Goal: Contribute content: Contribute content

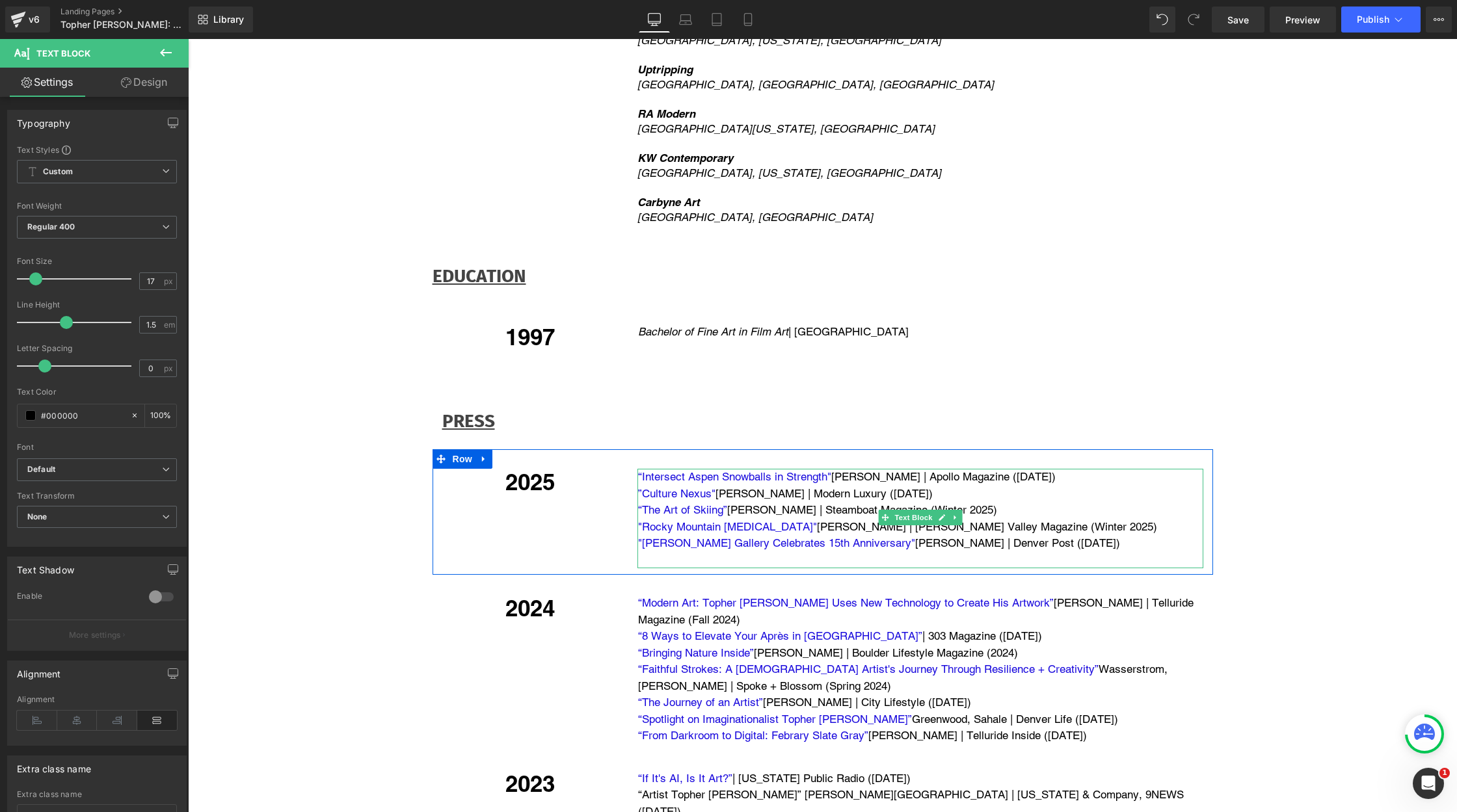
click at [1083, 468] on p "“Intersect Aspen Snowballs in Strength" [PERSON_NAME] | Apollo Magazine ([DATE])" at bounding box center [921, 476] width 565 height 17
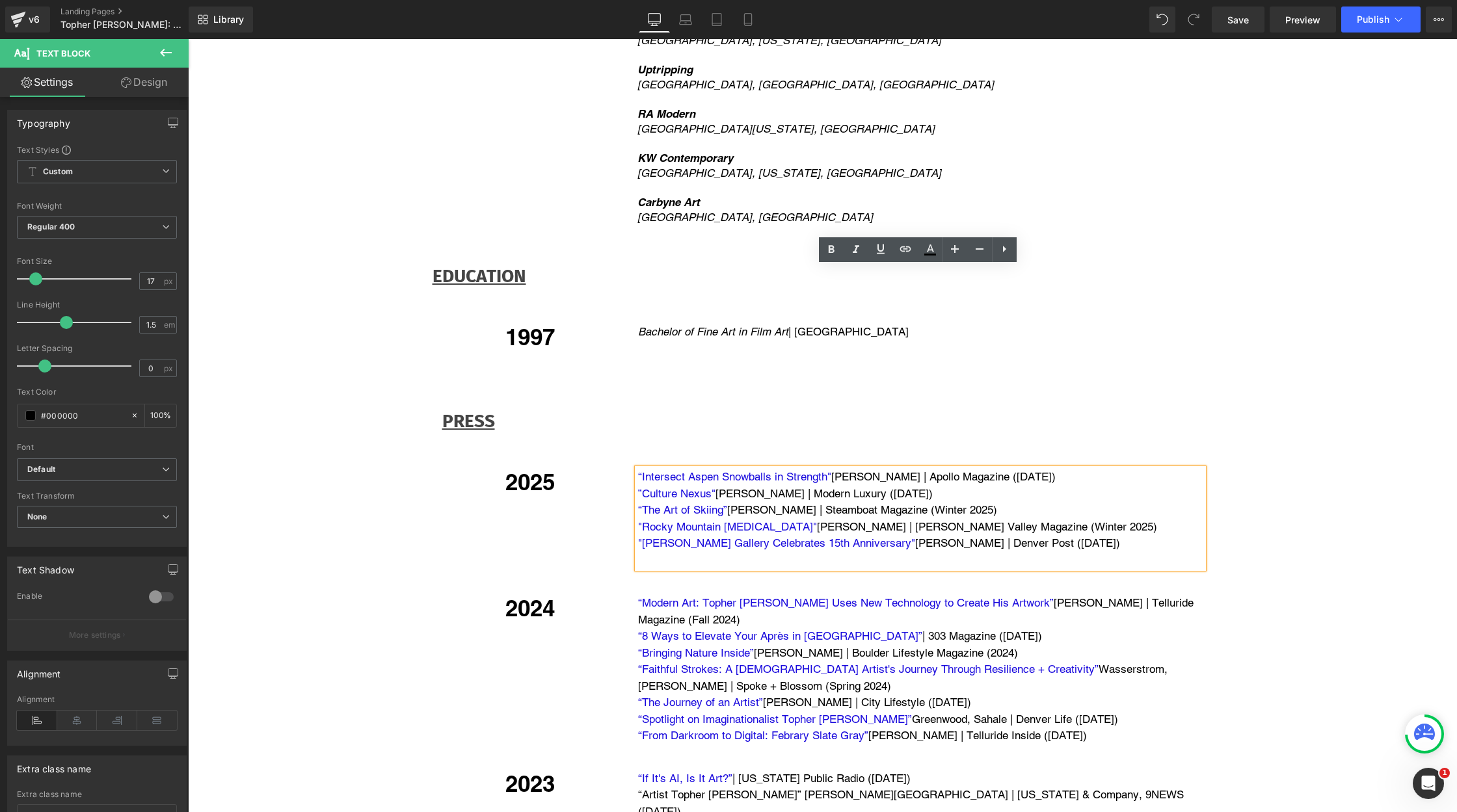
click at [637, 468] on div "“Intersect Aspen Snowballs in Strength" [PERSON_NAME] | Apollo Magazine ([DATE]…" at bounding box center [920, 518] width 566 height 99
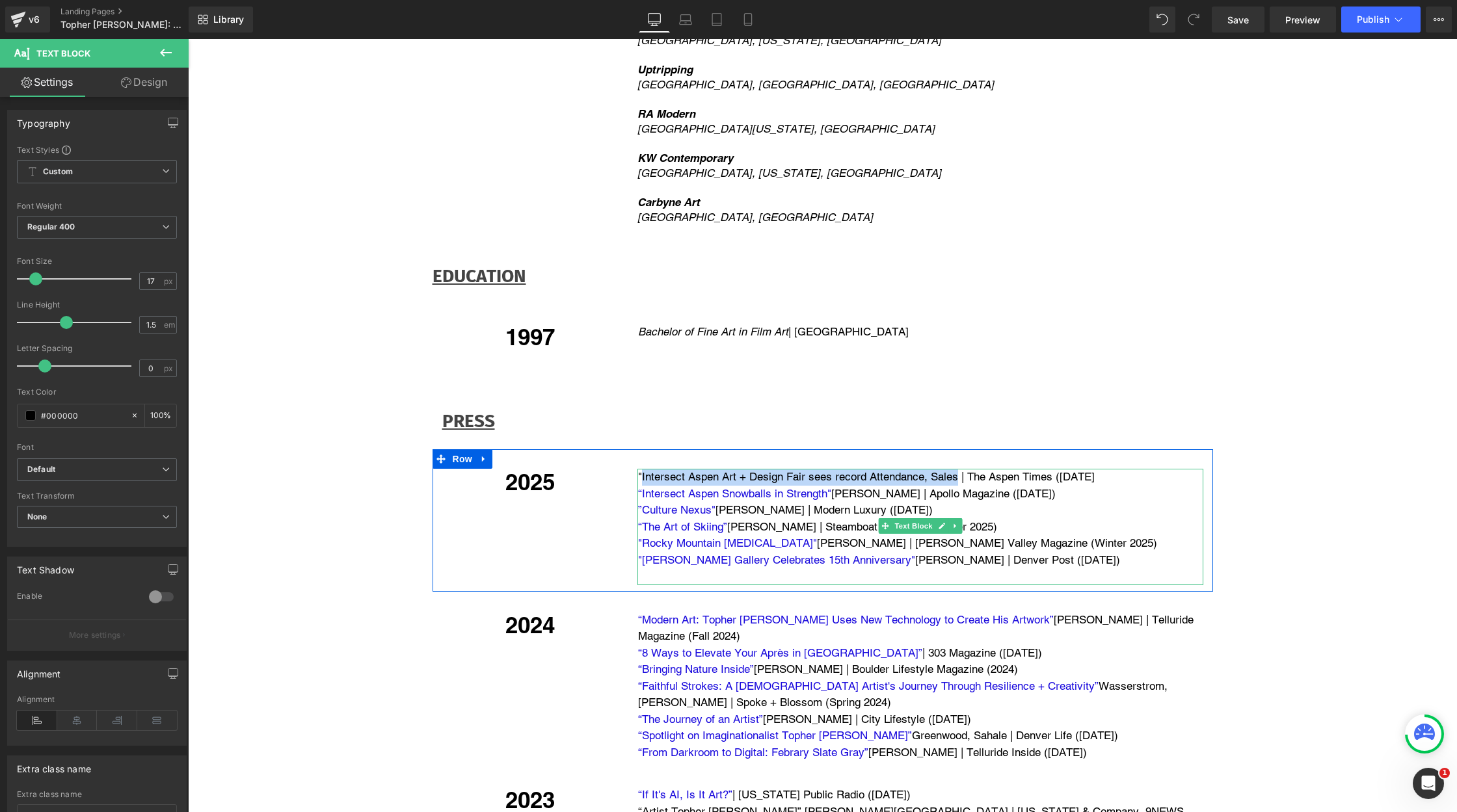
drag, startPoint x: 638, startPoint y: 272, endPoint x: 954, endPoint y: 272, distance: 316.0
click at [955, 468] on p ""Intersect Aspen Art + Design Fair sees record Attendance, Sales | The Aspen Ti…" at bounding box center [921, 476] width 565 height 17
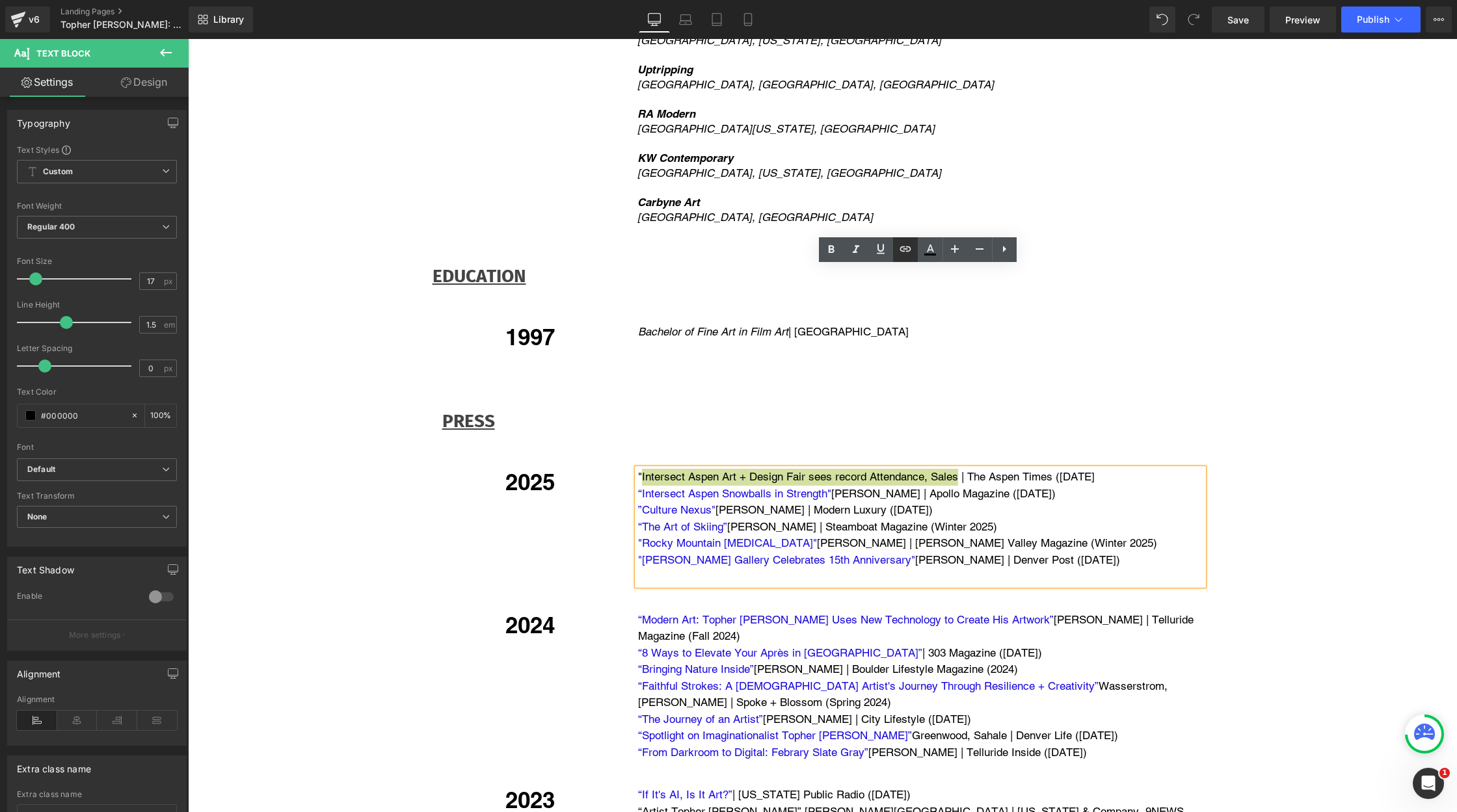
click at [906, 246] on icon at bounding box center [905, 248] width 11 height 5
click at [853, 309] on input "text" at bounding box center [833, 303] width 200 height 32
paste input "[URL][DOMAIN_NAME]"
type input "[URL][DOMAIN_NAME]"
click at [955, 302] on button "button" at bounding box center [947, 303] width 27 height 27
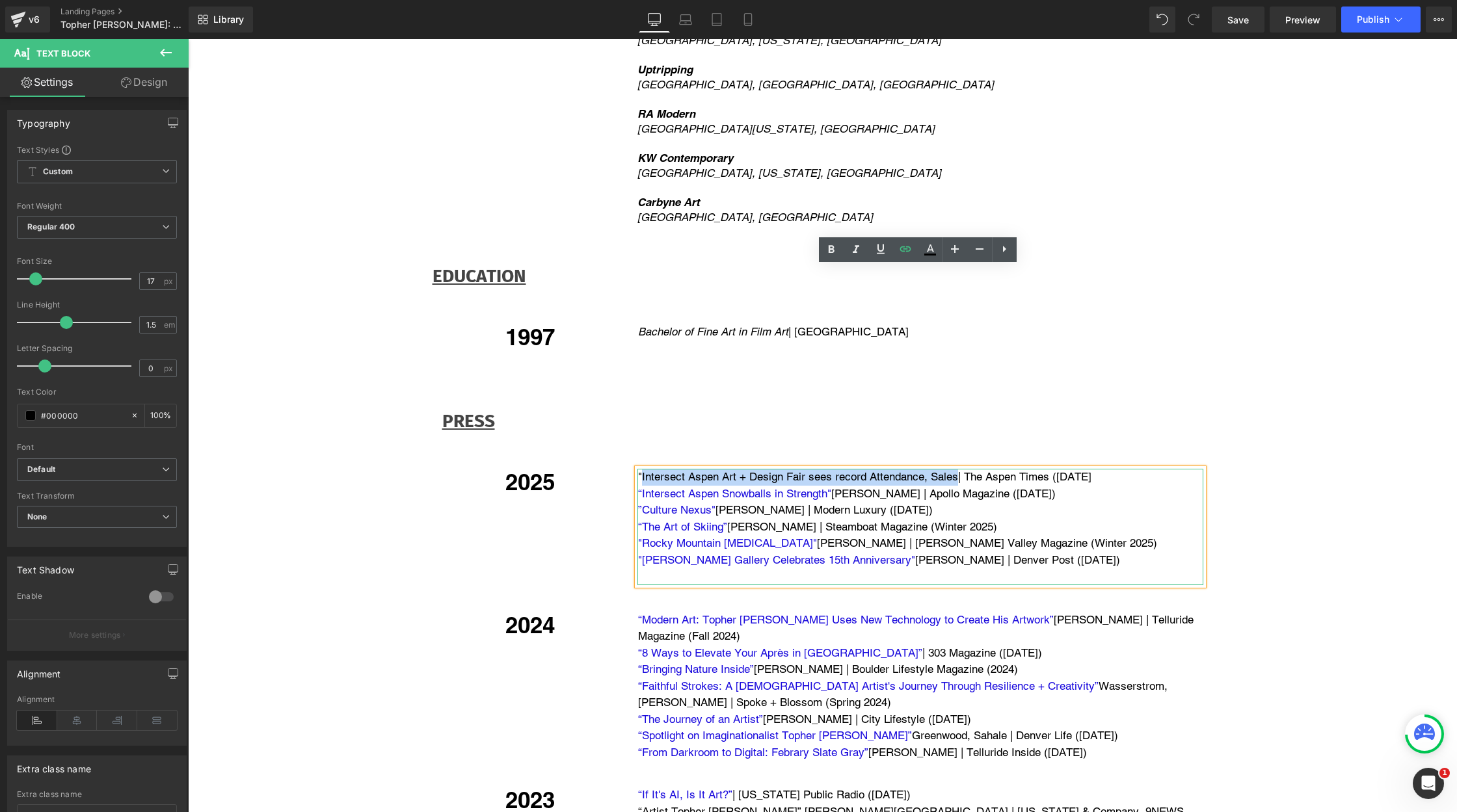
click at [846, 535] on p ""Rocky Mountain [MEDICAL_DATA]" [PERSON_NAME] | [PERSON_NAME] Valley Magazine (…" at bounding box center [921, 543] width 565 height 17
drag, startPoint x: 957, startPoint y: 275, endPoint x: 632, endPoint y: 278, distance: 325.0
click at [637, 468] on div "" Intersect Aspen Art + Design Fair sees record Attendance, Sales | The Aspen T…" at bounding box center [920, 526] width 566 height 116
click at [929, 245] on icon at bounding box center [930, 249] width 15 height 15
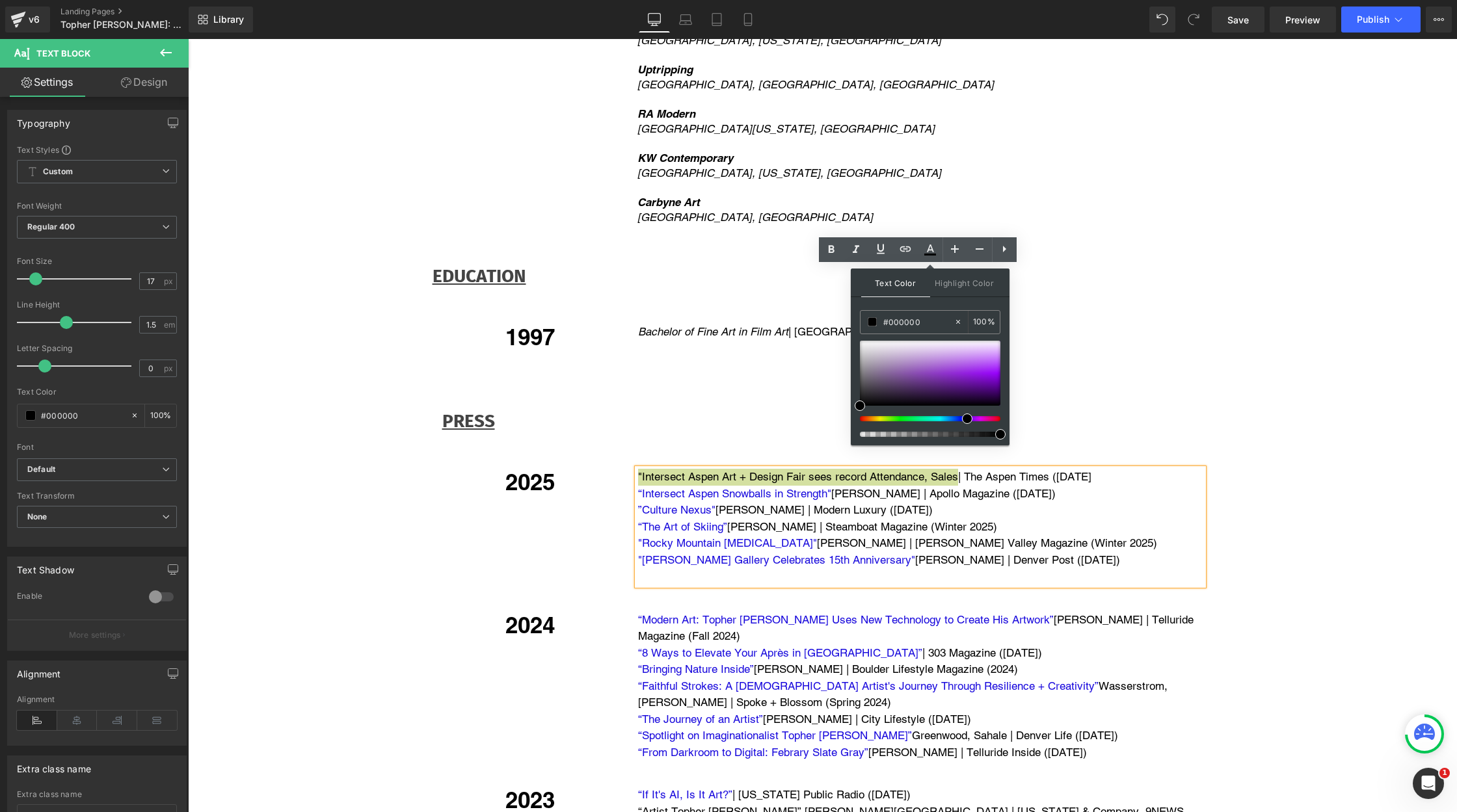
click at [962, 420] on div at bounding box center [925, 419] width 141 height 5
click at [955, 418] on div at bounding box center [925, 419] width 141 height 5
click at [953, 419] on div at bounding box center [925, 419] width 141 height 5
click at [948, 419] on div at bounding box center [925, 419] width 141 height 5
click at [991, 374] on div at bounding box center [930, 374] width 141 height 65
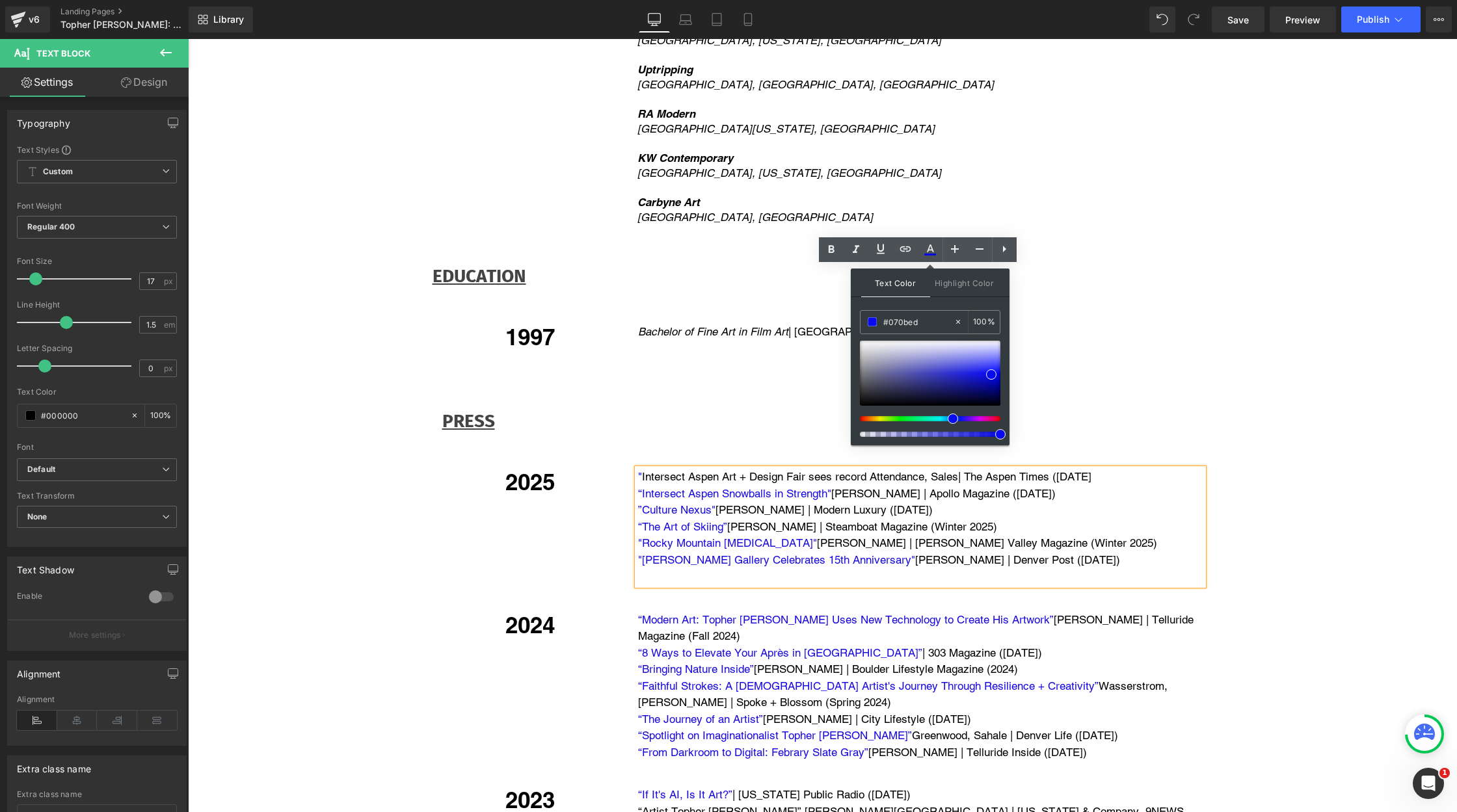
click at [1080, 568] on p at bounding box center [921, 577] width 565 height 17
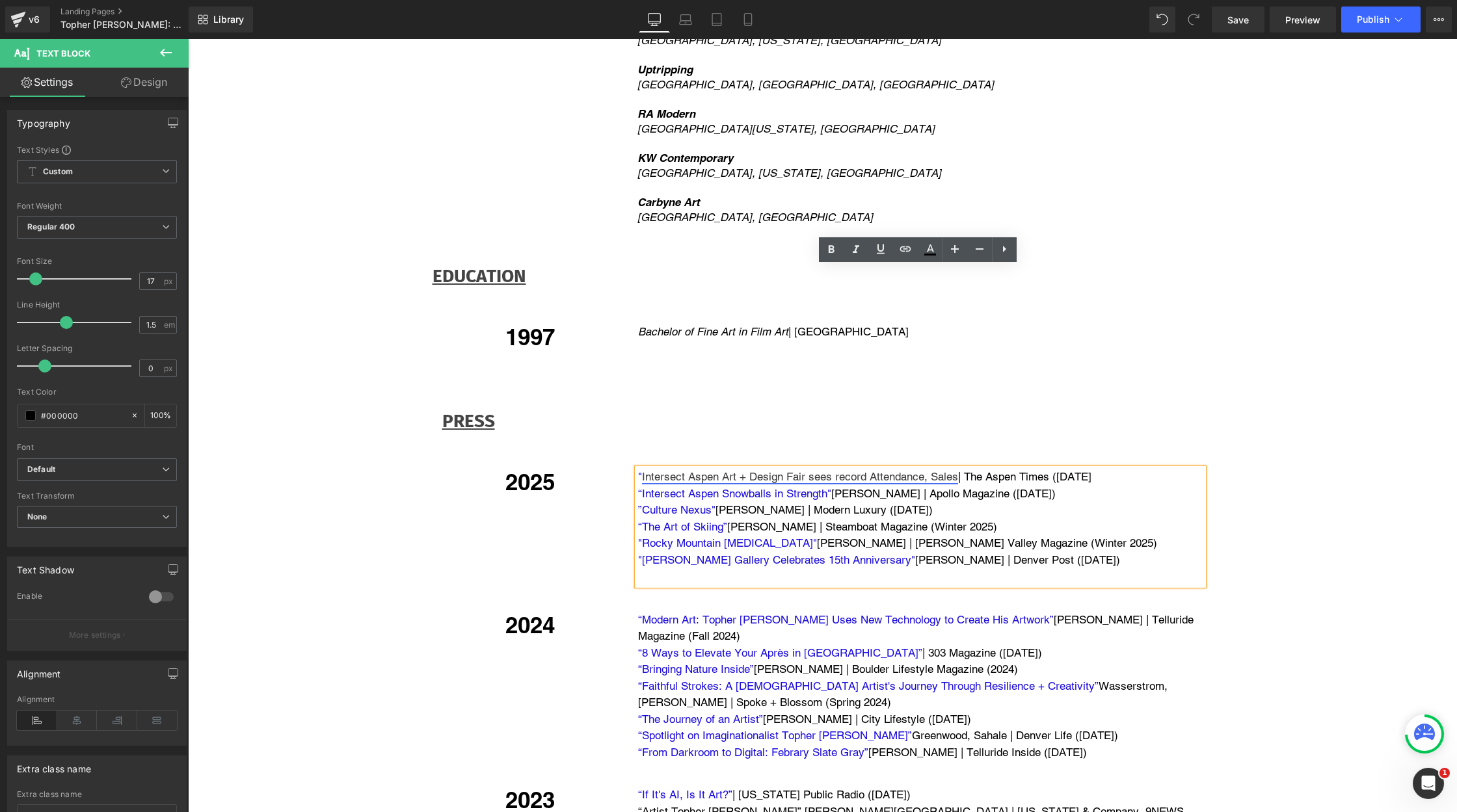
click at [681, 470] on link "Intersect Aspen Art + Design Fair sees record Attendance, Sales" at bounding box center [800, 476] width 316 height 13
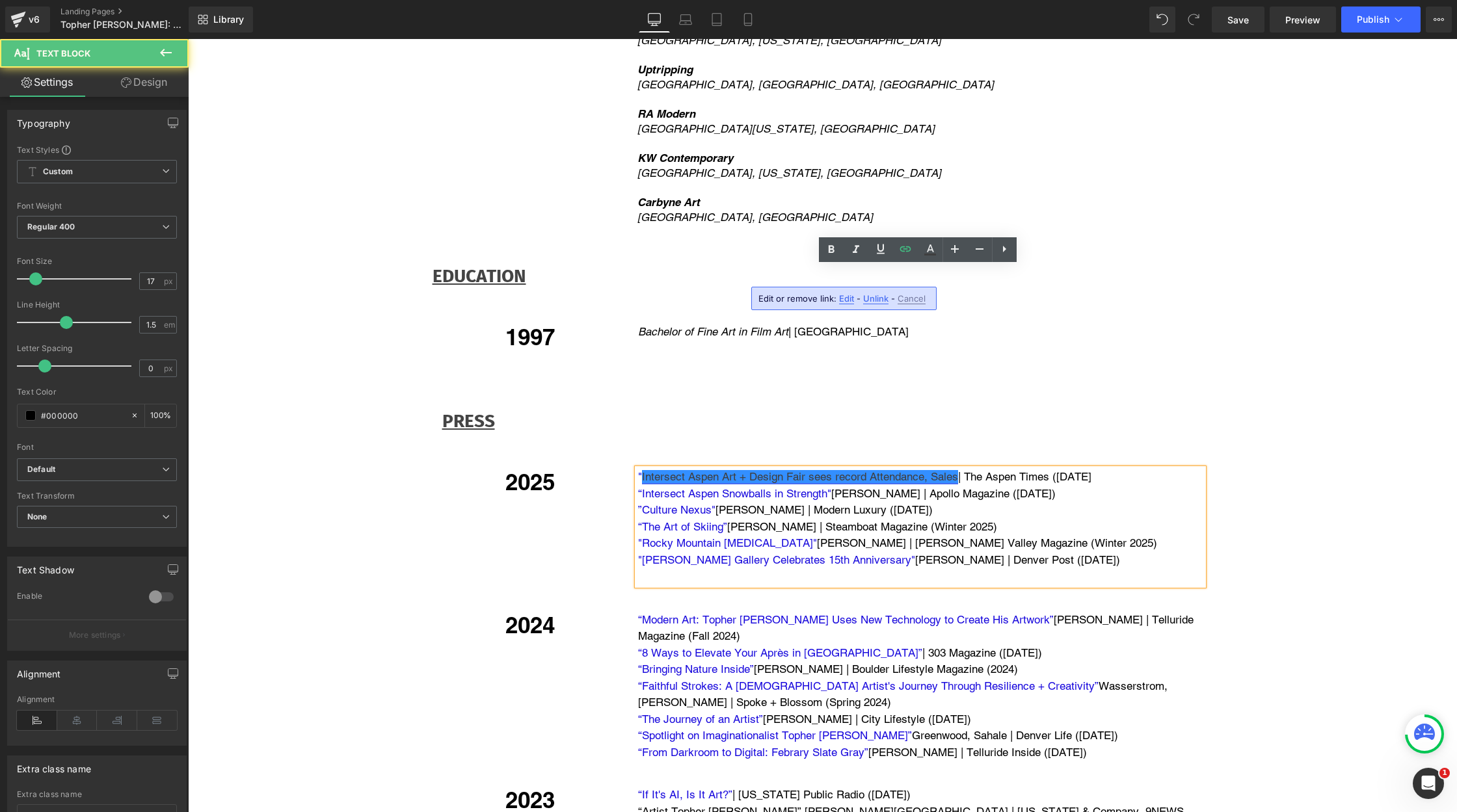
click at [681, 470] on link "Intersect Aspen Art + Design Fair sees record Attendance, Sales" at bounding box center [800, 476] width 316 height 13
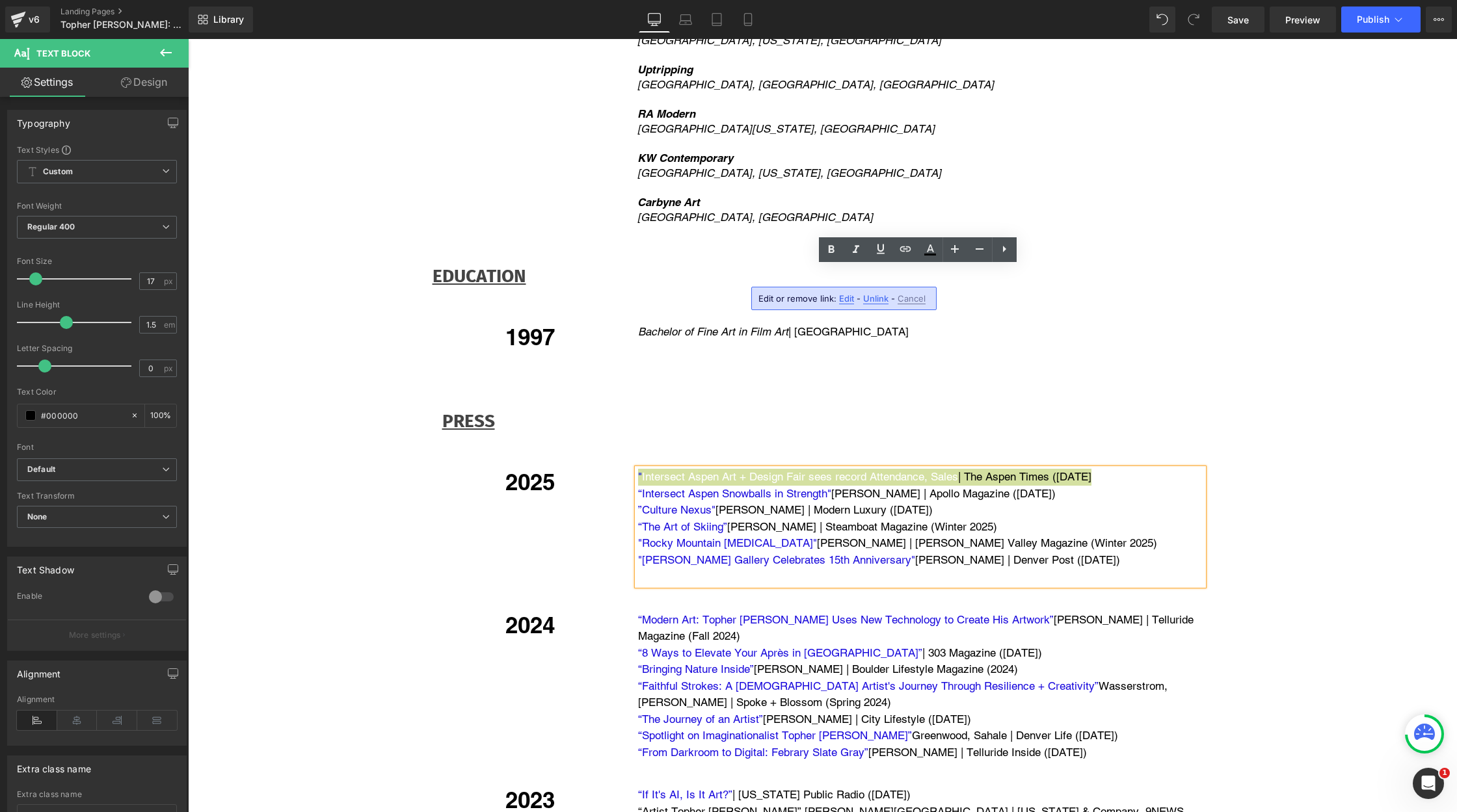
click at [843, 291] on div "Edit or remove link: Edit - Unlink - Cancel" at bounding box center [843, 299] width 185 height 23
click at [739, 519] on p "“The Art of Skiing” [PERSON_NAME] | Steamboat Magazine (Winter 2025)" at bounding box center [921, 527] width 565 height 17
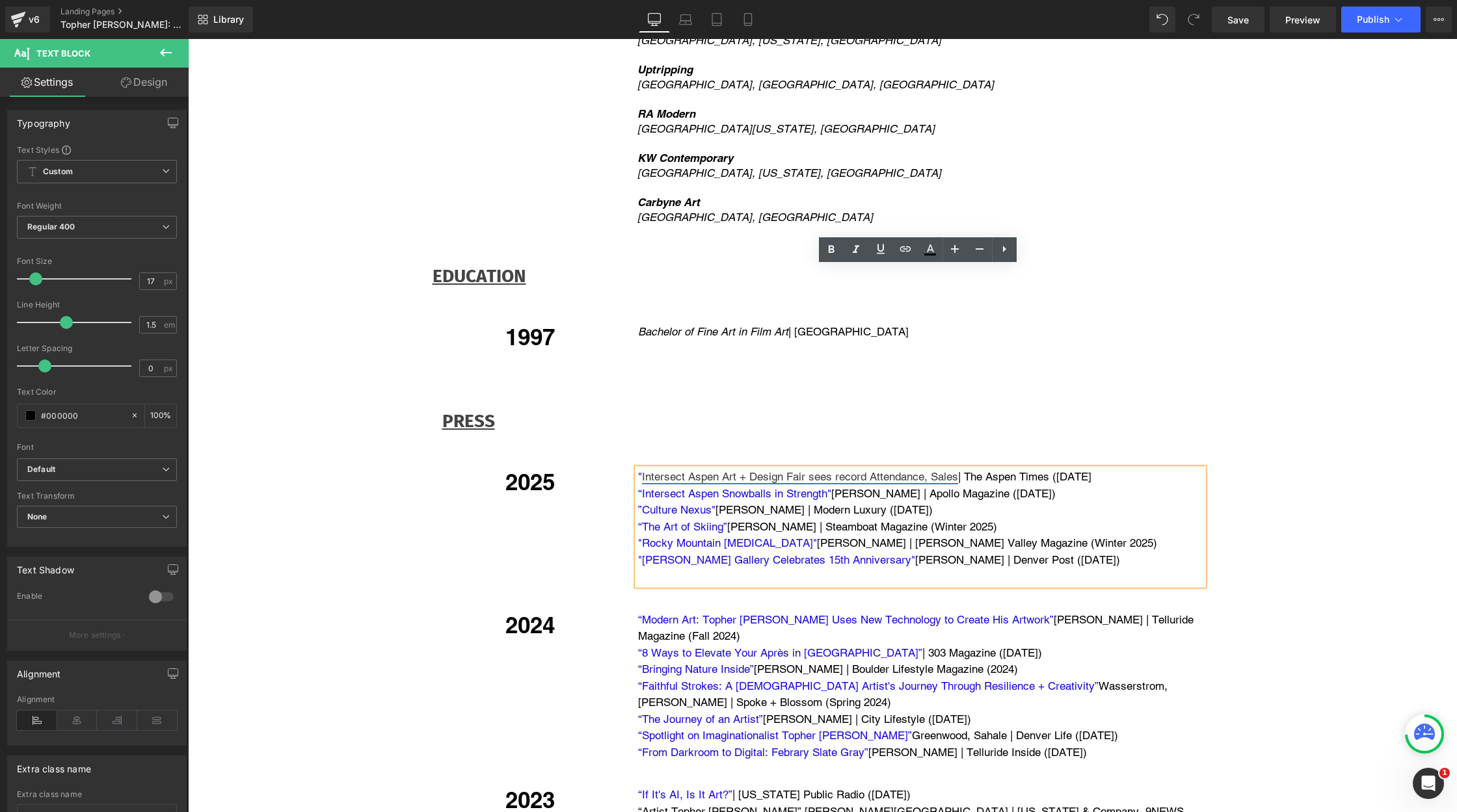
click at [953, 470] on link "Intersect Aspen Art + Design Fair sees record Attendance, Sales" at bounding box center [800, 476] width 316 height 13
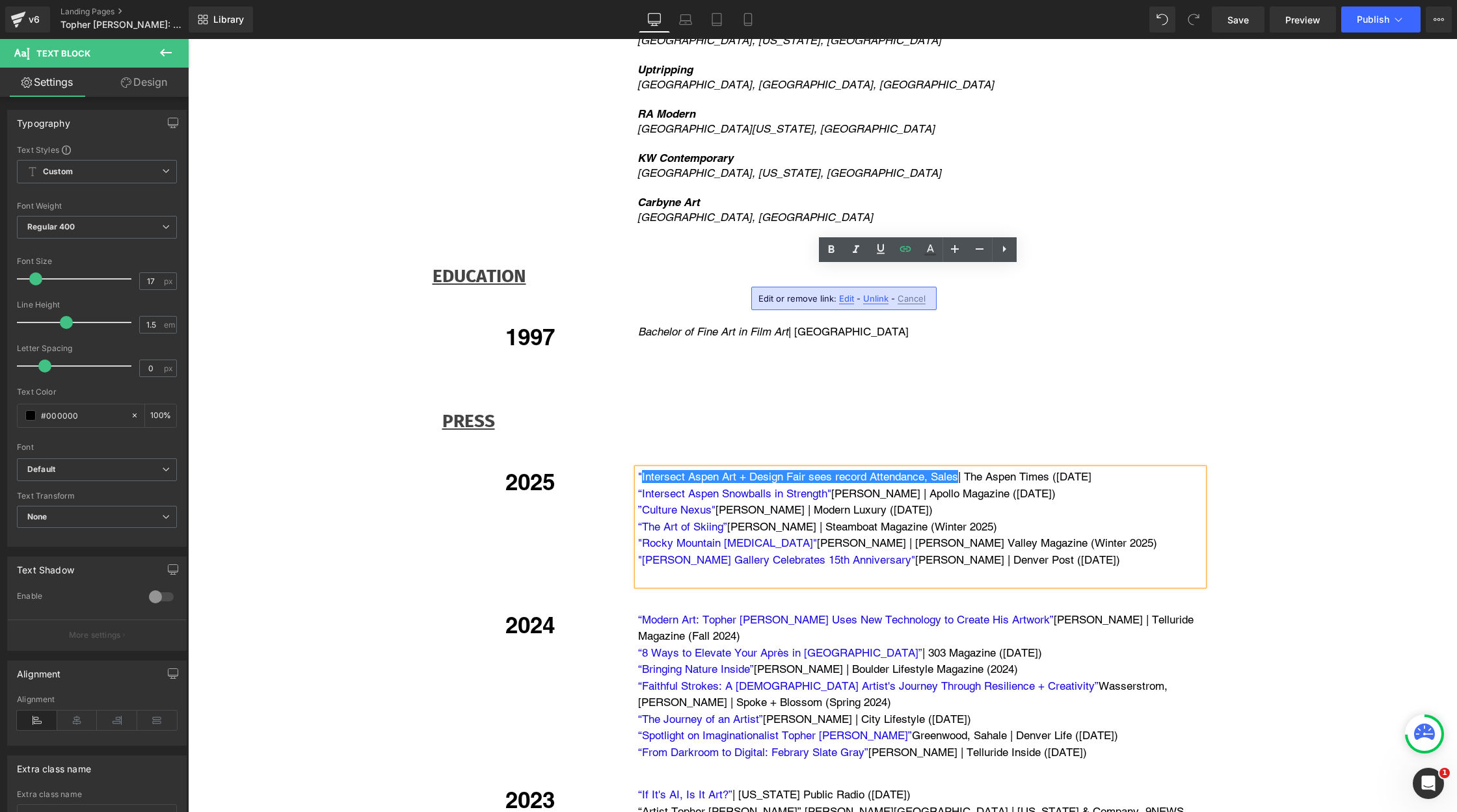
click at [958, 468] on p "" Intersect Aspen Art + Design Fair sees record Attendance, Sales | The Aspen T…" at bounding box center [921, 476] width 565 height 17
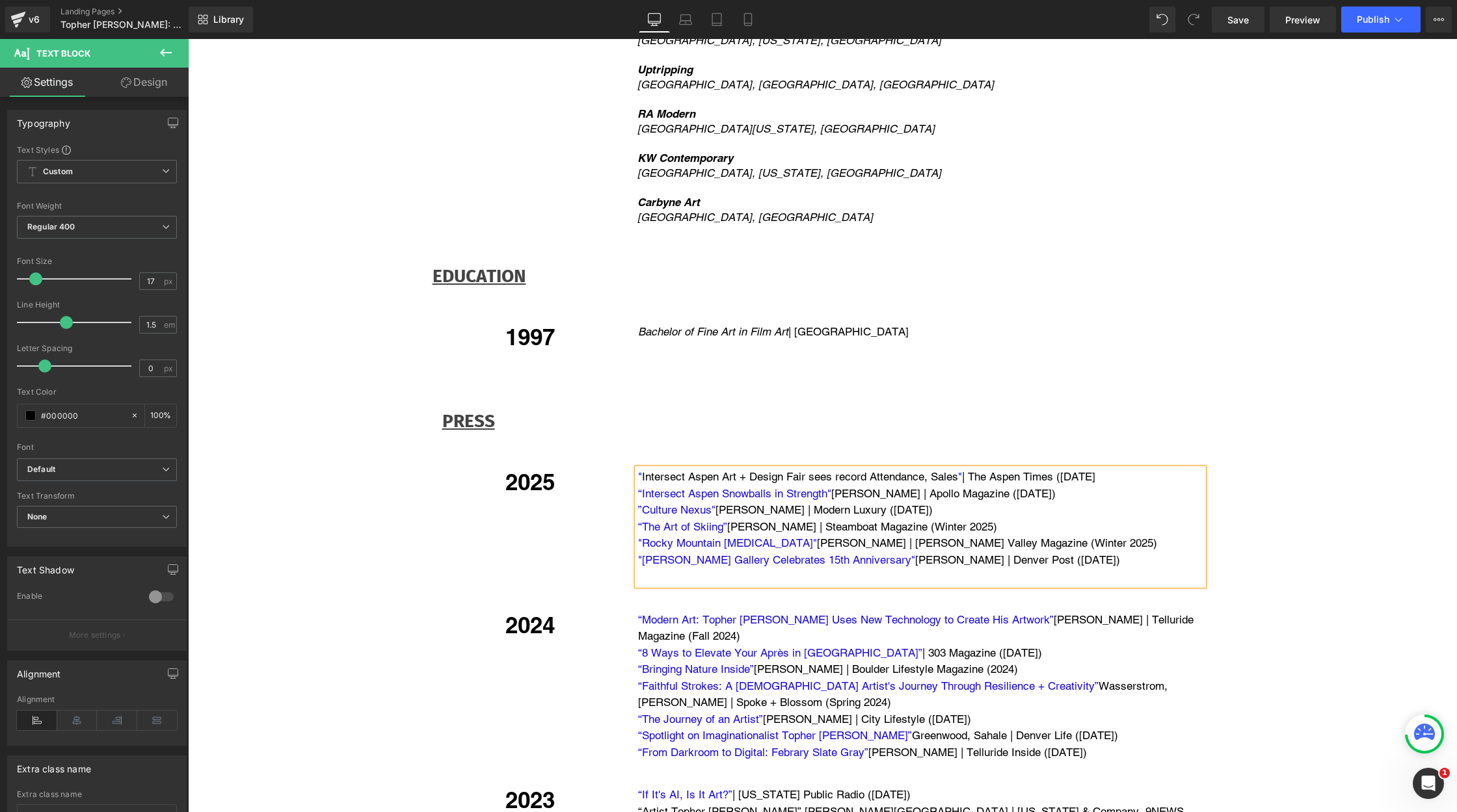
click at [1132, 468] on p "" Intersect Aspen Art + Design Fair sees record Attendance, Sales " | The Aspen…" at bounding box center [921, 476] width 565 height 17
drag, startPoint x: 1134, startPoint y: 273, endPoint x: 819, endPoint y: 285, distance: 315.2
click at [819, 468] on div "" Intersect Aspen Art + Design Fair sees record Attendance, Sales " | The Aspen…" at bounding box center [920, 526] width 566 height 116
click at [802, 487] on link "“Intersect Aspen Snowballs in Strength"" at bounding box center [735, 494] width 193 height 13
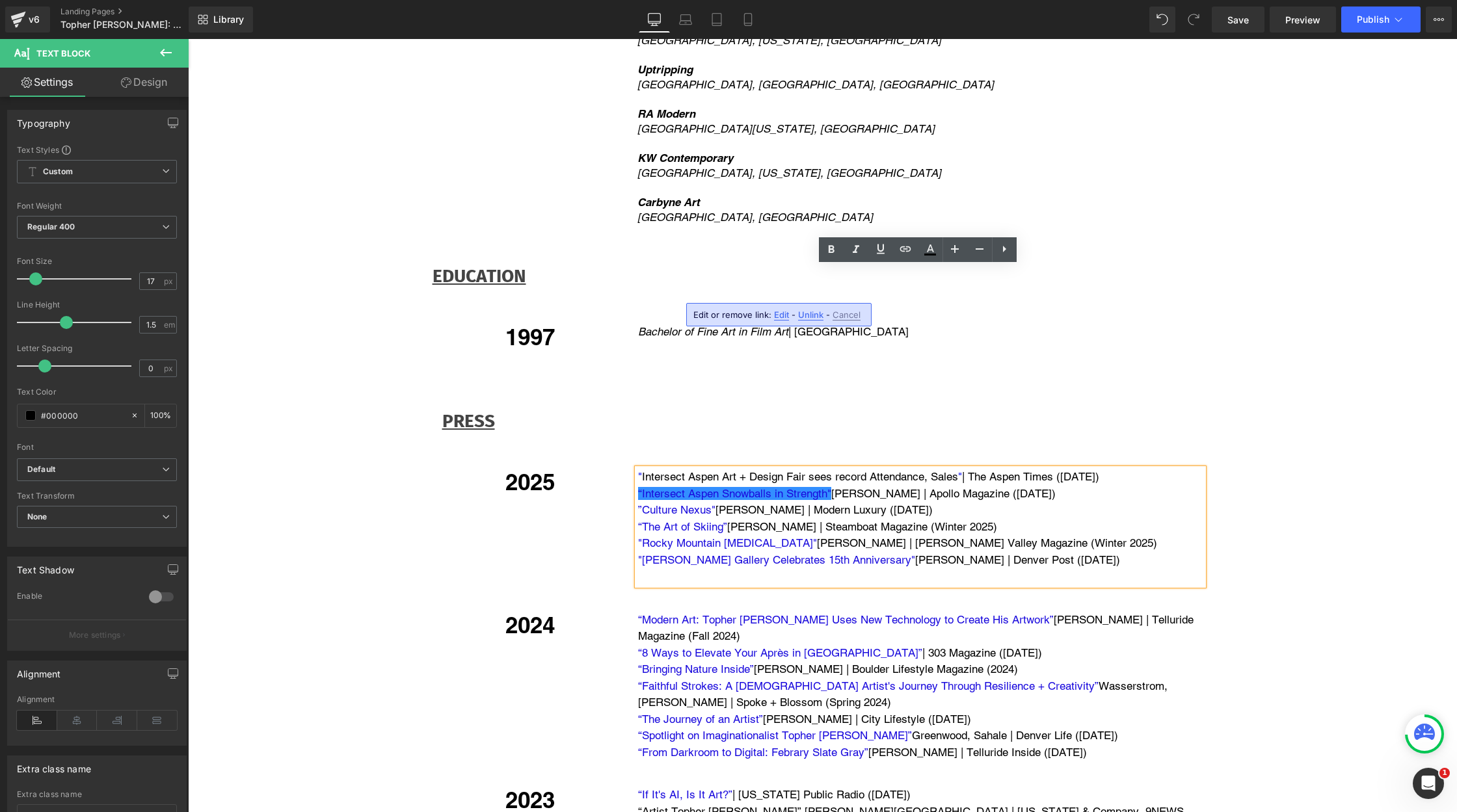
click at [638, 470] on span "" Intersect Aspen Art + Design Fair sees record Attendance, Sales "" at bounding box center [800, 476] width 324 height 13
drag, startPoint x: 634, startPoint y: 273, endPoint x: 1138, endPoint y: 272, distance: 504.0
click at [1138, 468] on div "" Intersect Aspen Art + Design Fair sees record Attendance, Sales " | The Aspen…" at bounding box center [920, 526] width 566 height 116
copy p "" Intersect Aspen Art + Design Fair sees record Attendance, Sales " | The Aspen…"
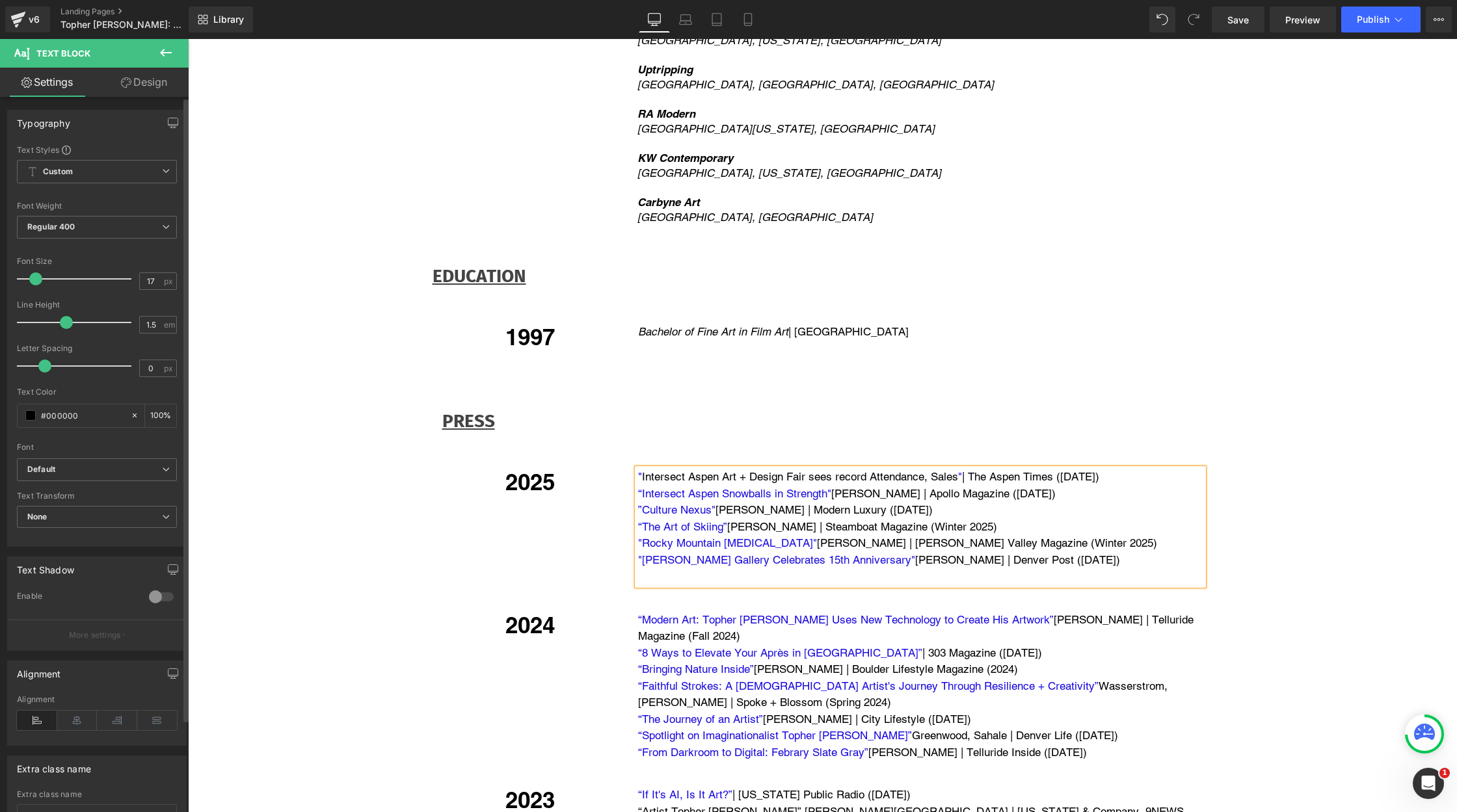
click at [696, 487] on link "“Intersect Aspen Snowballs in Strength"" at bounding box center [735, 494] width 193 height 13
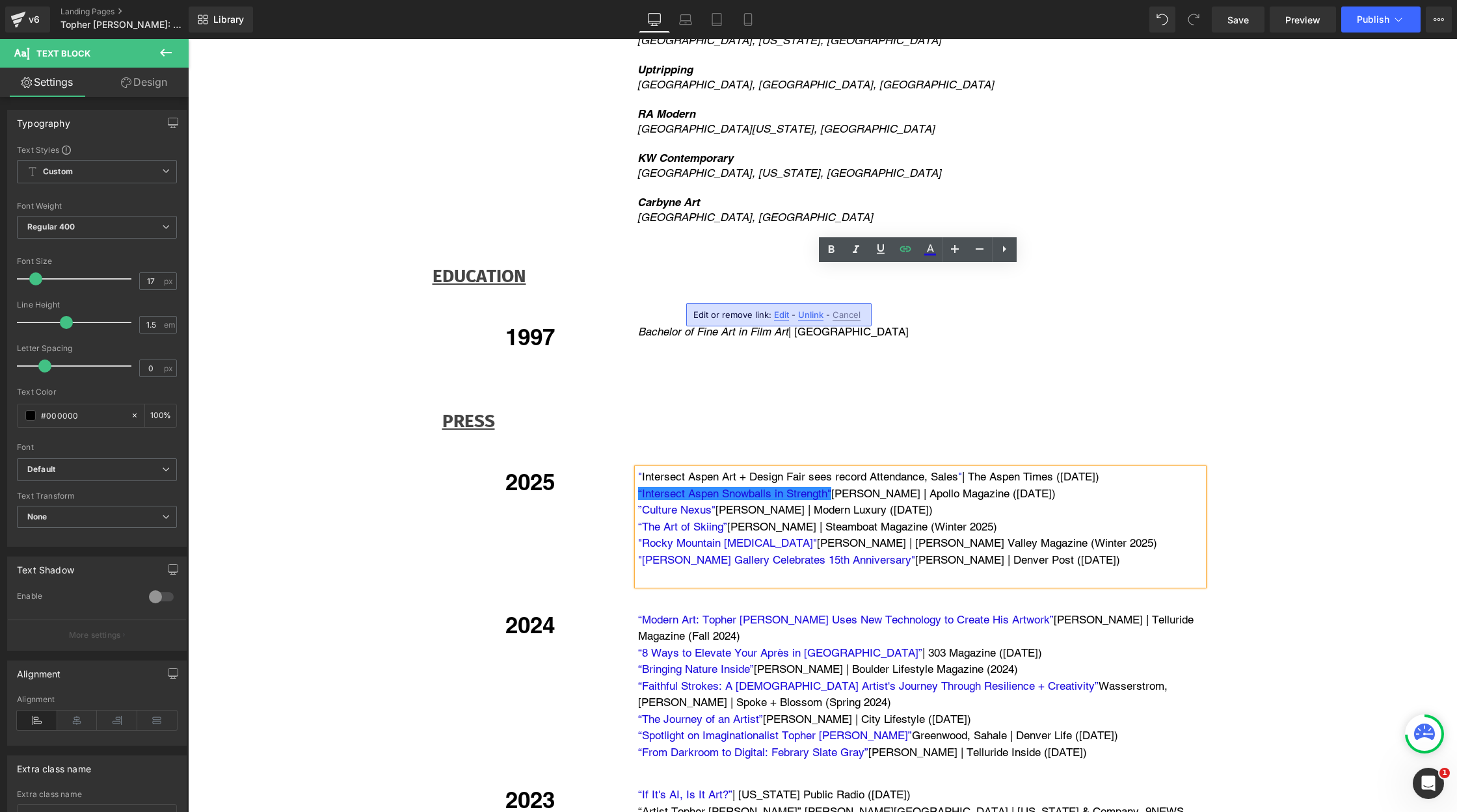
click at [637, 468] on div "" Intersect Aspen Art + Design Fair sees record Attendance, Sales " | The Aspen…" at bounding box center [920, 526] width 566 height 116
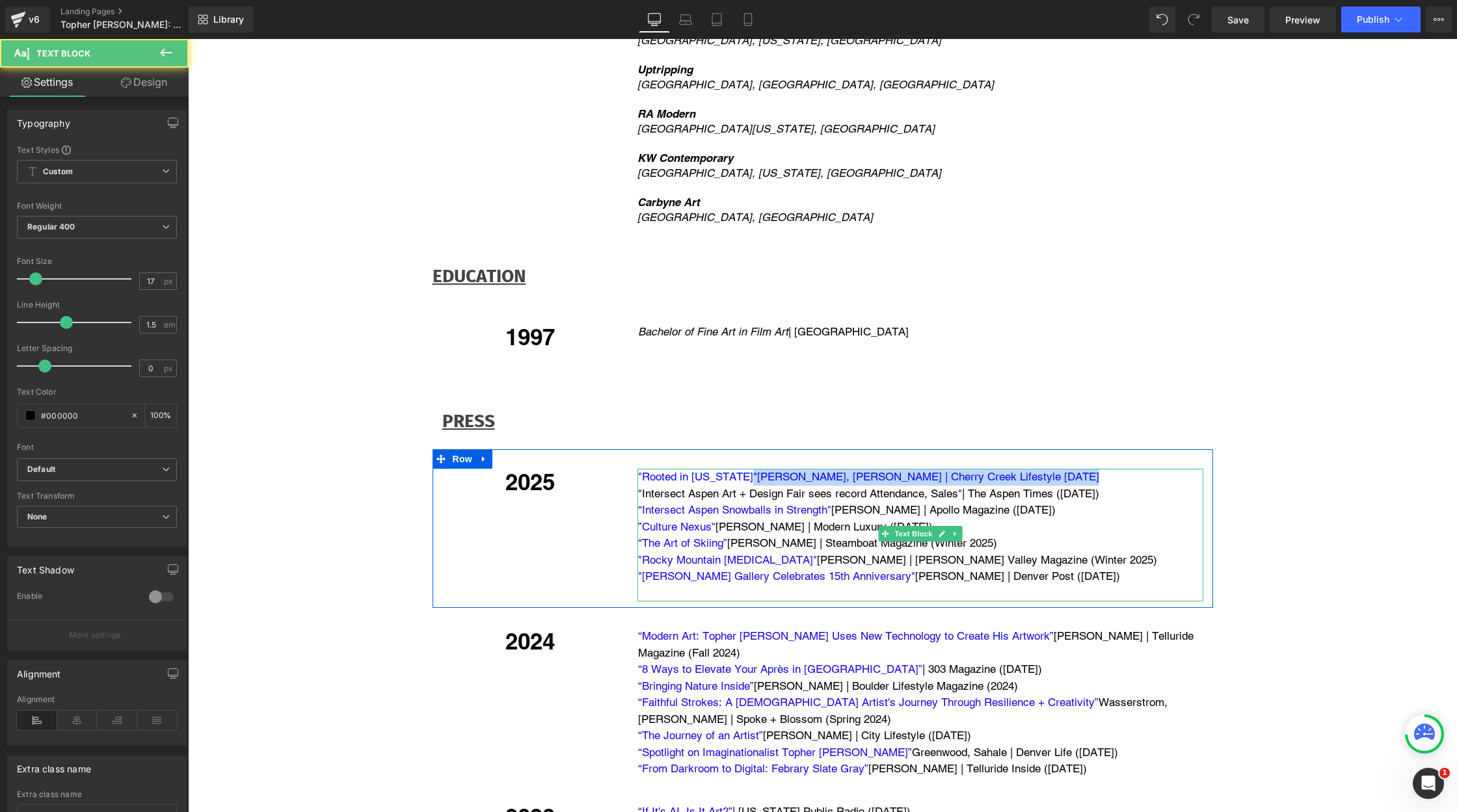
drag, startPoint x: 744, startPoint y: 273, endPoint x: 1035, endPoint y: 271, distance: 291.0
click at [1035, 468] on p ""Rooted in [US_STATE]" [PERSON_NAME] | [GEOGRAPHIC_DATA] Lifestyle [DATE]" at bounding box center [921, 476] width 565 height 17
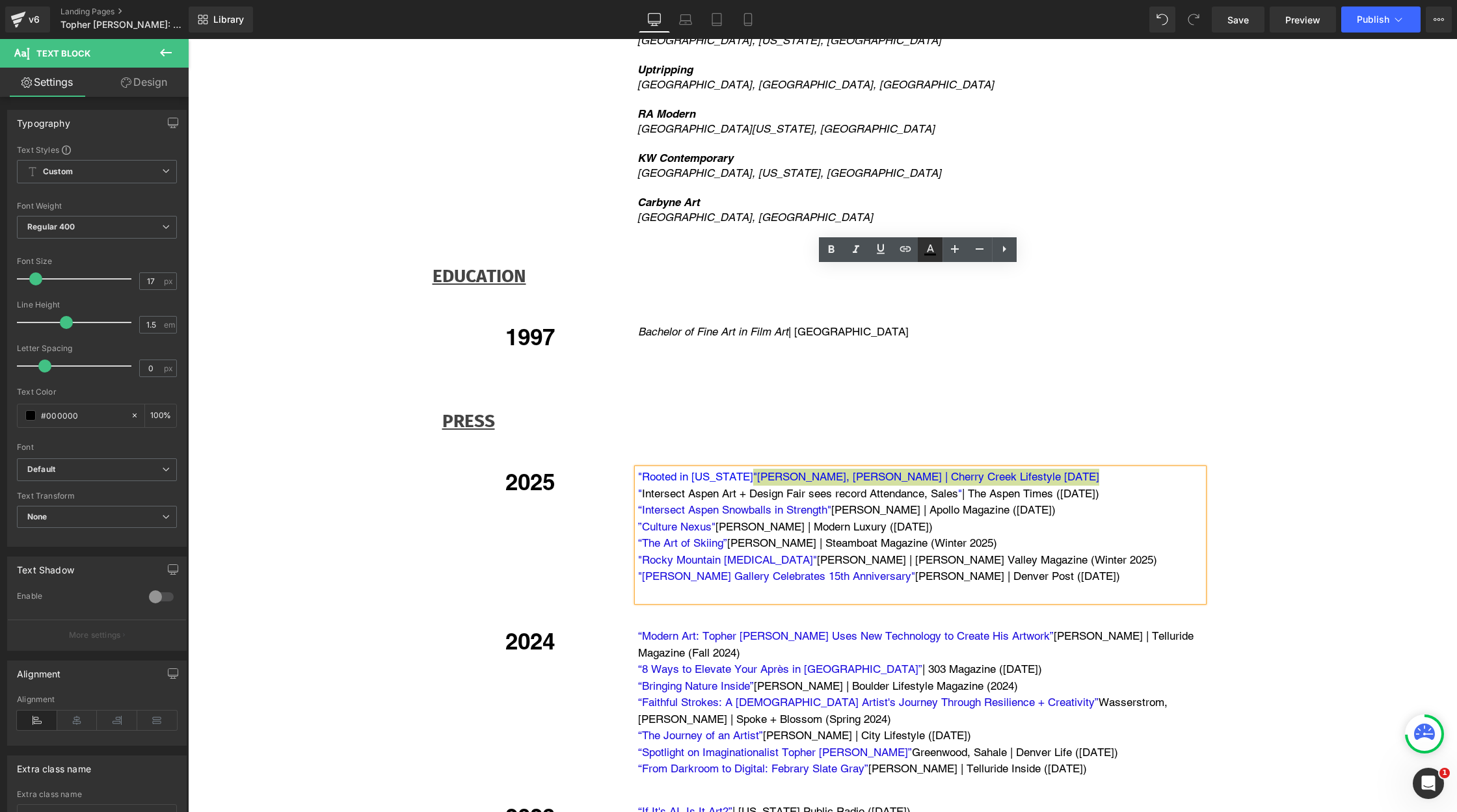
click at [926, 245] on icon at bounding box center [930, 249] width 15 height 15
type input "#000000"
type input "100"
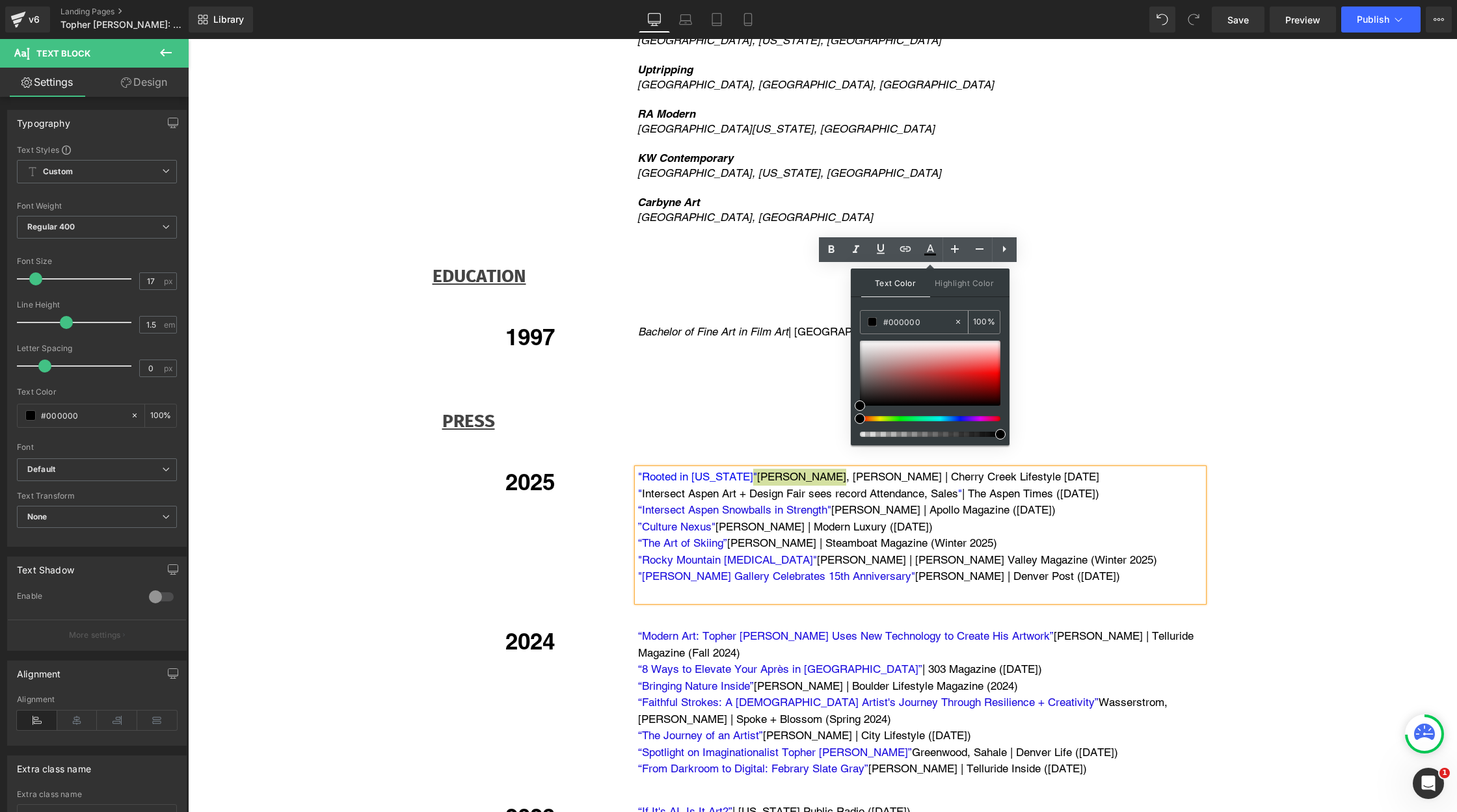
click at [873, 325] on span at bounding box center [872, 322] width 9 height 9
click at [1102, 502] on p "“Intersect Aspen Snowballs in Strength" [PERSON_NAME] | Apollo Magazine ([DATE])" at bounding box center [921, 510] width 565 height 17
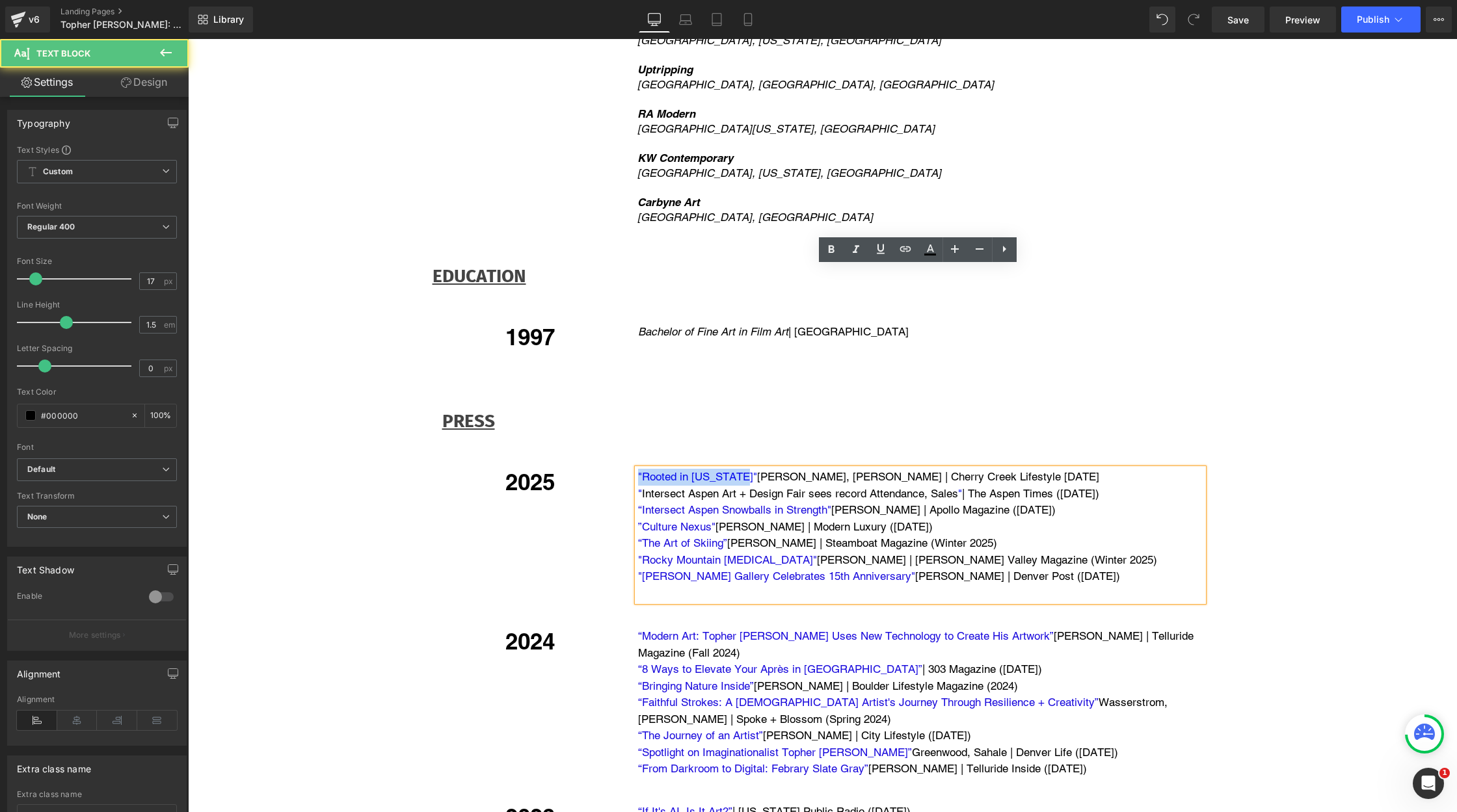
drag, startPoint x: 632, startPoint y: 274, endPoint x: 737, endPoint y: 272, distance: 105.0
click at [738, 468] on div ""Rooted in [US_STATE]" [PERSON_NAME] | Cherry Creek Lifestyle [DATE] " Intersec…" at bounding box center [920, 534] width 566 height 133
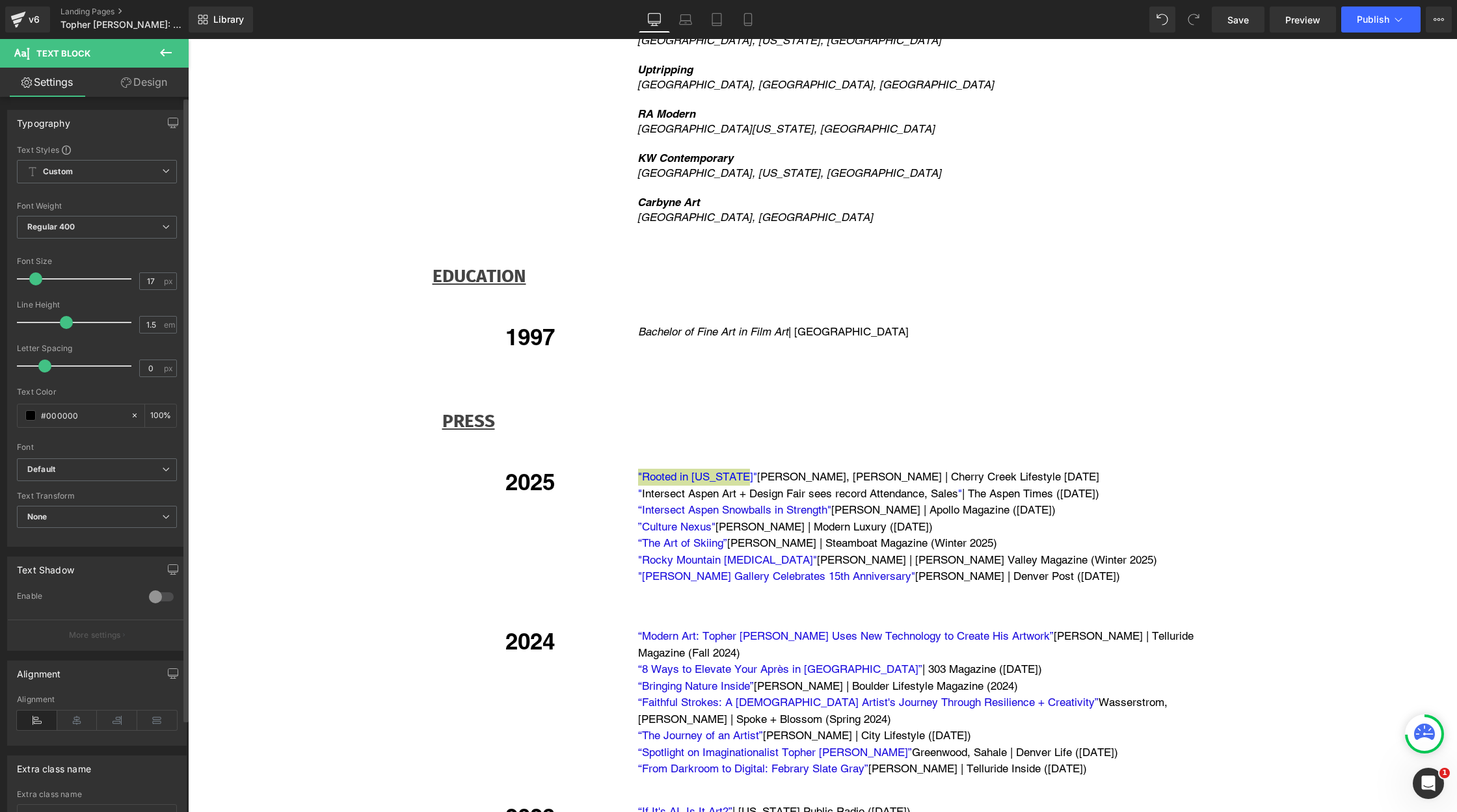
click at [673, 470] on span ""Rooted in [US_STATE]"" at bounding box center [698, 476] width 119 height 13
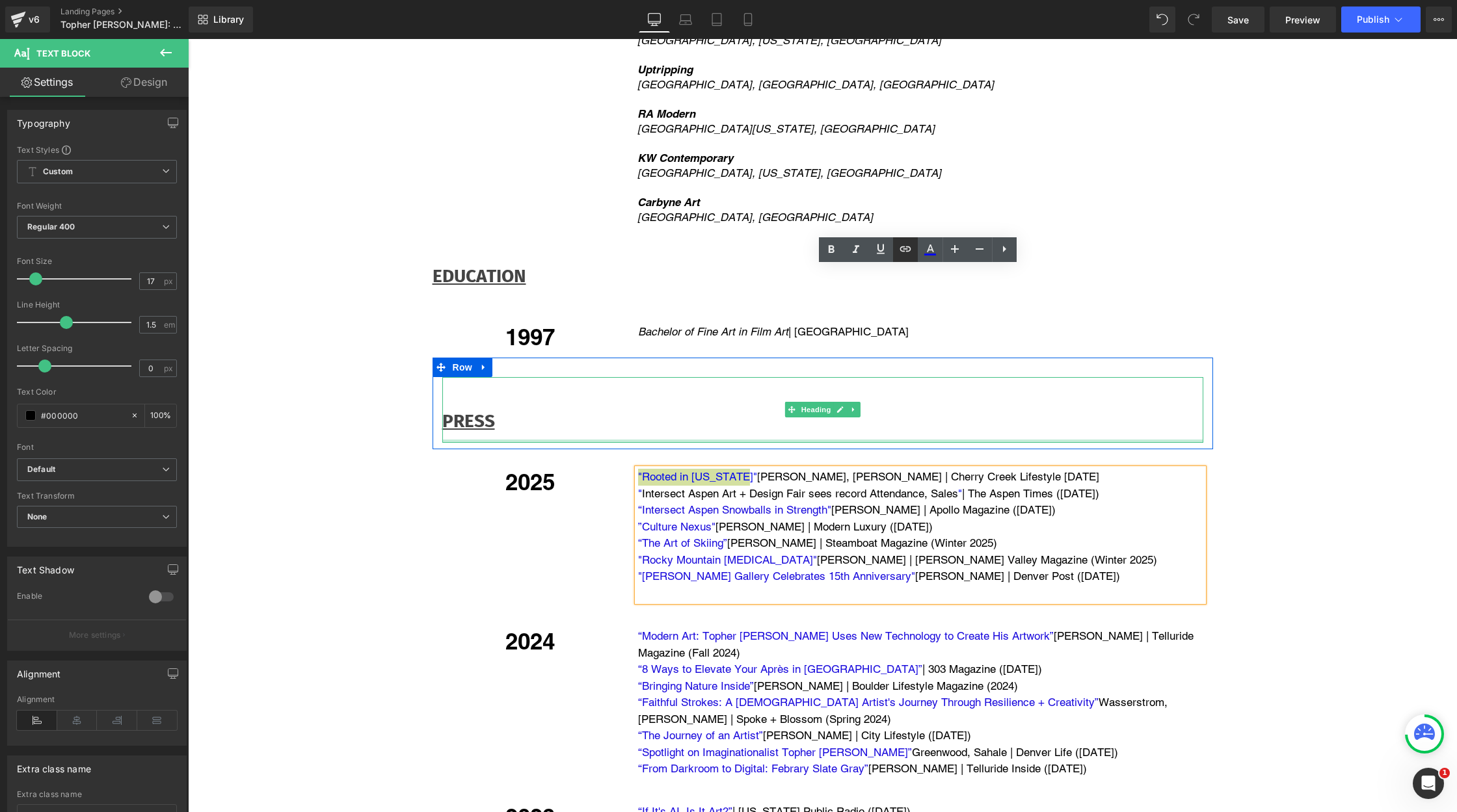
click at [911, 254] on icon at bounding box center [905, 248] width 15 height 15
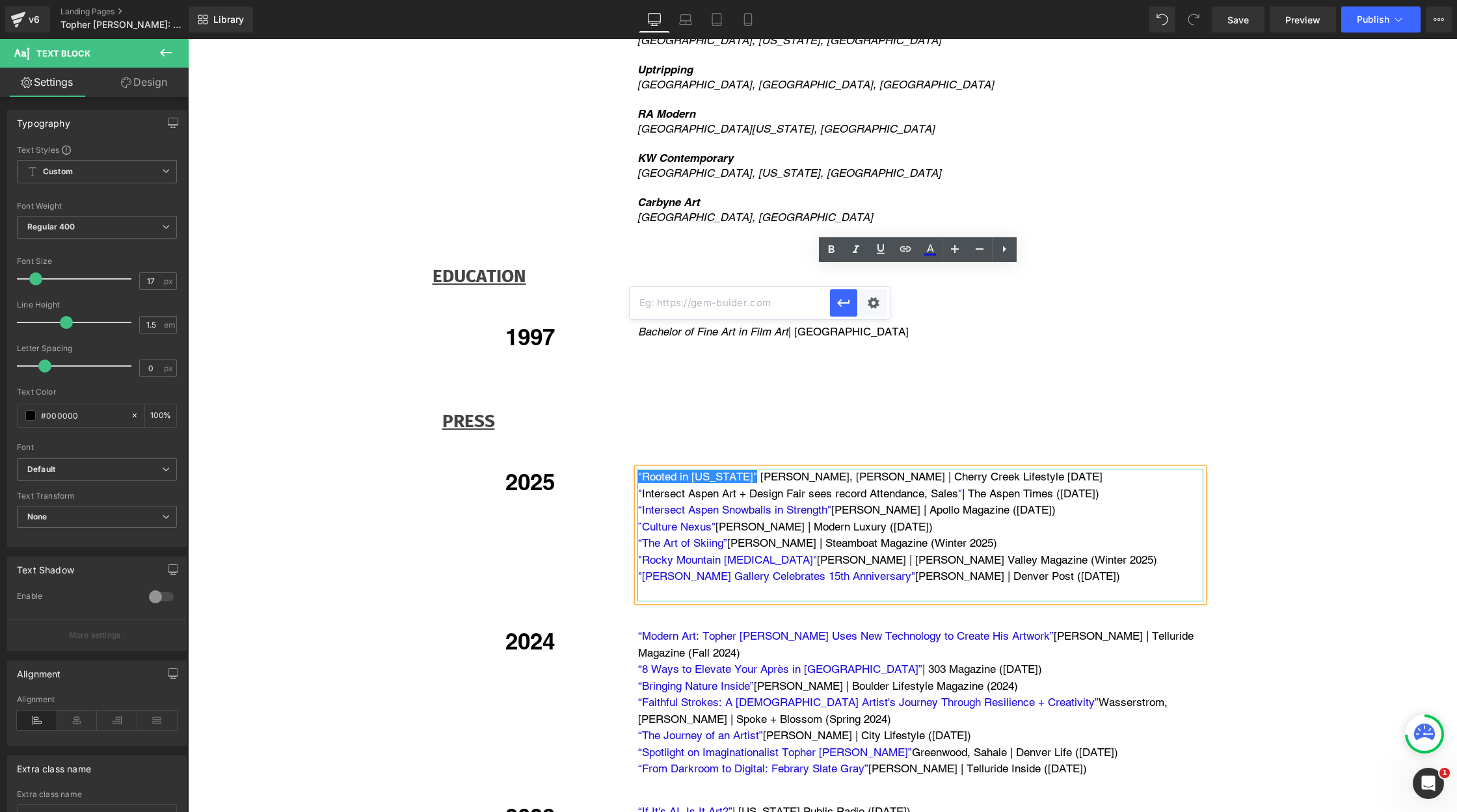
click at [763, 302] on input "text" at bounding box center [729, 303] width 200 height 32
paste input "[URL][DOMAIN_NAME][PERSON_NAME]"
click at [847, 299] on icon "button" at bounding box center [843, 302] width 15 height 15
click at [750, 487] on link "Intersect Aspen Art + Design Fair sees record Attendance, Sales" at bounding box center [800, 494] width 316 height 13
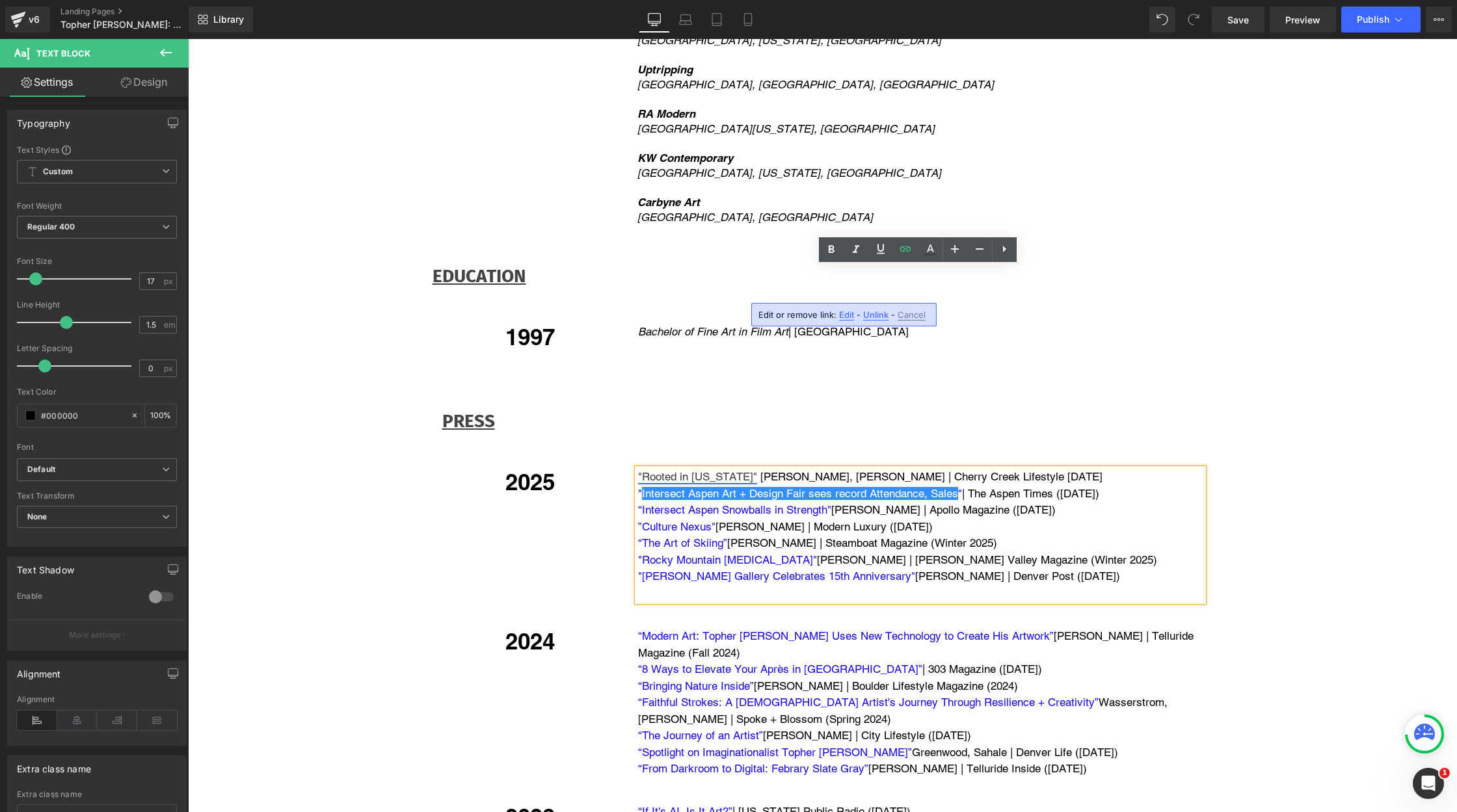
click at [716, 470] on link ""Rooted in [US_STATE]"" at bounding box center [698, 476] width 119 height 13
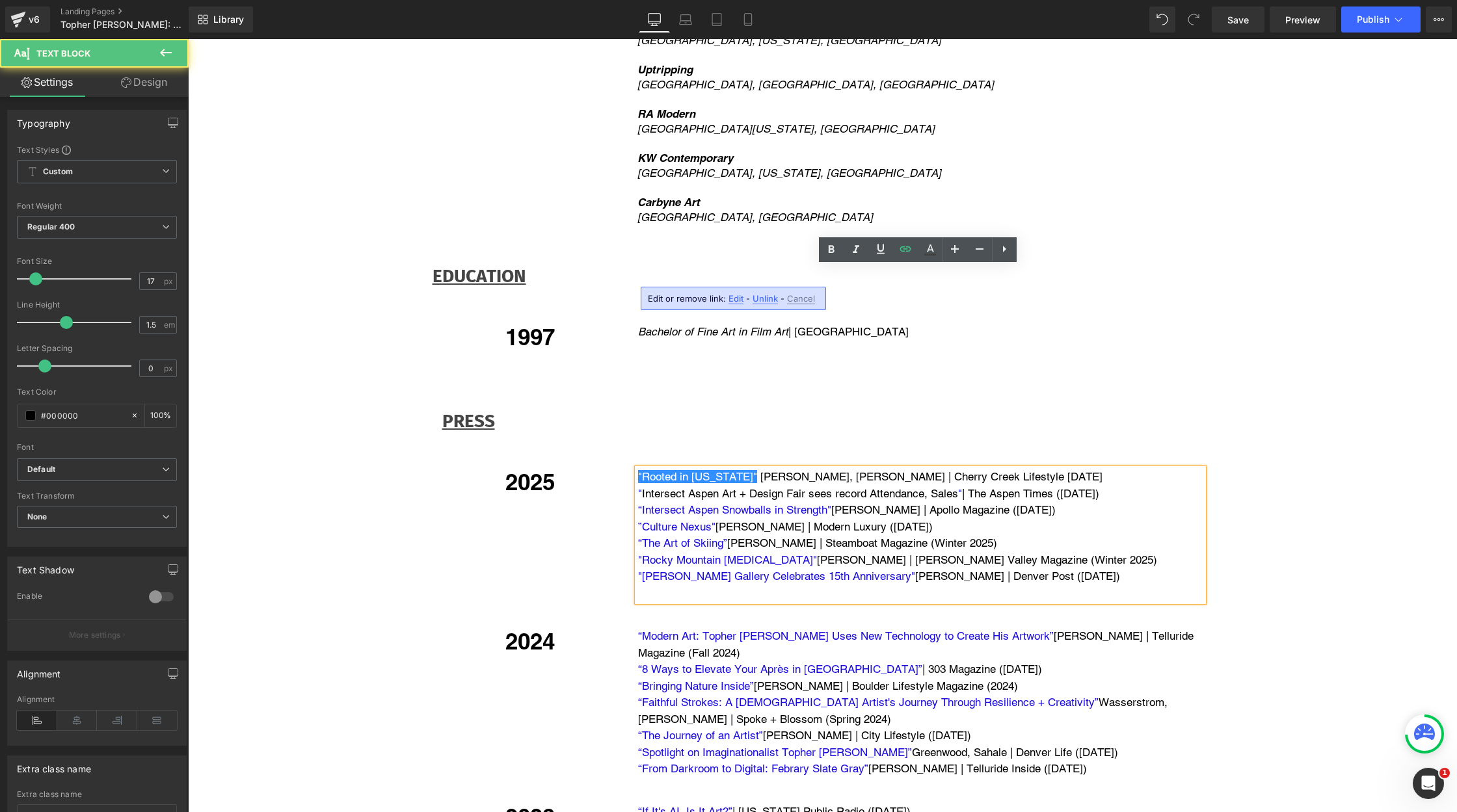
click at [897, 519] on p "”Culture Nexus" [PERSON_NAME] | Modern Luxury ([DATE])" at bounding box center [921, 527] width 565 height 17
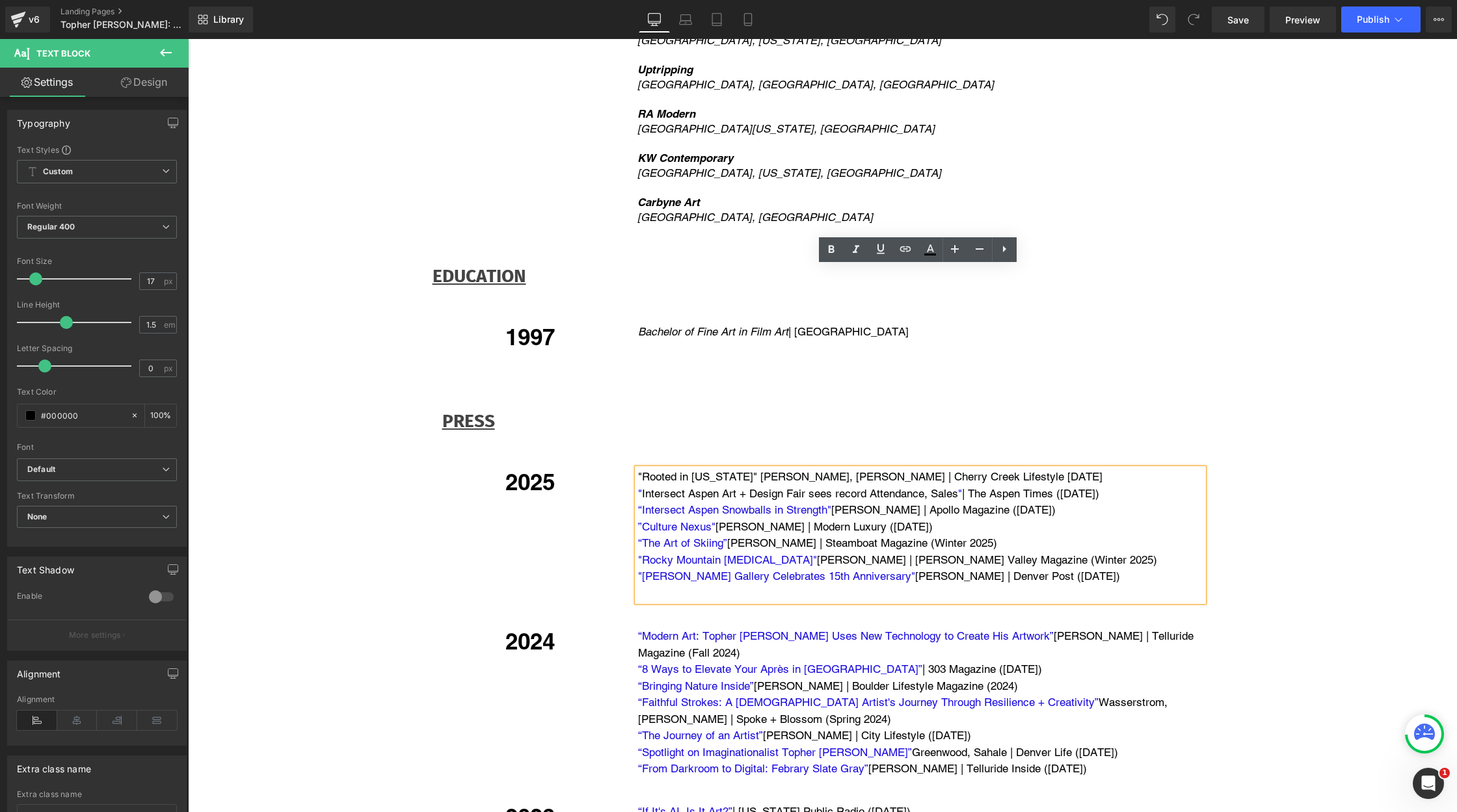
click at [1034, 502] on p "“Intersect Aspen Snowballs in Strength" [PERSON_NAME] | Apollo Magazine ([DATE])" at bounding box center [921, 510] width 565 height 17
click at [728, 503] on link "“Intersect Aspen Snowballs in Strength"" at bounding box center [735, 510] width 193 height 13
click at [726, 503] on link "“Intersect Aspen Snowballs in Strength"" at bounding box center [735, 510] width 193 height 13
click at [780, 333] on span "Edit" at bounding box center [781, 331] width 15 height 11
type input "[URL][DOMAIN_NAME]"
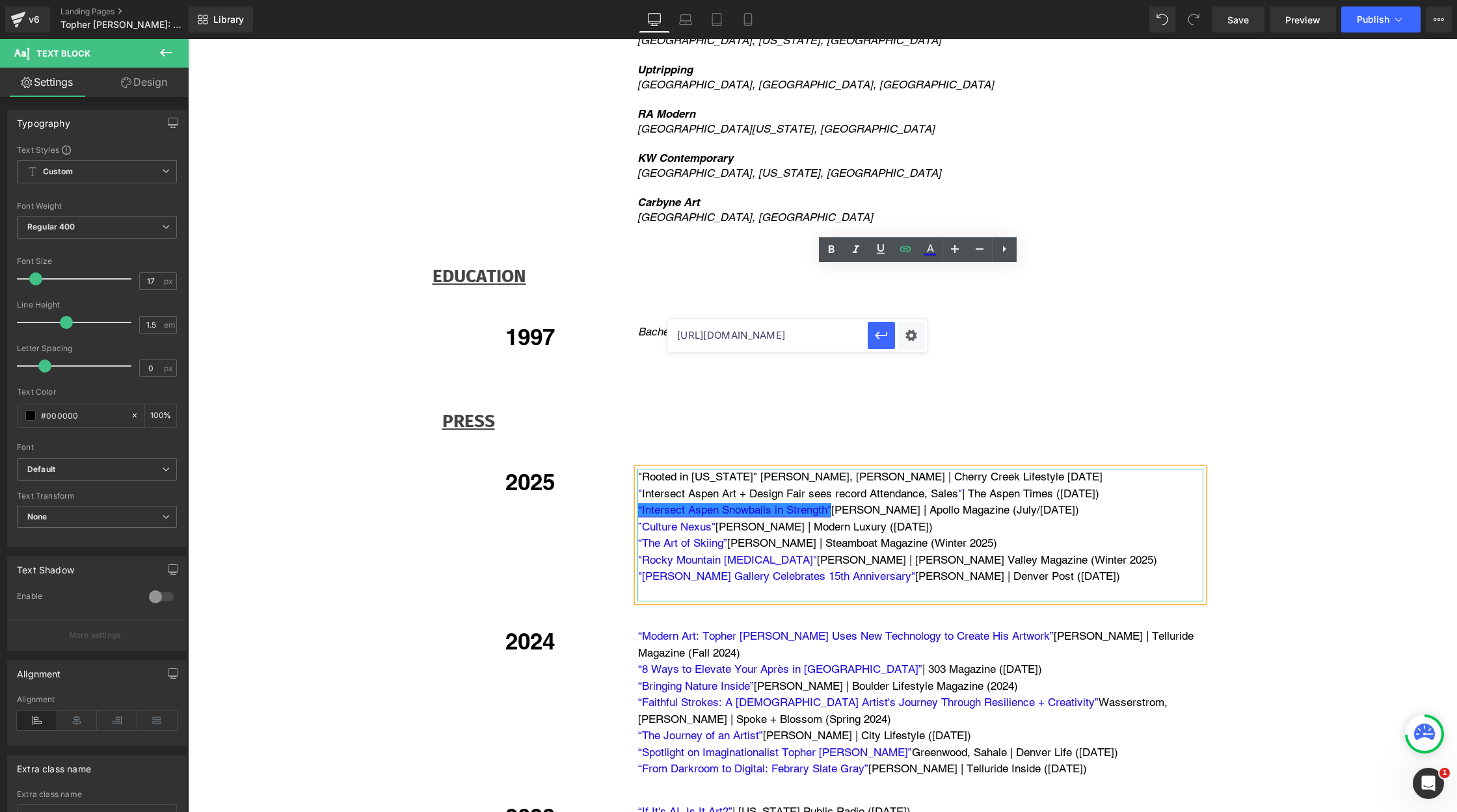
click at [766, 503] on link "“Intersect Aspen Snowballs in Strength"" at bounding box center [735, 510] width 193 height 13
click at [883, 338] on icon "button" at bounding box center [881, 335] width 15 height 15
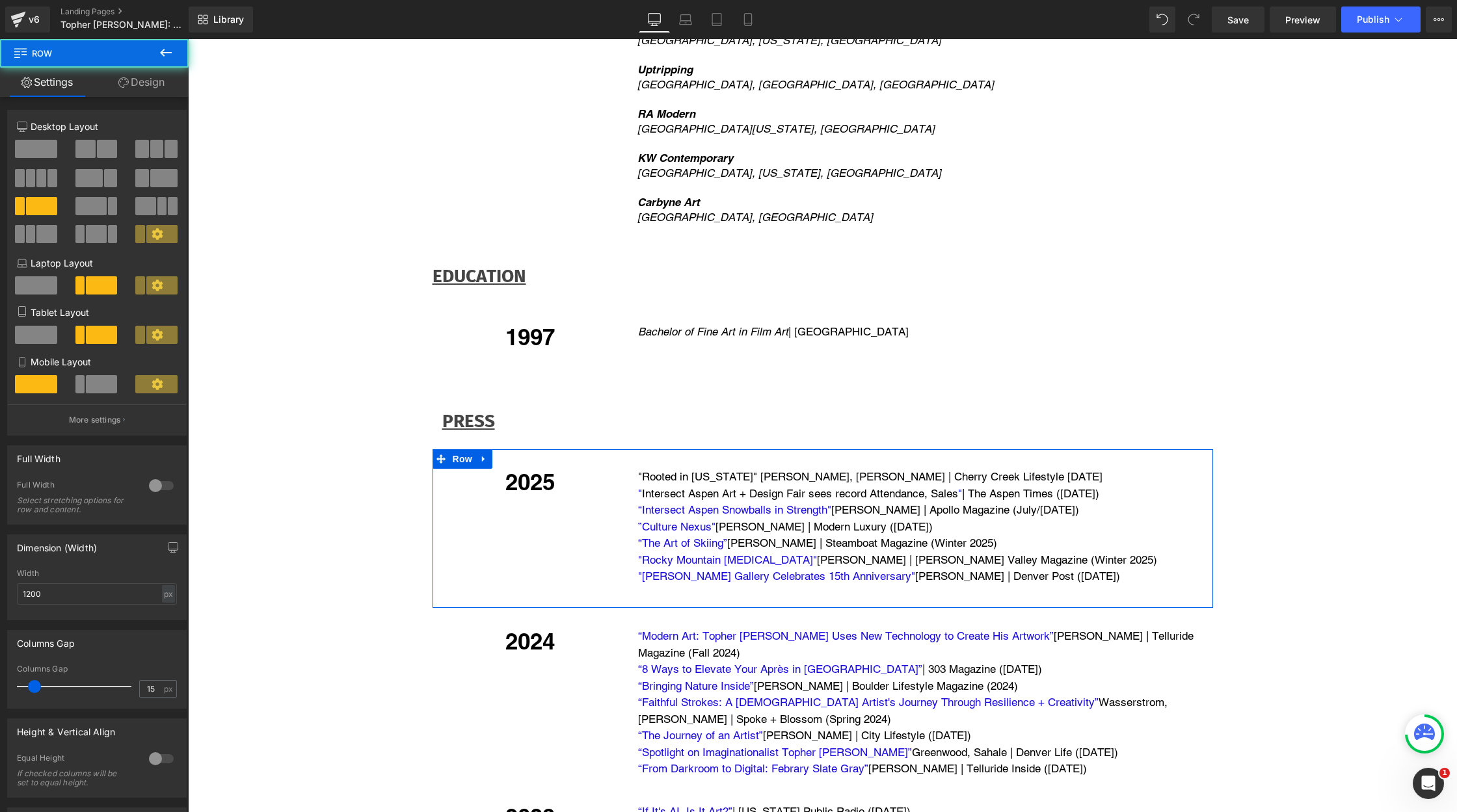
click at [634, 468] on div ""Rooted in [US_STATE]" [PERSON_NAME] | Cherry Creek Lifestyle [DATE] " Intersec…" at bounding box center [920, 534] width 585 height 133
click at [644, 470] on link ""Rooted in [US_STATE]"" at bounding box center [698, 476] width 119 height 13
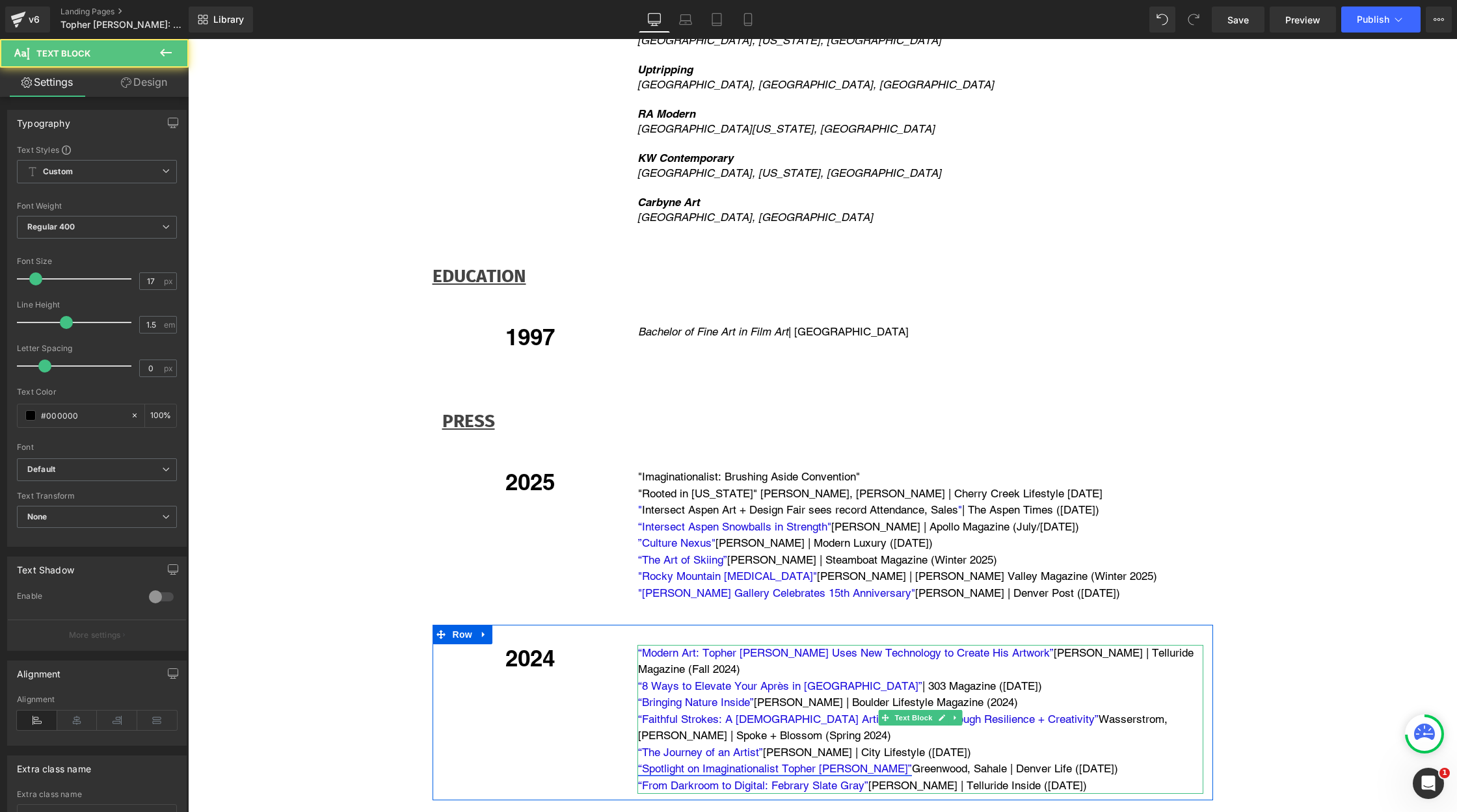
click at [669, 761] on link "“Spotlight on Imaginationalist Topher [PERSON_NAME]”" at bounding box center [775, 768] width 274 height 13
click at [676, 761] on link "“Spotlight on Imaginationalist Topher [PERSON_NAME]”" at bounding box center [775, 768] width 274 height 13
click at [701, 761] on link "“Spotlight on Imaginationalist Topher [PERSON_NAME]”" at bounding box center [775, 768] width 274 height 13
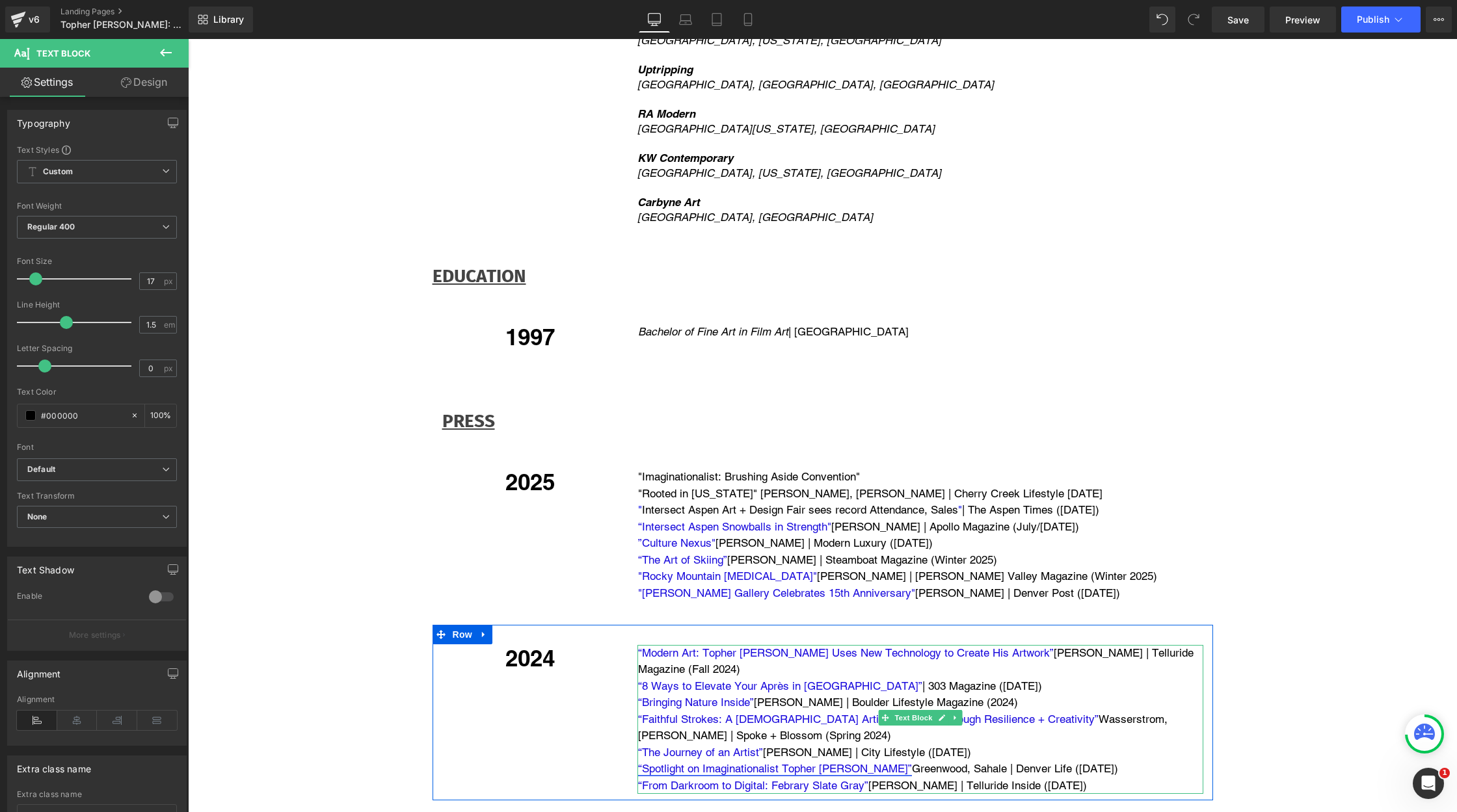
click at [683, 761] on link "“Spotlight on Imaginationalist Topher [PERSON_NAME]”" at bounding box center [775, 768] width 274 height 13
click at [677, 761] on link "“Spotlight on Imaginationalist Topher [PERSON_NAME]”" at bounding box center [775, 768] width 274 height 13
click at [662, 761] on link "“Spotlight on Imaginationalist Topher [PERSON_NAME]”" at bounding box center [775, 768] width 274 height 13
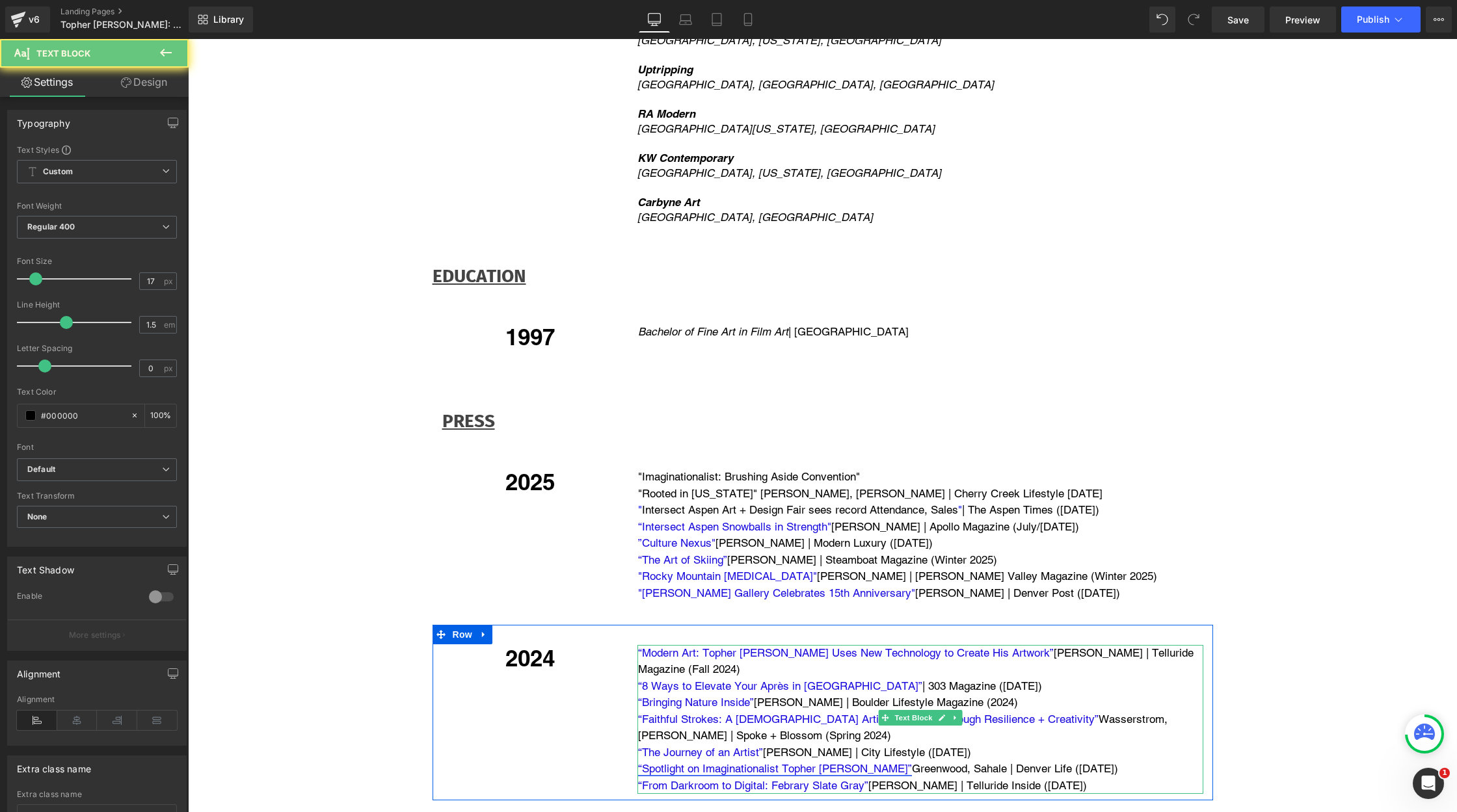
click at [662, 761] on link "“Spotlight on Imaginationalist Topher [PERSON_NAME]”" at bounding box center [775, 768] width 274 height 13
click at [886, 761] on p "“Spotlight on Imaginationalist Topher [PERSON_NAME]” [GEOGRAPHIC_DATA], Sahale …" at bounding box center [921, 769] width 565 height 17
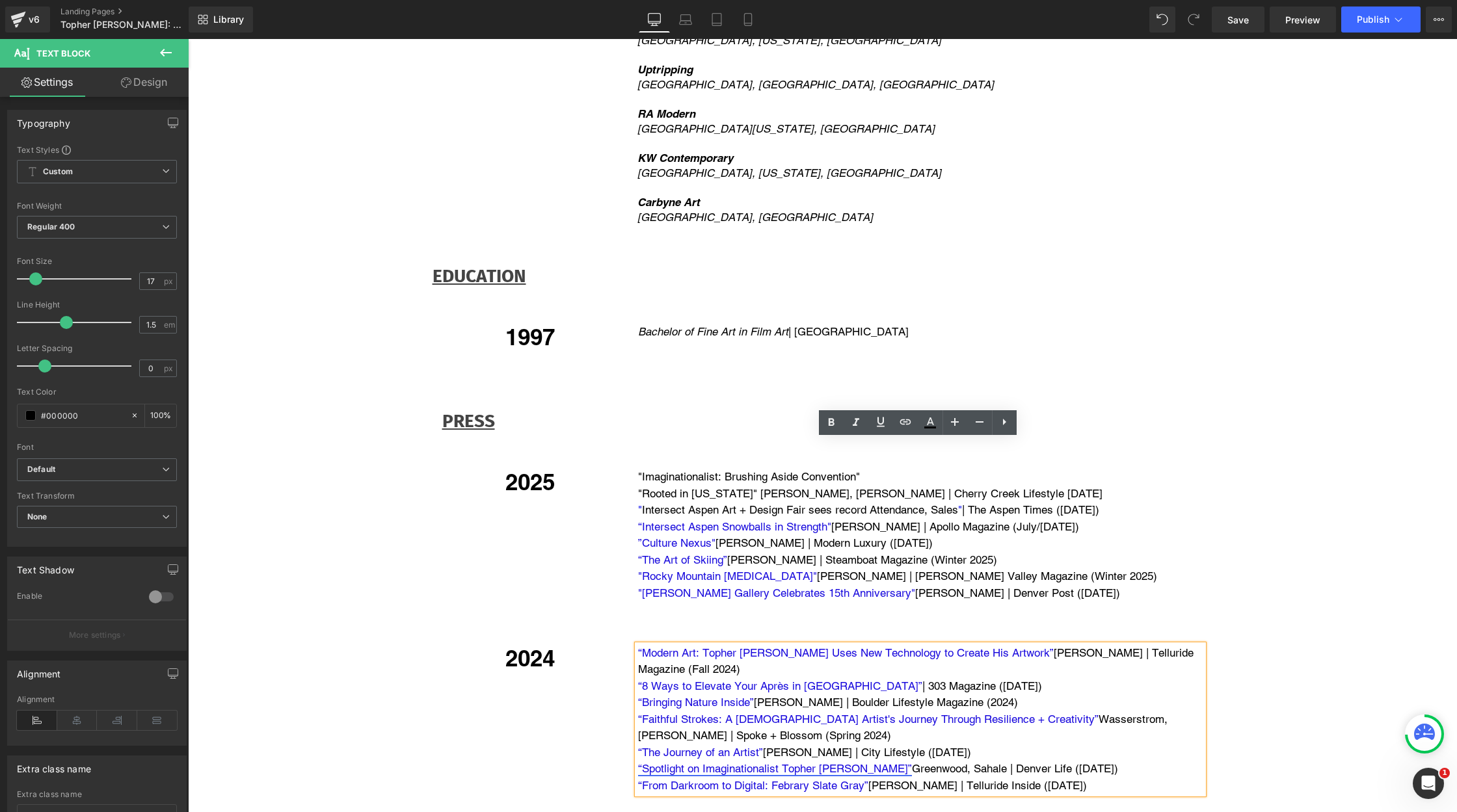
click at [683, 761] on link "“Spotlight on Imaginationalist Topher [PERSON_NAME]”" at bounding box center [775, 768] width 274 height 13
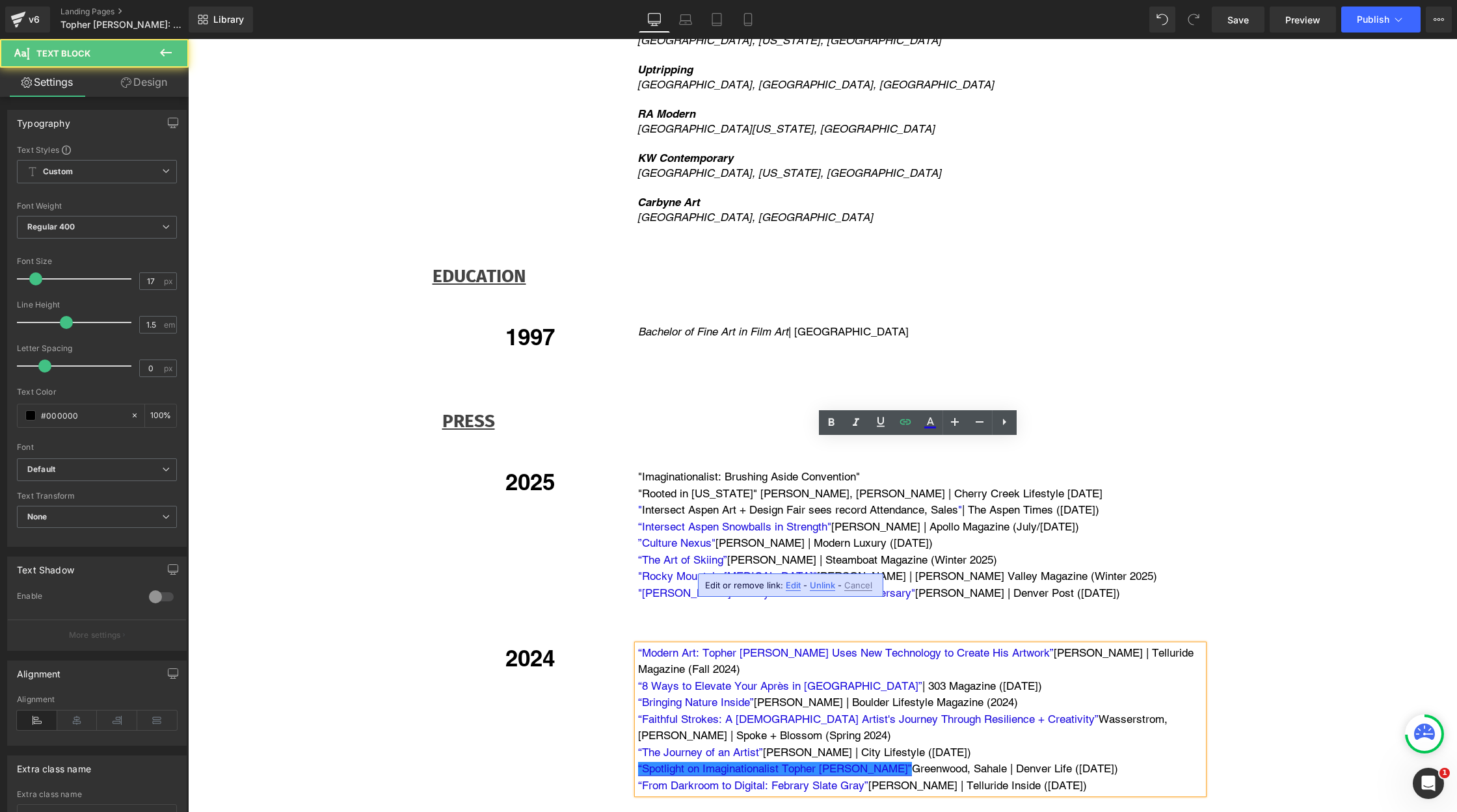
click at [701, 761] on link "“Spotlight on Imaginationalist Topher [PERSON_NAME]”" at bounding box center [775, 768] width 274 height 13
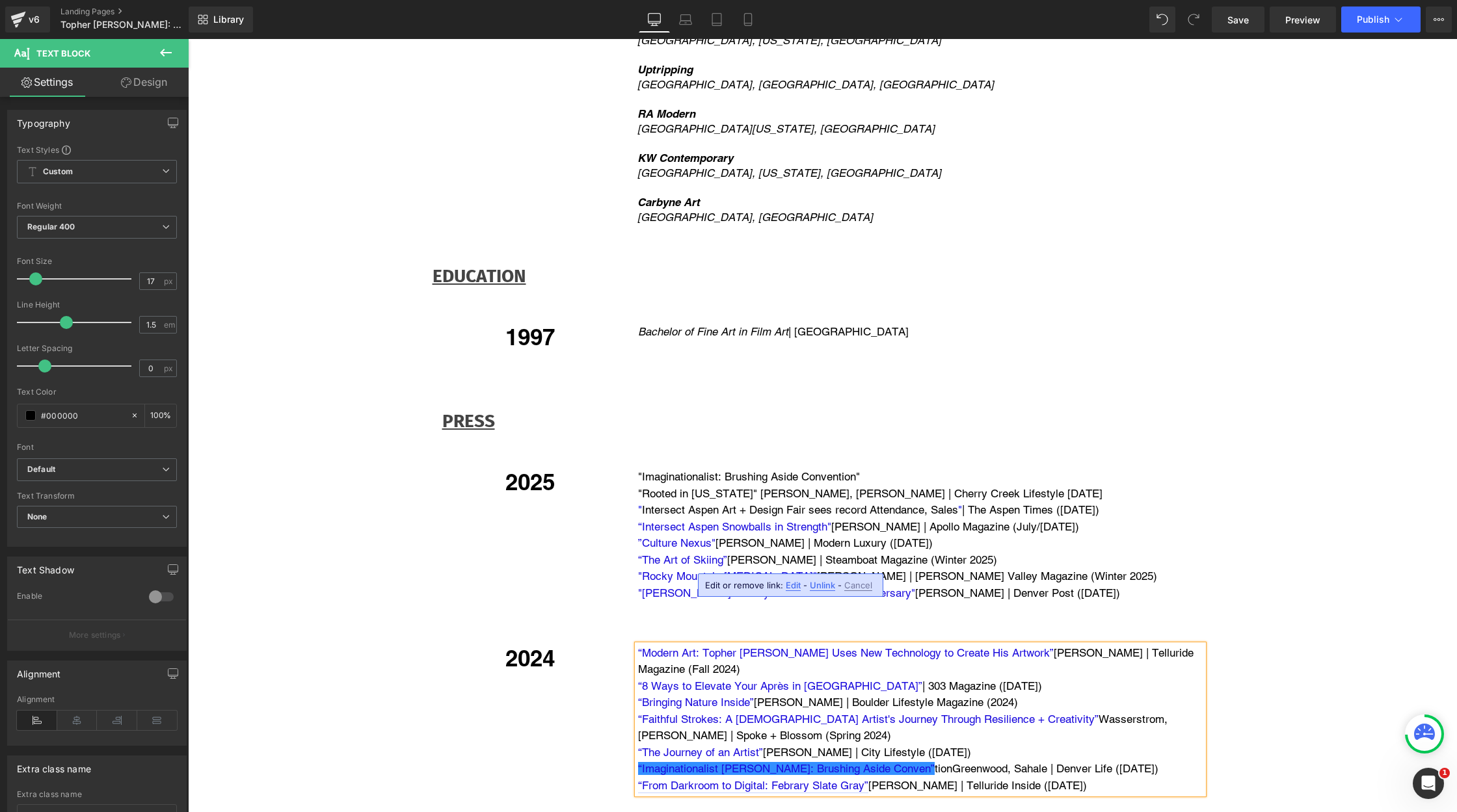
drag, startPoint x: 944, startPoint y: 577, endPoint x: 1001, endPoint y: 573, distance: 57.1
click at [1001, 778] on p "“From Darkroom to Digital: Febrary Slate Gray” [PERSON_NAME] | Telluride Inside…" at bounding box center [921, 786] width 565 height 17
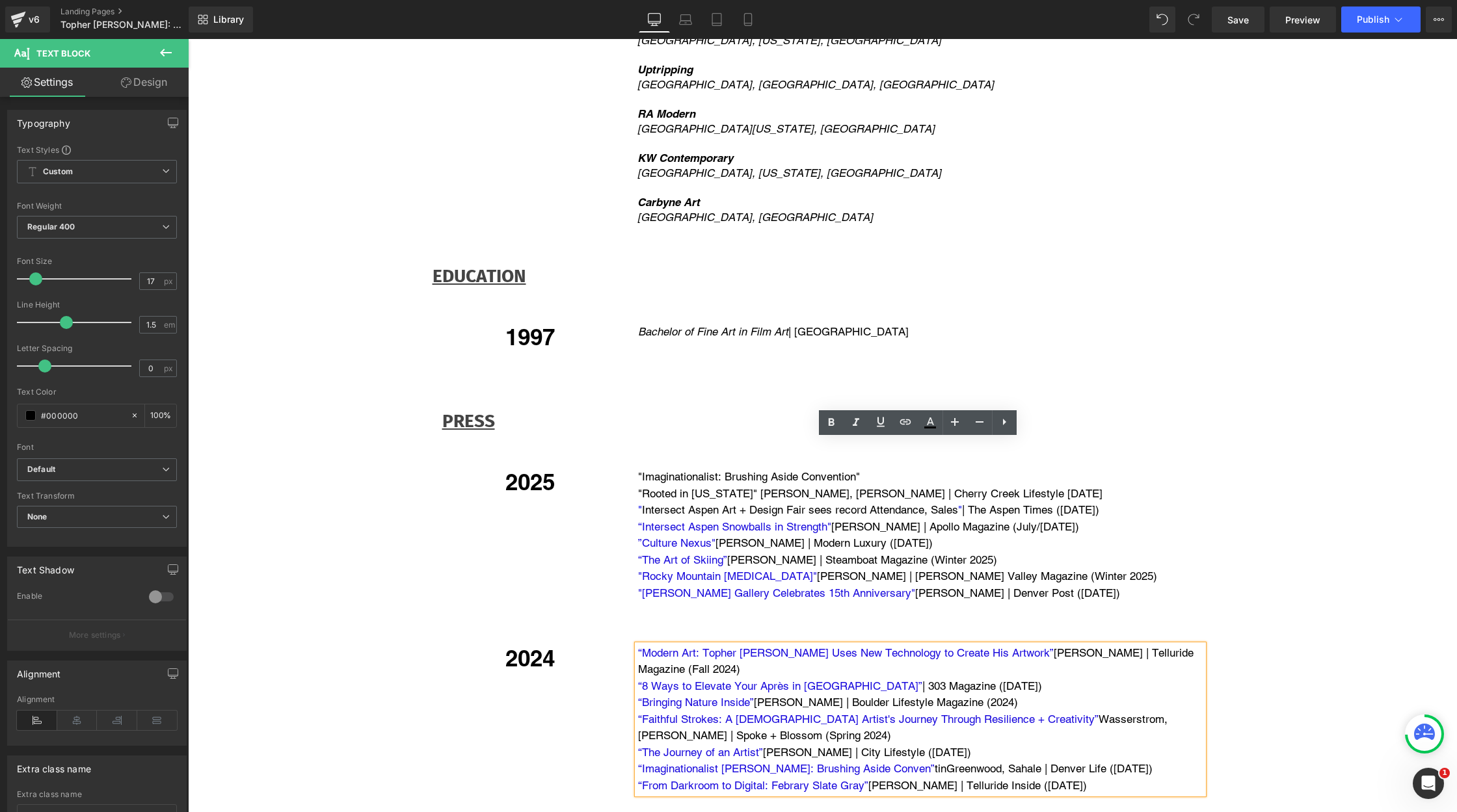
click at [918, 761] on p "“Imaginationalist [PERSON_NAME]: Brushing Aside Conven” [PERSON_NAME], Sahale |…" at bounding box center [921, 769] width 565 height 17
click at [909, 761] on link "“Imaginationalist [PERSON_NAME]: Brushing Aside Conven”" at bounding box center [786, 768] width 297 height 13
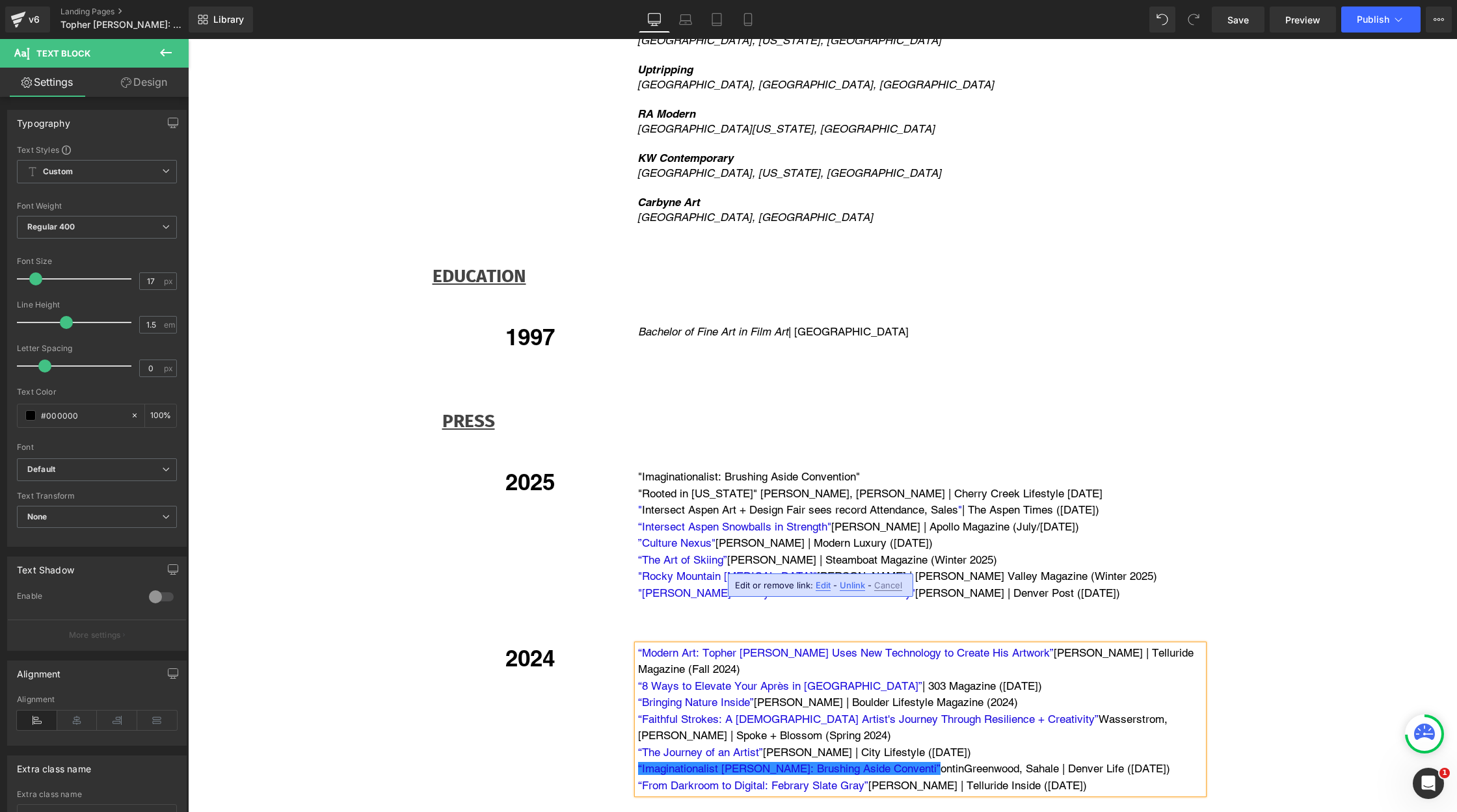
click at [917, 778] on p "“From Darkroom to Digital: Febrary Slate Gray” [PERSON_NAME] | Telluride Inside…" at bounding box center [921, 786] width 565 height 17
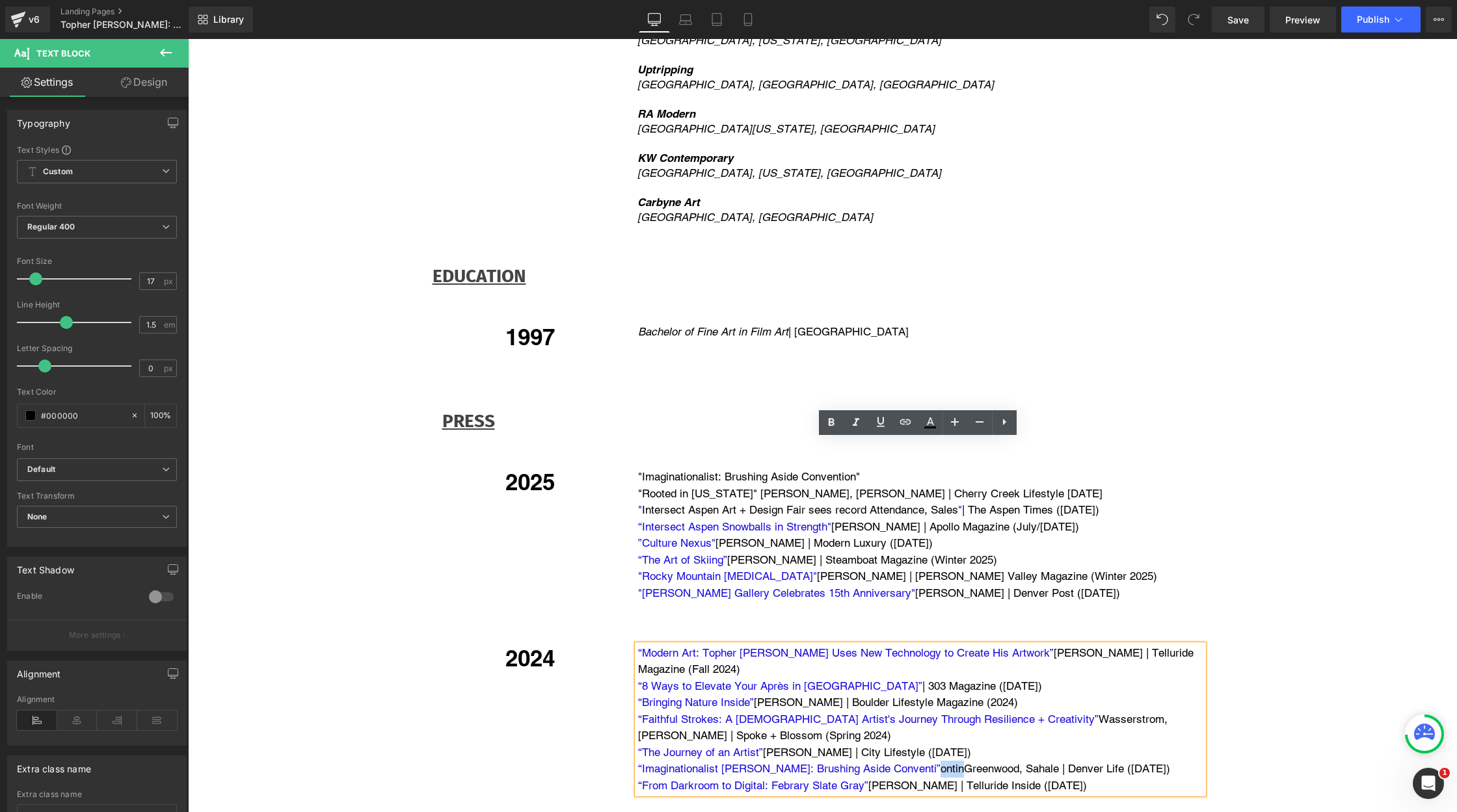
drag, startPoint x: 920, startPoint y: 561, endPoint x: 940, endPoint y: 561, distance: 20.0
click at [941, 761] on p "“Imaginationalist [PERSON_NAME]: Brushing Aside Conventi” on tin Greenwood, Sah…" at bounding box center [921, 769] width 565 height 17
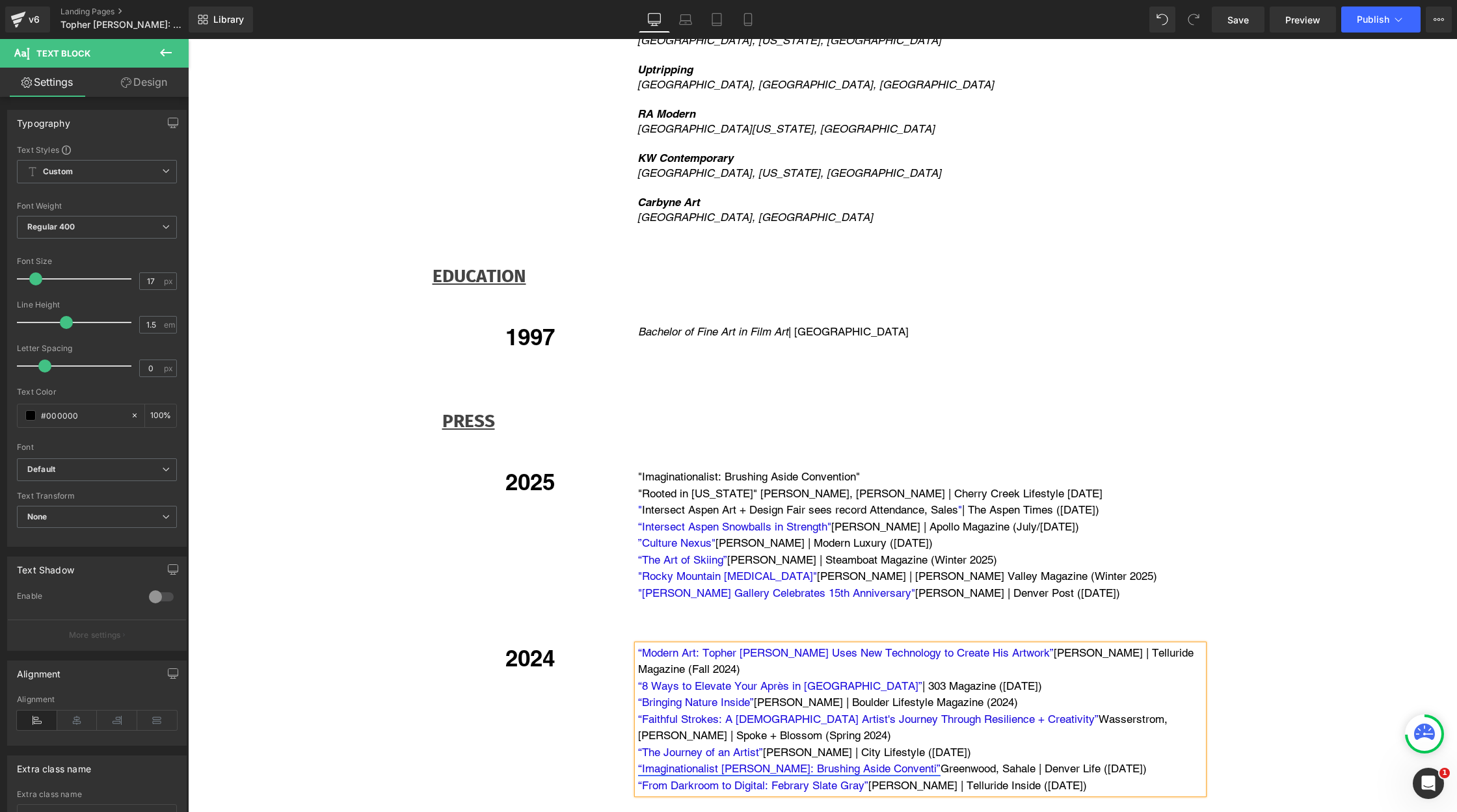
click at [882, 761] on link "“Imaginationalist [PERSON_NAME]: Brushing Aside Conventi”" at bounding box center [789, 768] width 302 height 13
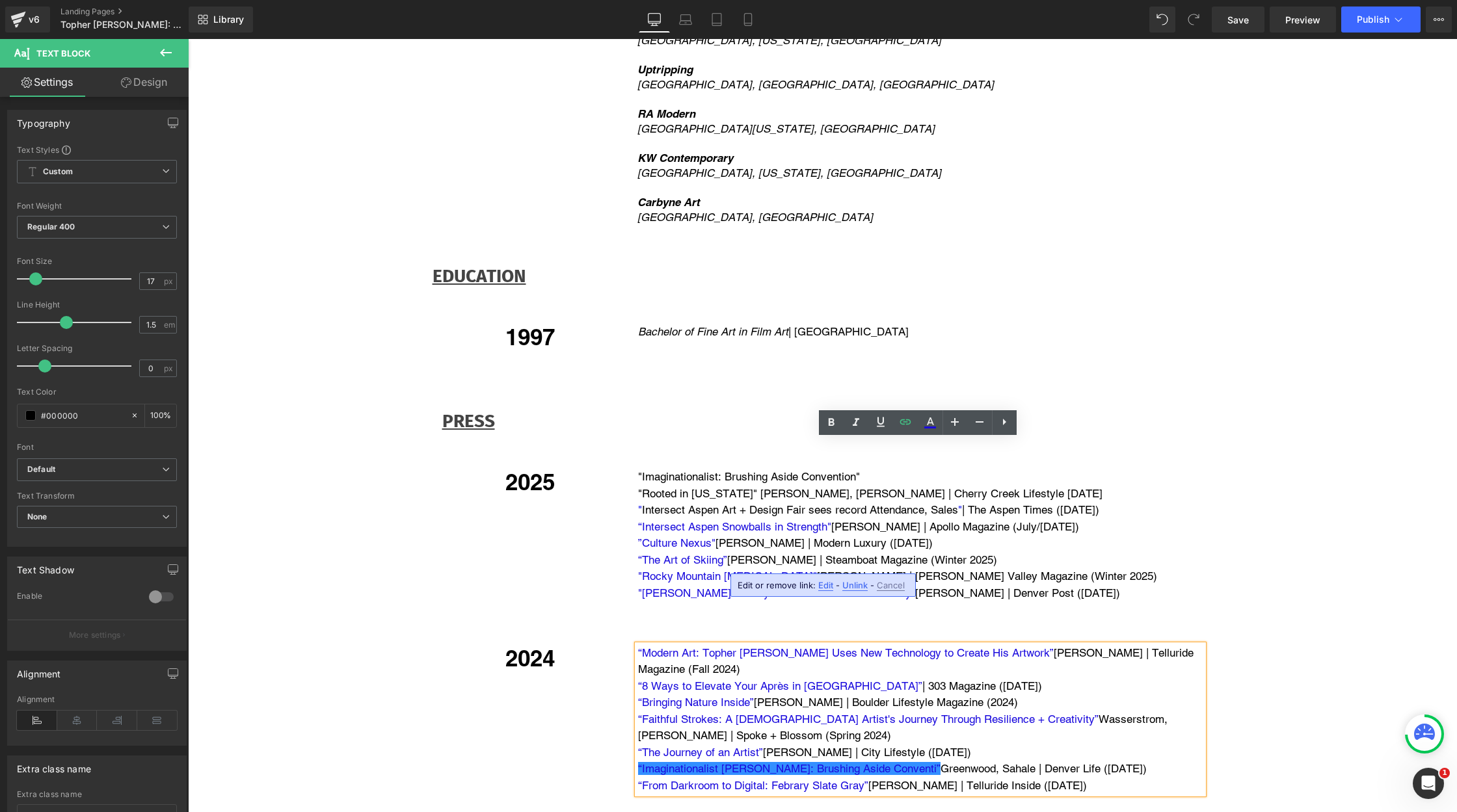
click at [821, 585] on span "Edit" at bounding box center [825, 586] width 15 height 11
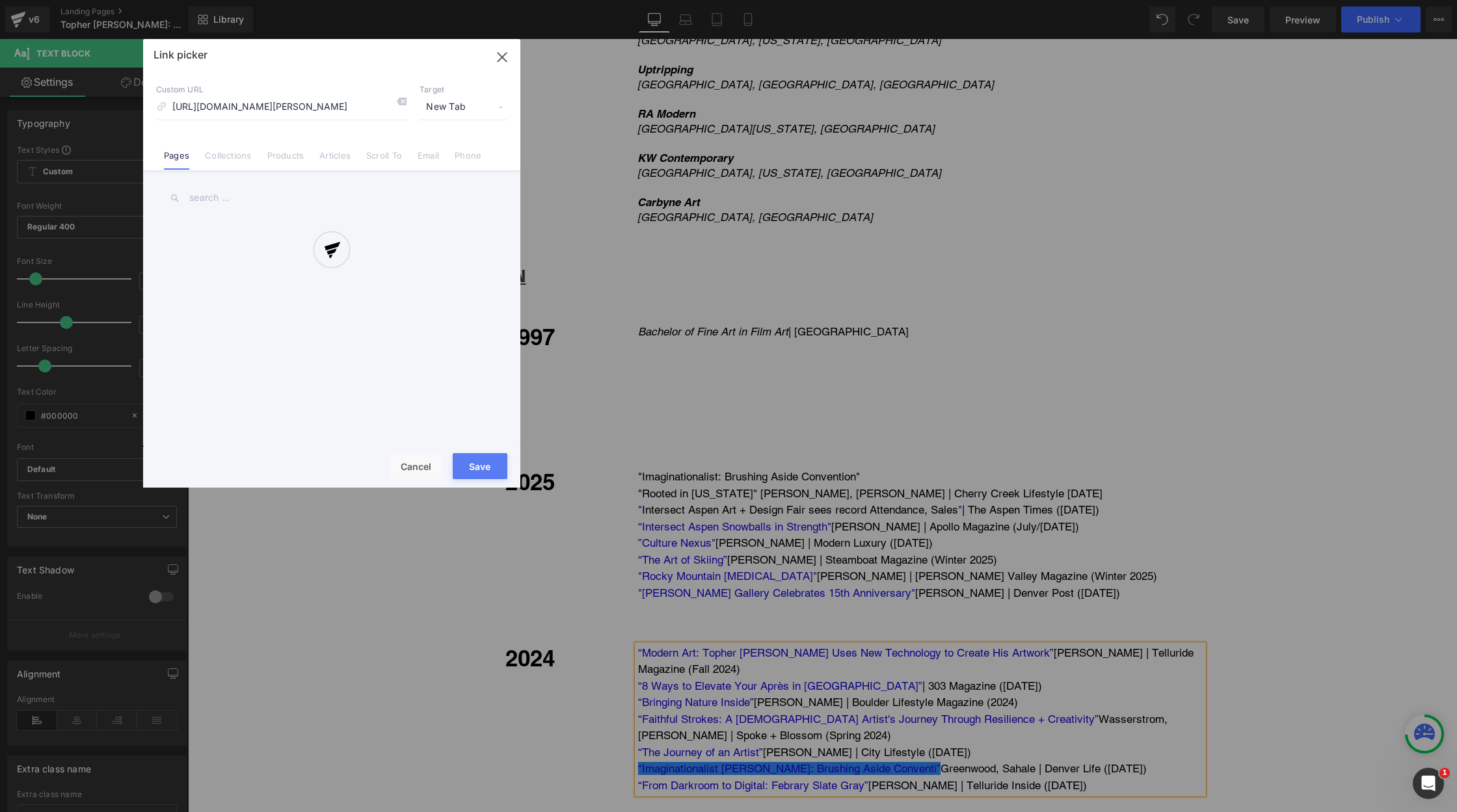
click at [959, 0] on div "Text Color Highlight Color rgba(0, 0, 0, 1) #000000 100 % transparent transpare…" at bounding box center [728, 0] width 1457 height 0
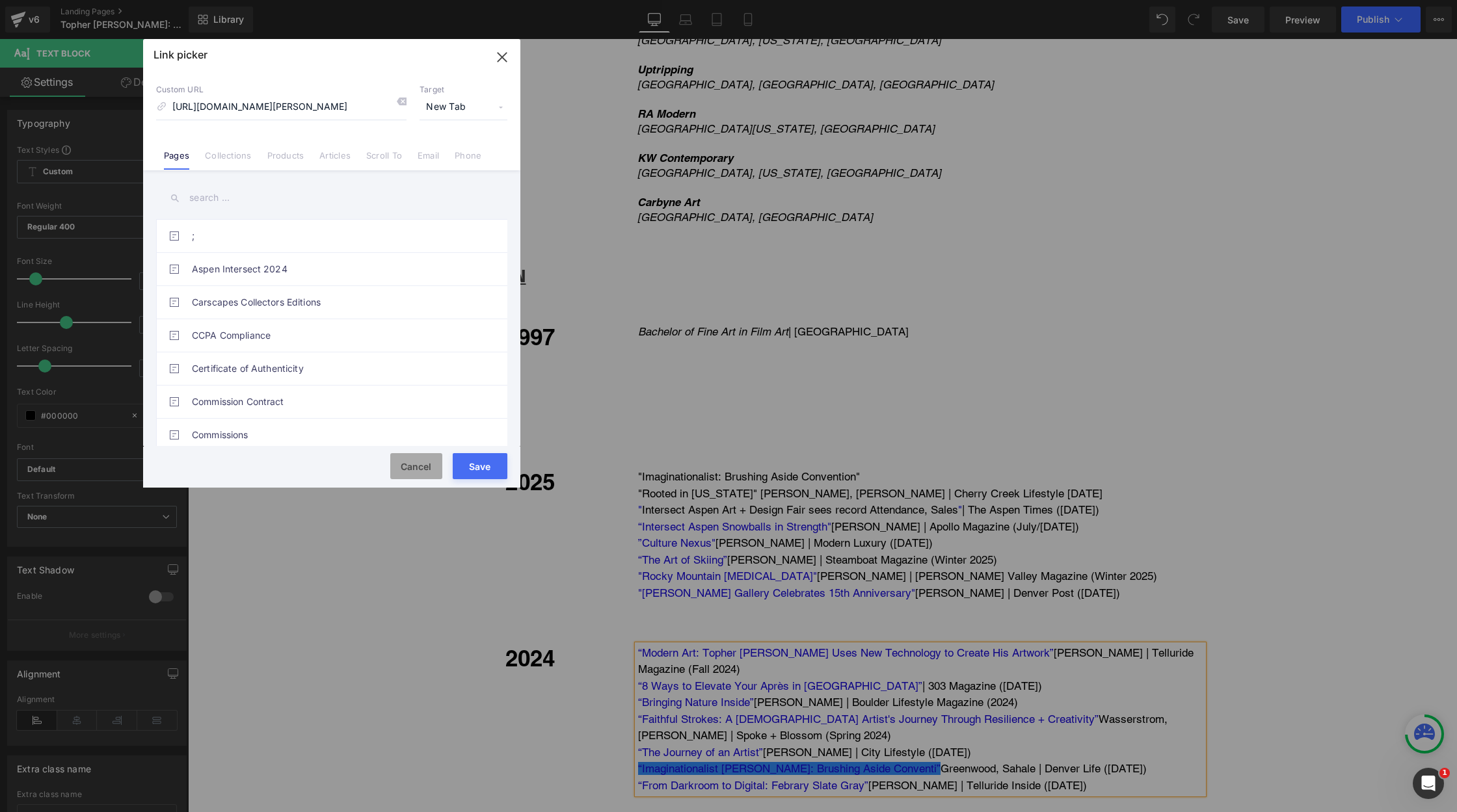
click at [413, 457] on button "Cancel" at bounding box center [416, 466] width 52 height 26
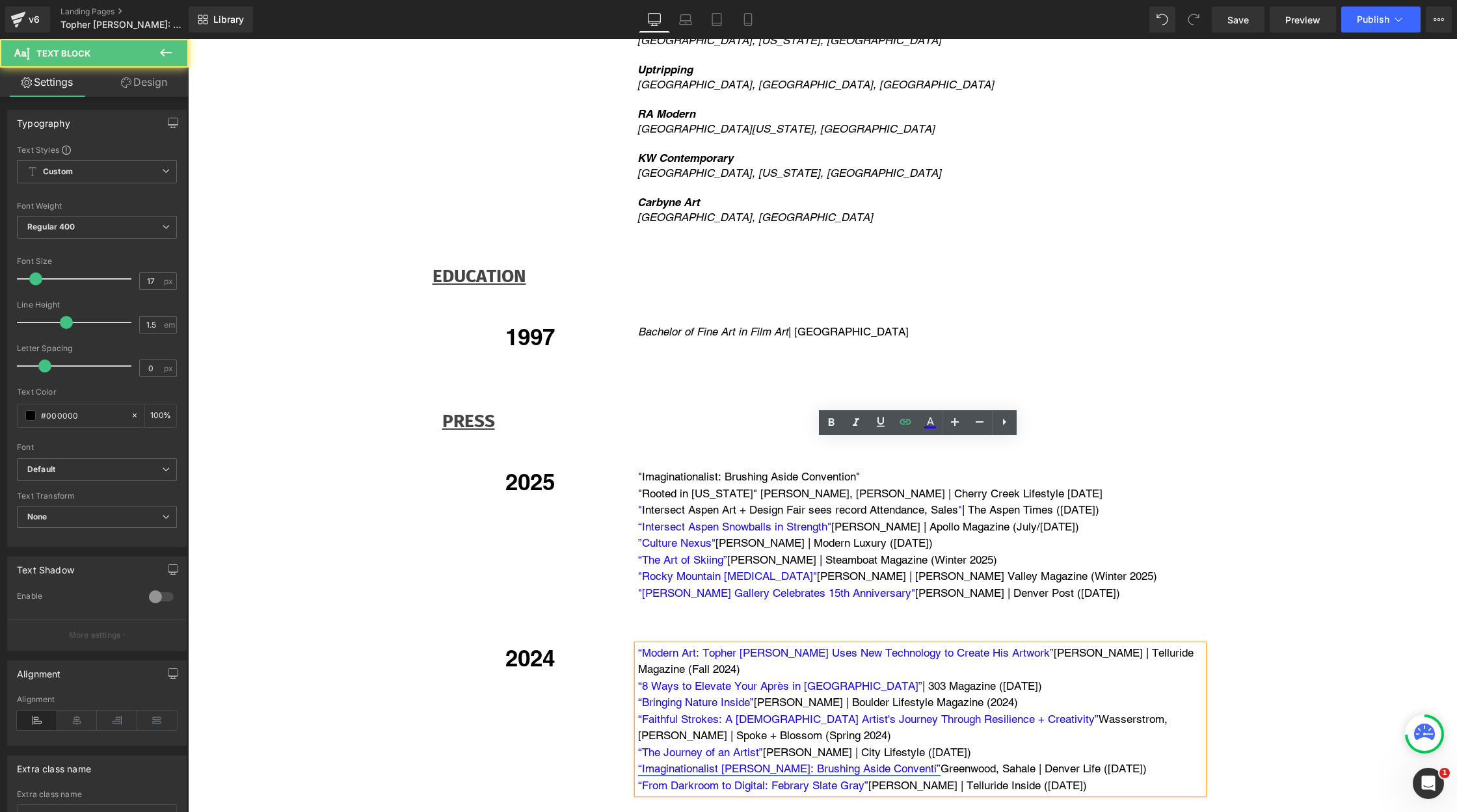
click at [784, 761] on link "“Imaginationalist [PERSON_NAME]: Brushing Aside Conventi”" at bounding box center [789, 768] width 302 height 13
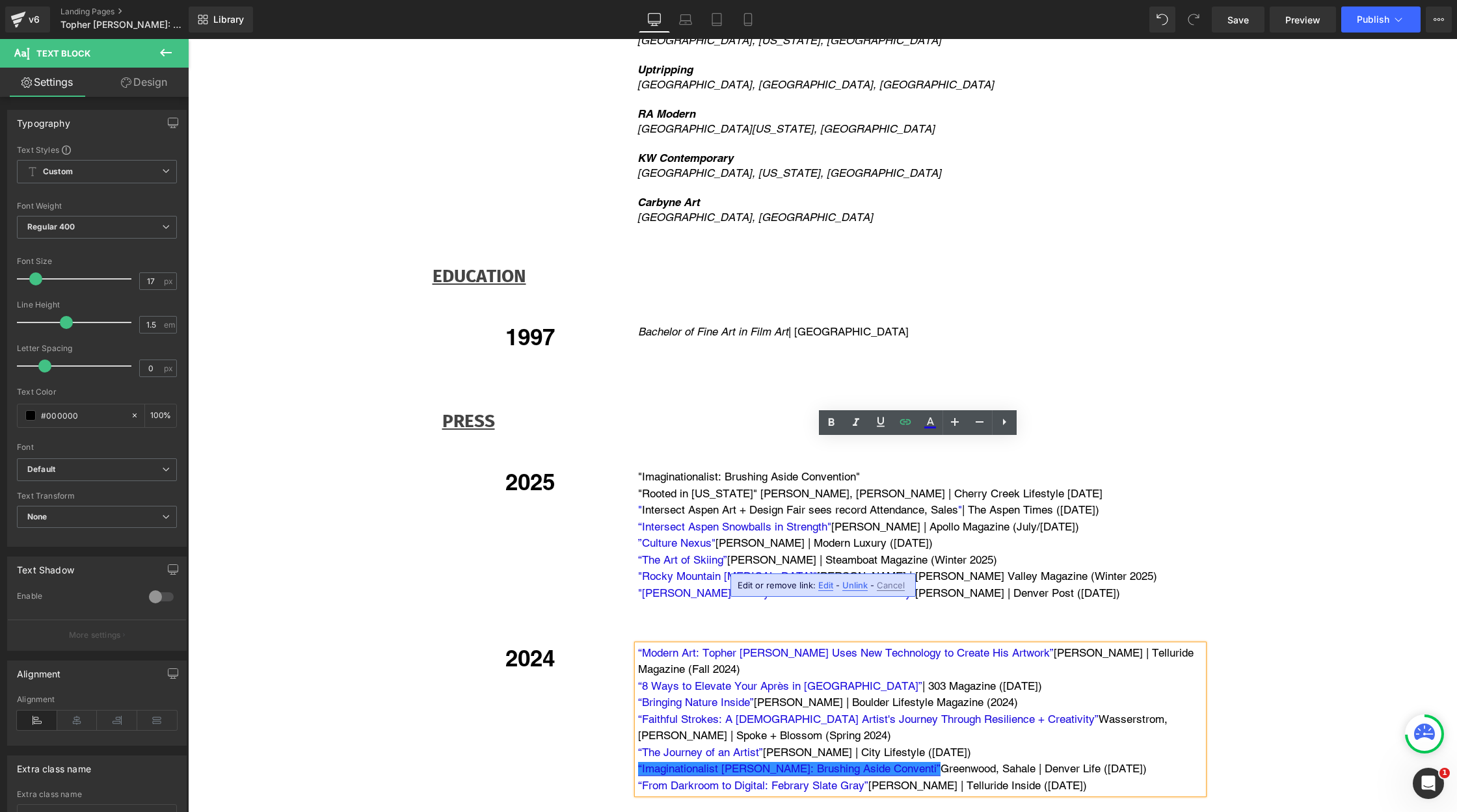
click at [787, 761] on link "“Imaginationalist [PERSON_NAME]: Brushing Aside Conventi”" at bounding box center [789, 768] width 302 height 13
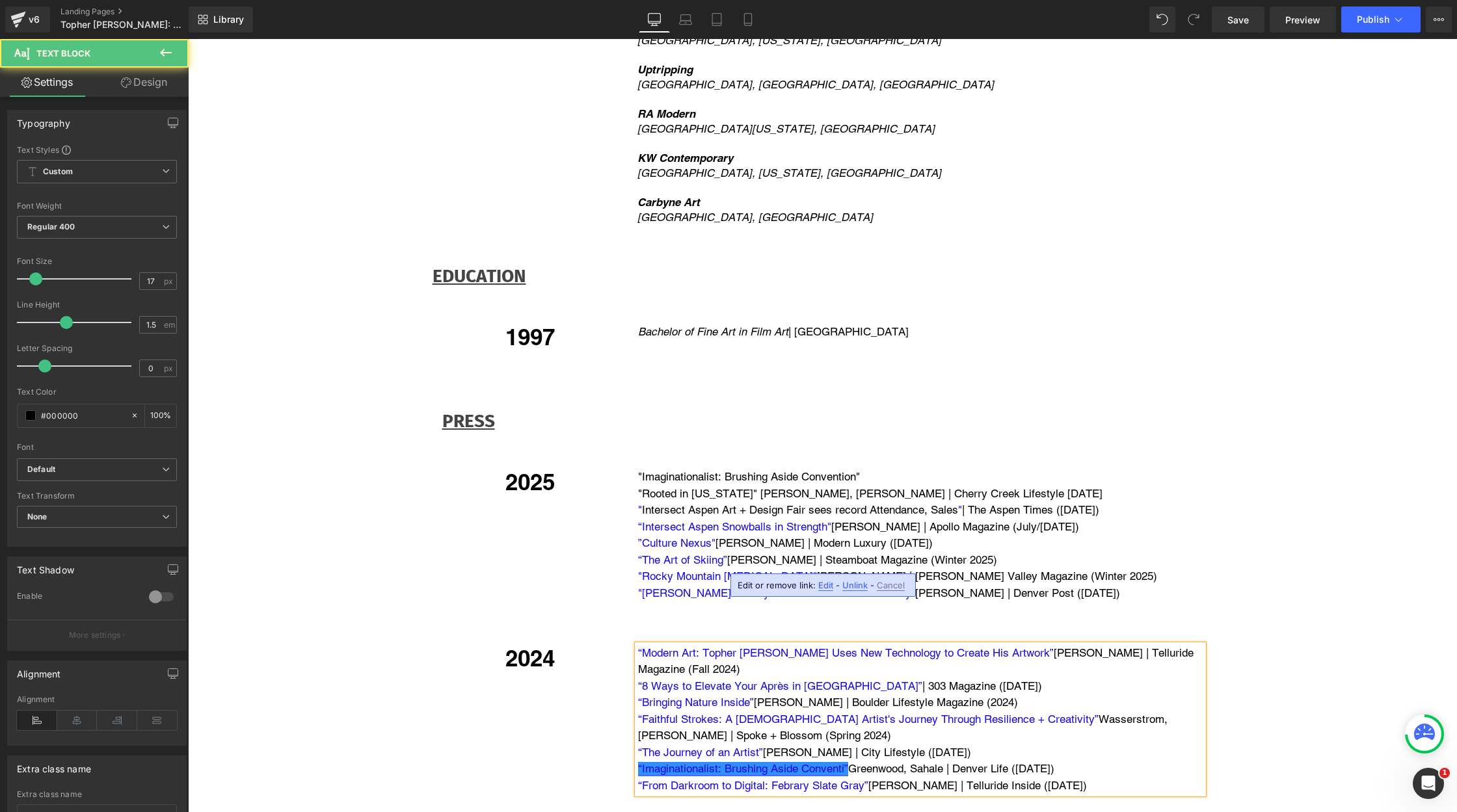
click at [839, 761] on link "“Imaginationalist: Brushing Aside Conventi”" at bounding box center [743, 768] width 210 height 13
click at [896, 744] on p "“The Journey of an Artist” [PERSON_NAME] | City Lifestyle ([DATE])" at bounding box center [921, 752] width 565 height 17
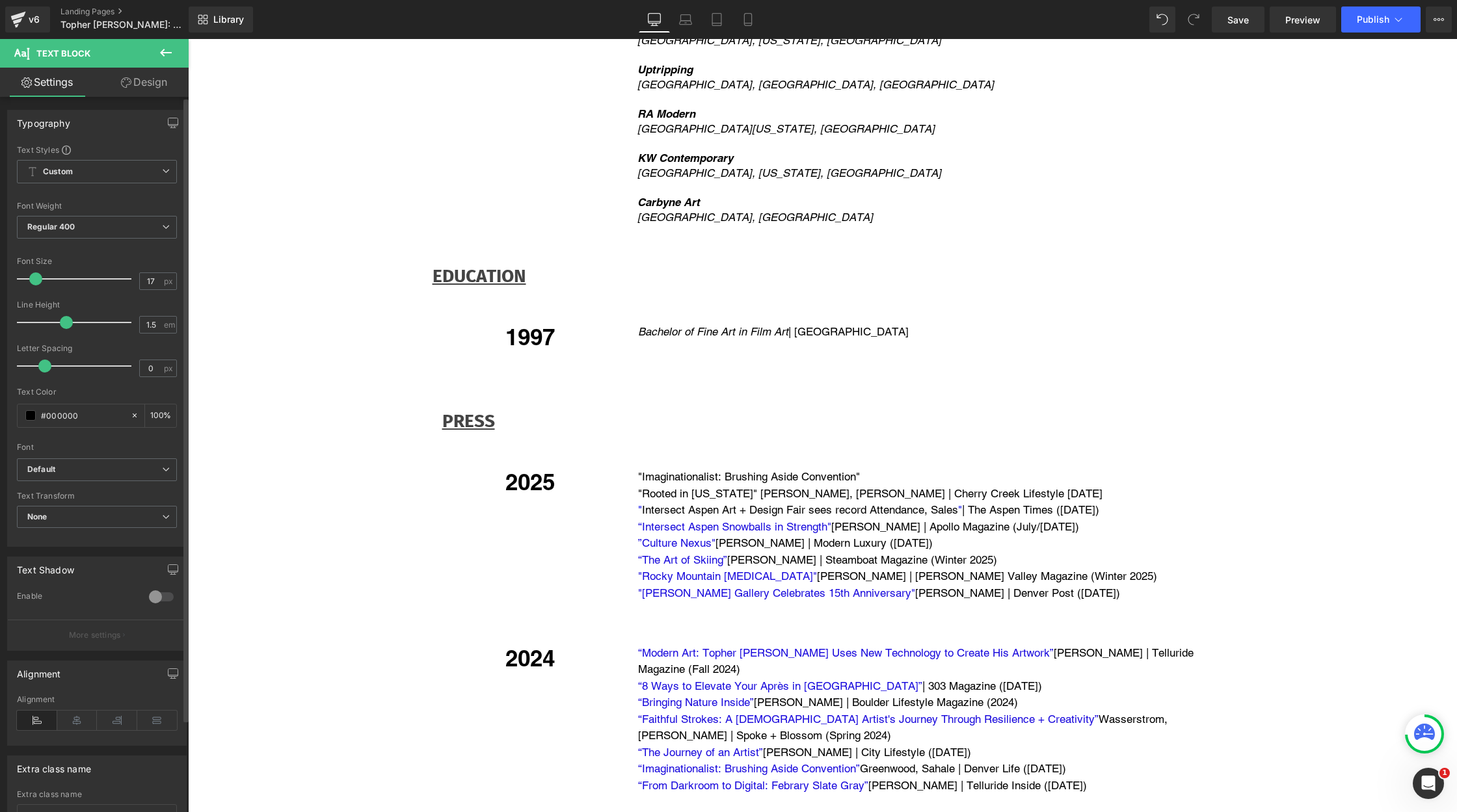
click at [662, 536] on span "”Culture Nexus"" at bounding box center [677, 542] width 78 height 13
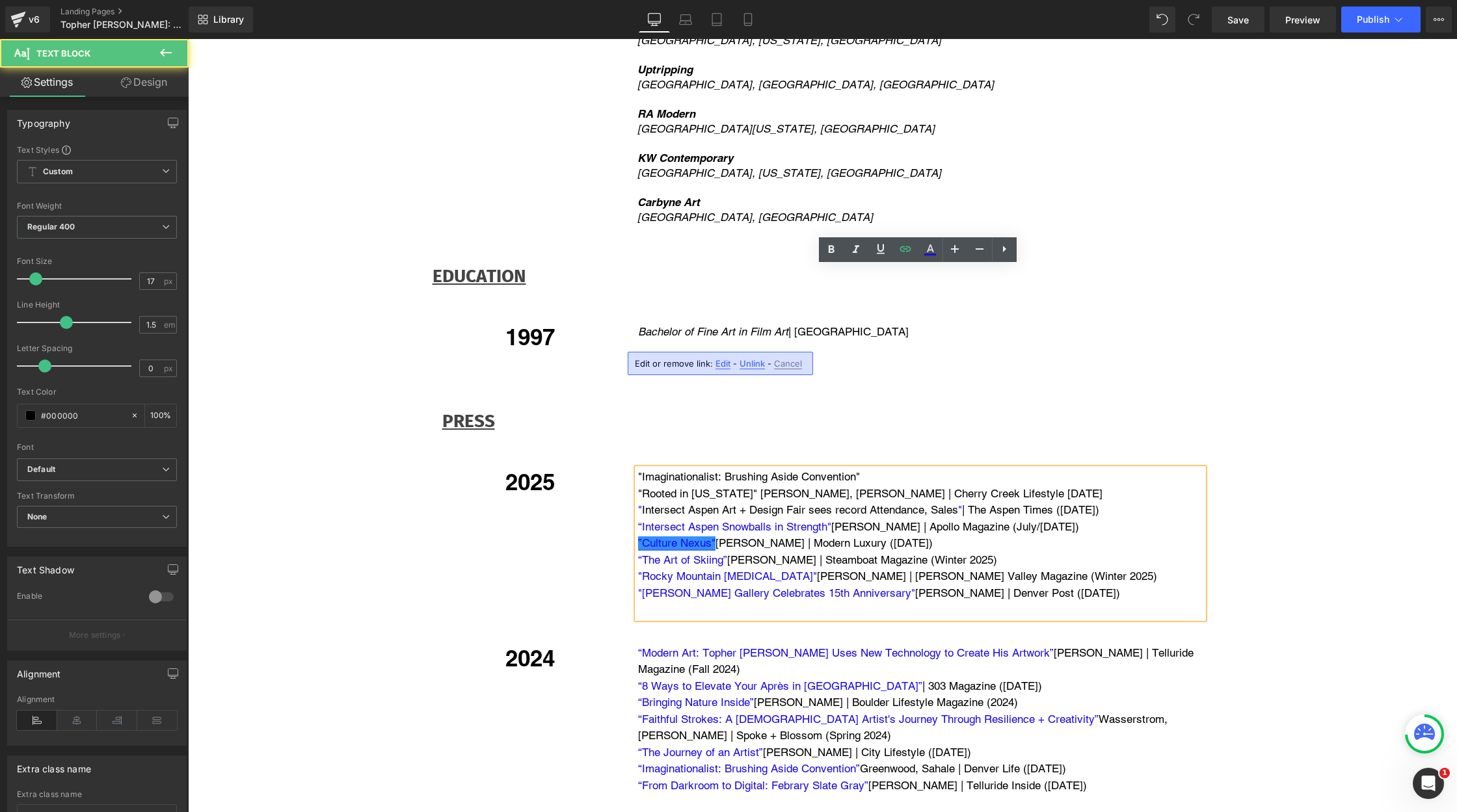
click at [665, 536] on span "”Culture Nexus"" at bounding box center [677, 542] width 78 height 13
click at [722, 364] on span "Edit" at bounding box center [723, 364] width 15 height 11
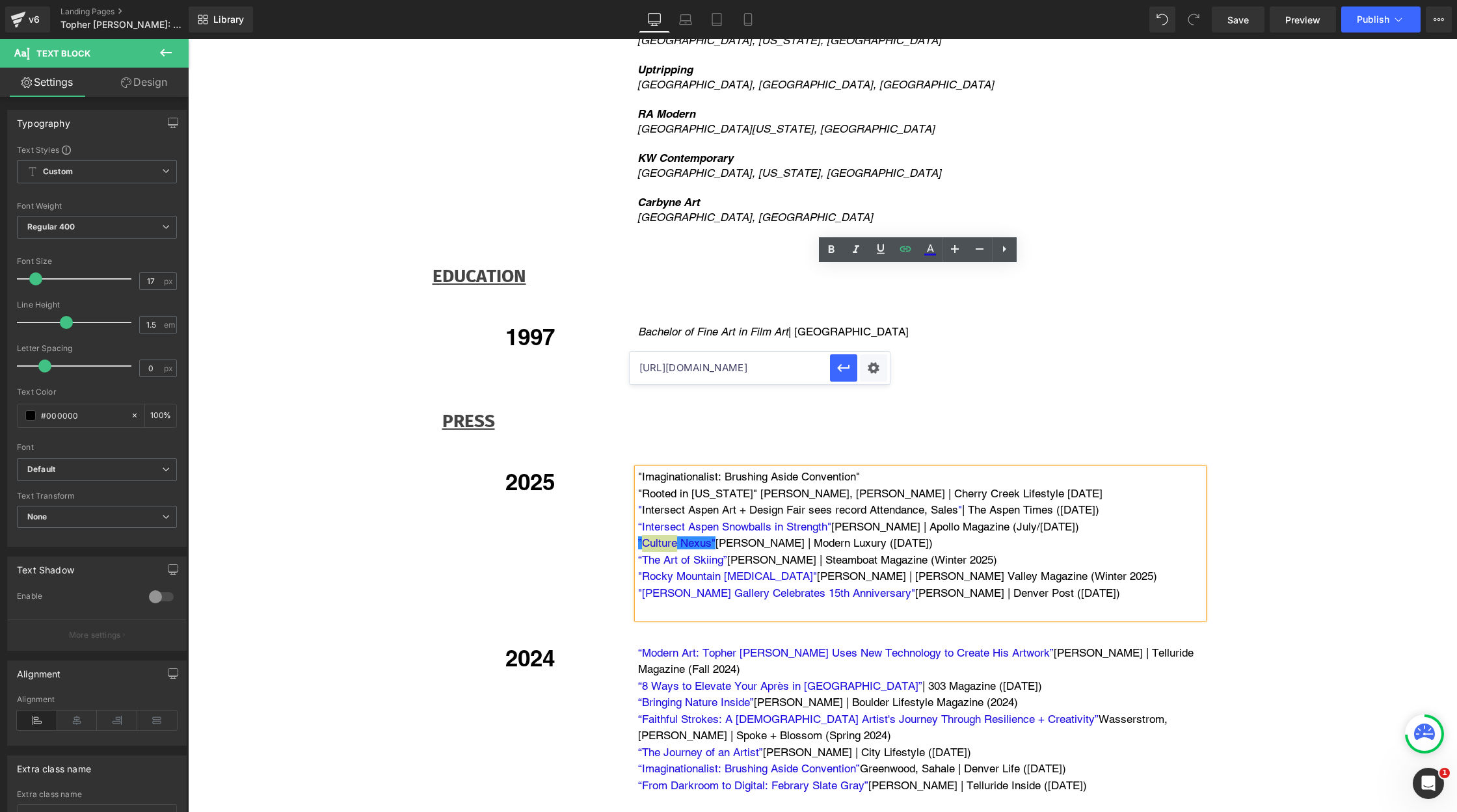
click at [707, 365] on input "[URL][DOMAIN_NAME]" at bounding box center [729, 368] width 200 height 32
click at [867, 535] on p "”Culture Nexus" [PERSON_NAME] | Modern Luxury ([DATE])" at bounding box center [921, 543] width 565 height 17
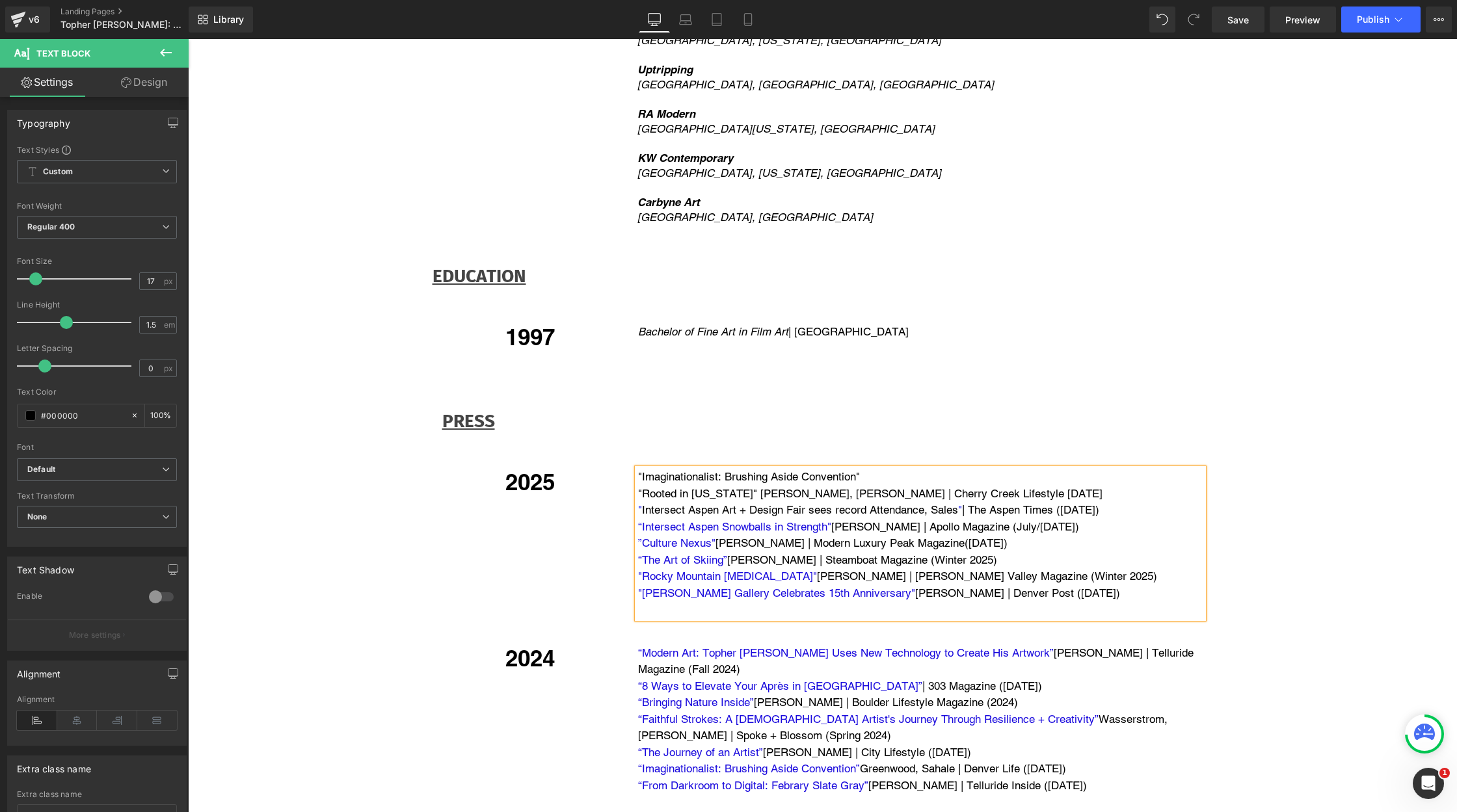
click at [716, 535] on p "”Culture Nexus" [PERSON_NAME] | Modern Luxury Peak Magazine([DATE])" at bounding box center [921, 543] width 565 height 17
click at [637, 468] on div ""Imaginationalist: Brushing Aside Convention" "Rooted in [US_STATE]" [PERSON_NA…" at bounding box center [920, 543] width 566 height 150
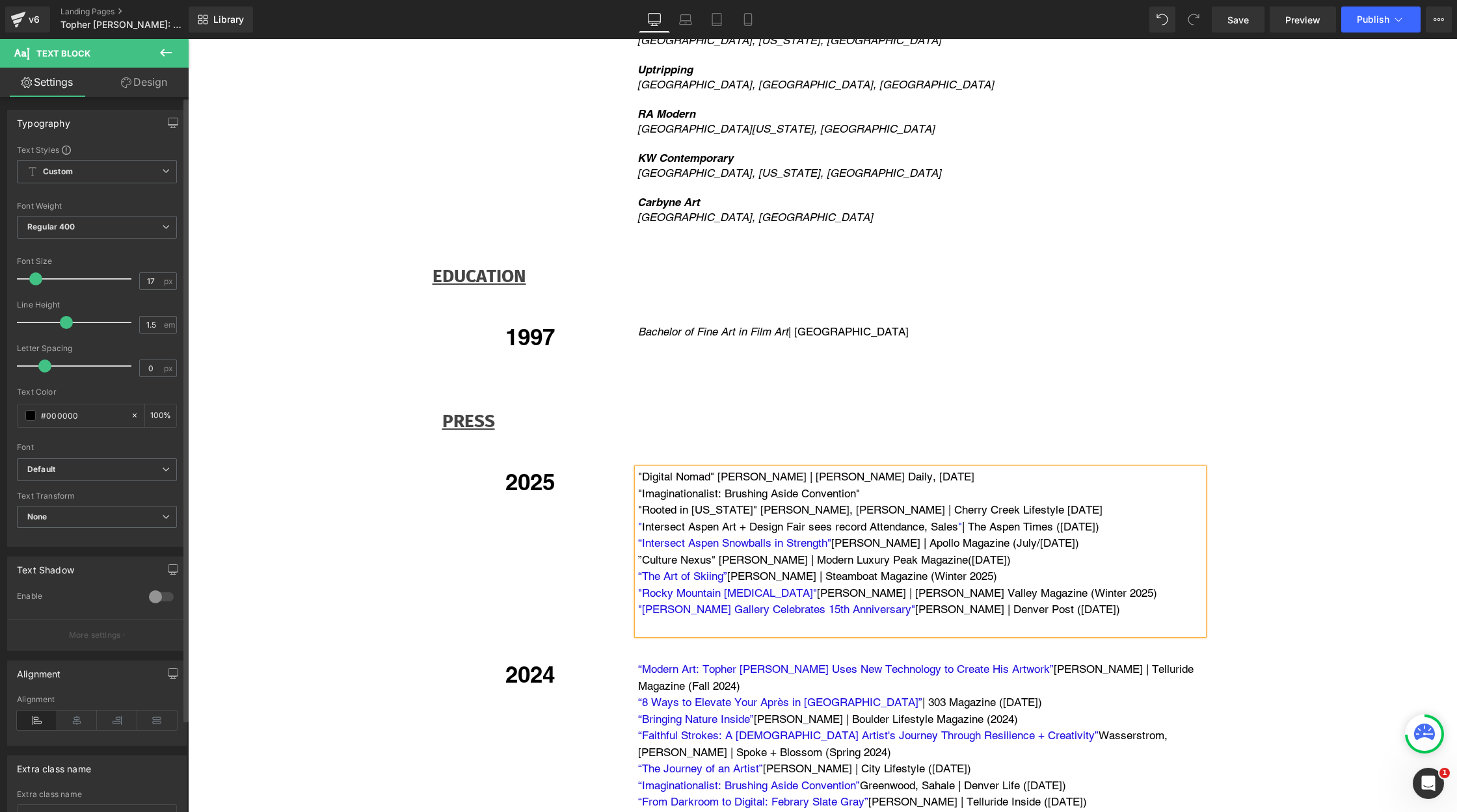
click at [657, 468] on p ""Digital Nomad" [PERSON_NAME] | [PERSON_NAME] Daily, [DATE]" at bounding box center [921, 476] width 565 height 17
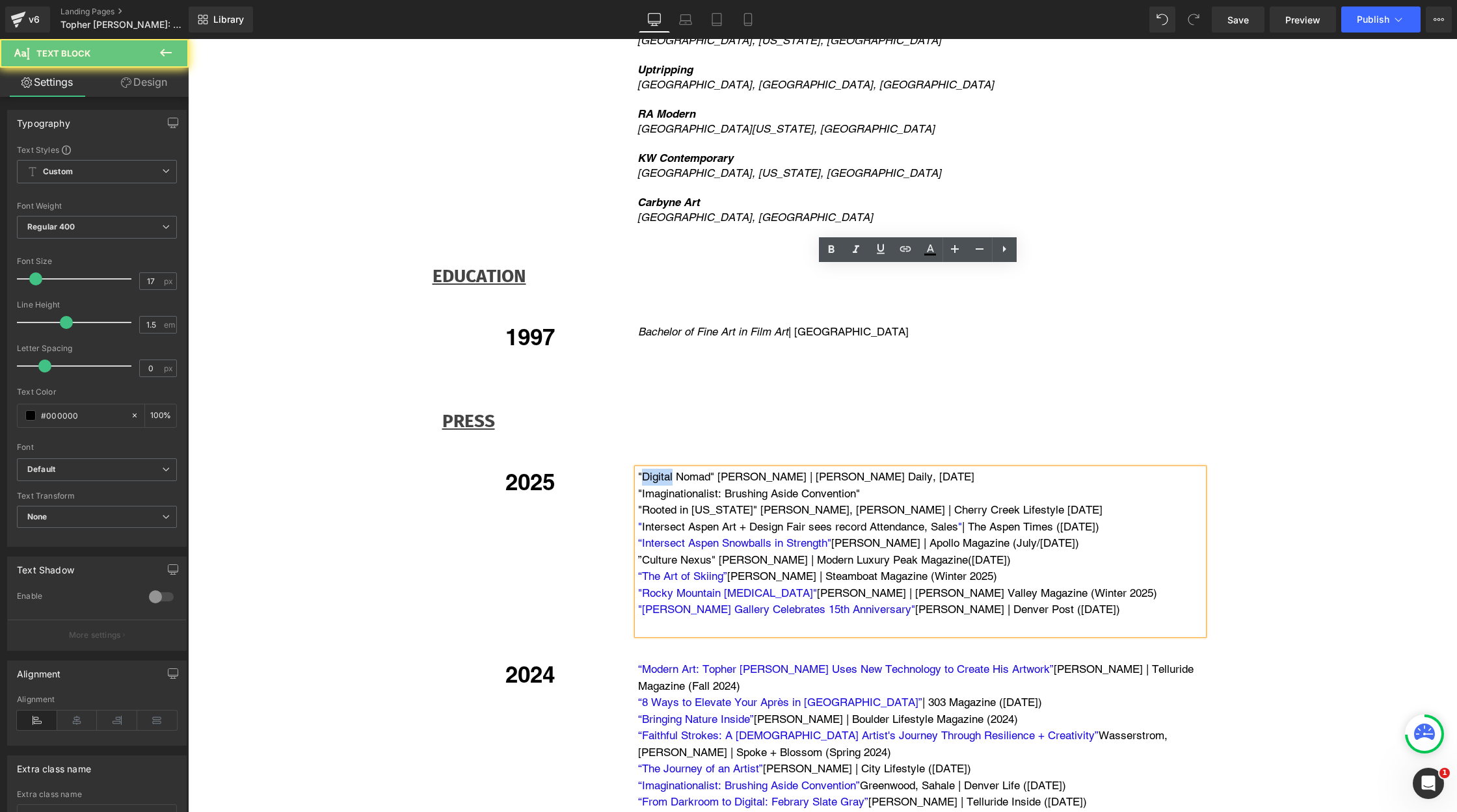
click at [648, 468] on p ""Digital Nomad" [PERSON_NAME] | [PERSON_NAME] Daily, [DATE]" at bounding box center [921, 476] width 565 height 17
drag, startPoint x: 709, startPoint y: 275, endPoint x: 641, endPoint y: 276, distance: 68.0
click at [641, 468] on p ""Digital Nomad" [PERSON_NAME] | [PERSON_NAME] Daily, [DATE]" at bounding box center [921, 476] width 565 height 17
click at [905, 249] on icon at bounding box center [905, 248] width 11 height 5
type input "[URL][DOMAIN_NAME]"
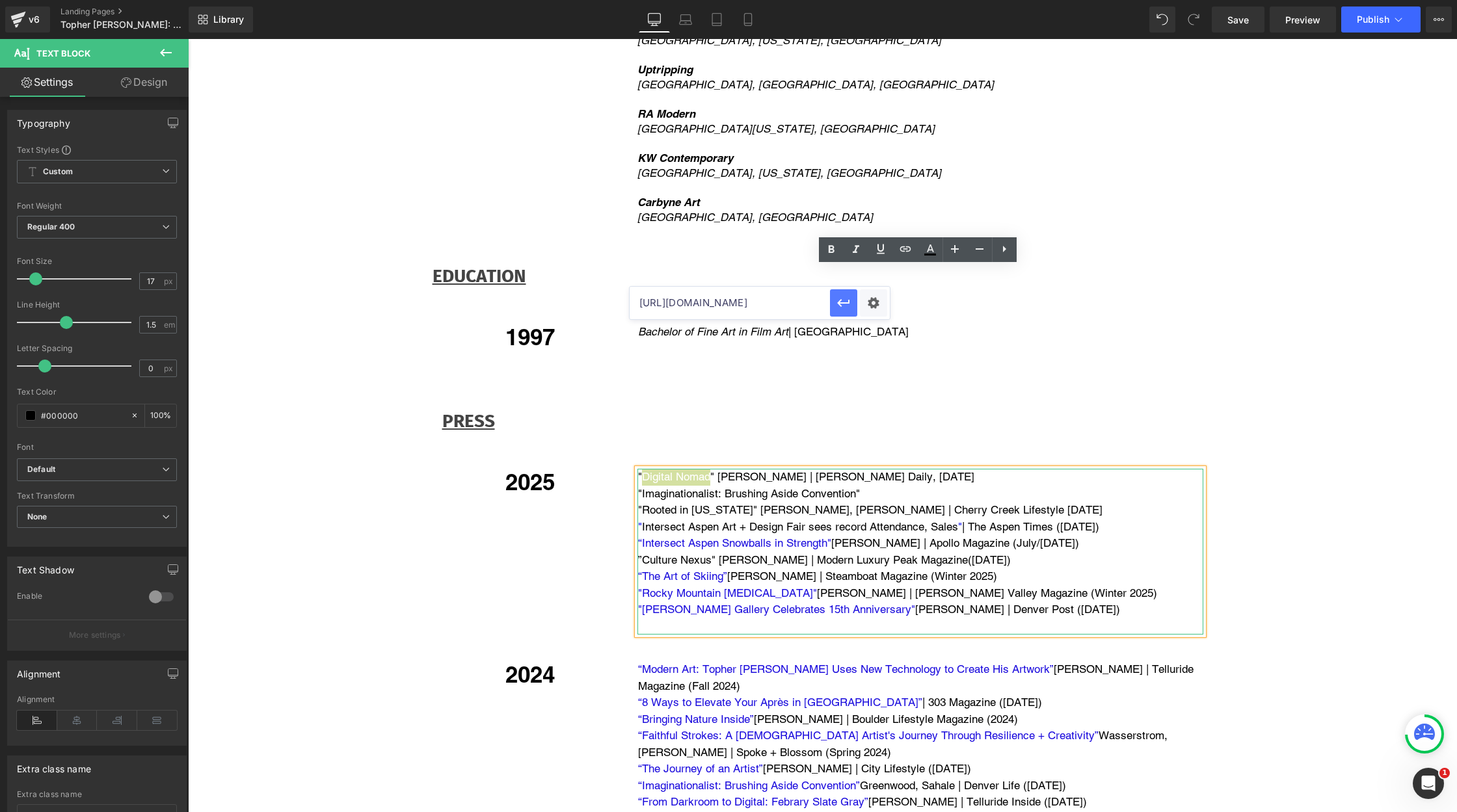
click at [847, 302] on icon "button" at bounding box center [843, 302] width 13 height 8
click at [673, 502] on p ""Rooted in [US_STATE]" [PERSON_NAME] | [GEOGRAPHIC_DATA] Lifestyle [DATE]" at bounding box center [921, 510] width 565 height 17
click at [883, 485] on p ""Imaginationalist: Brushing Aside Convention"" at bounding box center [921, 494] width 565 height 17
drag, startPoint x: 880, startPoint y: 287, endPoint x: 626, endPoint y: 291, distance: 254.0
click at [627, 468] on div "" Digital Nomad " [PERSON_NAME] | [PERSON_NAME] Daily, [DATE] "Imaginationalist…" at bounding box center [920, 551] width 585 height 166
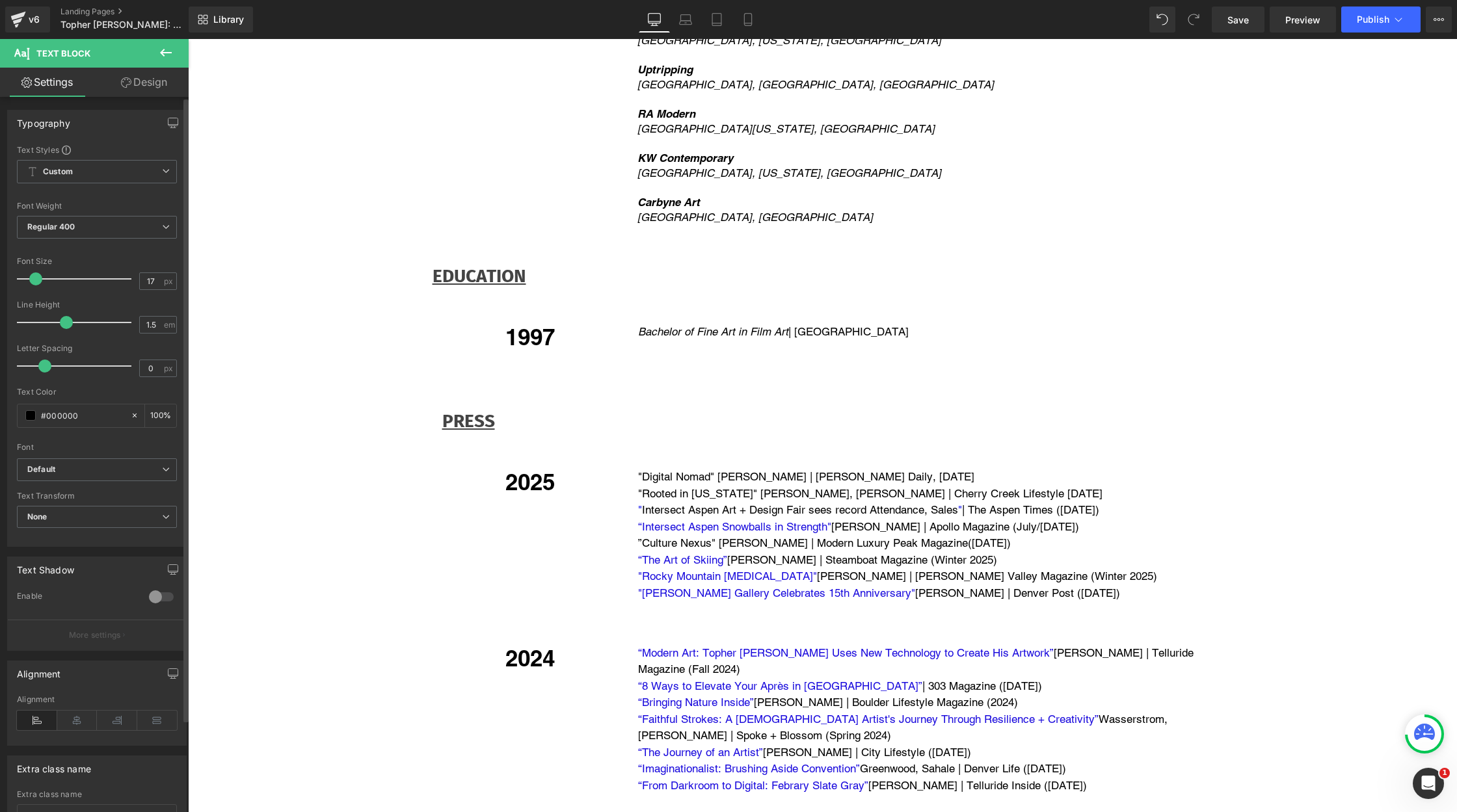
click at [637, 468] on div "" Digital Nomad " [PERSON_NAME] | [PERSON_NAME] Daily, [DATE] "Rooted in [US_ST…" at bounding box center [920, 543] width 566 height 150
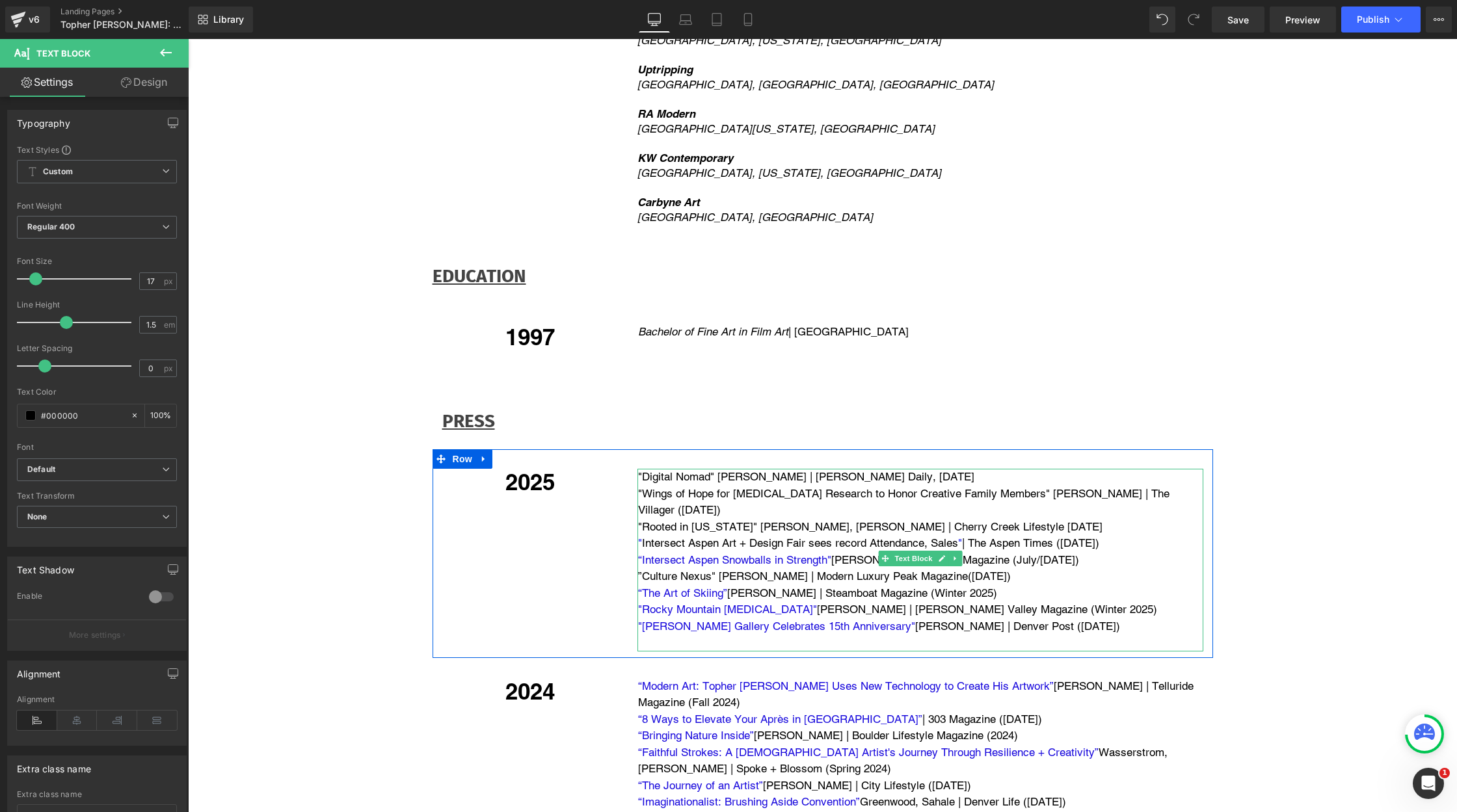
click at [954, 468] on p "" Digital Nomad " [PERSON_NAME] | [PERSON_NAME] Daily, [DATE]" at bounding box center [921, 476] width 565 height 17
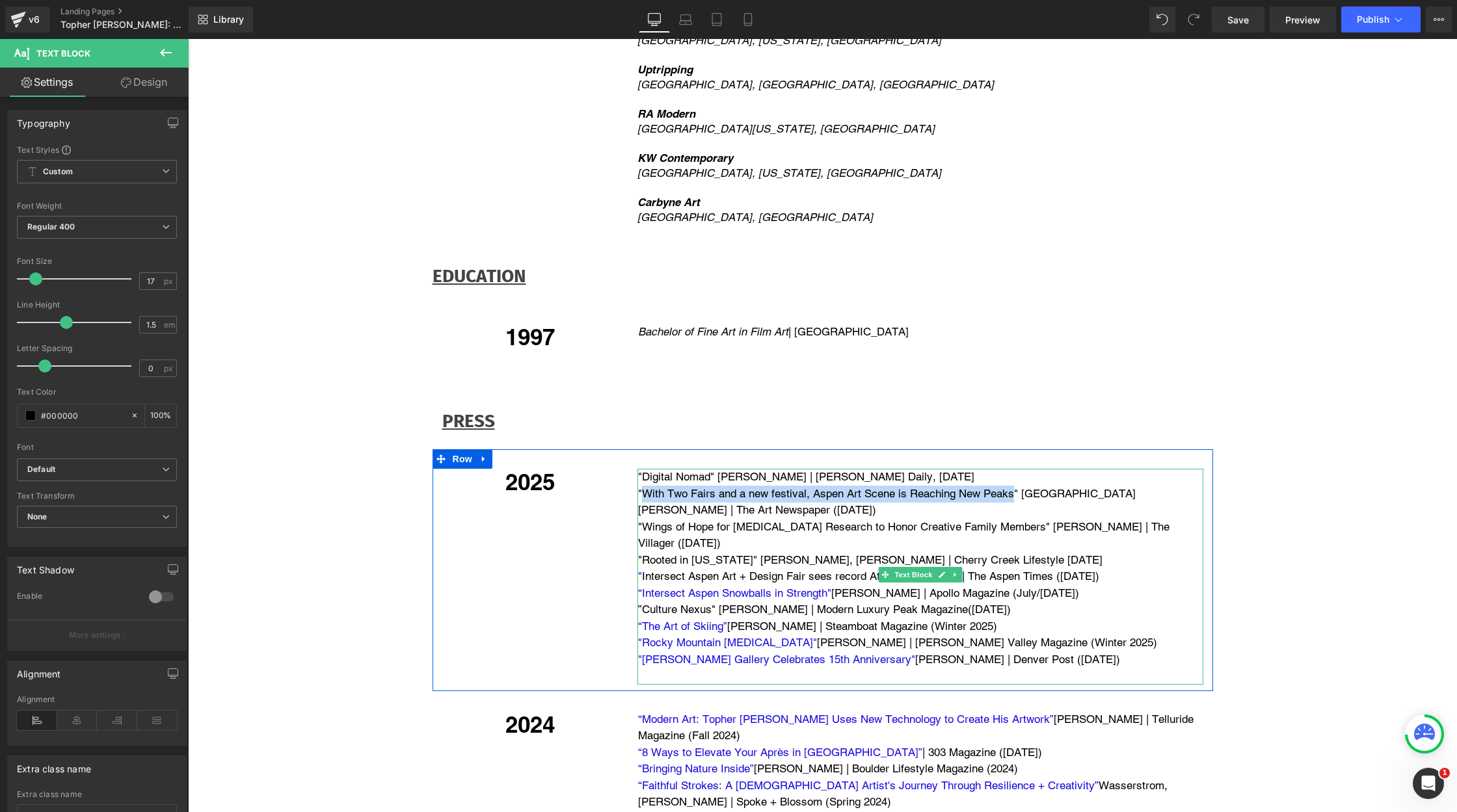
drag, startPoint x: 639, startPoint y: 290, endPoint x: 1014, endPoint y: 290, distance: 375.0
click at [1014, 485] on p ""With Two Fairs and a new festival, Aspen Art Scene is Reaching New Peaks" [GEO…" at bounding box center [921, 502] width 565 height 33
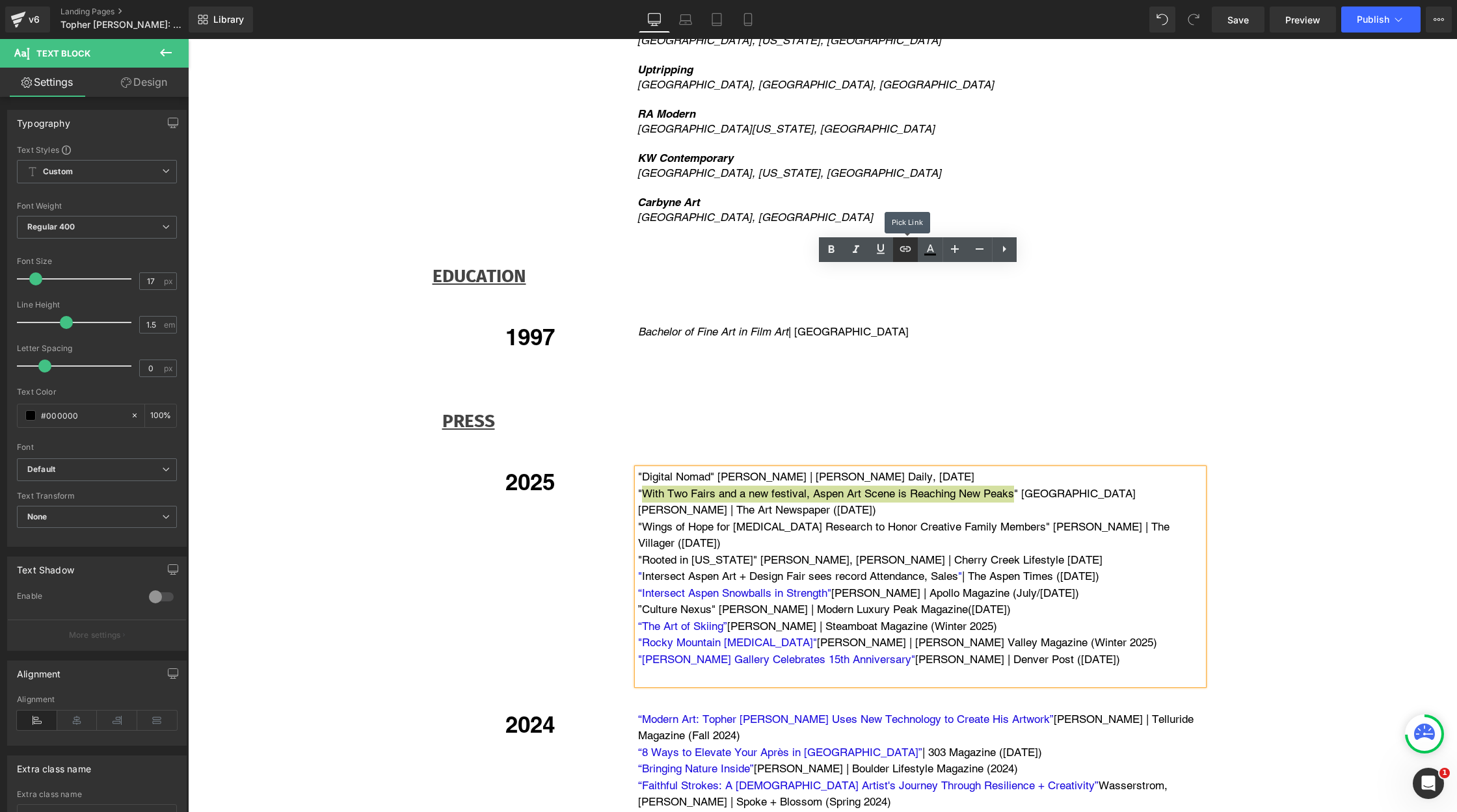
click at [905, 245] on icon at bounding box center [905, 248] width 15 height 15
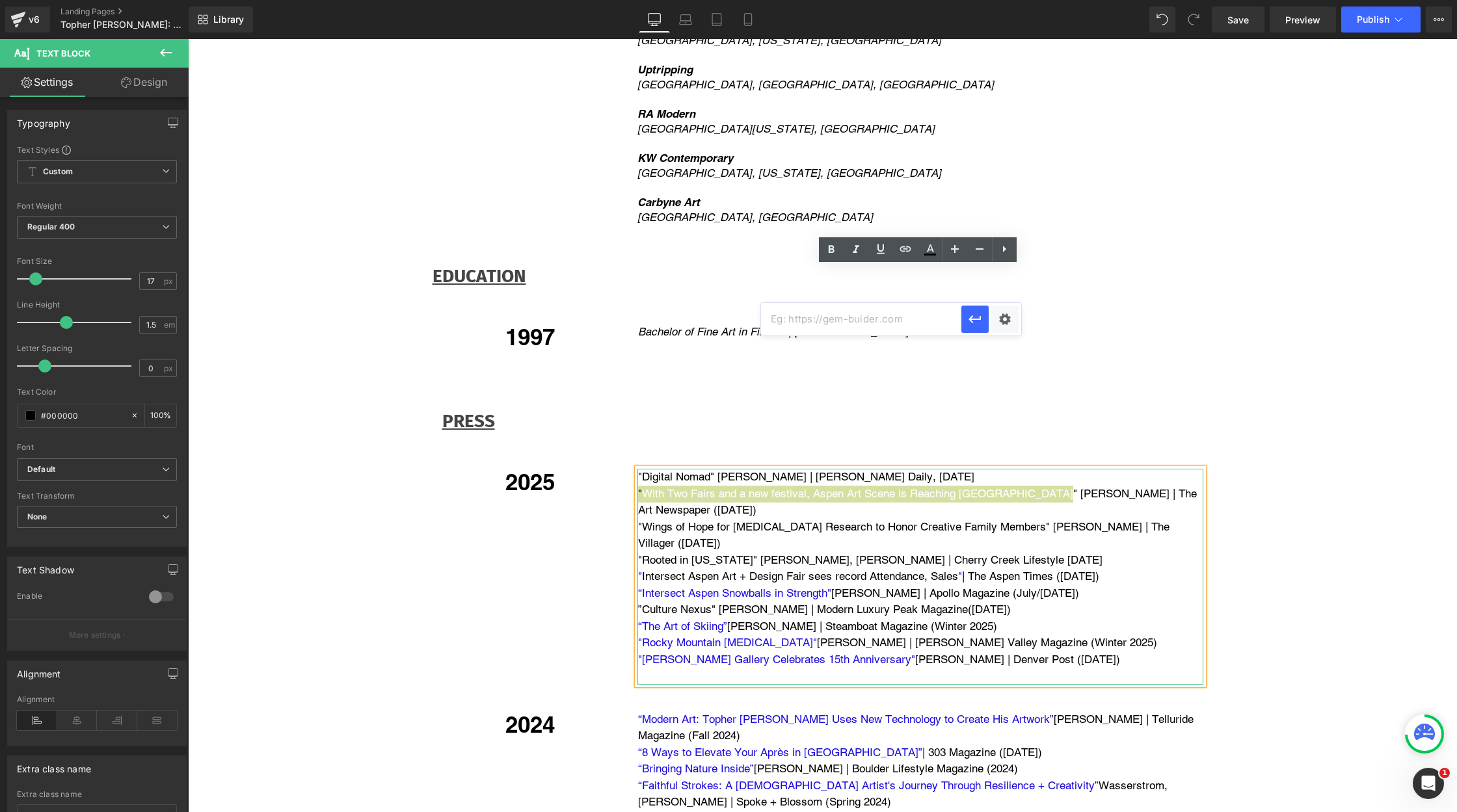
click at [859, 317] on input "text" at bounding box center [861, 319] width 200 height 32
paste input "[URL][DOMAIN_NAME]"
click at [981, 322] on icon "button" at bounding box center [974, 318] width 15 height 15
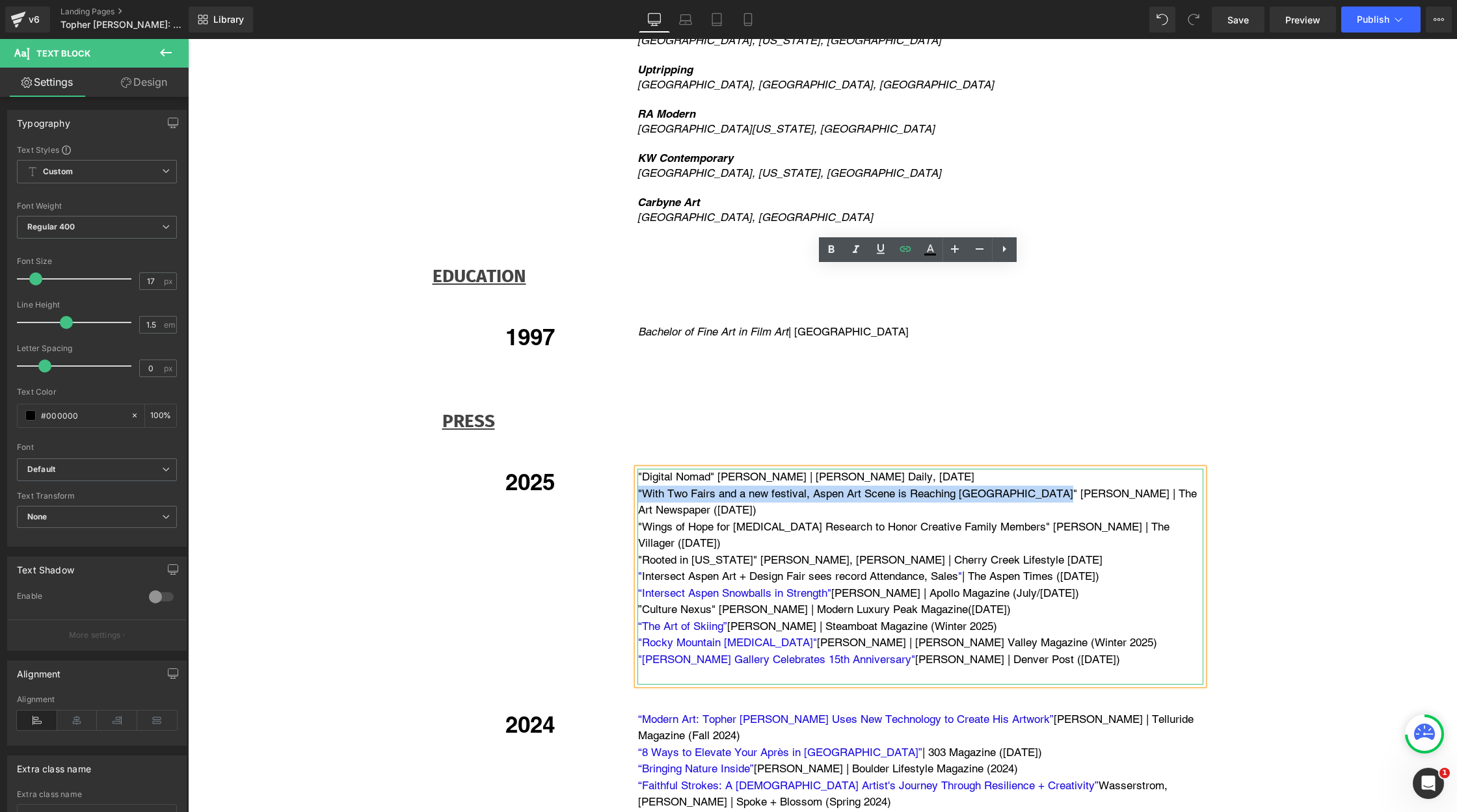
click at [860, 519] on p ""Wings of Hope for [MEDICAL_DATA] Research to Honor Creative Family Members" [P…" at bounding box center [921, 535] width 565 height 33
click at [857, 519] on p ""Wings of Hope for [MEDICAL_DATA] Research to Honor Creative Family Members" [P…" at bounding box center [921, 535] width 565 height 33
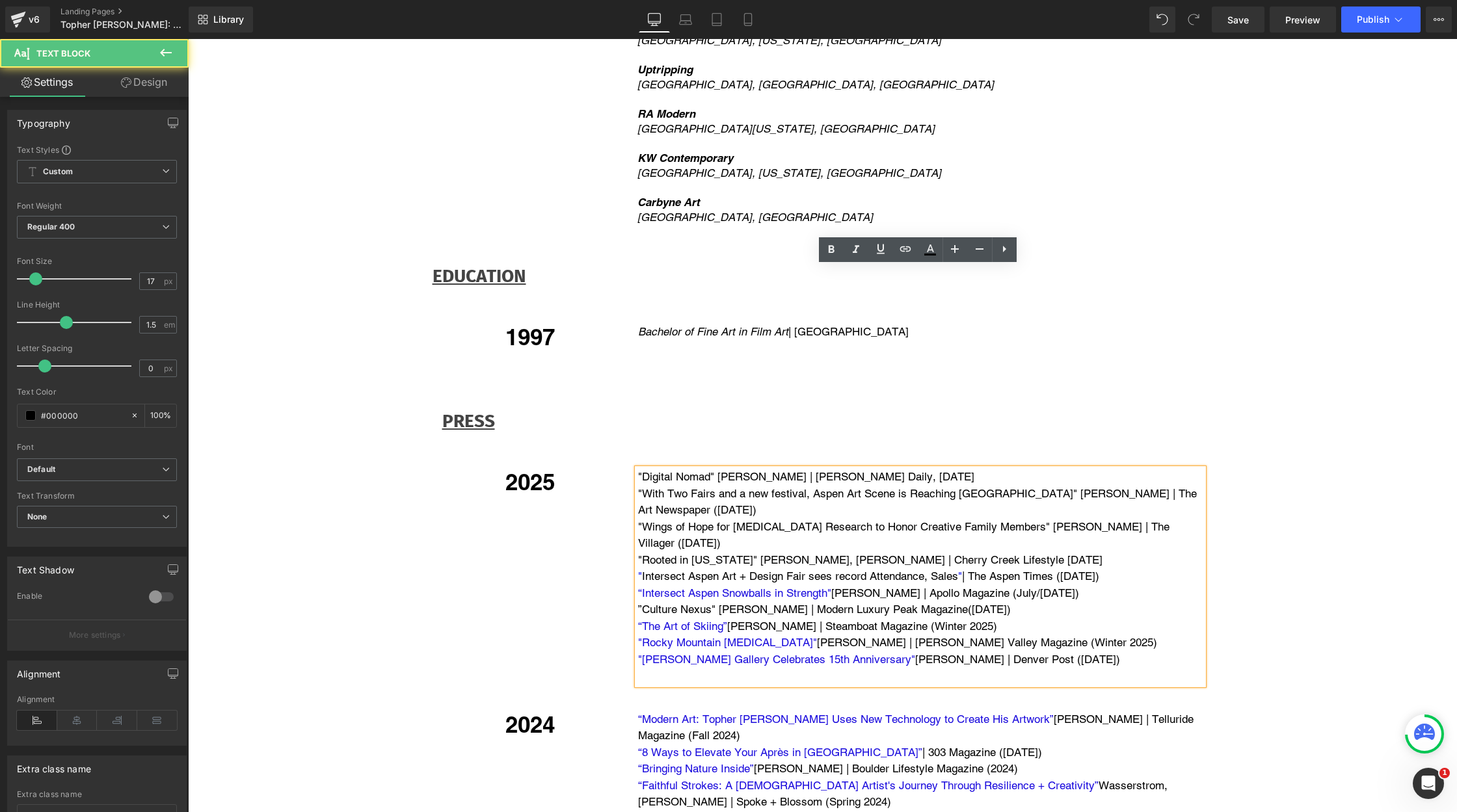
click at [857, 519] on p ""Wings of Hope for [MEDICAL_DATA] Research to Honor Creative Family Members" [P…" at bounding box center [921, 535] width 565 height 33
click at [830, 487] on link "With Two Fairs and a new festival, Aspen Art Scene is Reaching [GEOGRAPHIC_DATA]" at bounding box center [858, 494] width 432 height 13
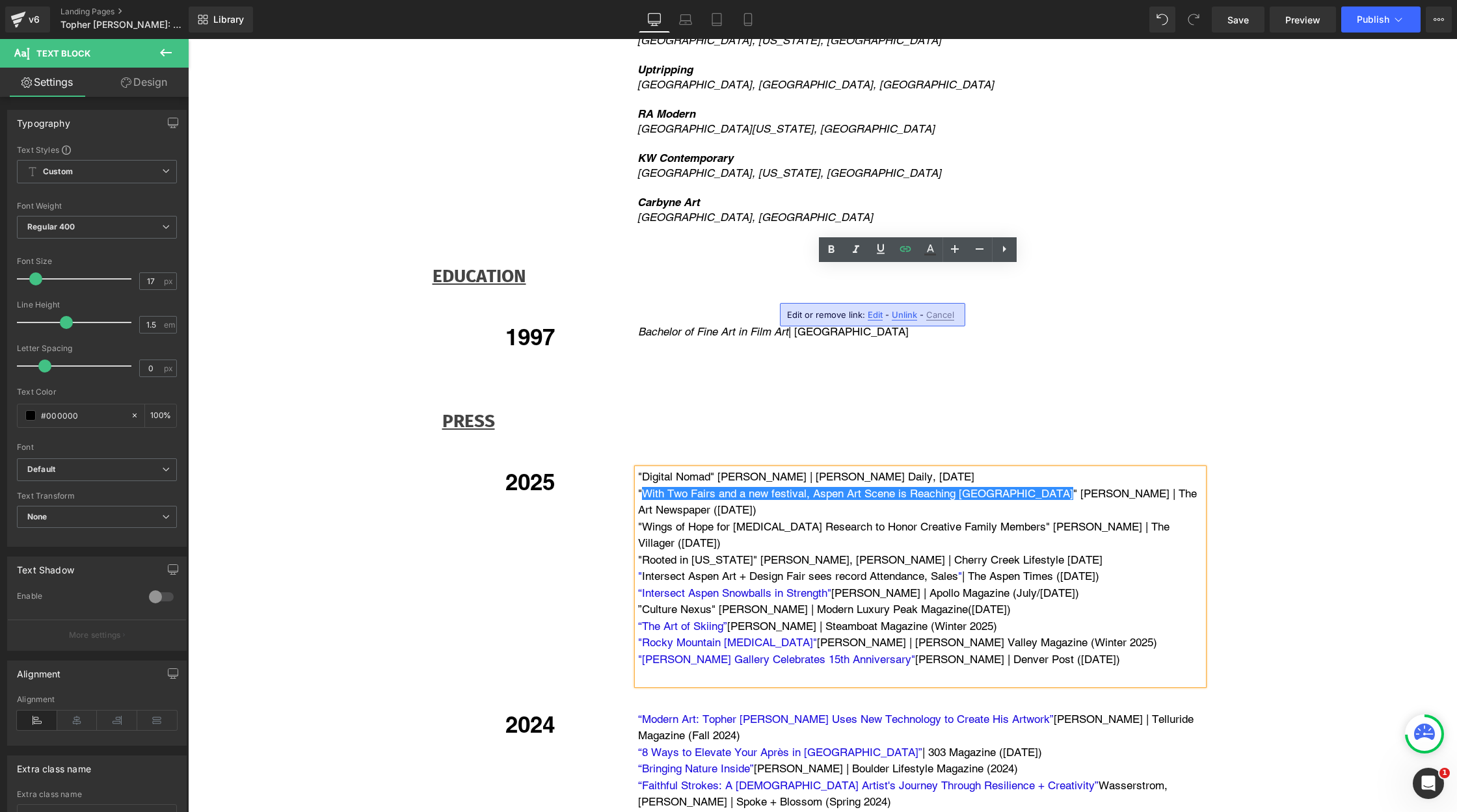
click at [762, 468] on p "" Digital Nomad " [PERSON_NAME] | [PERSON_NAME] Daily, [DATE]" at bounding box center [921, 476] width 565 height 17
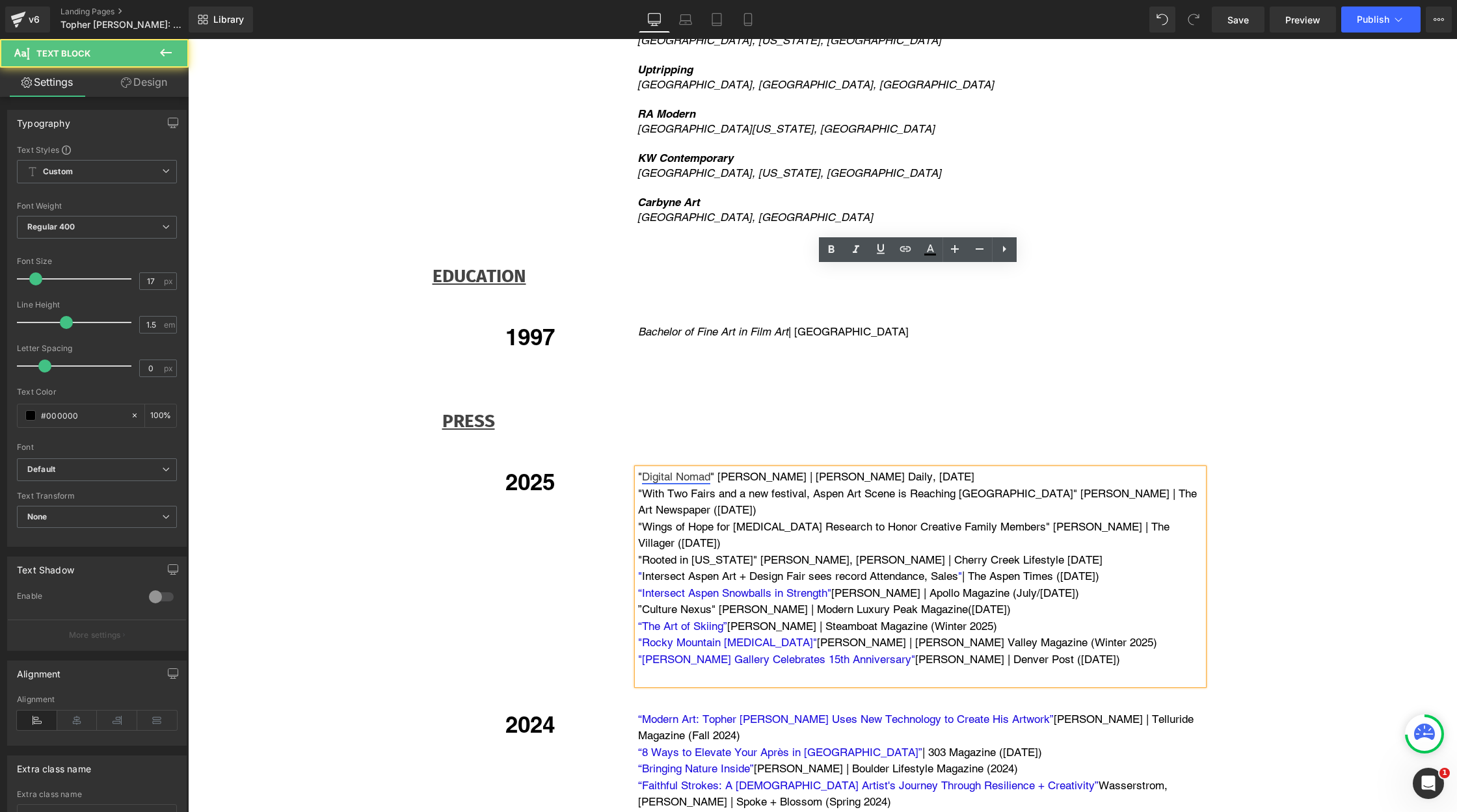
click at [682, 470] on link "Digital Nomad" at bounding box center [676, 476] width 69 height 13
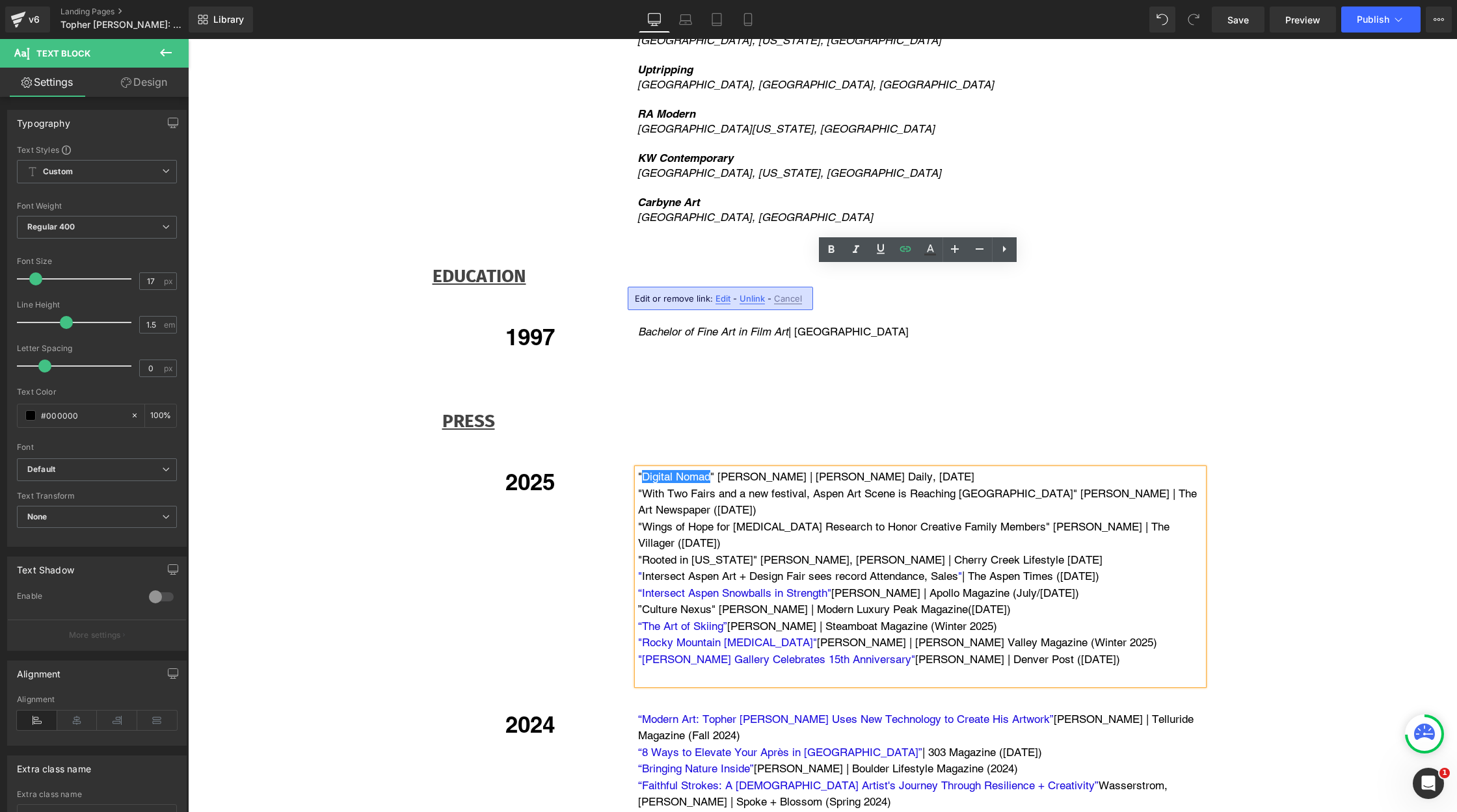
click at [693, 519] on p ""Wings of Hope for [MEDICAL_DATA] Research to Honor Creative Family Members" [P…" at bounding box center [921, 535] width 565 height 33
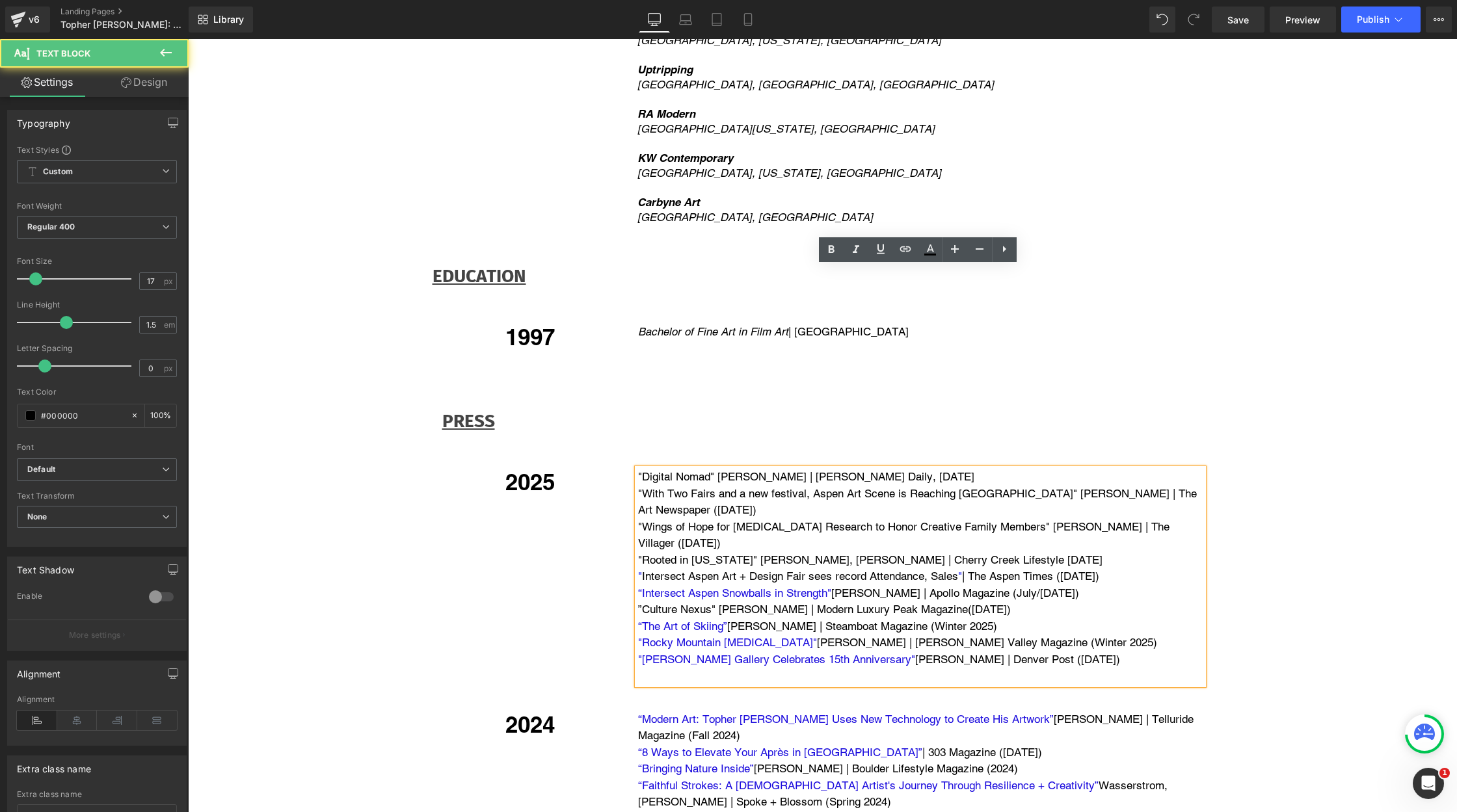
click at [693, 519] on p ""Wings of Hope for [MEDICAL_DATA] Research to Honor Creative Family Members" [P…" at bounding box center [921, 535] width 565 height 33
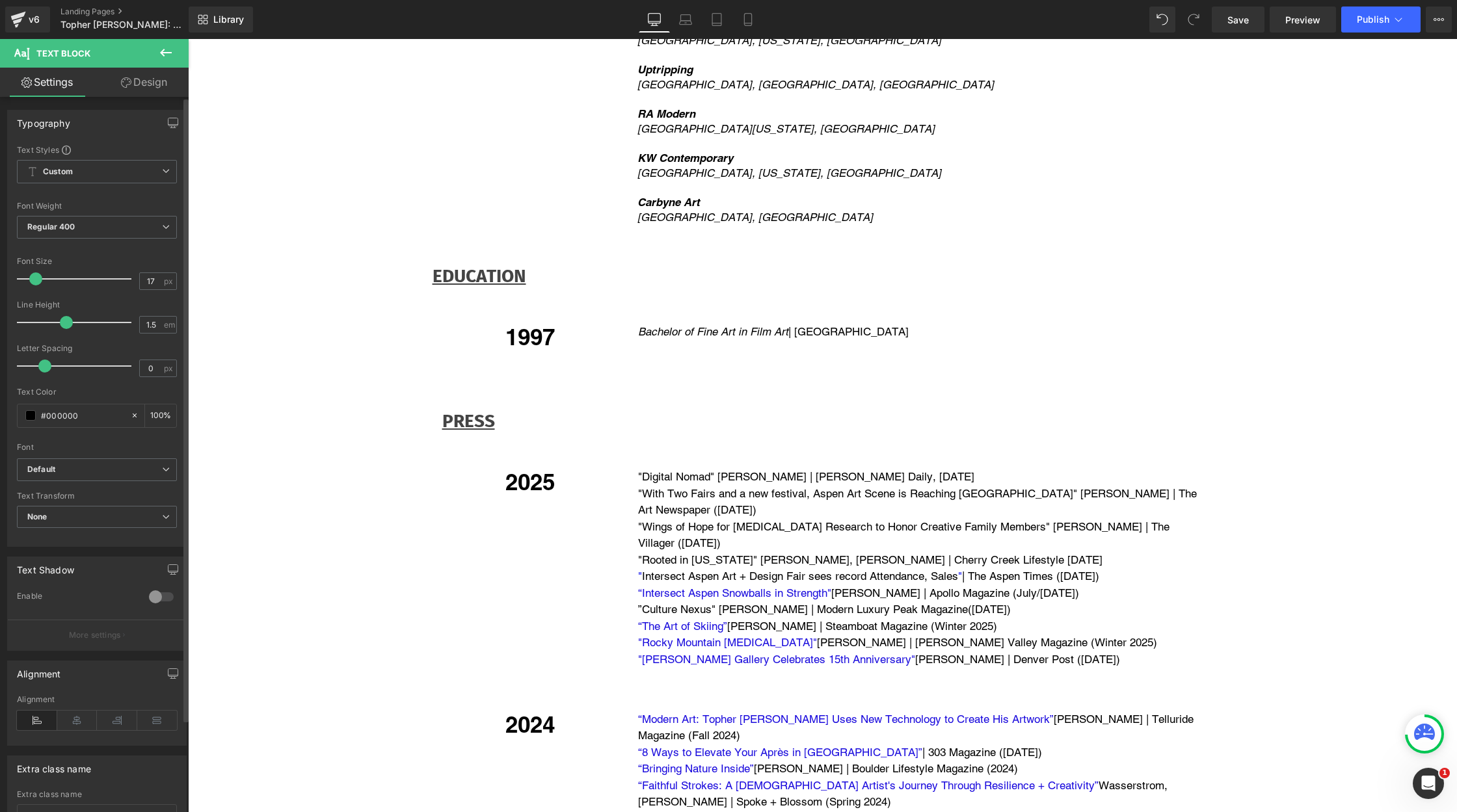
click at [678, 519] on p ""Wings of Hope for [MEDICAL_DATA] Research to Honor Creative Family Members" [P…" at bounding box center [921, 535] width 565 height 33
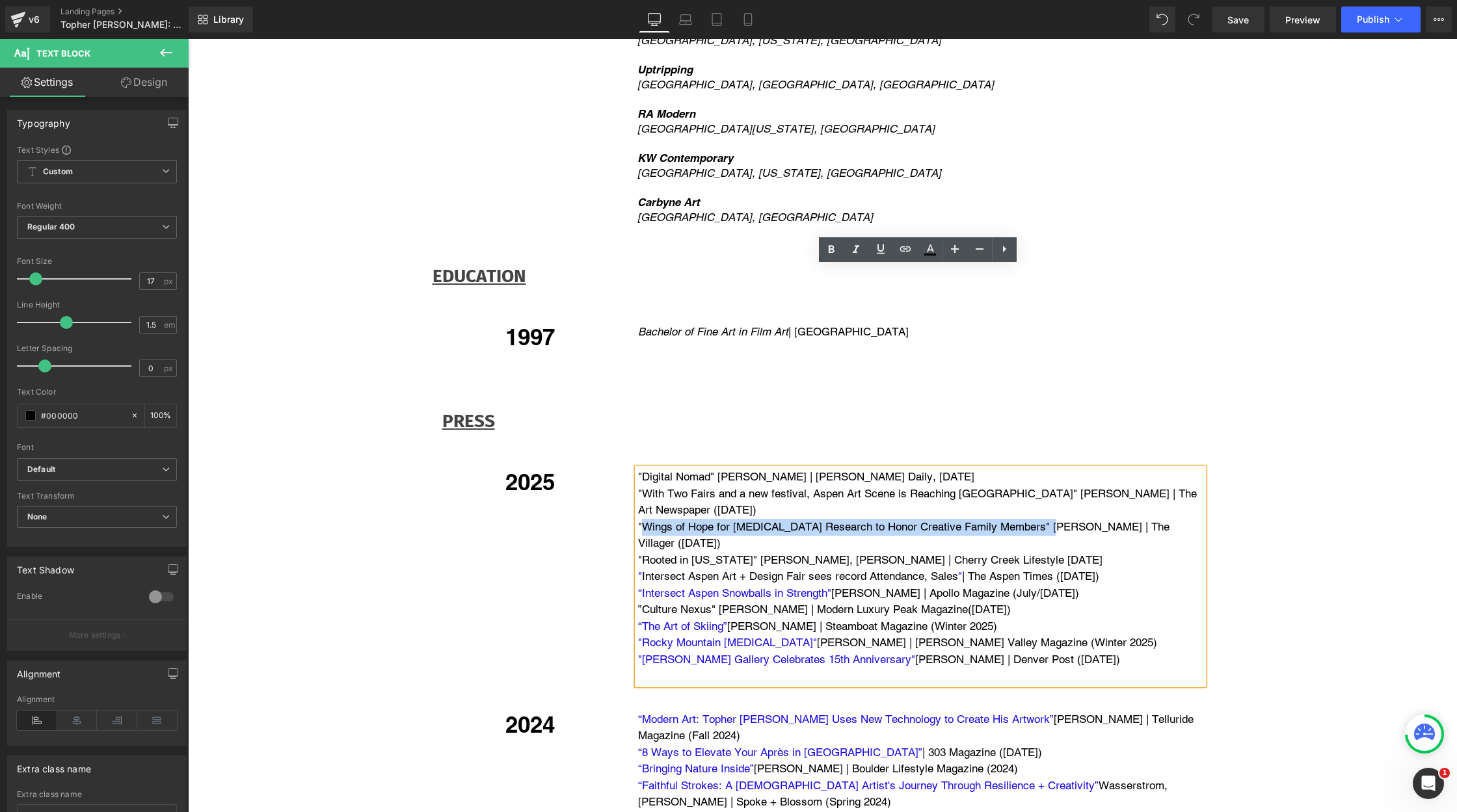
drag, startPoint x: 641, startPoint y: 322, endPoint x: 1046, endPoint y: 325, distance: 405.0
click at [1046, 519] on p ""Wings of Hope for [MEDICAL_DATA] Research to Honor Creative Family Members" [P…" at bounding box center [921, 535] width 565 height 33
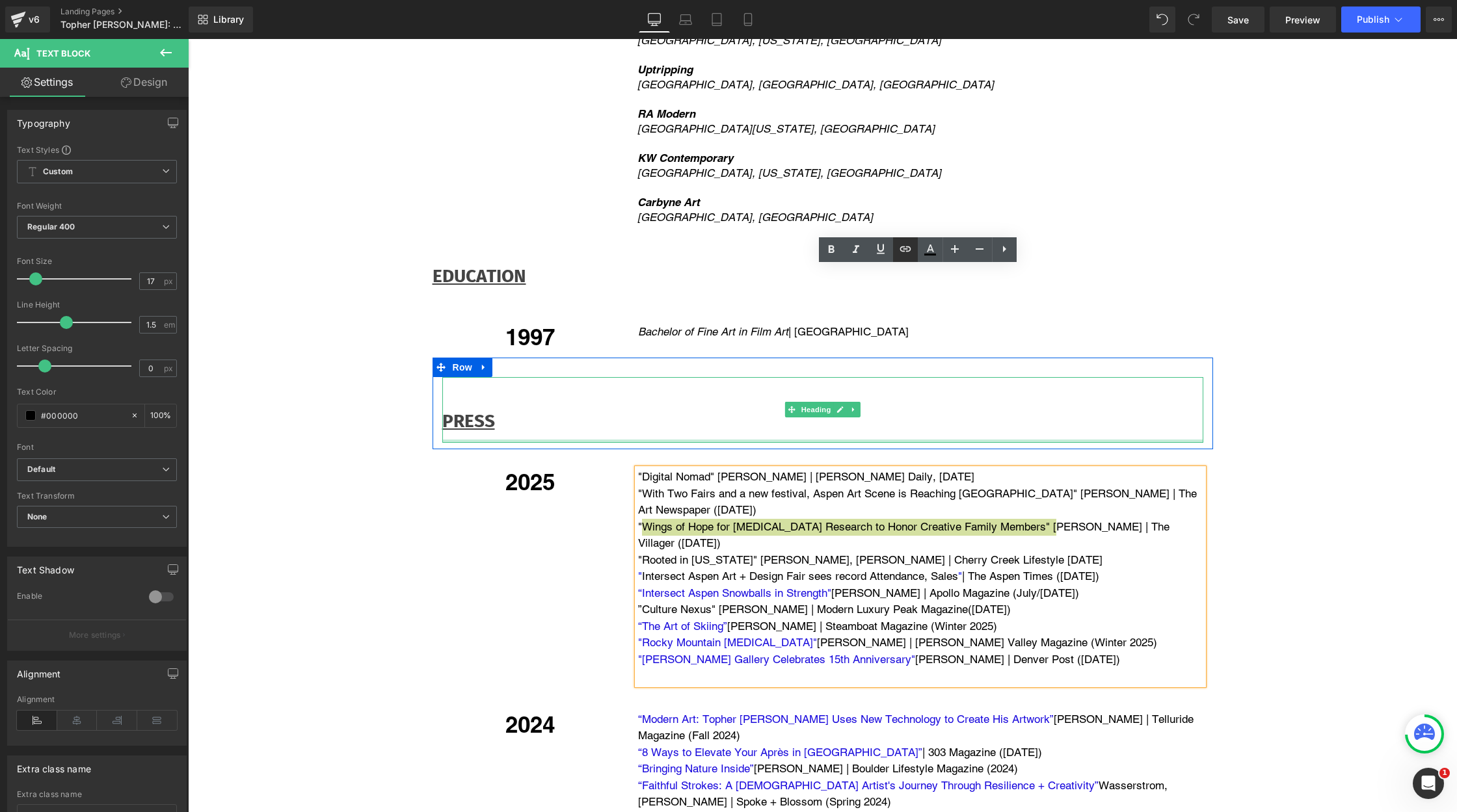
click at [902, 248] on icon at bounding box center [905, 248] width 15 height 15
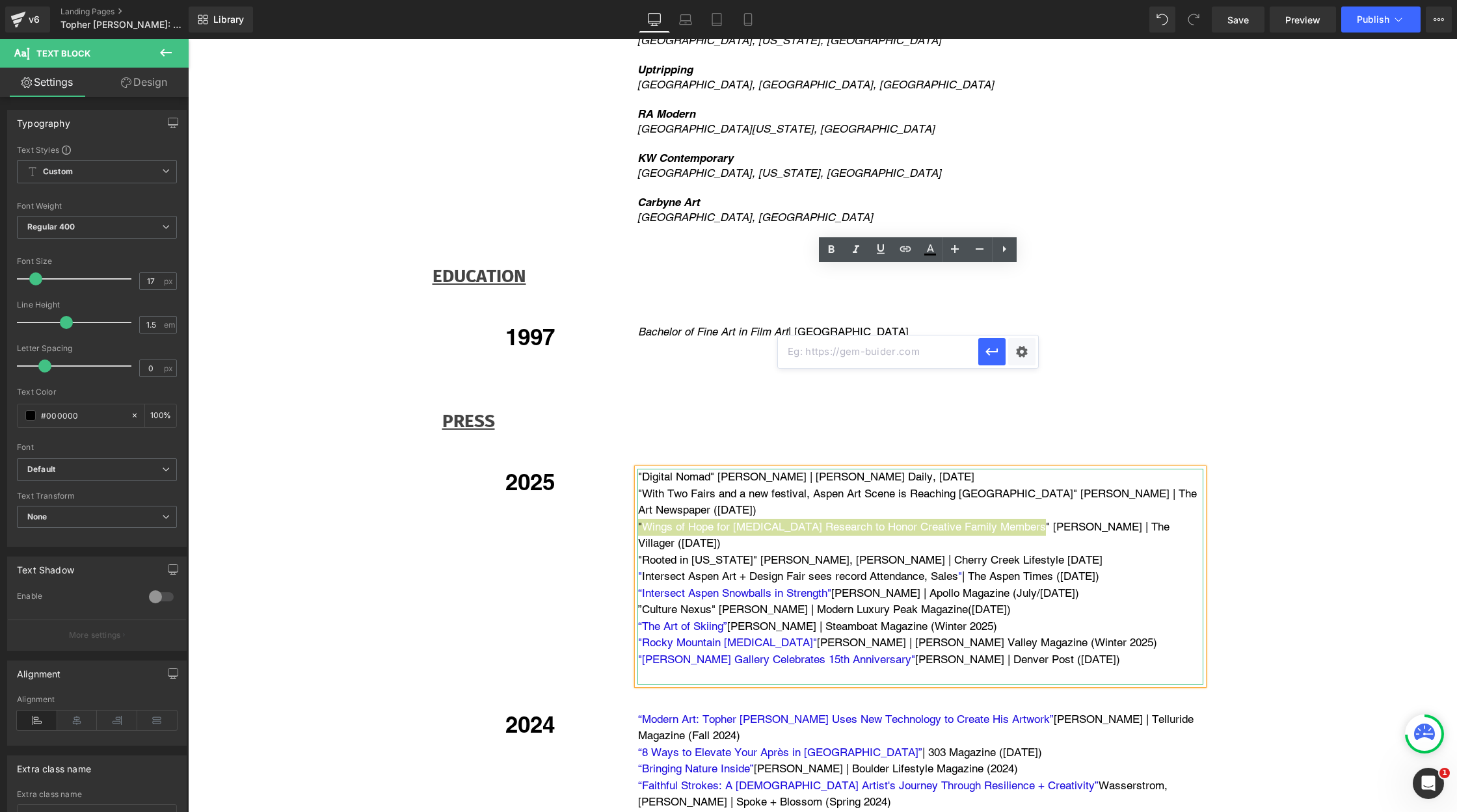
click at [890, 358] on input "text" at bounding box center [878, 352] width 200 height 32
paste input "[URL][DOMAIN_NAME][MEDICAL_DATA]"
click at [997, 355] on icon "button" at bounding box center [991, 351] width 15 height 15
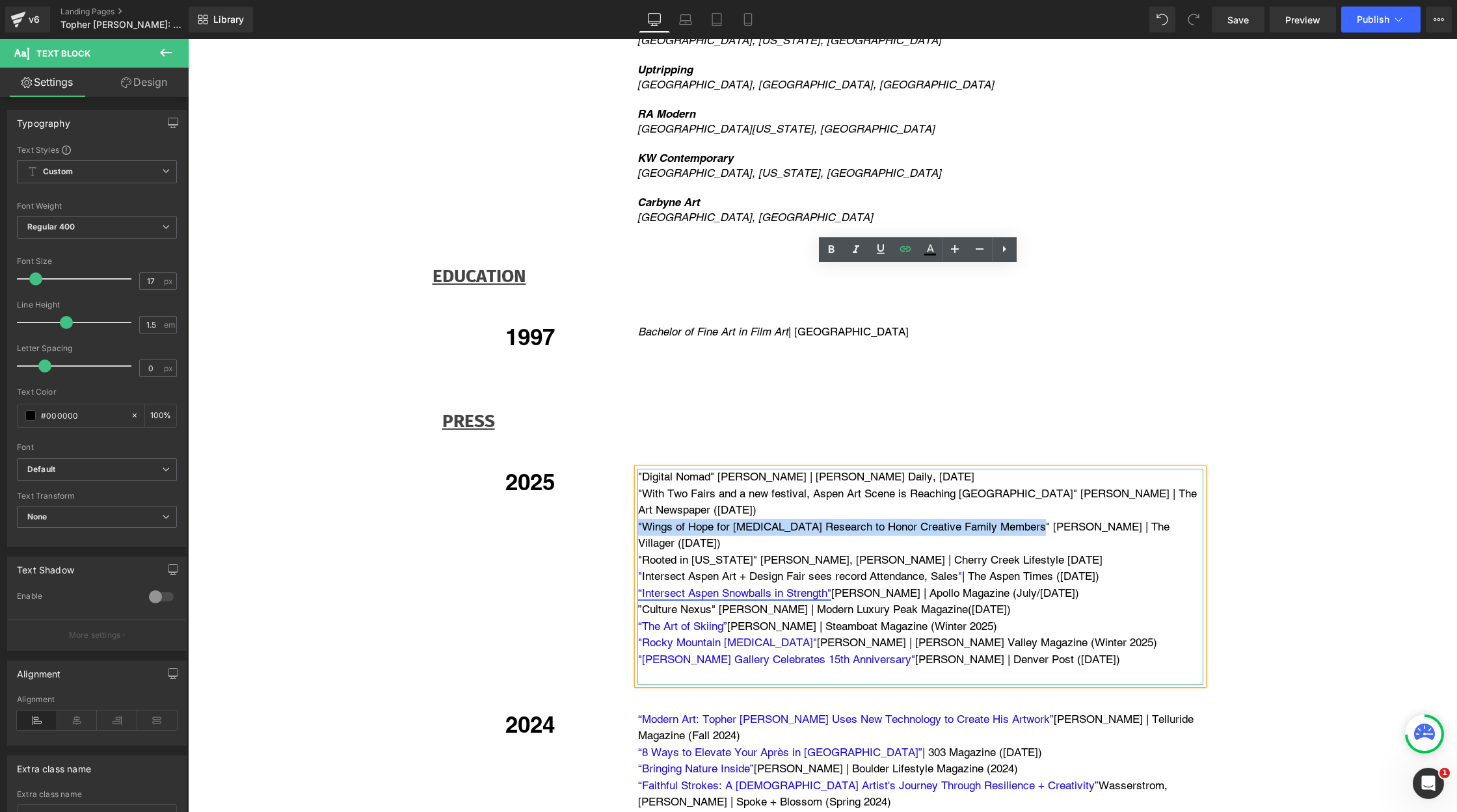
click at [760, 586] on link "“Intersect Aspen Snowballs in Strength"" at bounding box center [735, 593] width 193 height 13
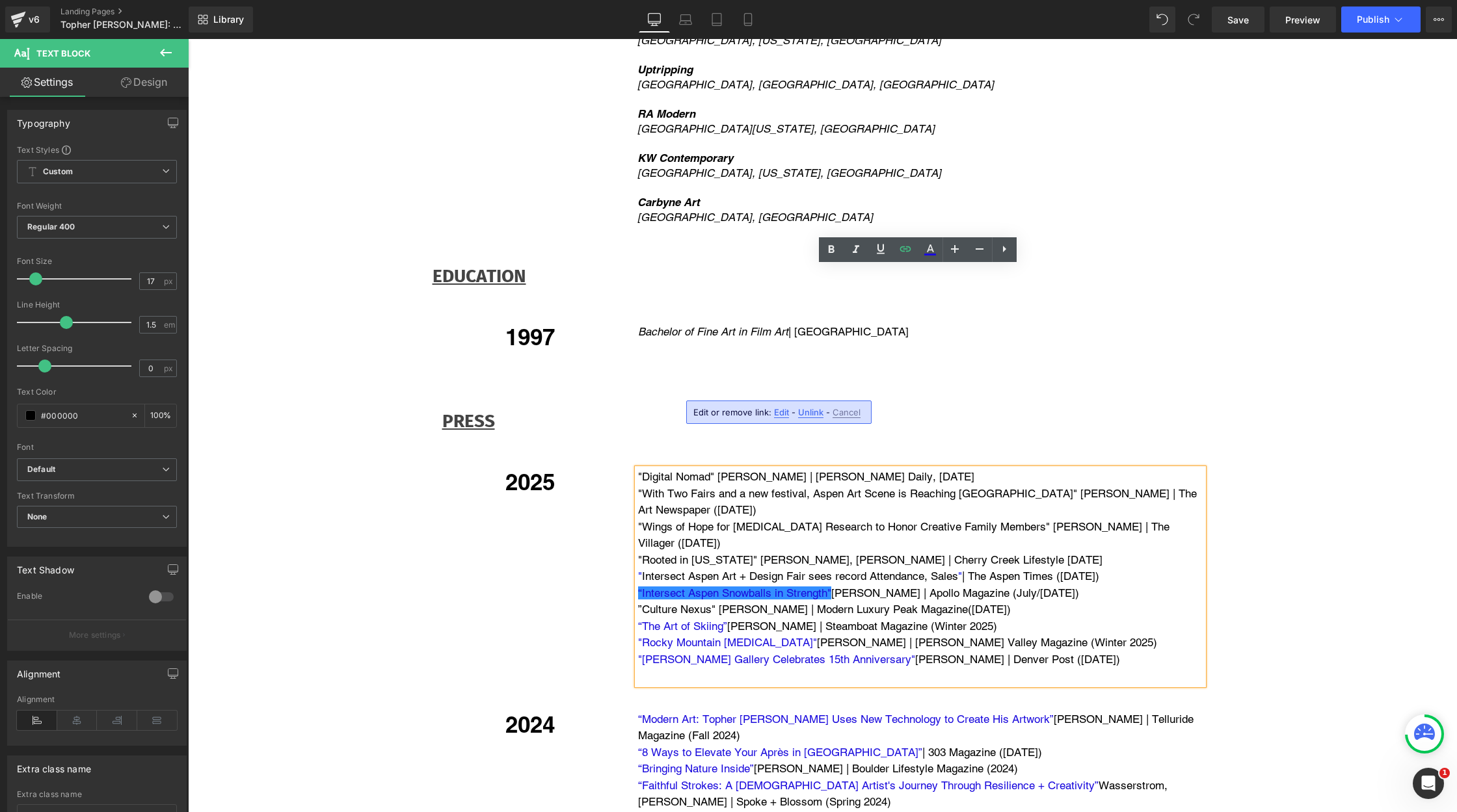
click at [788, 668] on p at bounding box center [921, 676] width 565 height 17
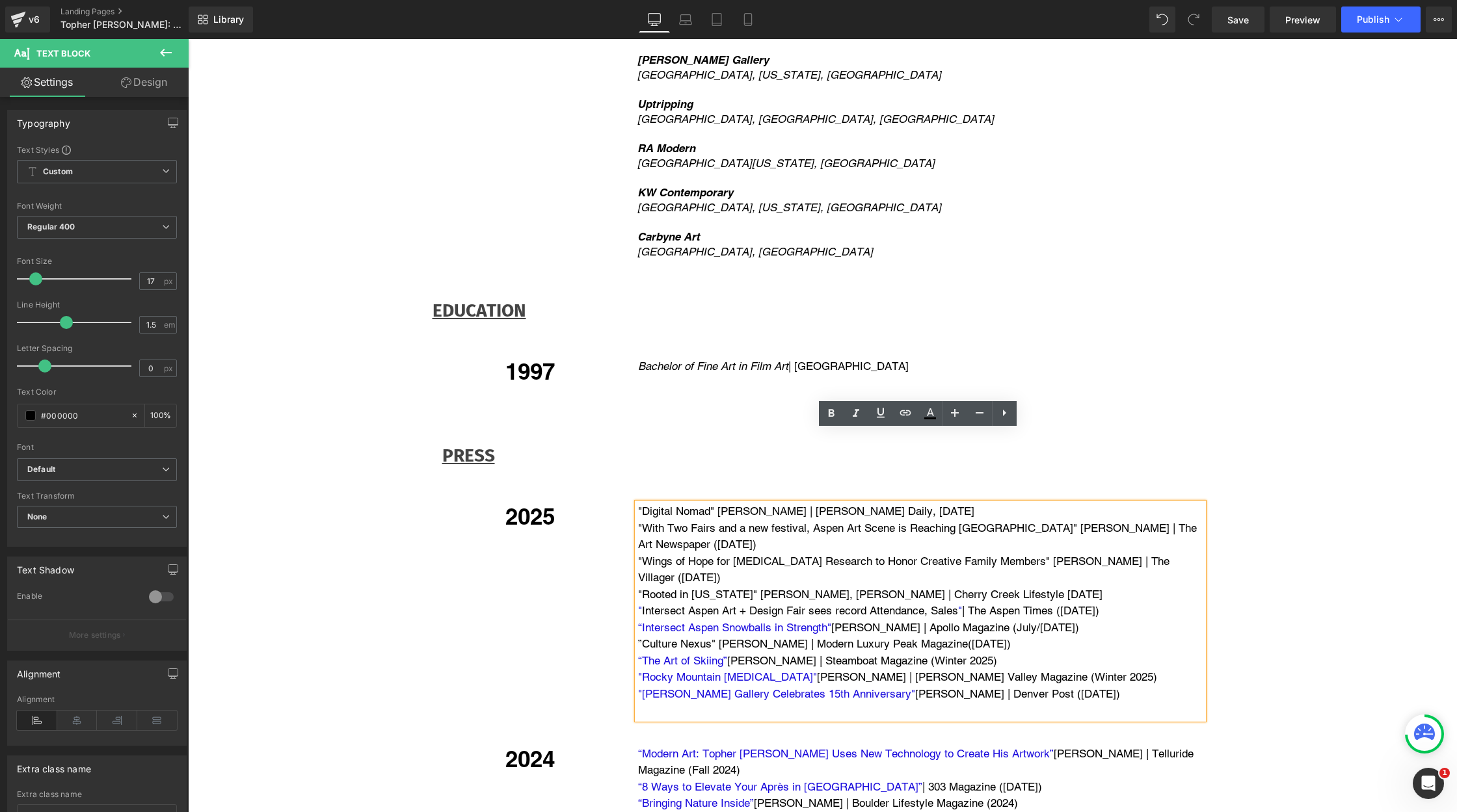
scroll to position [3380, 0]
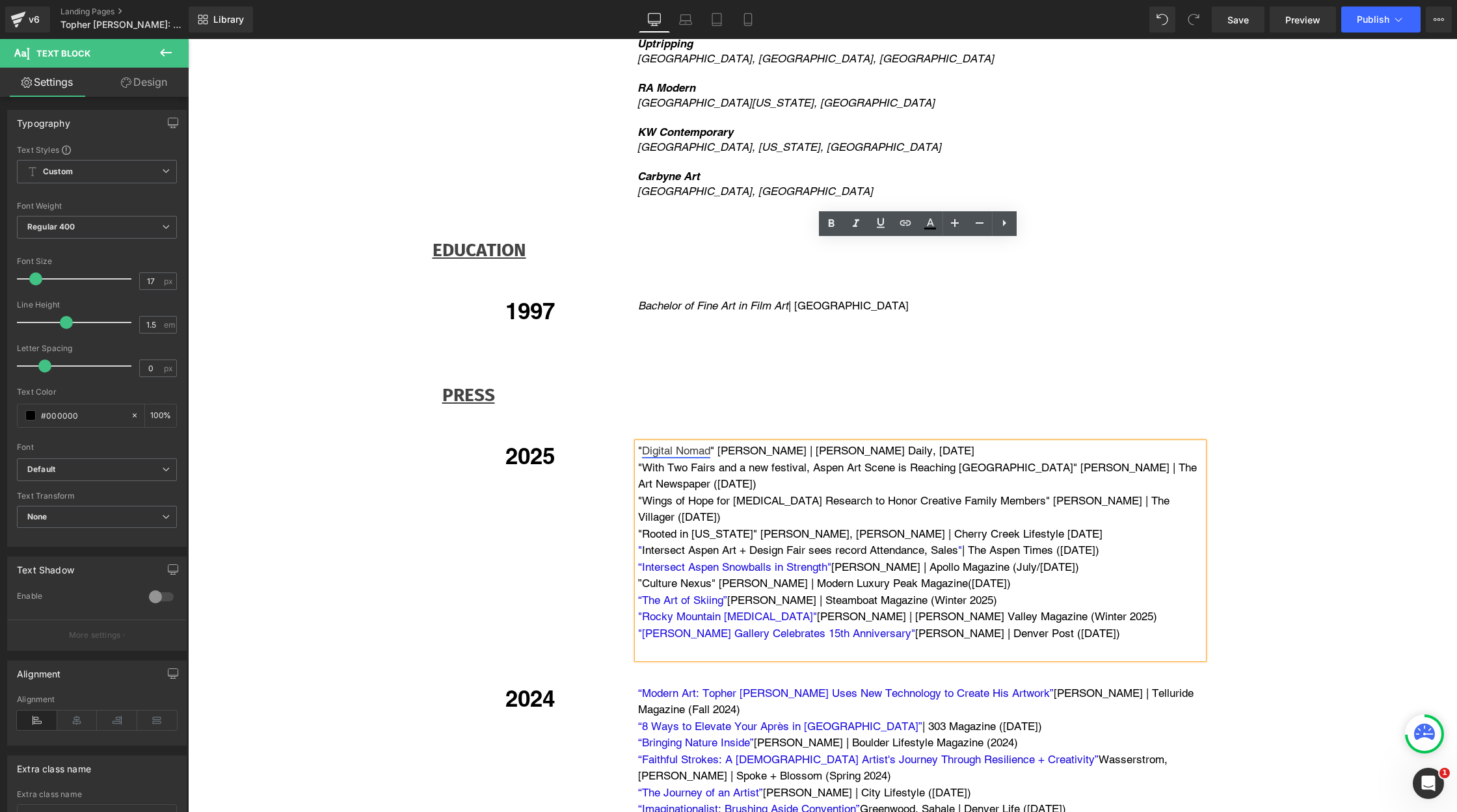
click at [657, 444] on link "Digital Nomad" at bounding box center [676, 450] width 69 height 13
click at [719, 272] on span "Edit" at bounding box center [723, 272] width 15 height 11
type input "[URL][DOMAIN_NAME]"
click at [886, 0] on div "Text Color Highlight Color rgba(0, 0, 0, 1) #000000 100 % transparent transpare…" at bounding box center [728, 0] width 1457 height 0
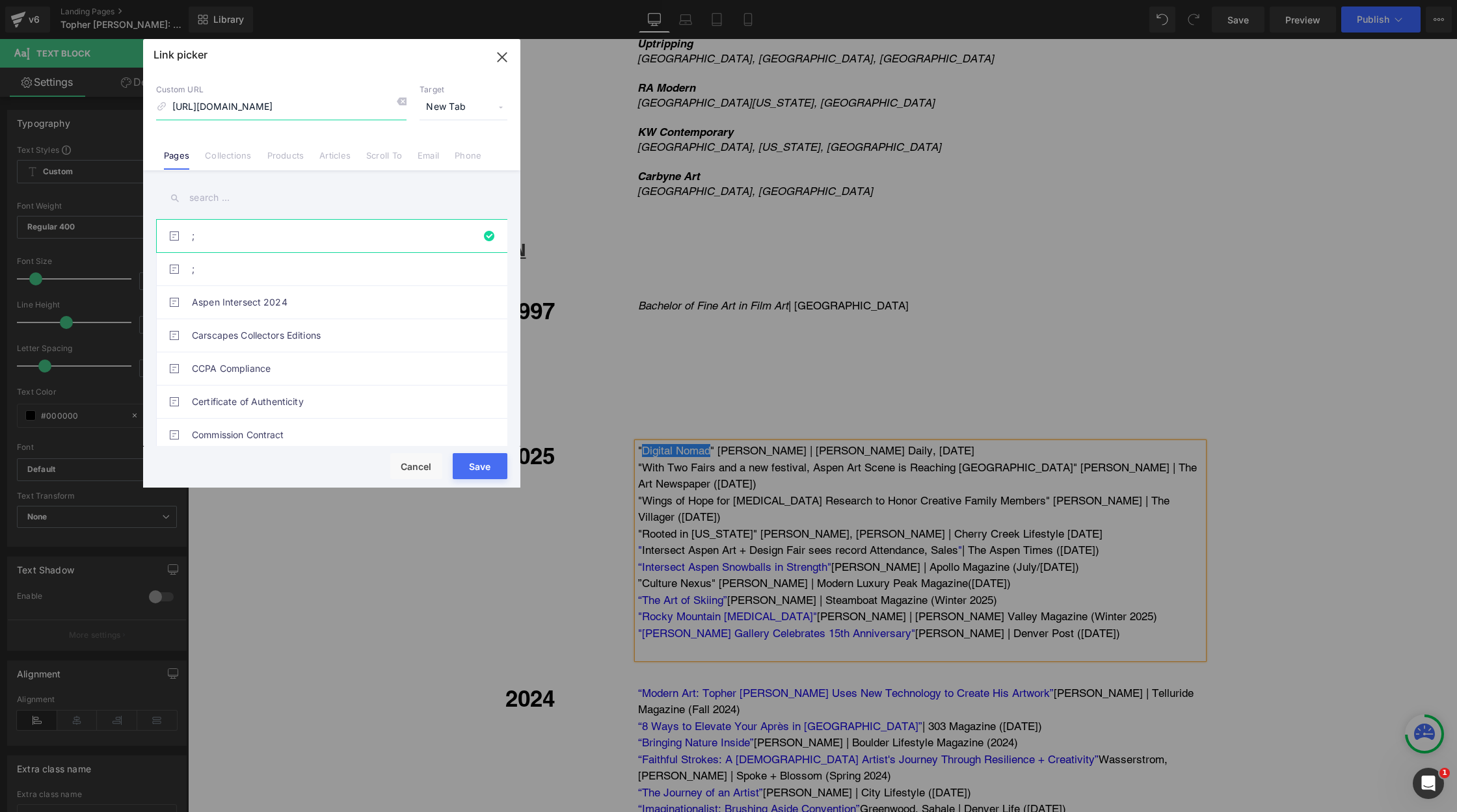
click at [506, 58] on icon "button" at bounding box center [502, 57] width 21 height 21
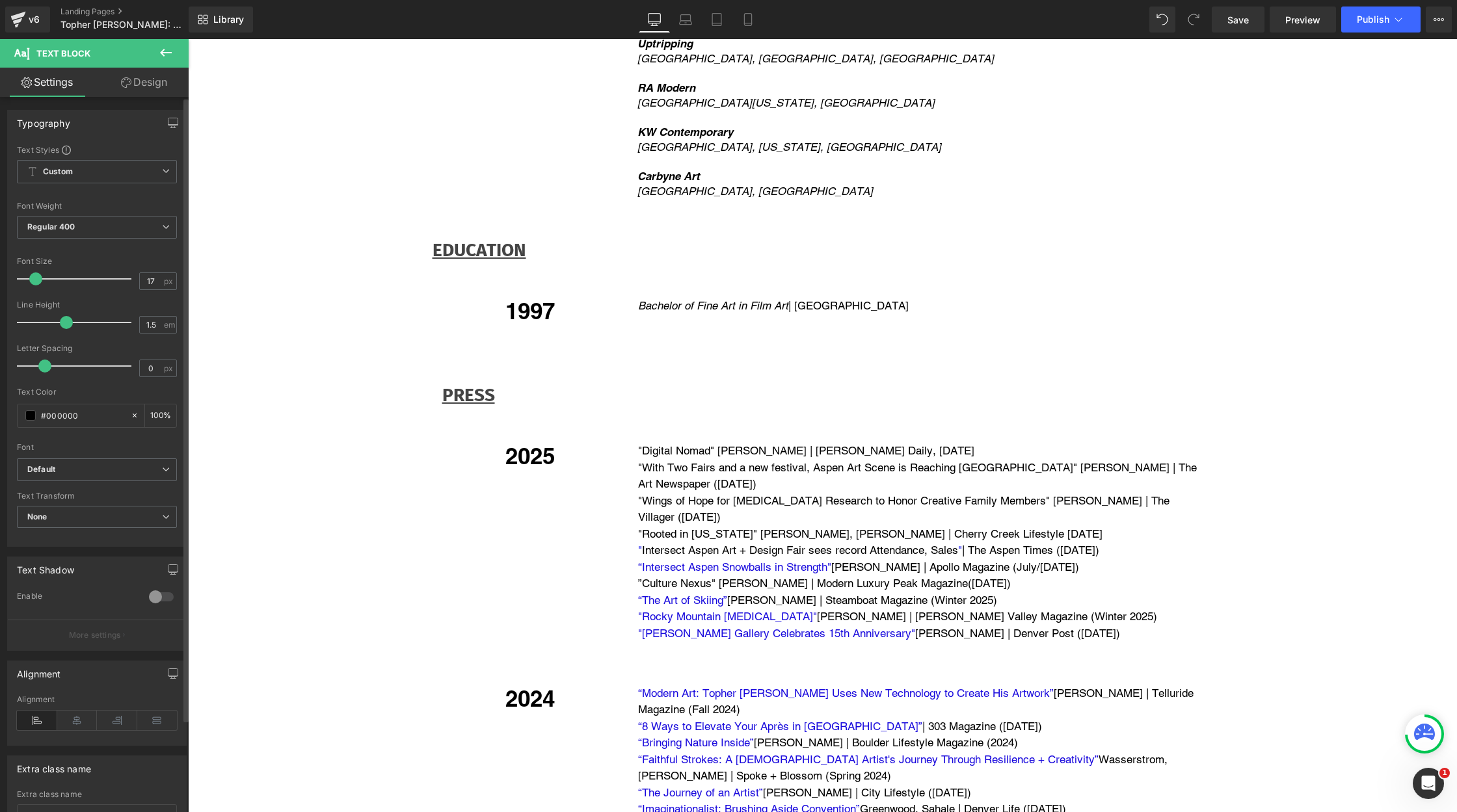
scroll to position [0, 0]
click at [154, 81] on link "Design" at bounding box center [144, 82] width 94 height 29
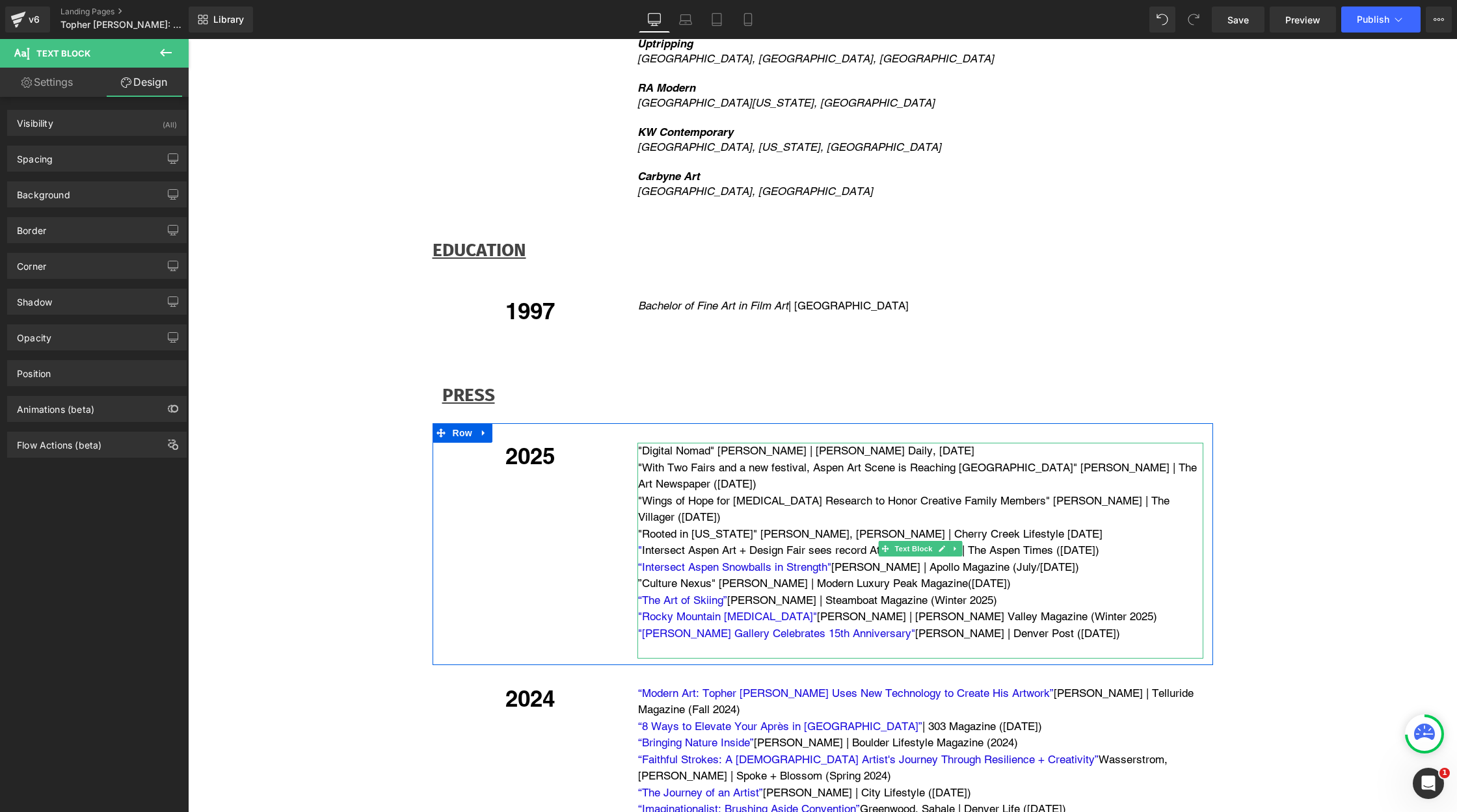
click at [760, 527] on span "[PERSON_NAME]" at bounding box center [804, 533] width 89 height 13
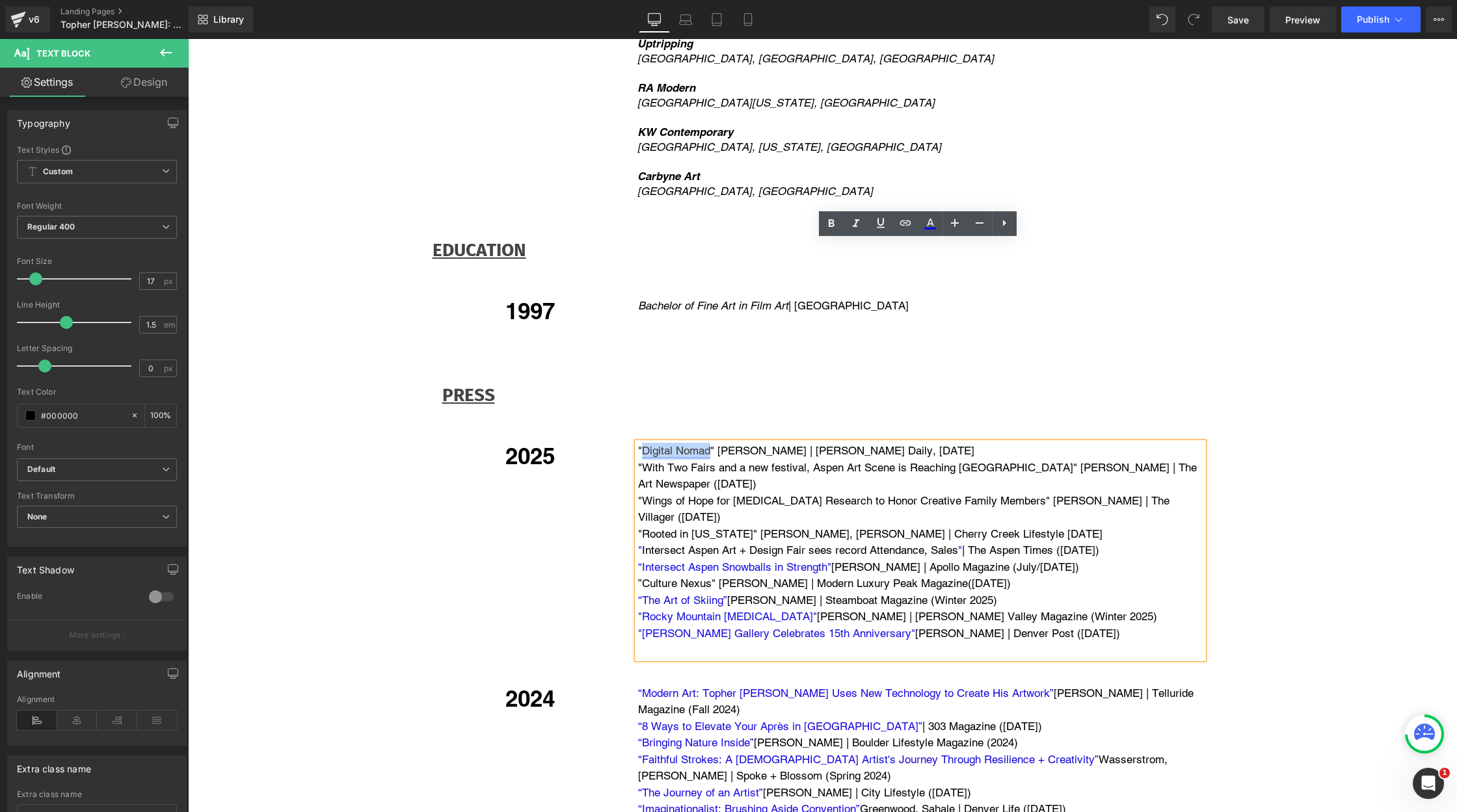
drag, startPoint x: 641, startPoint y: 251, endPoint x: 708, endPoint y: 251, distance: 67.0
click at [709, 443] on p "" Digital Nomad " [PERSON_NAME] | [PERSON_NAME] Daily, [DATE]" at bounding box center [921, 451] width 565 height 17
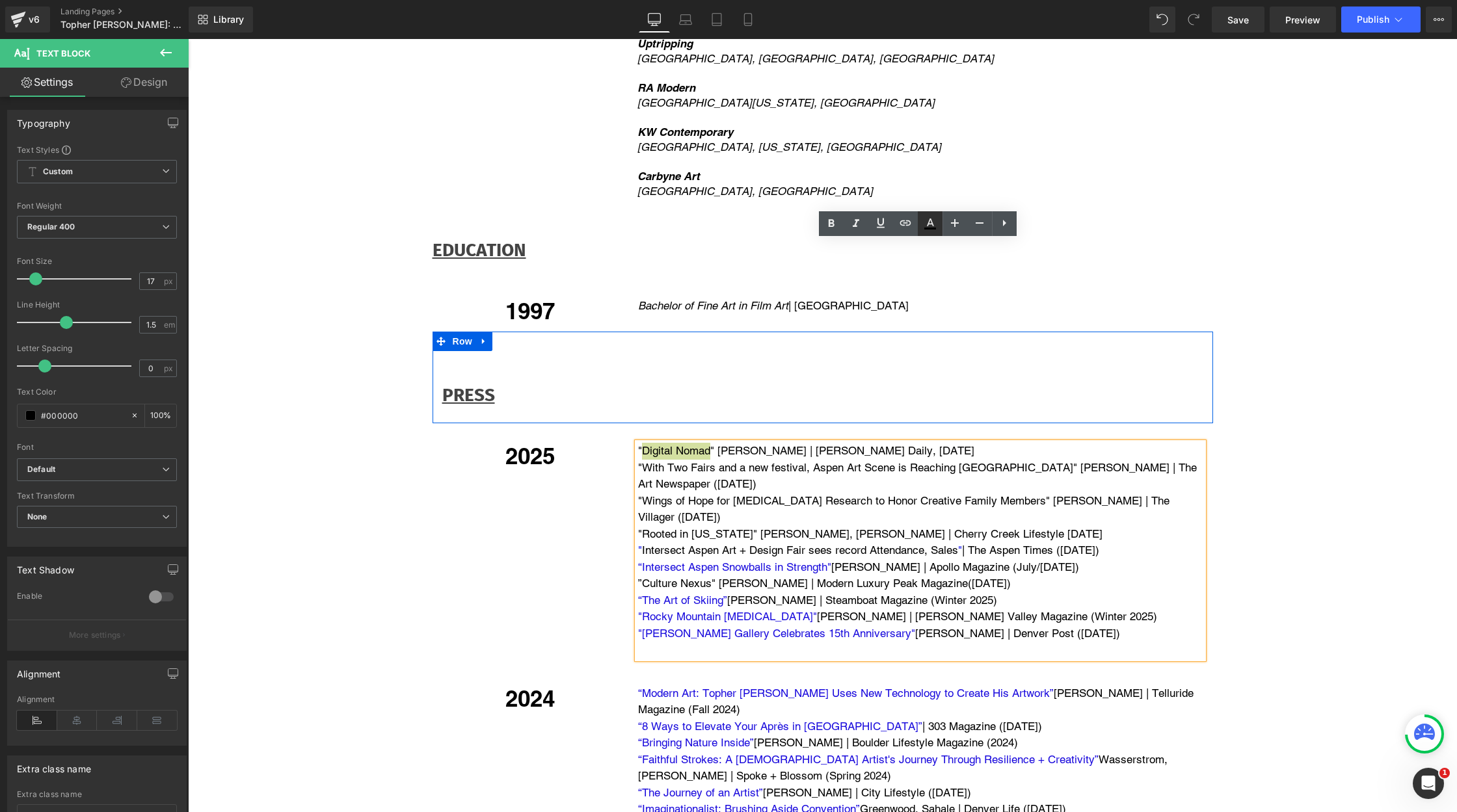
click at [930, 219] on icon at bounding box center [931, 222] width 7 height 8
type input "100"
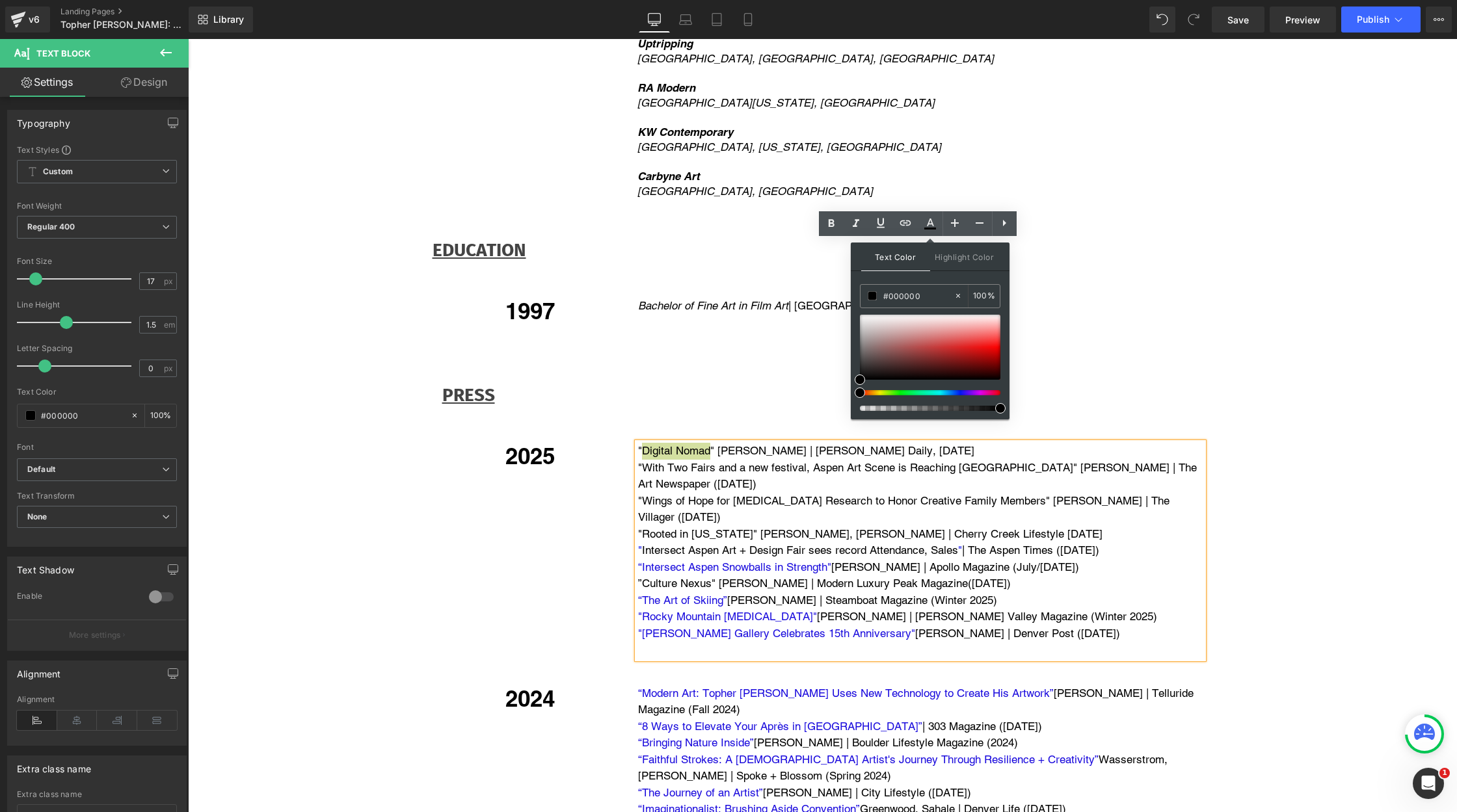
click at [955, 392] on div at bounding box center [925, 392] width 141 height 5
click at [951, 391] on div at bounding box center [925, 392] width 141 height 5
click at [988, 351] on div at bounding box center [930, 347] width 141 height 65
drag, startPoint x: 915, startPoint y: 295, endPoint x: 888, endPoint y: 295, distance: 27.0
click at [886, 295] on input "#1f0adb" at bounding box center [918, 296] width 70 height 14
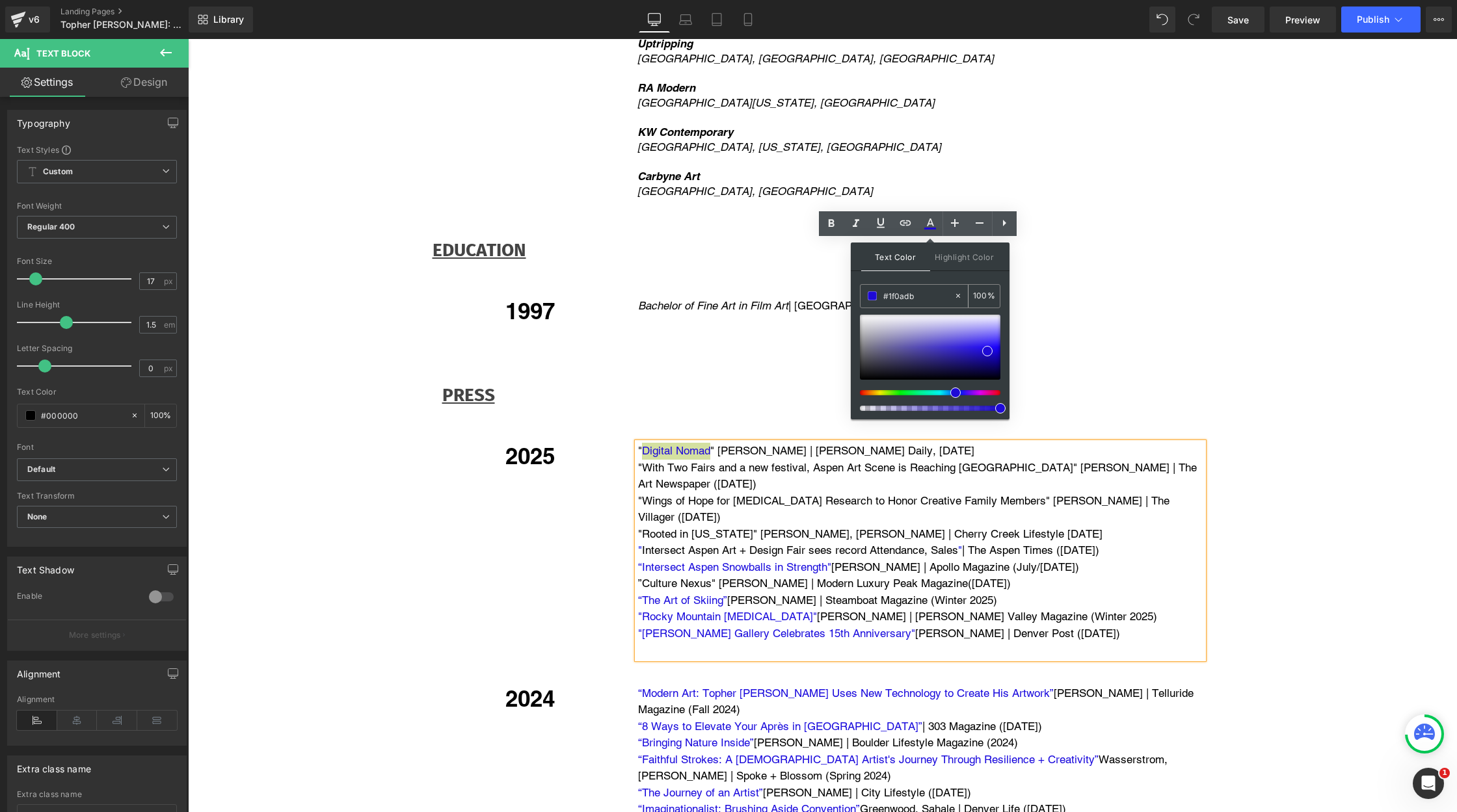
copy p "Digital Nomad"
click at [790, 494] on link "Wings of Hope for [MEDICAL_DATA] Research to Honor Creative Family Members" at bounding box center [843, 501] width 404 height 13
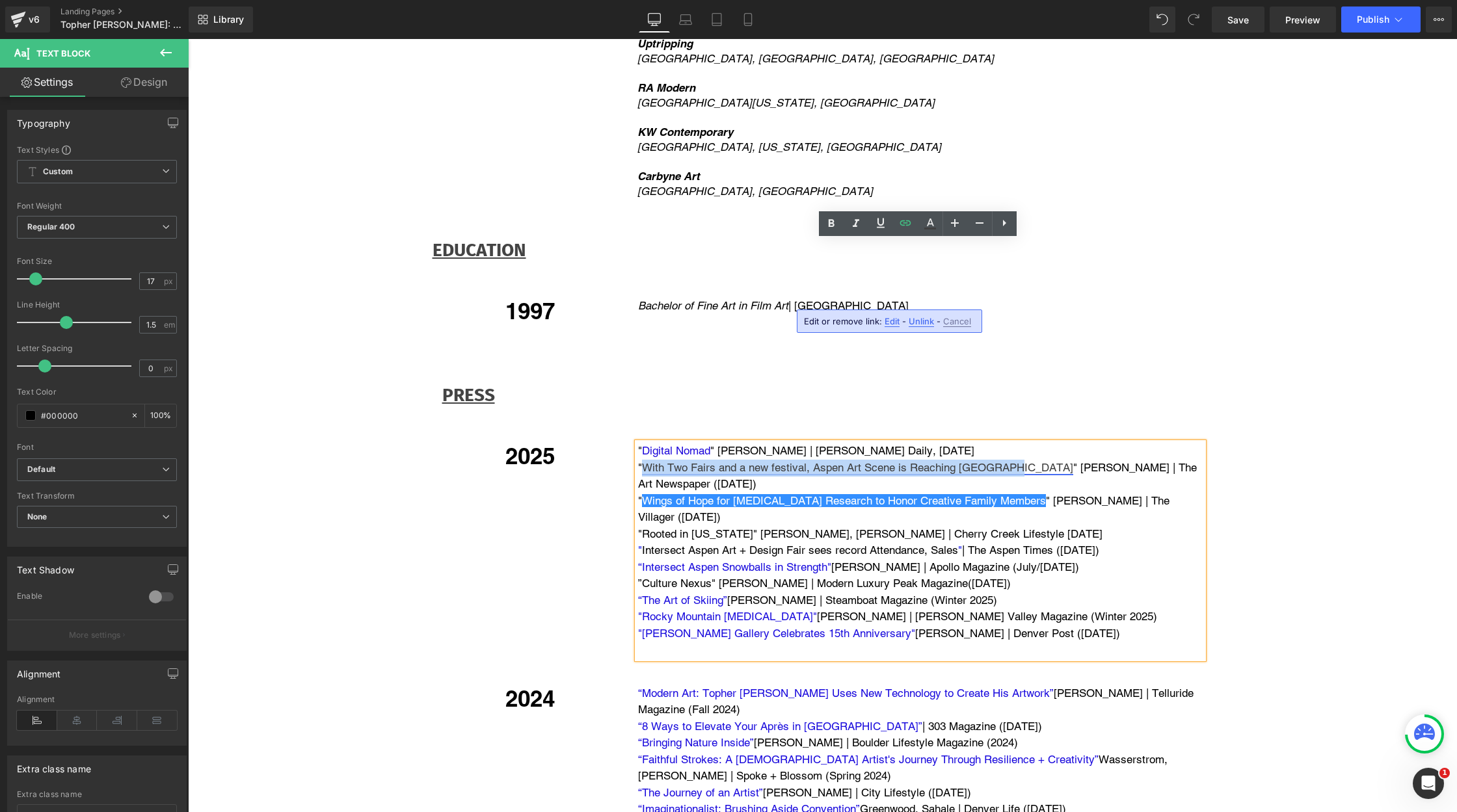
drag, startPoint x: 641, startPoint y: 266, endPoint x: 1011, endPoint y: 270, distance: 370.0
click at [1011, 461] on link "With Two Fairs and a new festival, Aspen Art Scene is Reaching [GEOGRAPHIC_DATA]" at bounding box center [858, 467] width 432 height 13
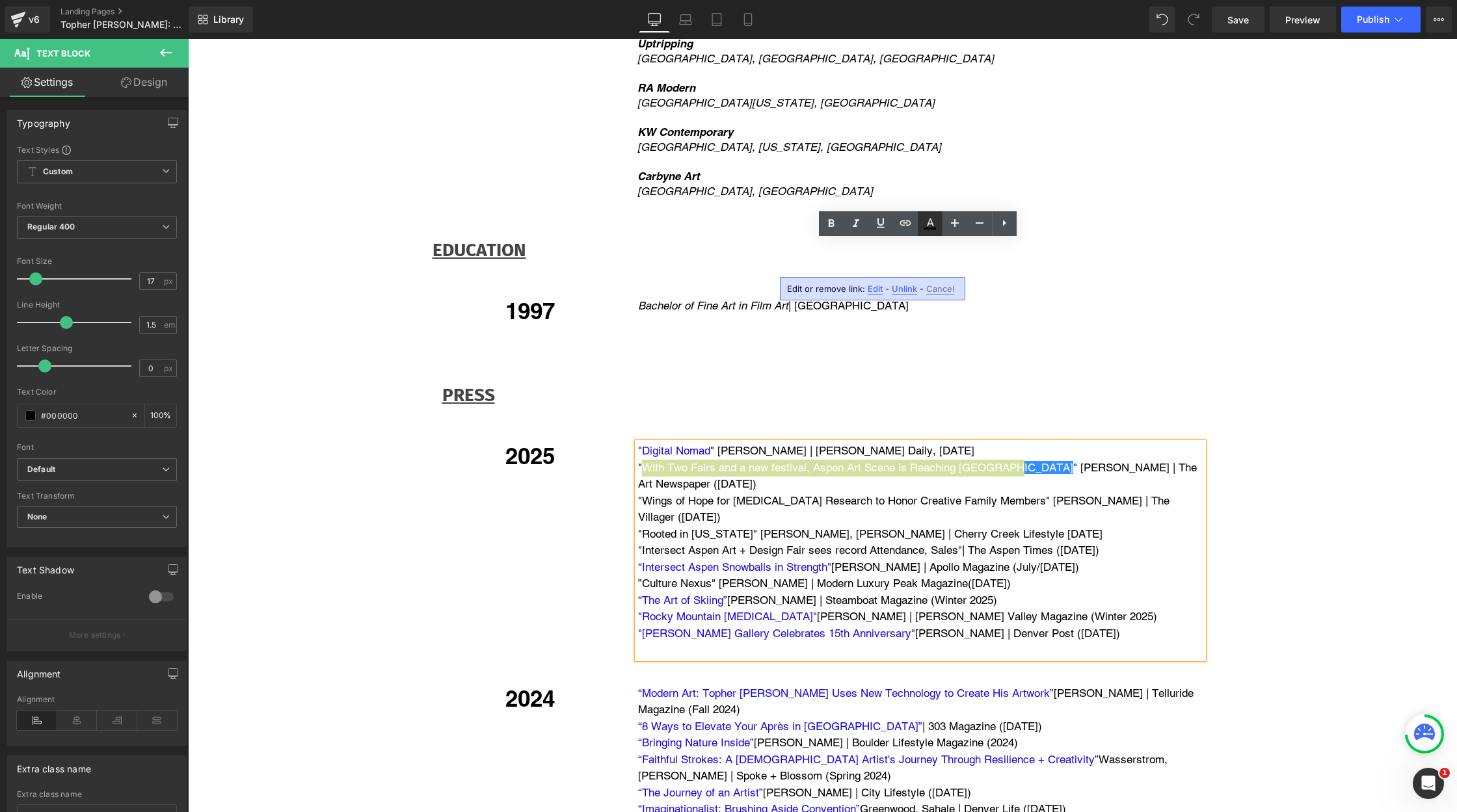
click at [927, 226] on icon at bounding box center [931, 222] width 7 height 8
type input "#000000"
type input "100"
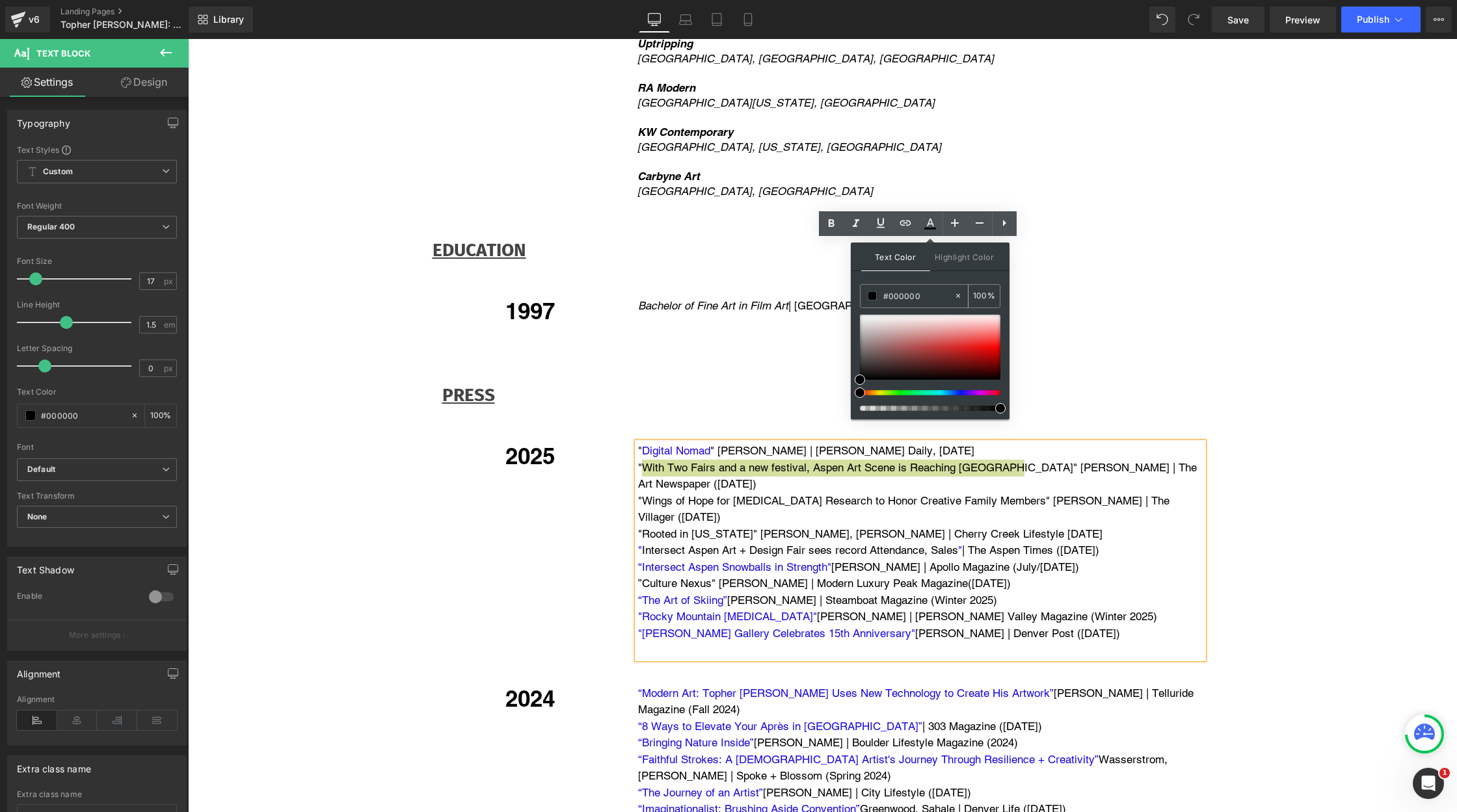
drag, startPoint x: 926, startPoint y: 297, endPoint x: 871, endPoint y: 294, distance: 55.1
click at [871, 294] on div "#000000" at bounding box center [906, 296] width 93 height 23
paste input "1f0adb"
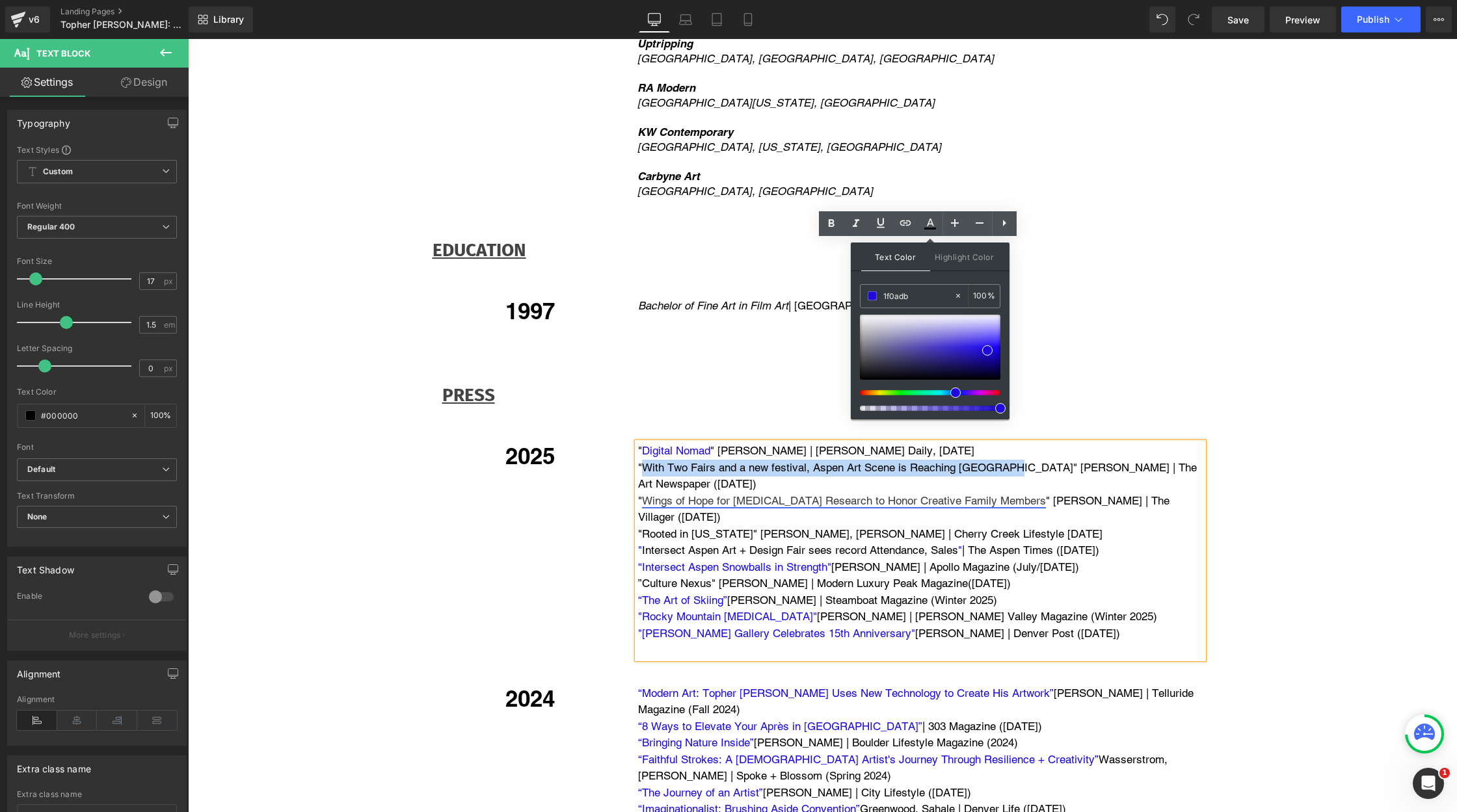
click at [747, 494] on link "Wings of Hope for [MEDICAL_DATA] Research to Honor Creative Family Members" at bounding box center [843, 501] width 404 height 13
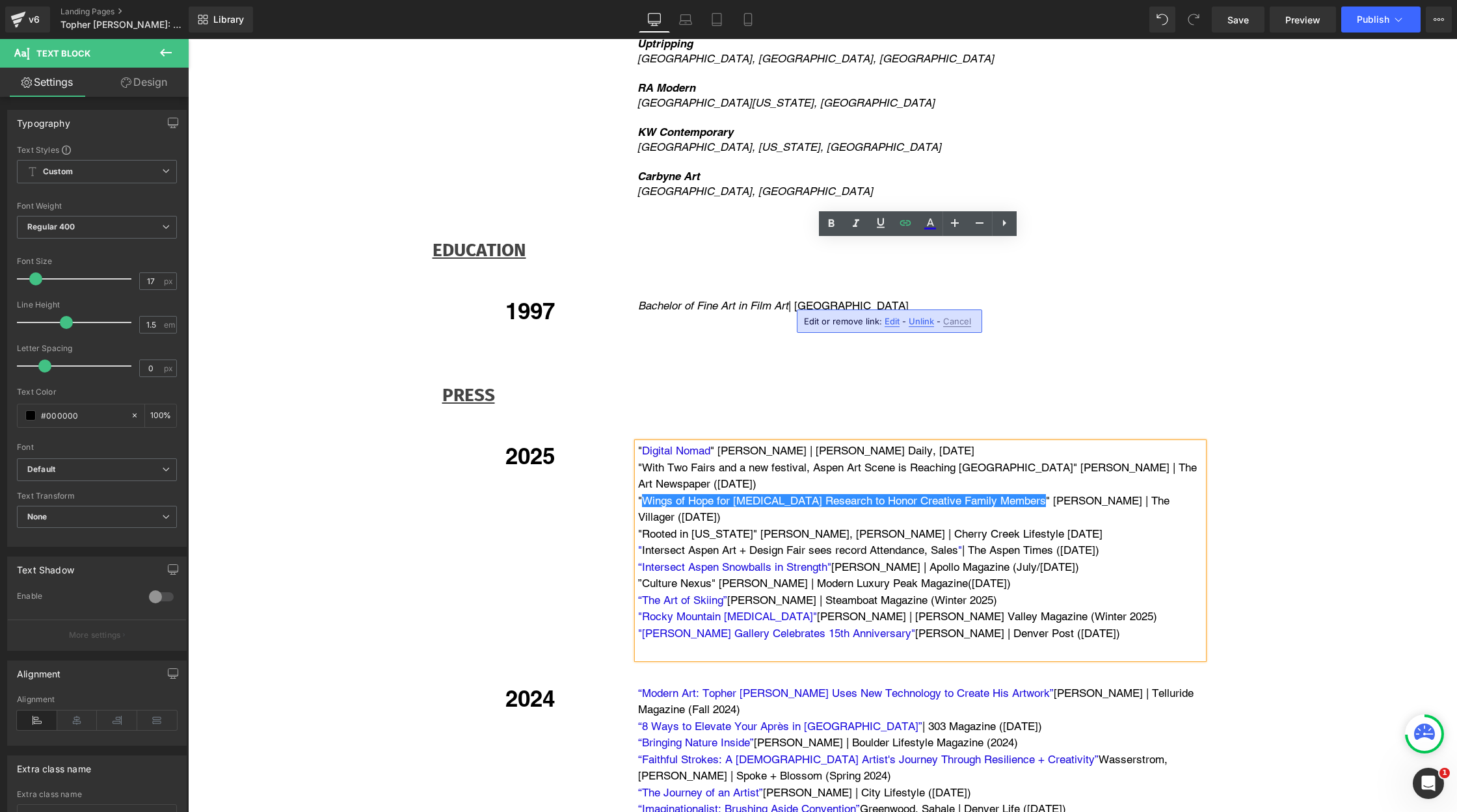
click at [660, 459] on p "" With Two Fairs and a new festival, Aspen Art Scene is Reaching New Peaks " [G…" at bounding box center [921, 475] width 565 height 33
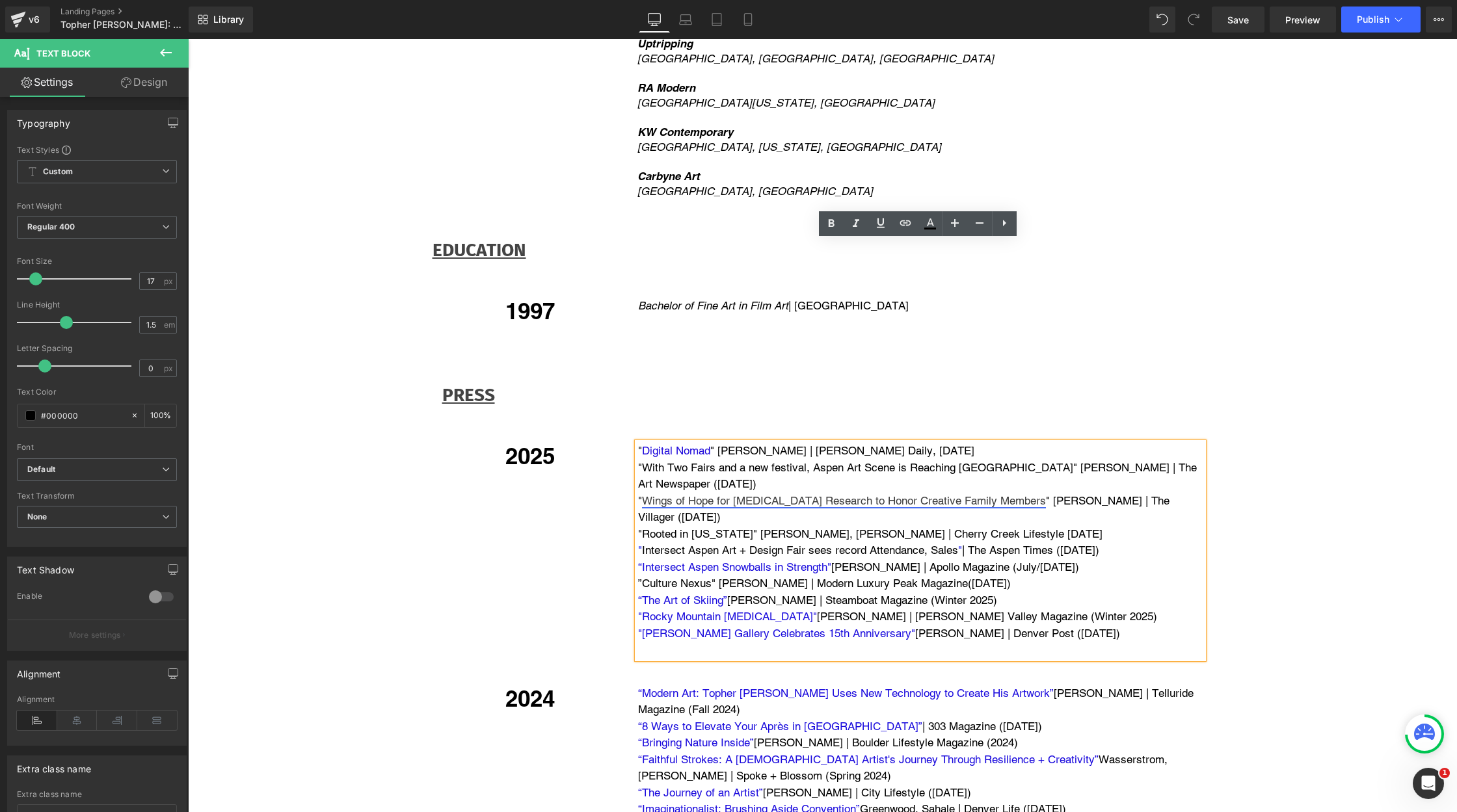
drag, startPoint x: 641, startPoint y: 298, endPoint x: 1044, endPoint y: 300, distance: 403.0
click at [1044, 494] on link "Wings of Hope for [MEDICAL_DATA] Research to Honor Creative Family Members" at bounding box center [843, 501] width 404 height 13
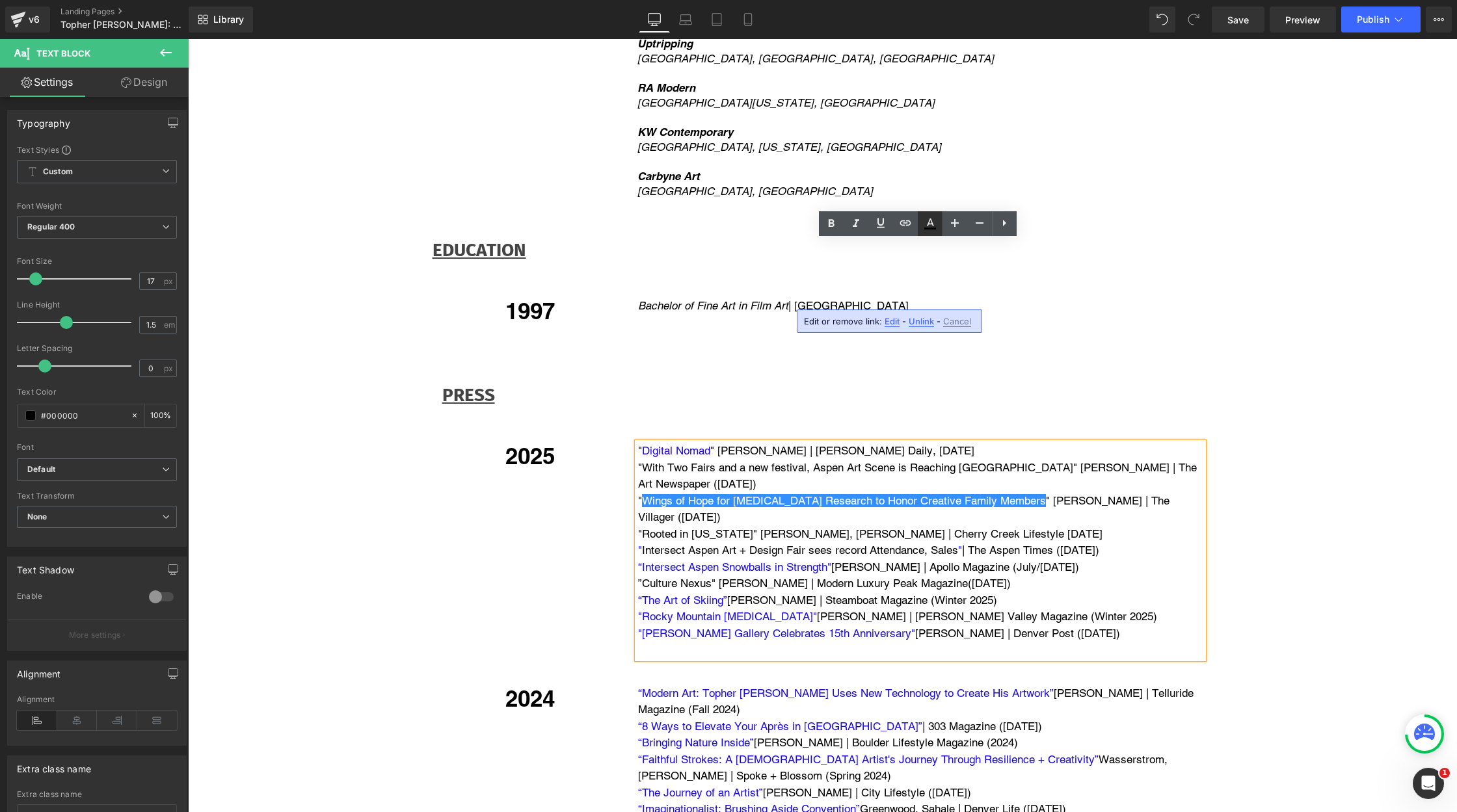
click at [930, 225] on icon at bounding box center [930, 223] width 15 height 15
type input "#000000"
type input "100"
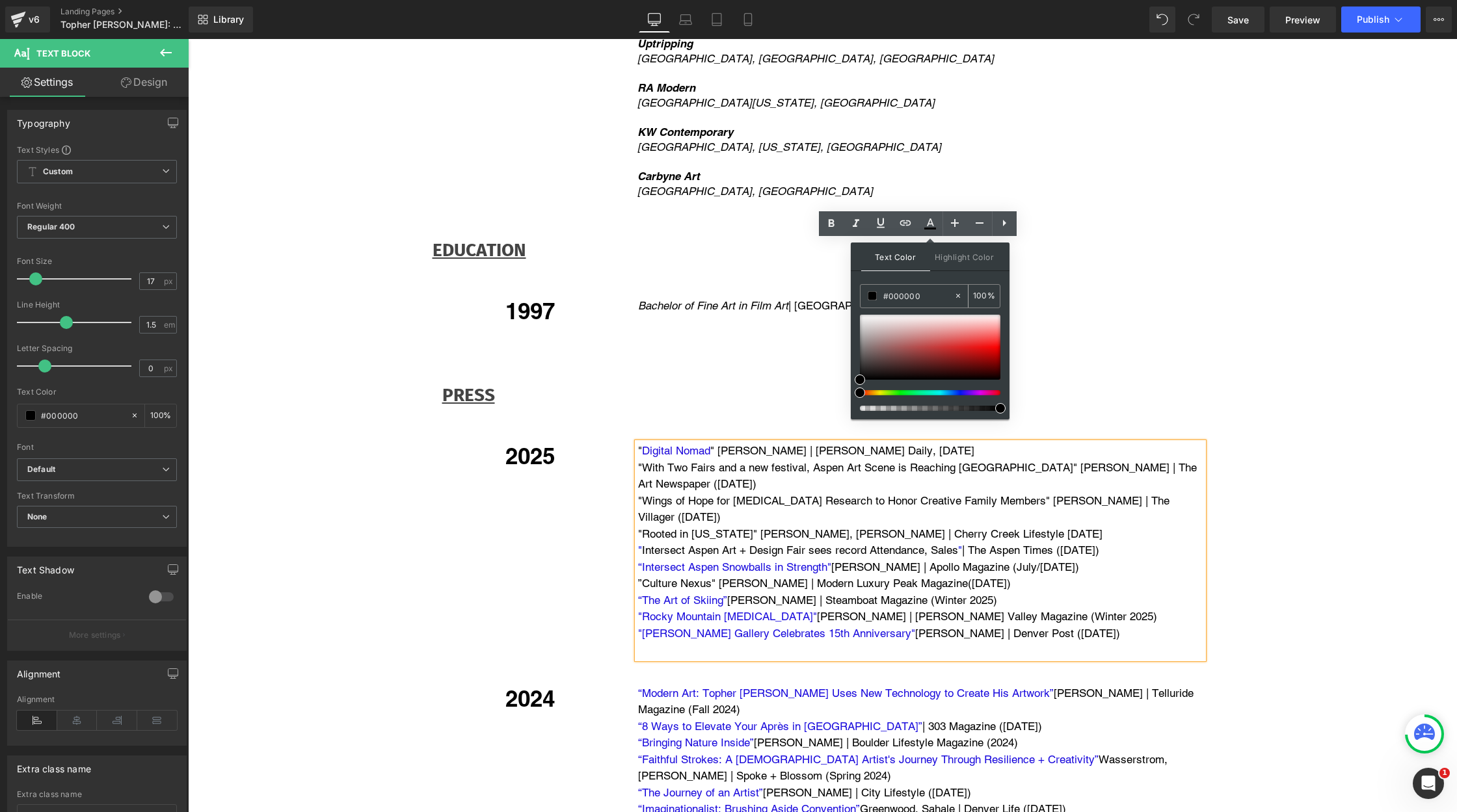
drag, startPoint x: 930, startPoint y: 294, endPoint x: 872, endPoint y: 294, distance: 58.0
click at [871, 294] on div "#000000" at bounding box center [906, 296] width 93 height 23
paste input "1f0adb"
click at [910, 291] on input "1f0adb" at bounding box center [918, 296] width 70 height 14
click at [786, 493] on p "" Wings of Hope for [MEDICAL_DATA] Research to Honor Creative Family Members " …" at bounding box center [921, 509] width 565 height 33
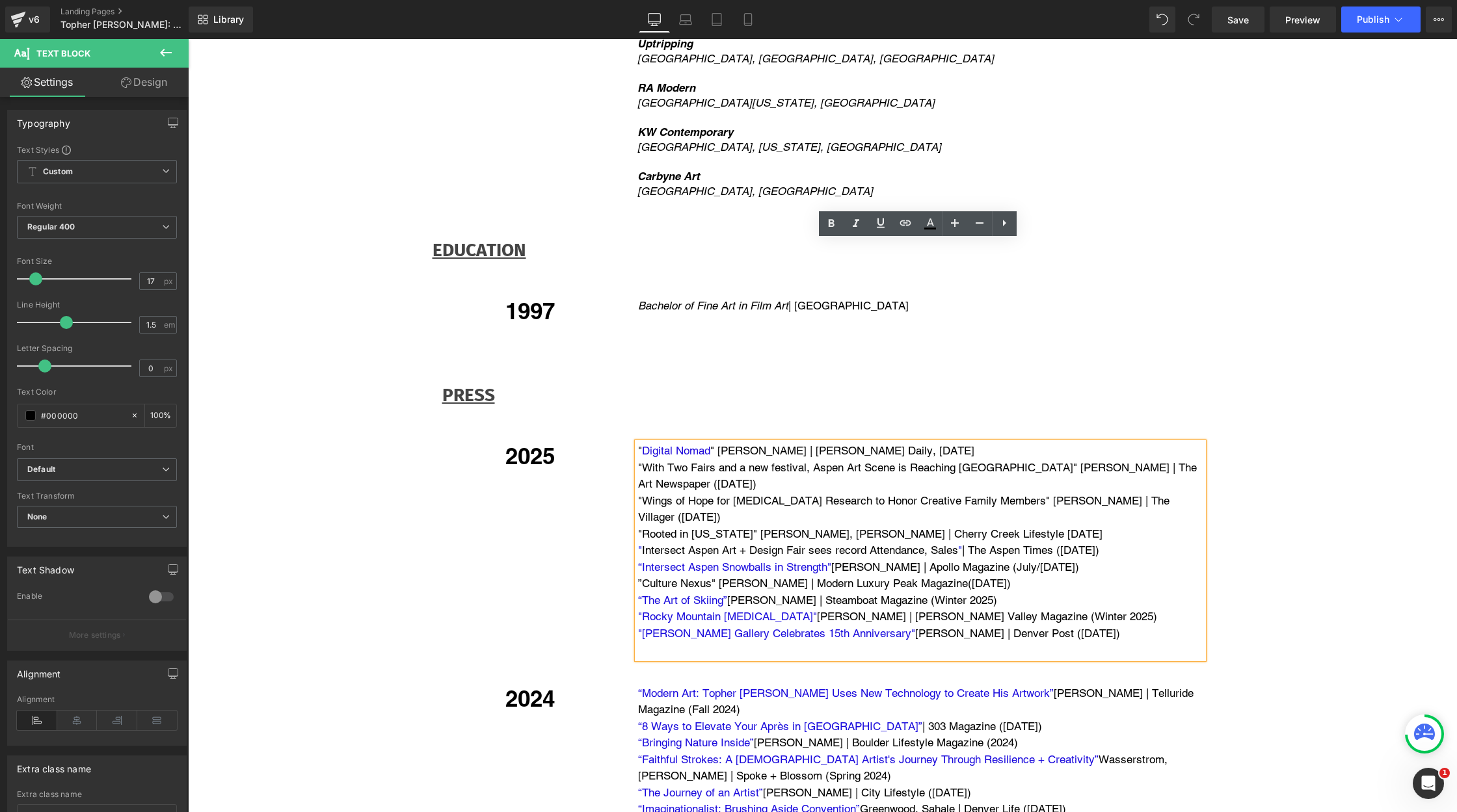
drag, startPoint x: 641, startPoint y: 297, endPoint x: 1047, endPoint y: 296, distance: 406.0
click at [1047, 493] on p "" Wings of Hope for [MEDICAL_DATA] Research to Honor Creative Family Members " …" at bounding box center [921, 509] width 565 height 33
click at [930, 222] on icon at bounding box center [930, 223] width 15 height 15
type input "#000000"
type input "100"
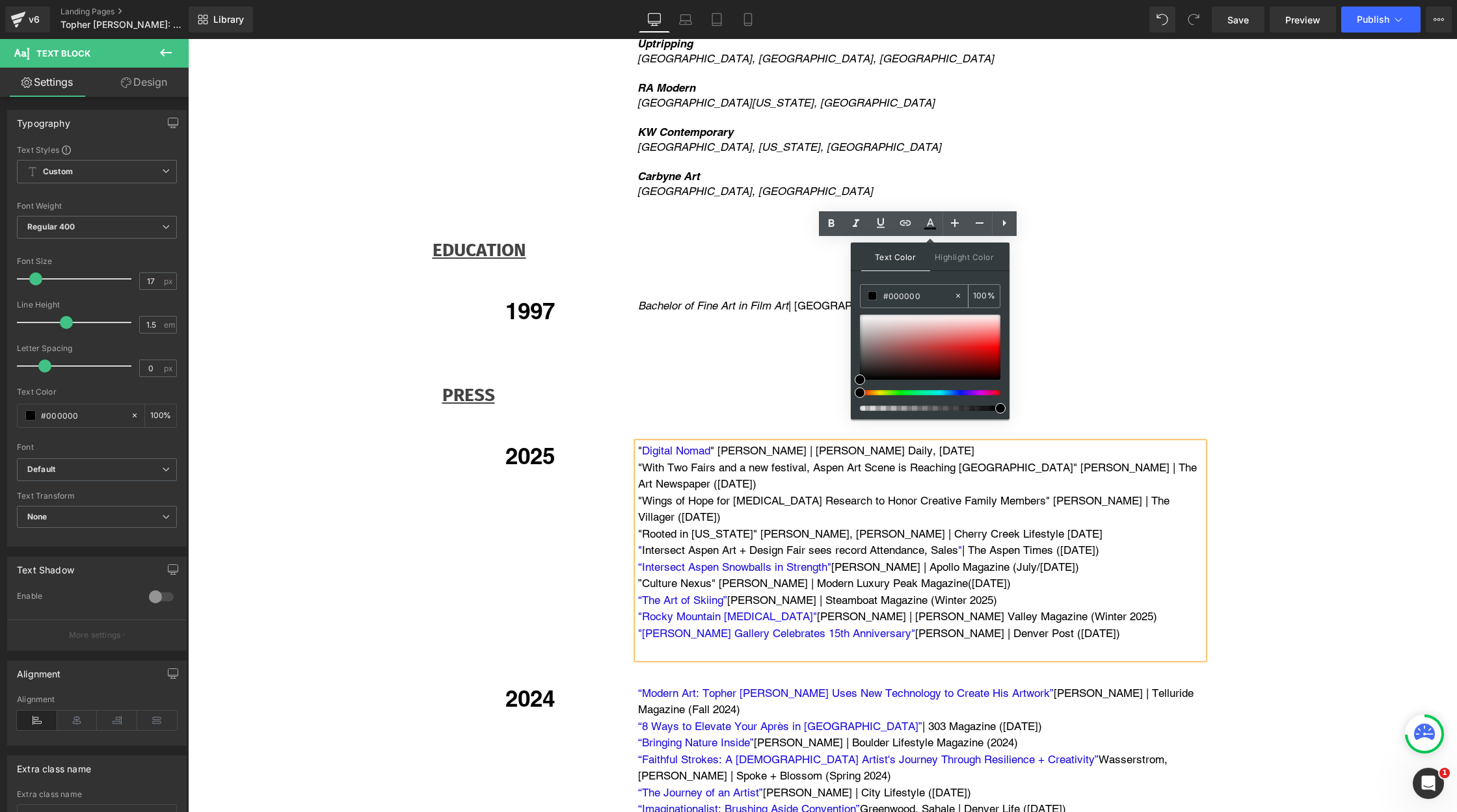
drag, startPoint x: 923, startPoint y: 296, endPoint x: 878, endPoint y: 294, distance: 45.0
click at [877, 294] on div "#000000" at bounding box center [906, 296] width 93 height 23
paste input "1f0adb"
click at [901, 325] on div at bounding box center [930, 347] width 141 height 65
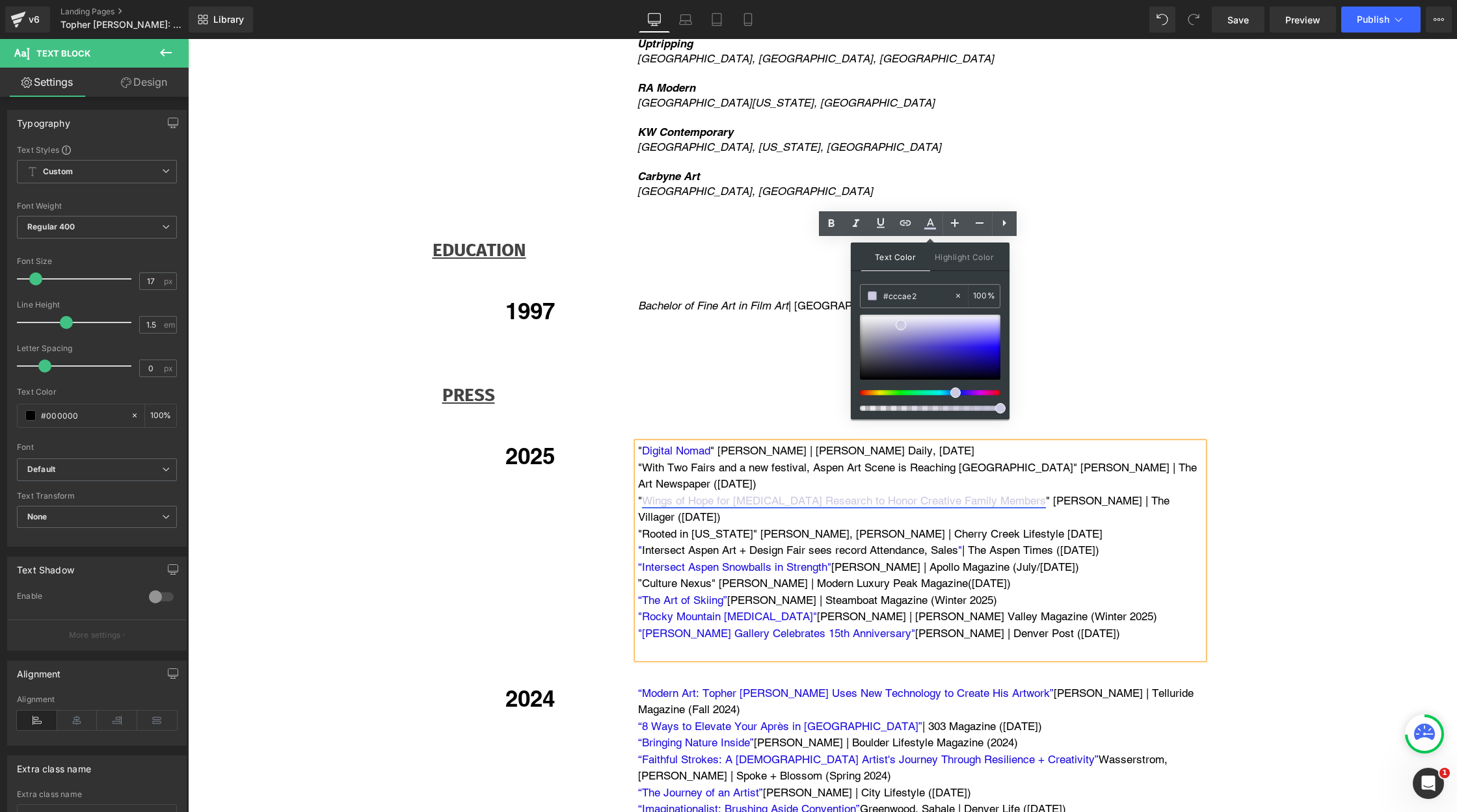
drag, startPoint x: 1128, startPoint y: 341, endPoint x: 846, endPoint y: 300, distance: 285.0
drag, startPoint x: 915, startPoint y: 293, endPoint x: 861, endPoint y: 293, distance: 54.0
click at [861, 293] on div "#cccae2" at bounding box center [906, 296] width 93 height 23
paste input "1f0adb"
click at [933, 297] on input "1f0adb" at bounding box center [918, 296] width 70 height 14
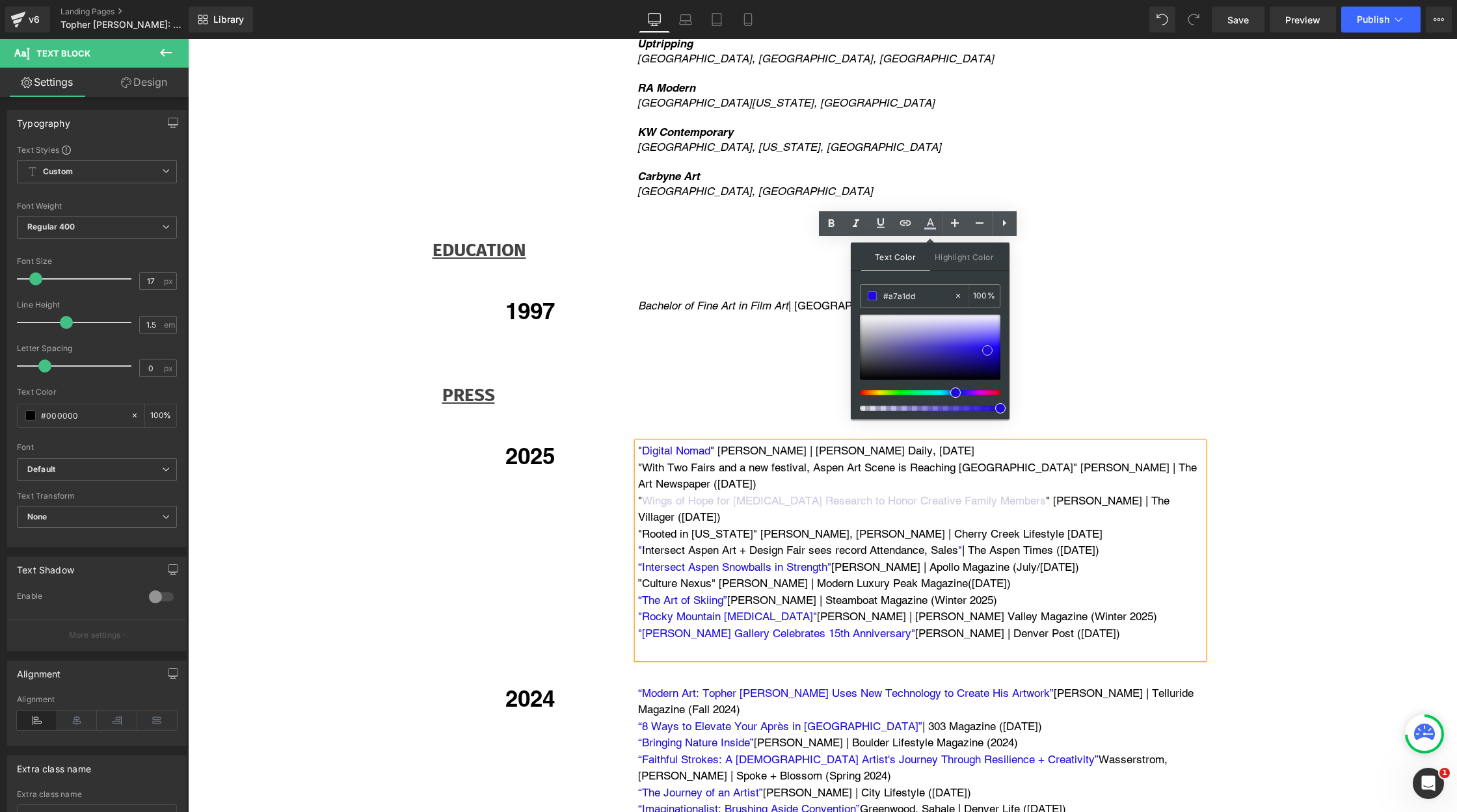
click at [925, 331] on div at bounding box center [930, 347] width 141 height 65
drag, startPoint x: 928, startPoint y: 296, endPoint x: 858, endPoint y: 296, distance: 70.0
click at [858, 296] on div "Text Color Highlight Color rgba(167, 161, 221, 1) #a7a1dd 100 % transparent tra…" at bounding box center [930, 331] width 159 height 177
paste input "1f0adb"
click at [958, 277] on div "Text Color Highlight Color rgba(31, 10, 219, 1) #1f0adb 100 % transparent trans…" at bounding box center [930, 331] width 159 height 177
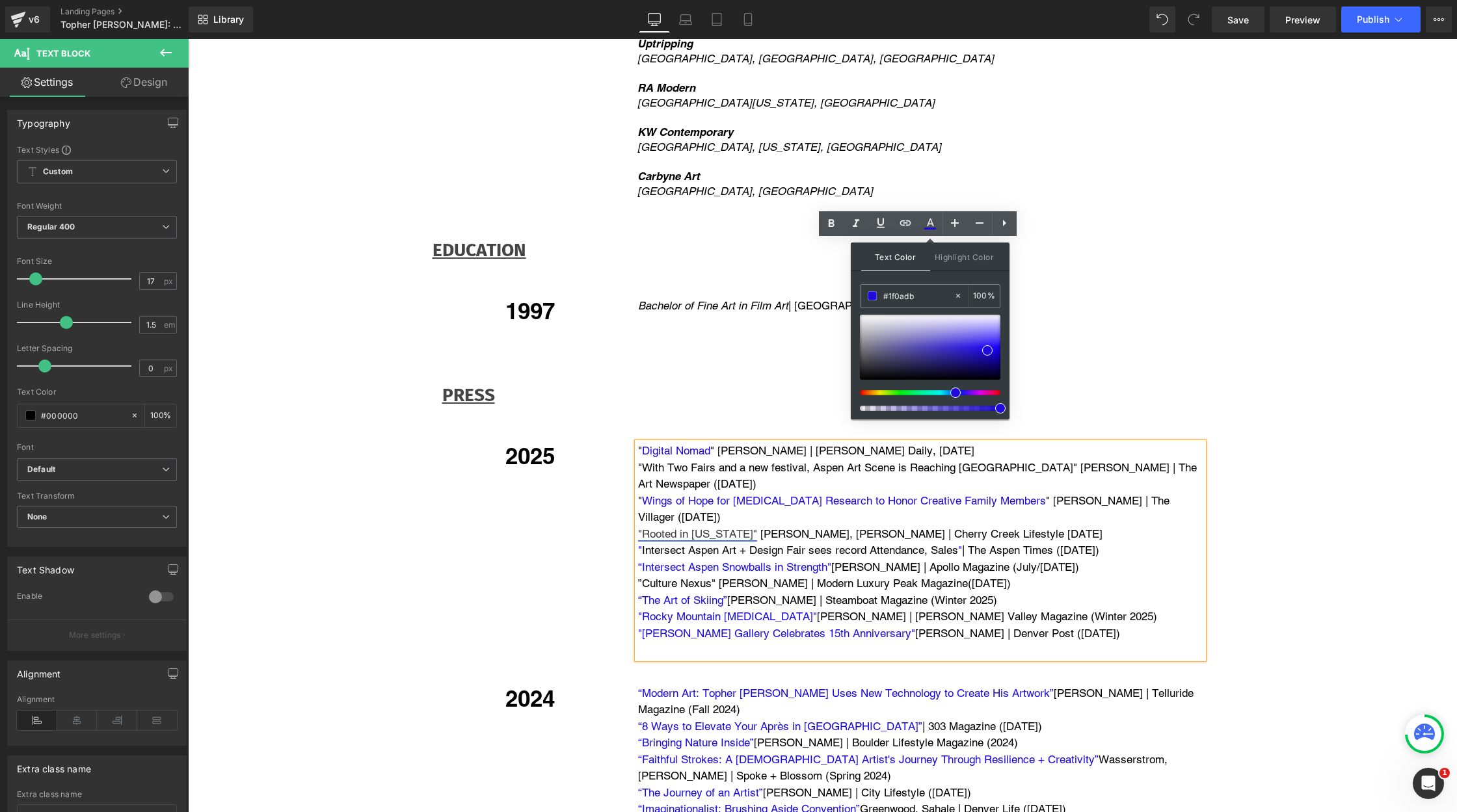
click at [707, 527] on link ""Rooted in [US_STATE]"" at bounding box center [698, 533] width 119 height 13
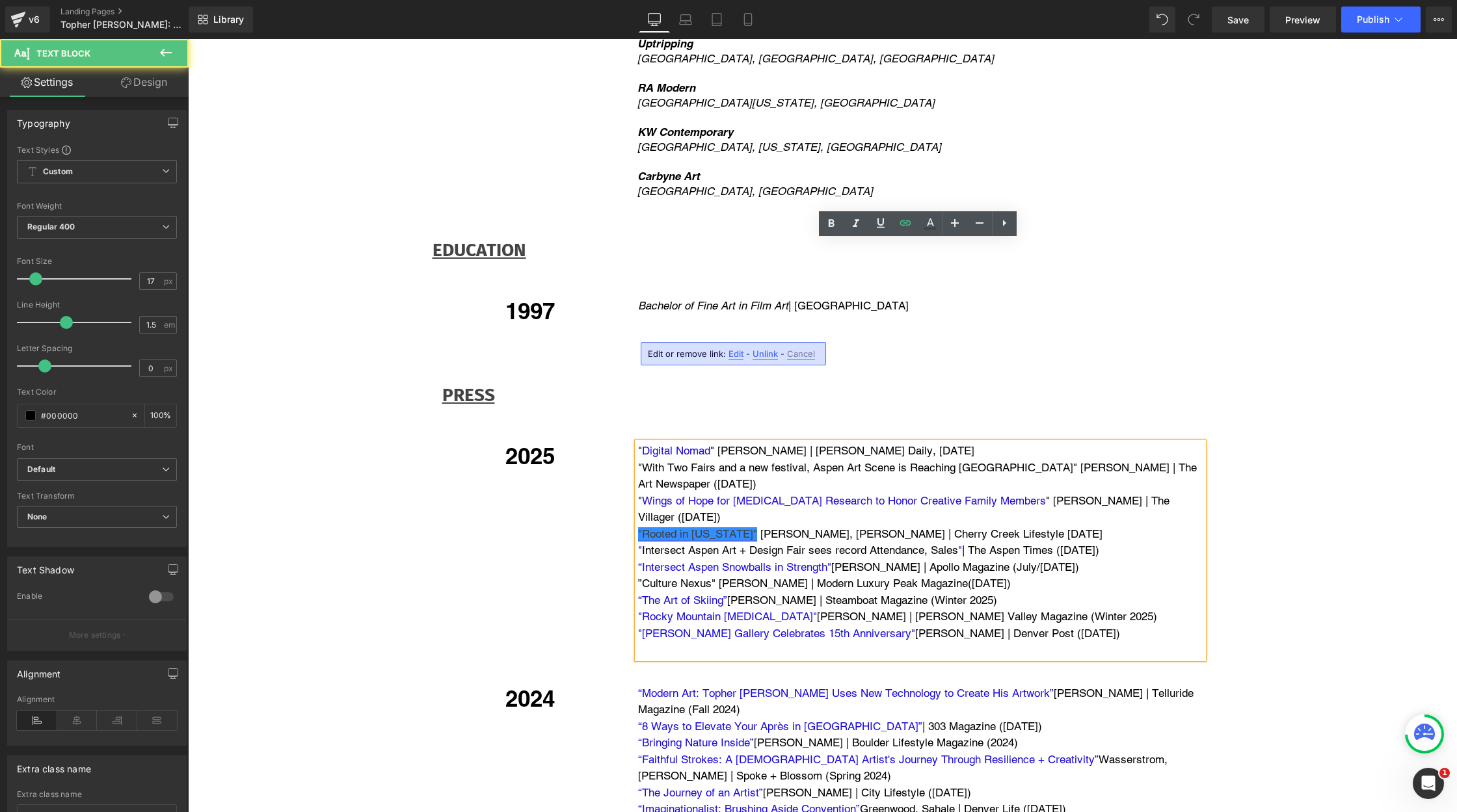
click at [734, 527] on link ""Rooted in [US_STATE]"" at bounding box center [698, 533] width 119 height 13
click at [755, 494] on link "Wings of Hope for [MEDICAL_DATA] Research to Honor Creative Family Members" at bounding box center [843, 501] width 404 height 13
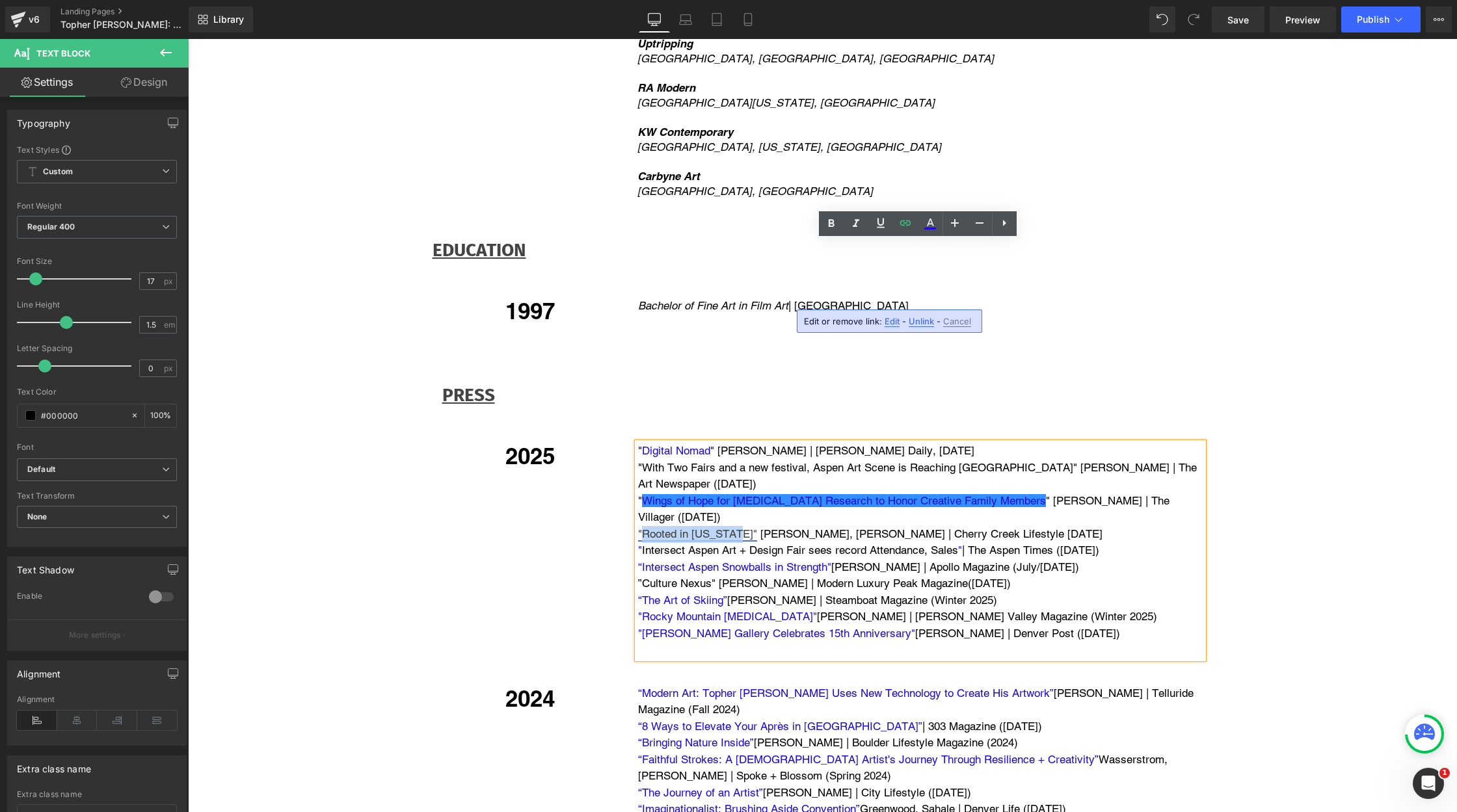
drag, startPoint x: 736, startPoint y: 332, endPoint x: 639, endPoint y: 332, distance: 97.0
click at [639, 527] on link ""Rooted in [US_STATE]"" at bounding box center [698, 533] width 119 height 13
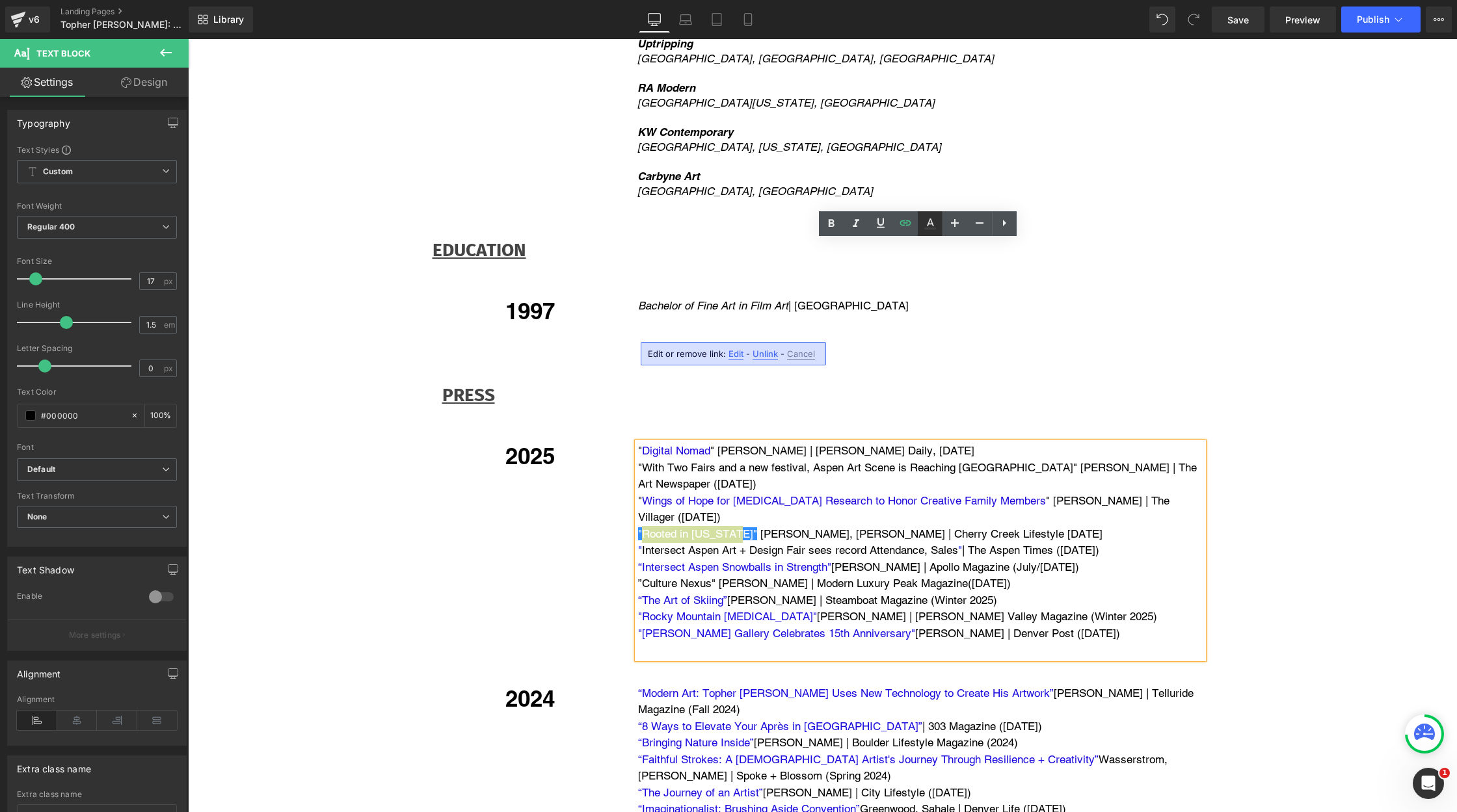
click at [932, 225] on icon at bounding box center [930, 223] width 15 height 15
type input "#ffffff"
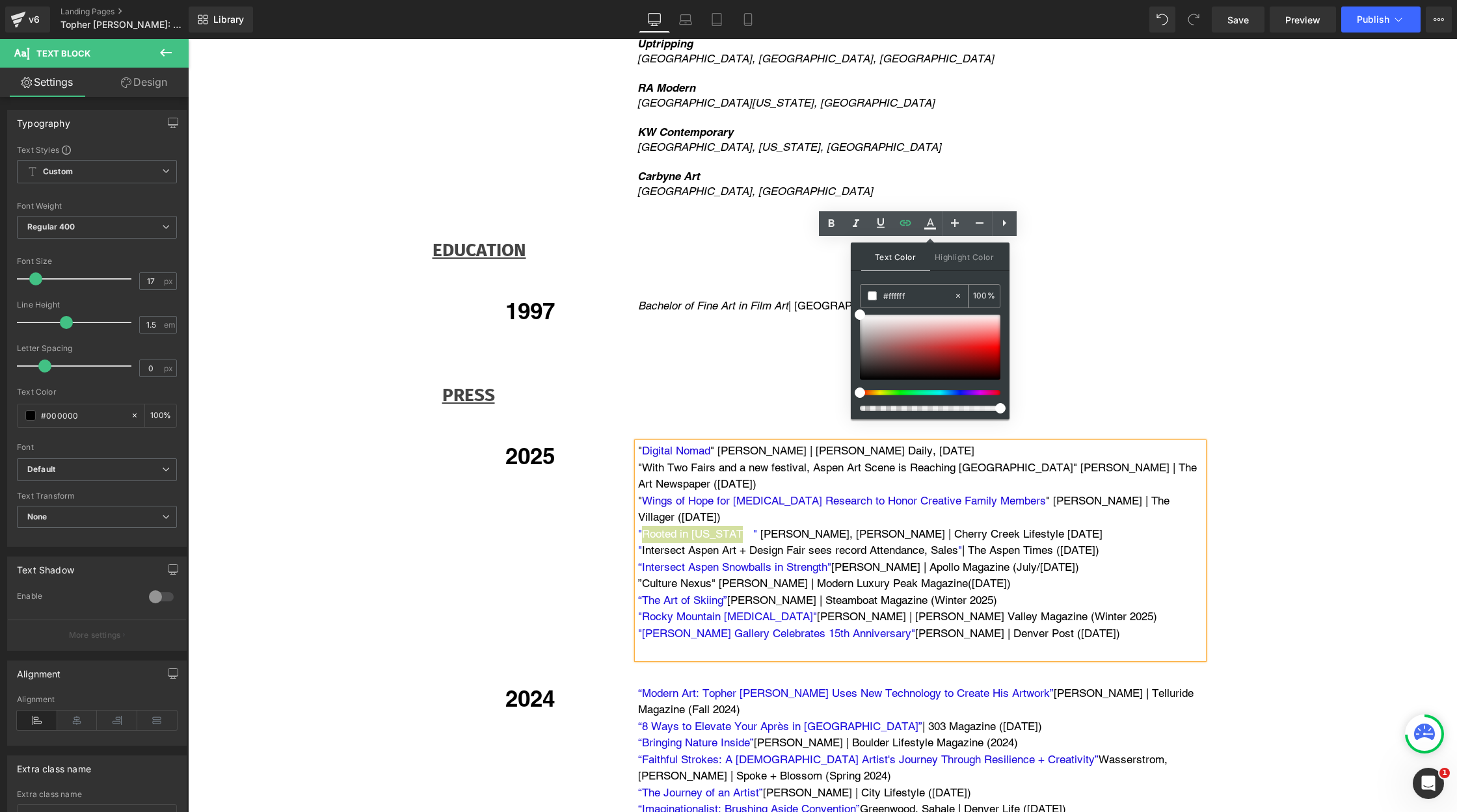
drag, startPoint x: 911, startPoint y: 294, endPoint x: 872, endPoint y: 294, distance: 39.0
click at [872, 294] on div "#ffffff" at bounding box center [906, 296] width 93 height 23
click at [760, 527] on span "[PERSON_NAME]" at bounding box center [804, 533] width 89 height 13
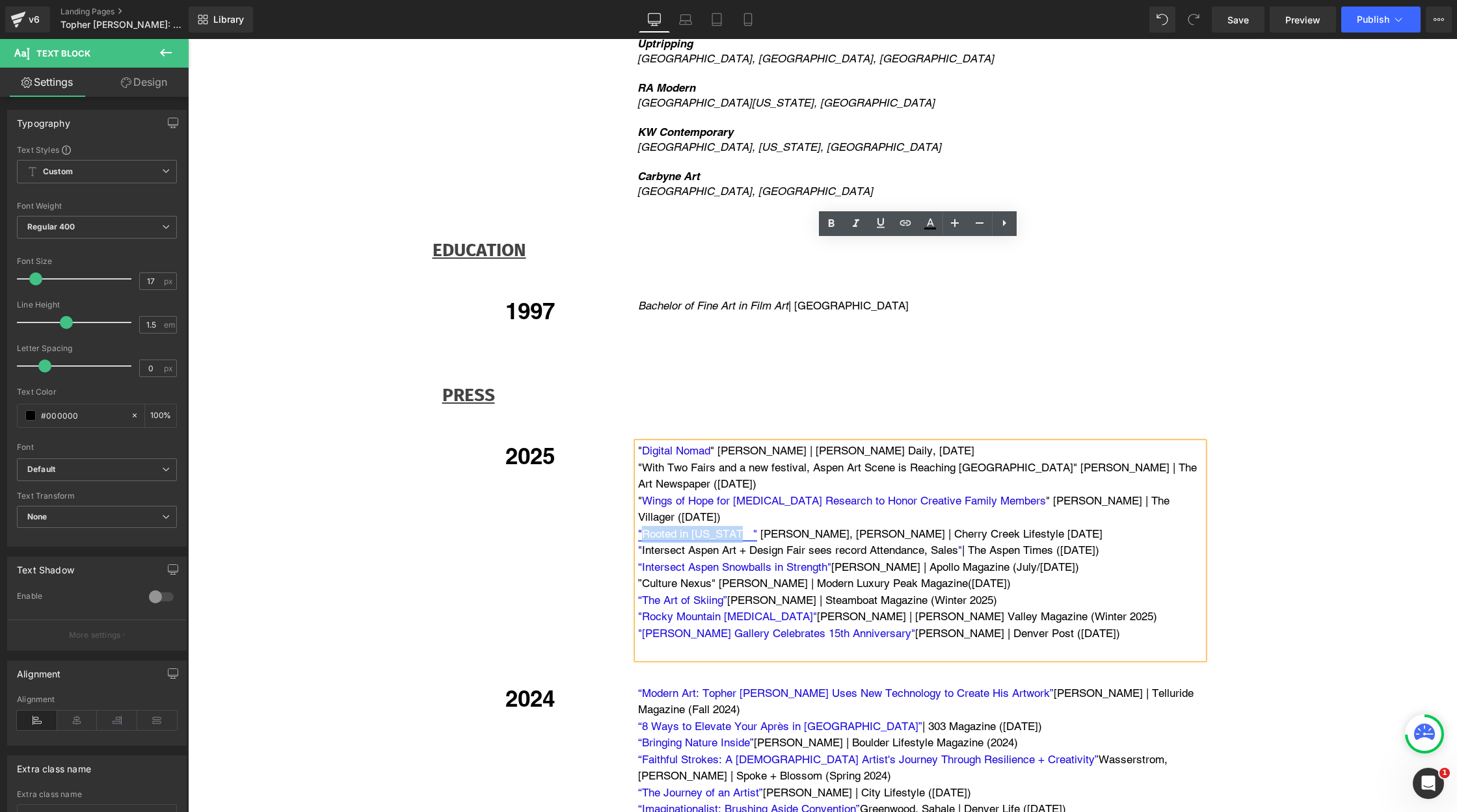
drag, startPoint x: 733, startPoint y: 329, endPoint x: 639, endPoint y: 333, distance: 94.1
click at [642, 527] on span "Rooted in [US_STATE]" at bounding box center [697, 533] width 111 height 13
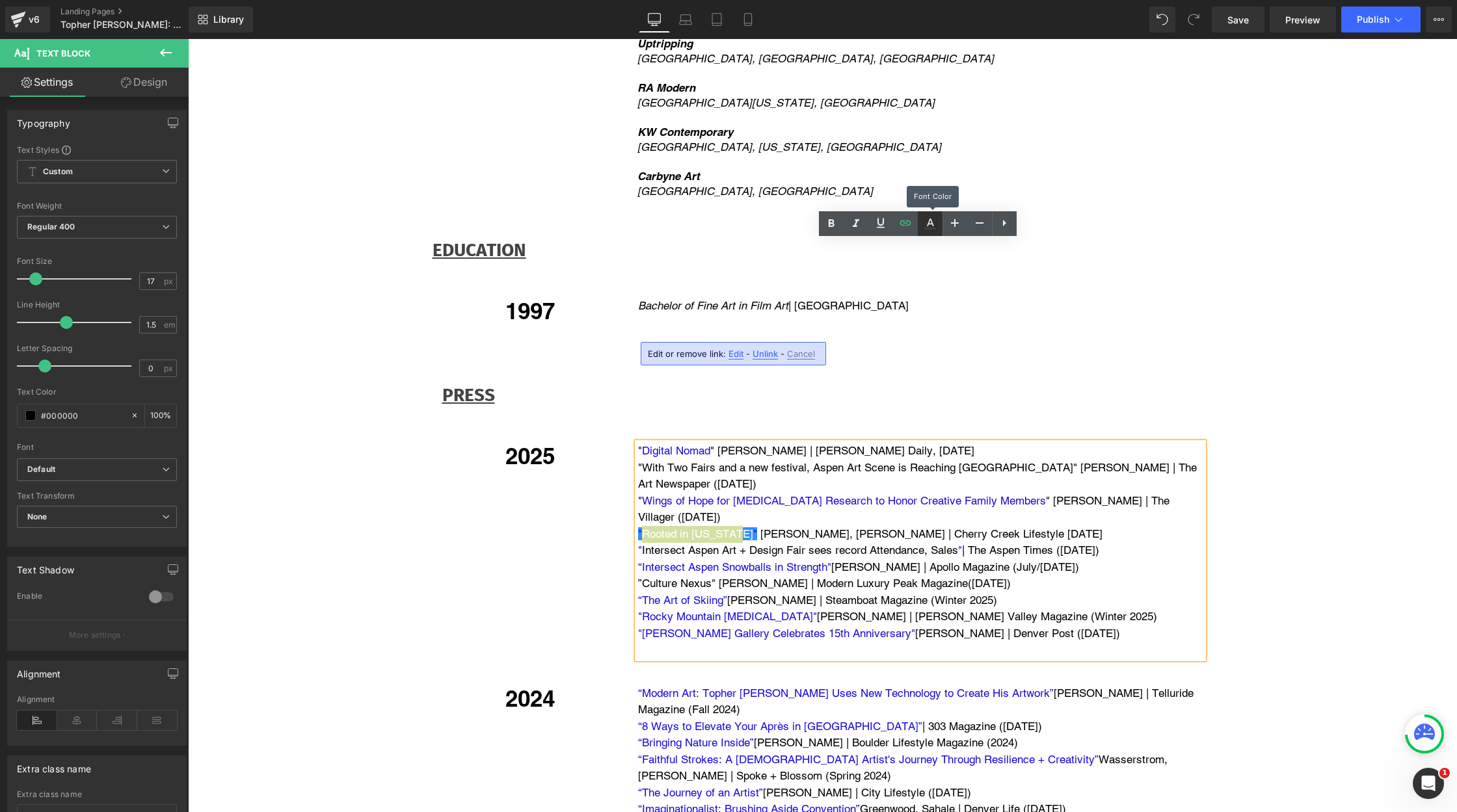
click at [928, 220] on icon at bounding box center [930, 223] width 15 height 15
type input "100"
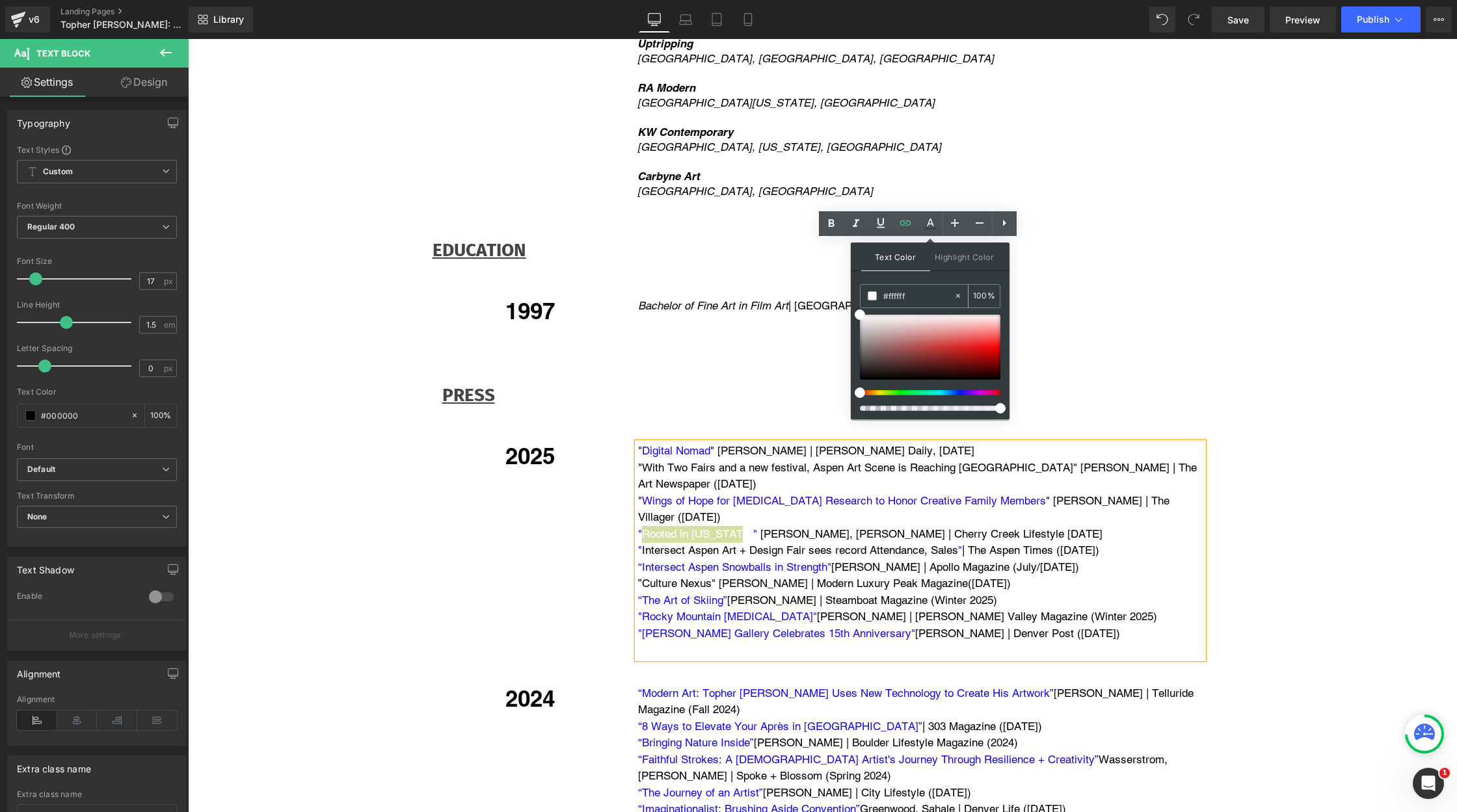
drag, startPoint x: 918, startPoint y: 297, endPoint x: 872, endPoint y: 297, distance: 46.0
click at [872, 297] on div "#ffffff" at bounding box center [906, 296] width 93 height 23
paste input "1f0adb"
click at [934, 300] on input "1f0adb" at bounding box center [918, 296] width 70 height 14
click at [953, 280] on div "Text Color Highlight Color rgba(31, 10, 219, 1) #1f0adb 100 % transparent trans…" at bounding box center [930, 331] width 159 height 177
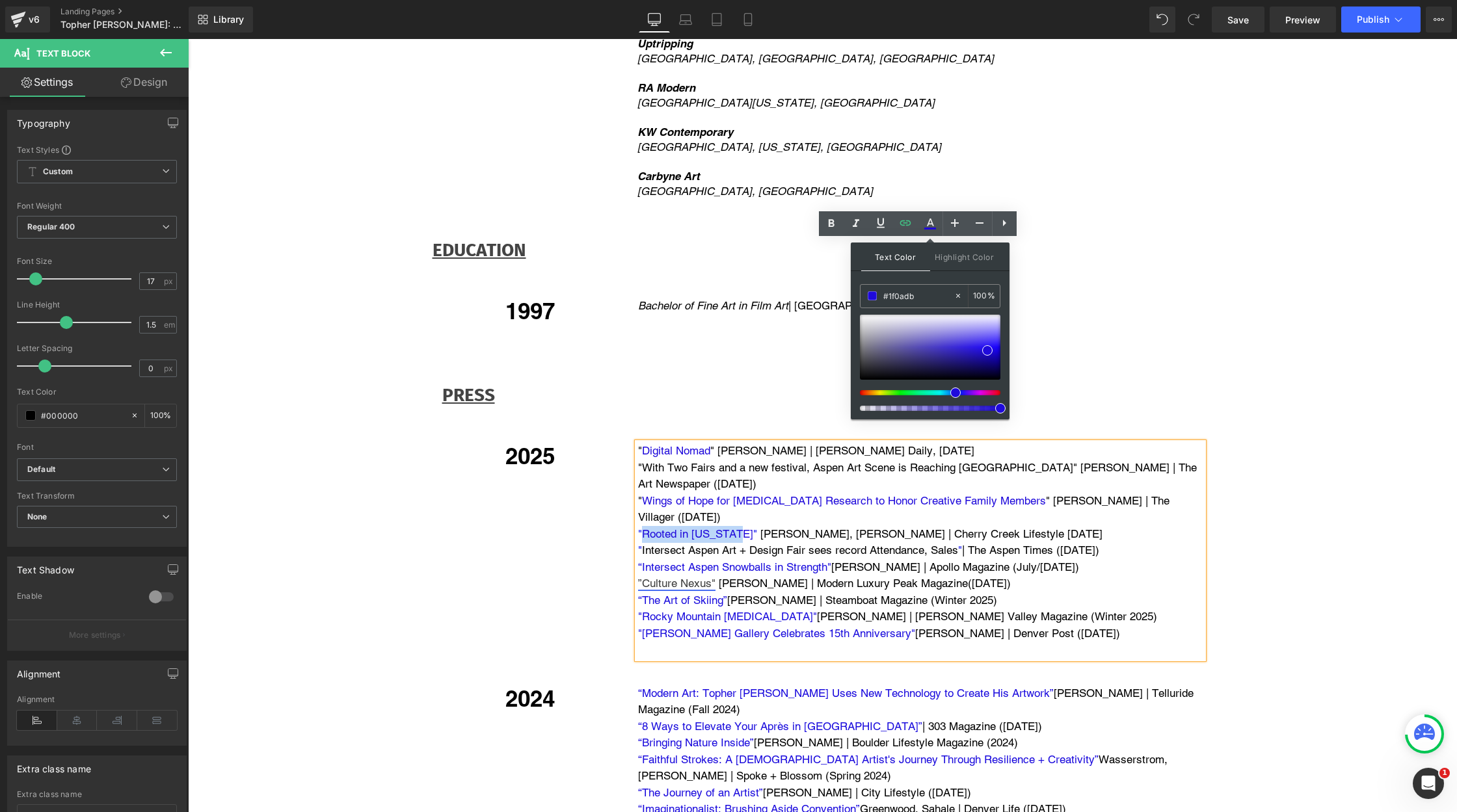
click at [711, 577] on link "”Culture Nexus"" at bounding box center [677, 583] width 78 height 13
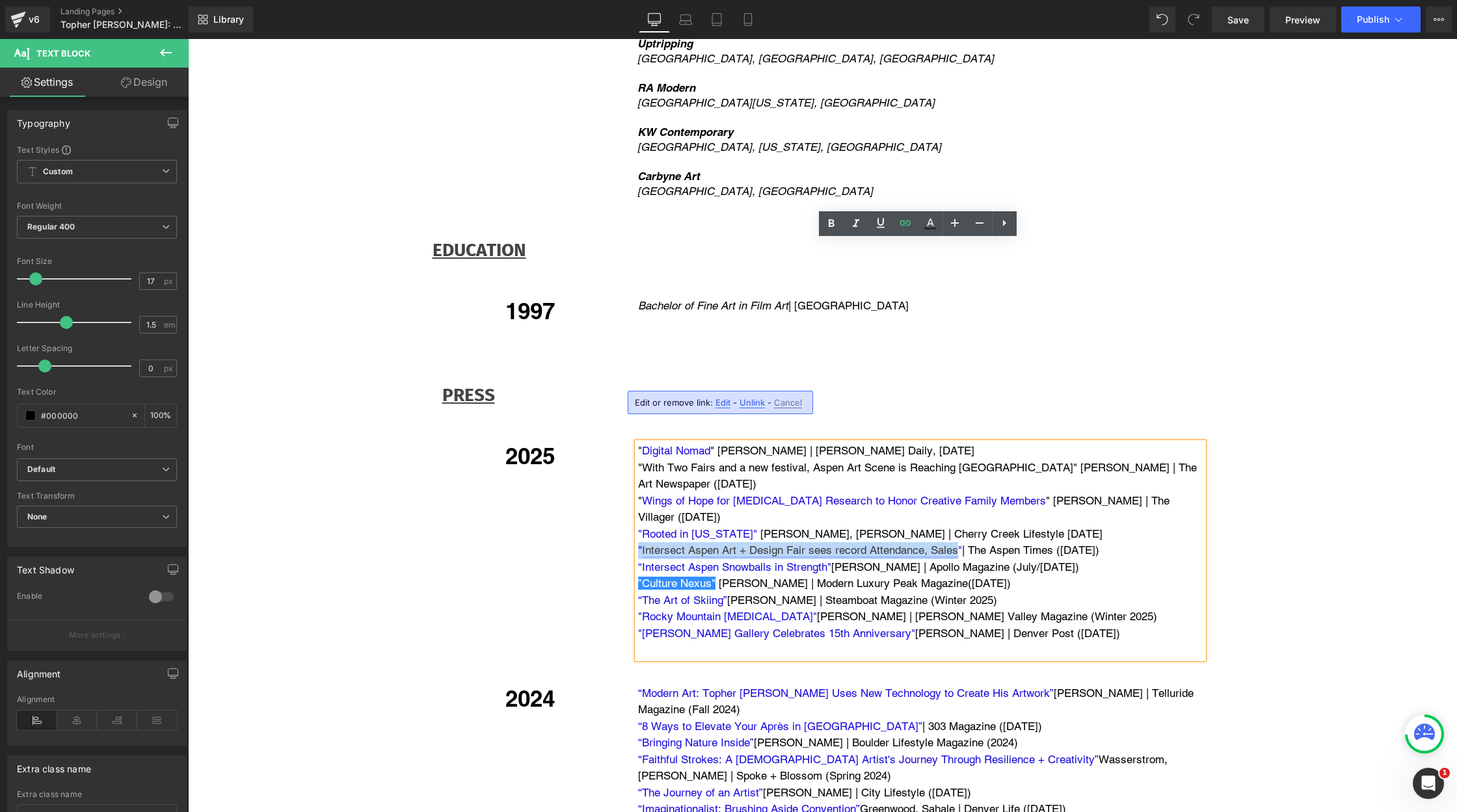
drag, startPoint x: 636, startPoint y: 346, endPoint x: 955, endPoint y: 345, distance: 319.0
click at [955, 543] on span "" Intersect Aspen Art + Design Fair sees record Attendance, Sales "" at bounding box center [800, 549] width 324 height 13
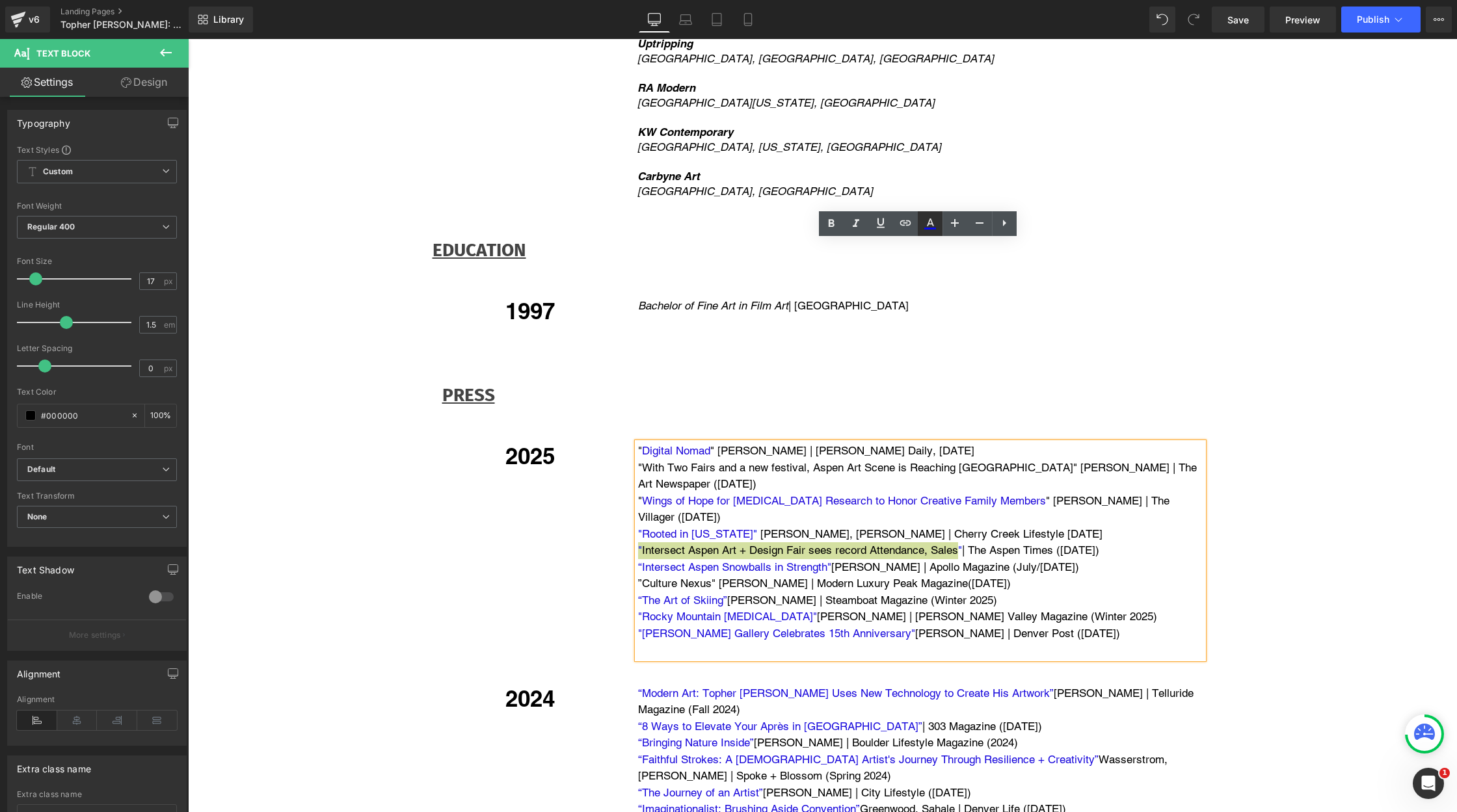
click at [933, 224] on icon at bounding box center [931, 222] width 7 height 8
type input "#070bed"
type input "100"
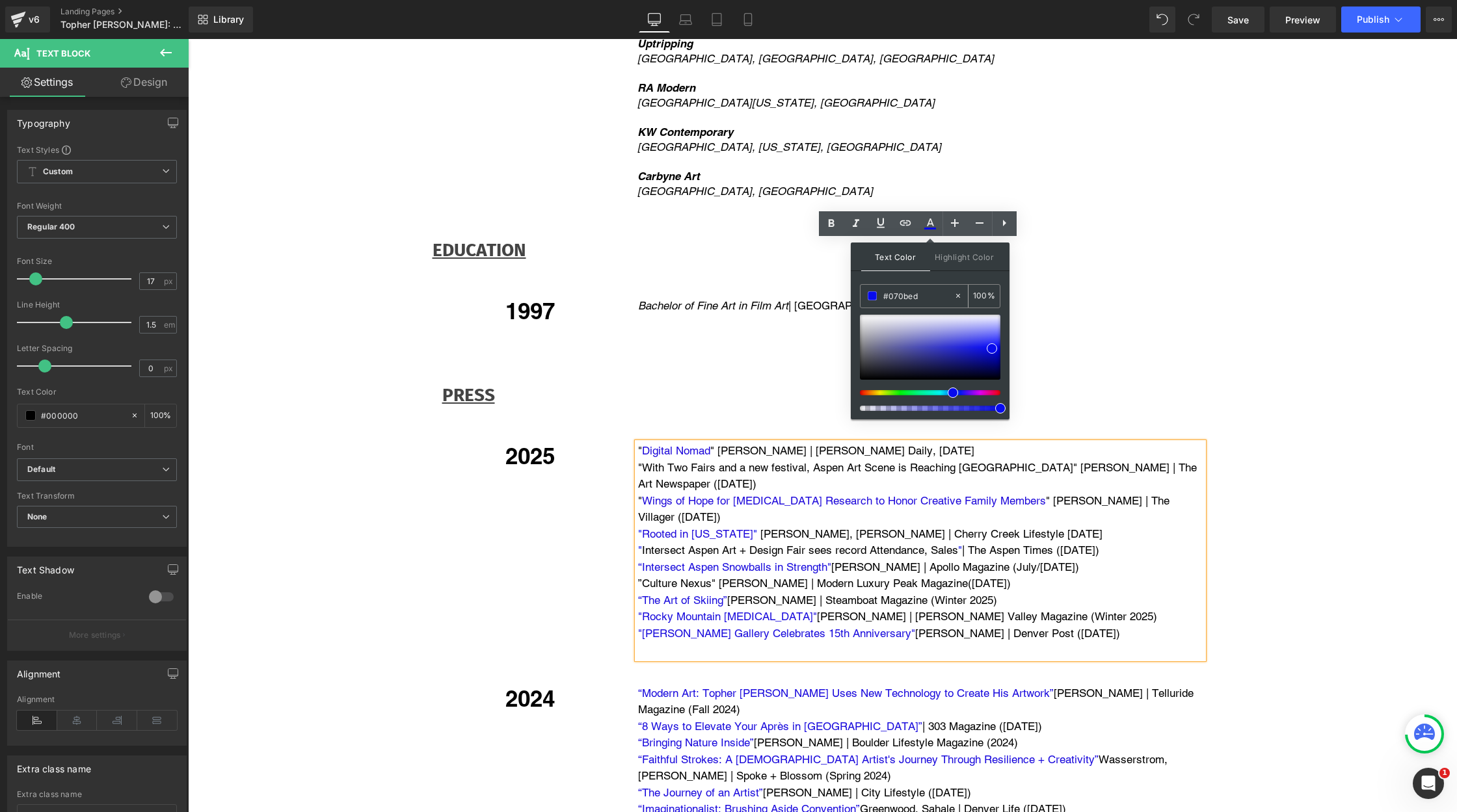
drag, startPoint x: 916, startPoint y: 297, endPoint x: 875, endPoint y: 297, distance: 41.0
click at [874, 297] on div "#070bed" at bounding box center [906, 296] width 93 height 23
paste input "1f0adb"
click at [938, 294] on input "1f0adb" at bounding box center [918, 296] width 70 height 14
click at [765, 592] on p "“The Art of Skiing” [PERSON_NAME] | Steamboat Magazine (Winter 2025)" at bounding box center [921, 600] width 565 height 17
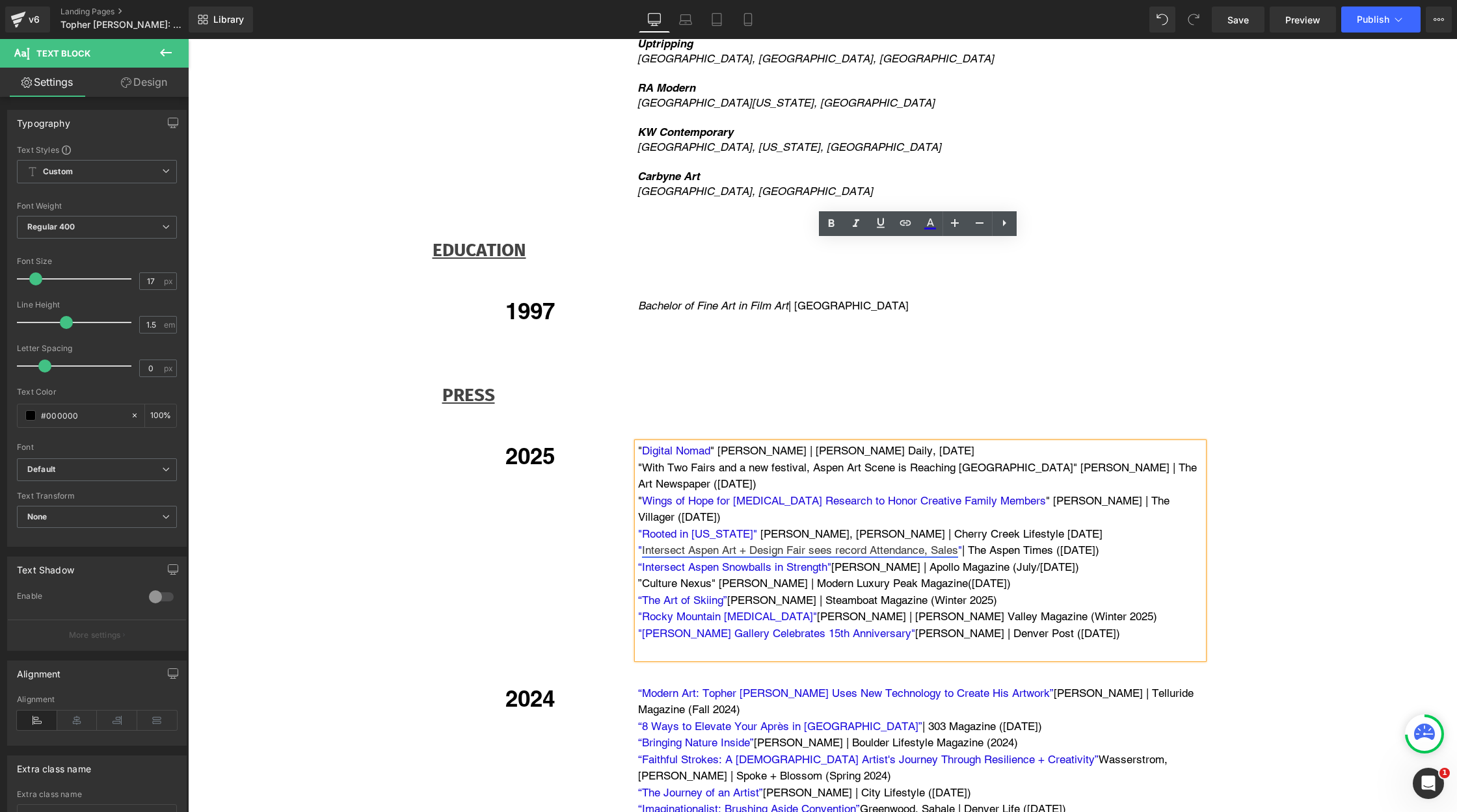
click at [828, 543] on link "Intersect Aspen Art + Design Fair sees record Attendance, Sales" at bounding box center [800, 549] width 316 height 13
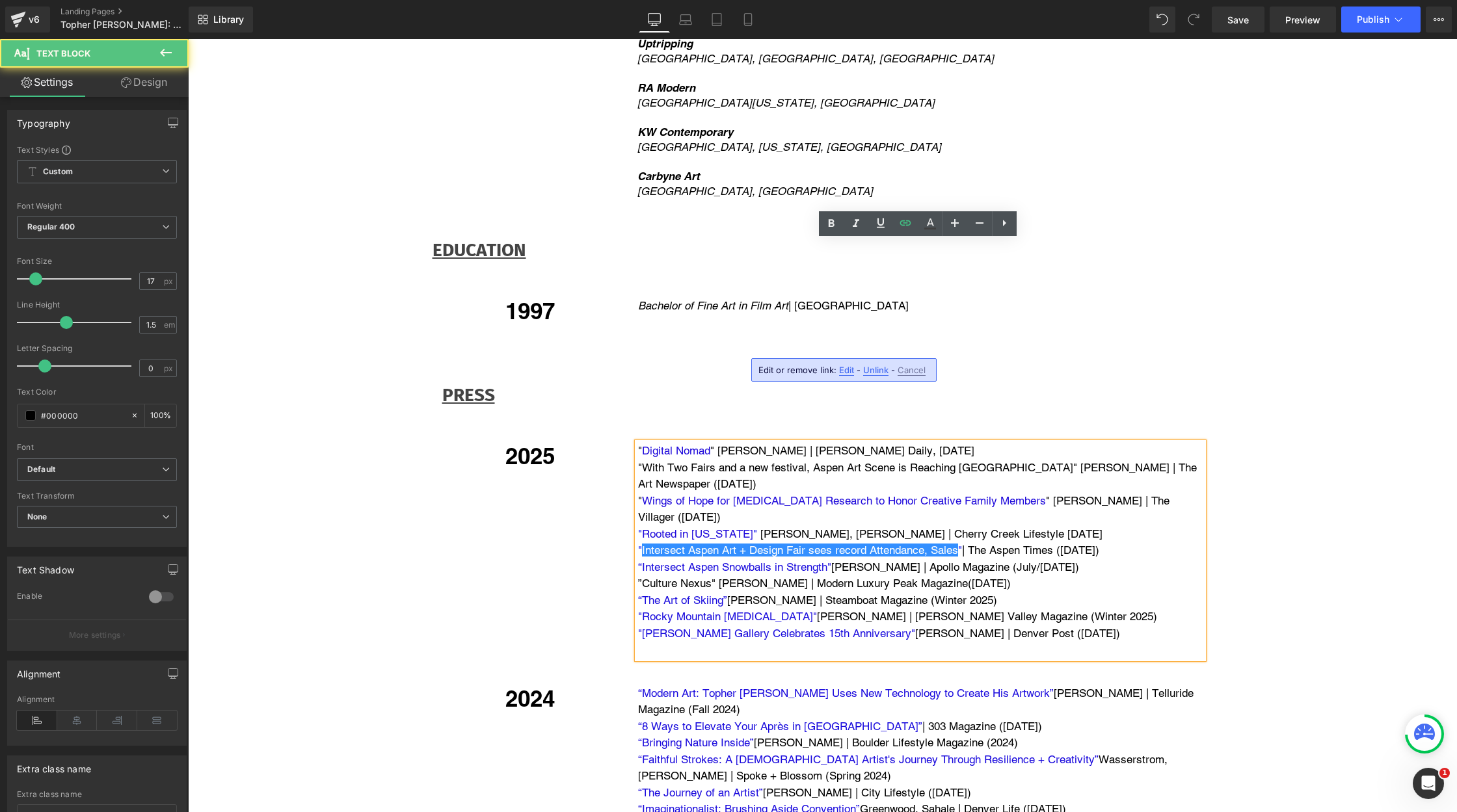
click at [808, 366] on span "Edit or remove link:" at bounding box center [797, 370] width 78 height 11
click at [732, 576] on p "”Culture Nexus" [PERSON_NAME] | Modern Luxury Peak Magazine([DATE])" at bounding box center [921, 584] width 565 height 17
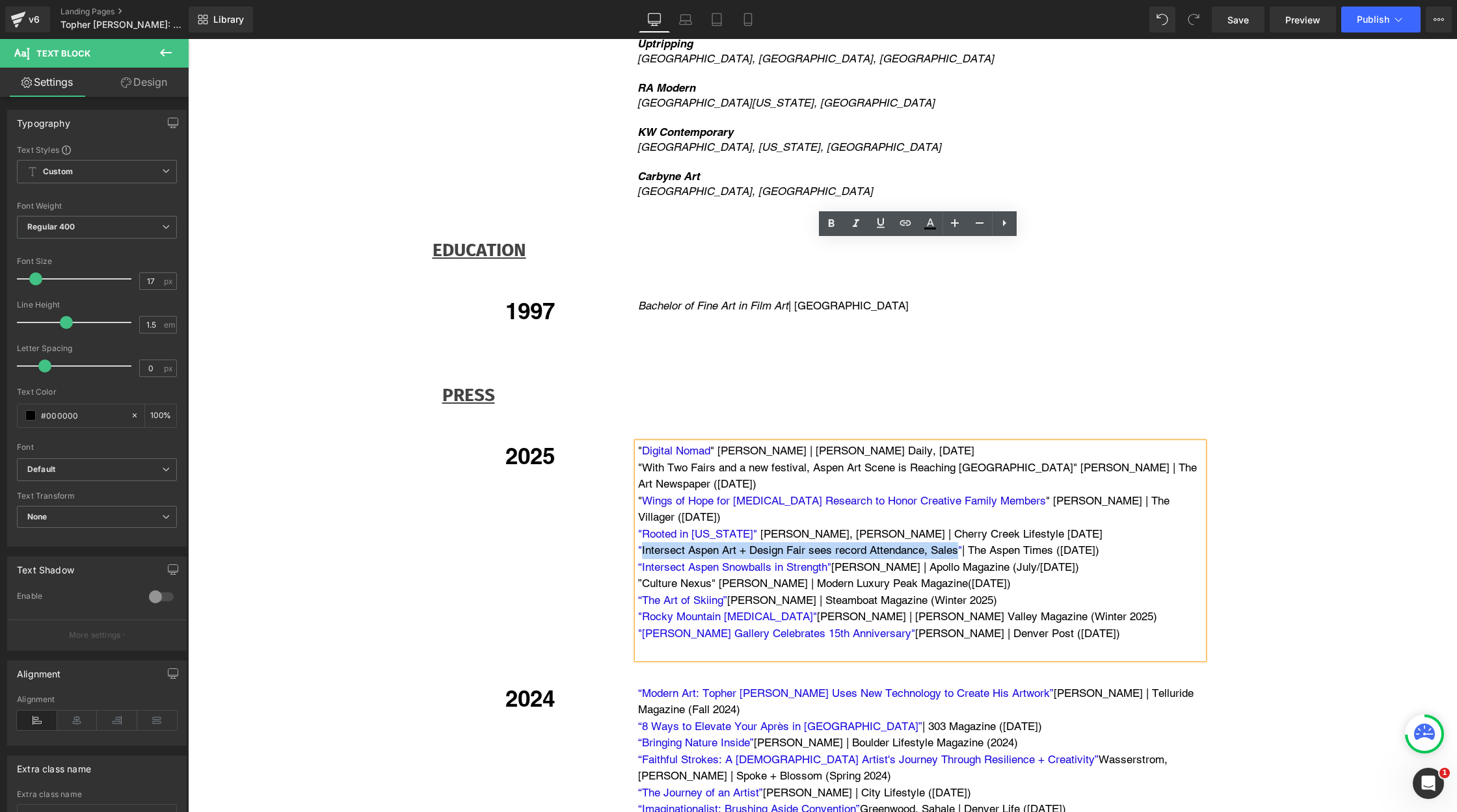
drag, startPoint x: 957, startPoint y: 347, endPoint x: 637, endPoint y: 347, distance: 320.0
click at [638, 543] on span "" Intersect Aspen Art + Design Fair sees record Attendance, Sales "" at bounding box center [800, 549] width 324 height 13
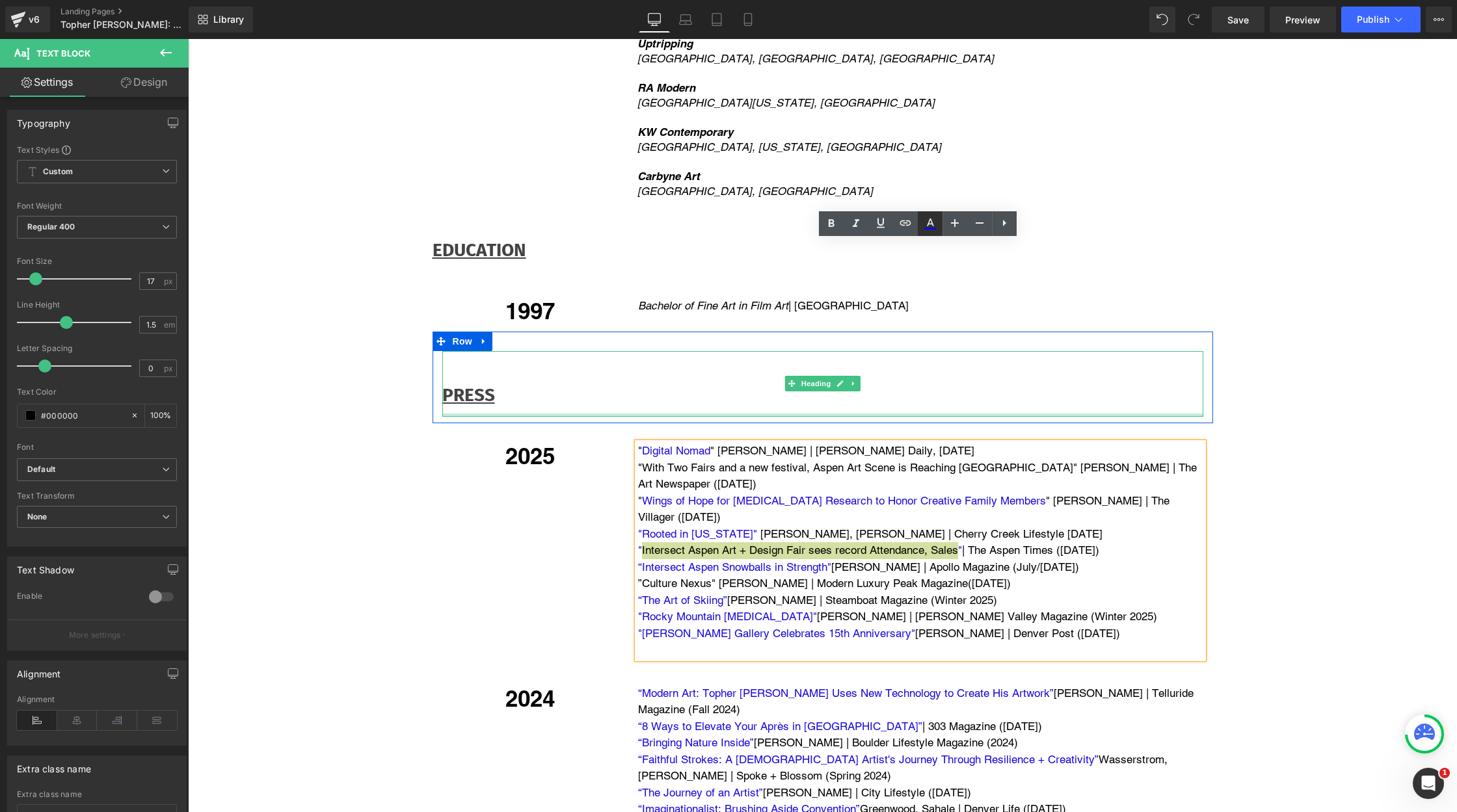
click at [931, 222] on icon at bounding box center [930, 223] width 15 height 15
type input "#070bed"
type input "100"
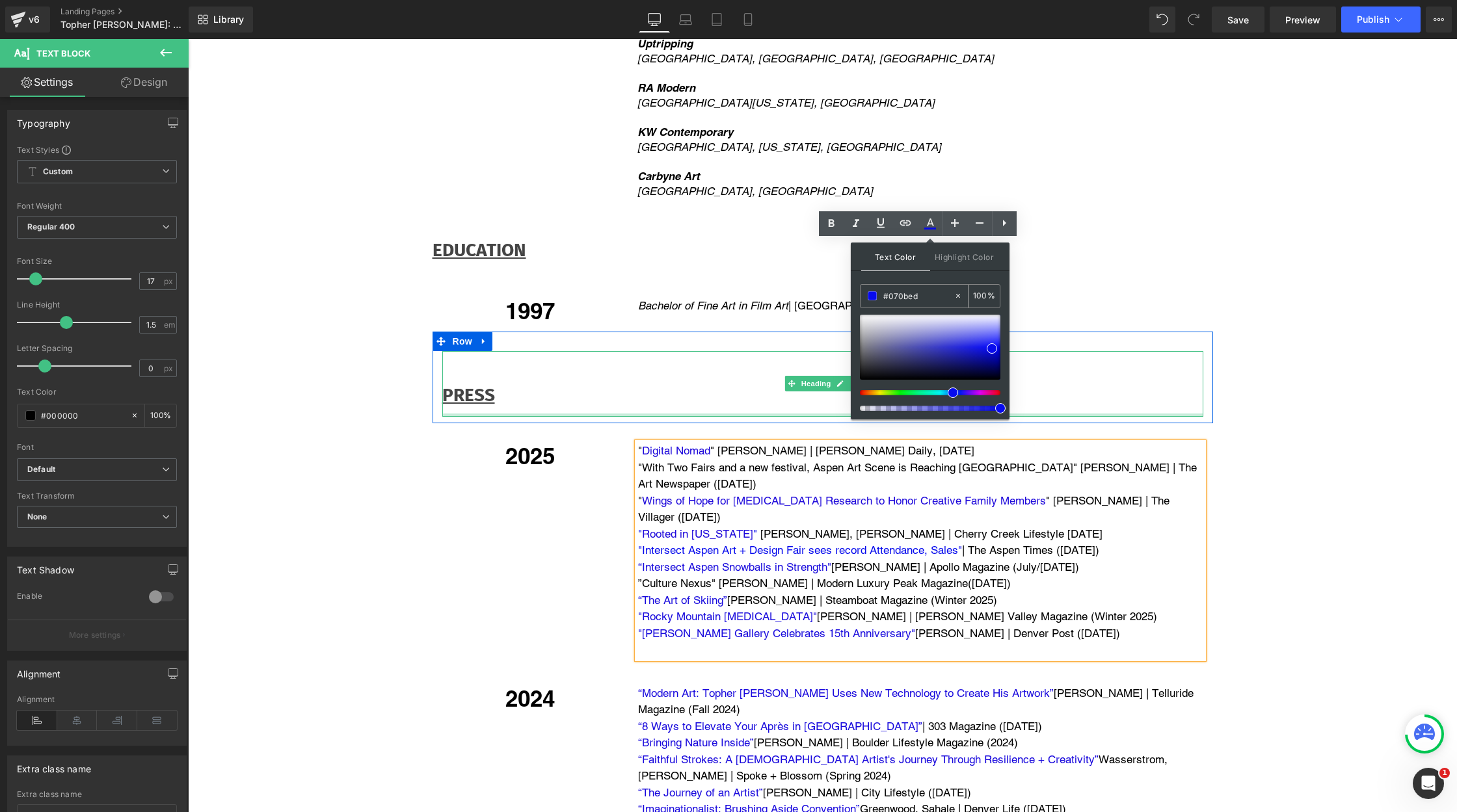
click at [926, 297] on input "#070bed" at bounding box center [918, 296] width 70 height 14
drag, startPoint x: 925, startPoint y: 297, endPoint x: 886, endPoint y: 294, distance: 39.1
click at [886, 294] on input "#070bed" at bounding box center [918, 296] width 70 height 14
paste input "1f0adb"
click at [938, 294] on input "1f0adb" at bounding box center [918, 296] width 70 height 14
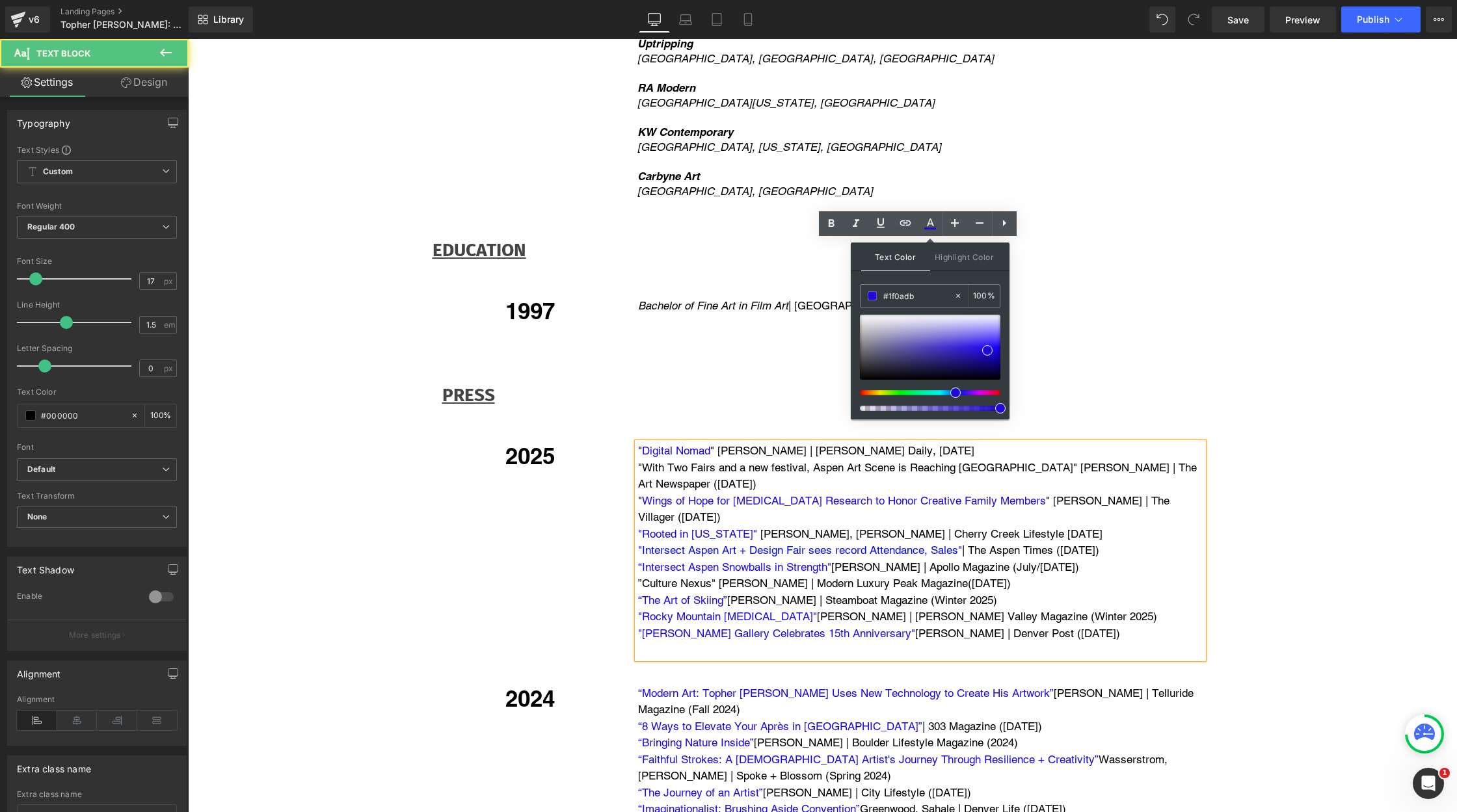
click at [1067, 576] on p "”Culture Nexus" [PERSON_NAME] | Modern Luxury Peak Magazine([DATE])" at bounding box center [921, 584] width 565 height 17
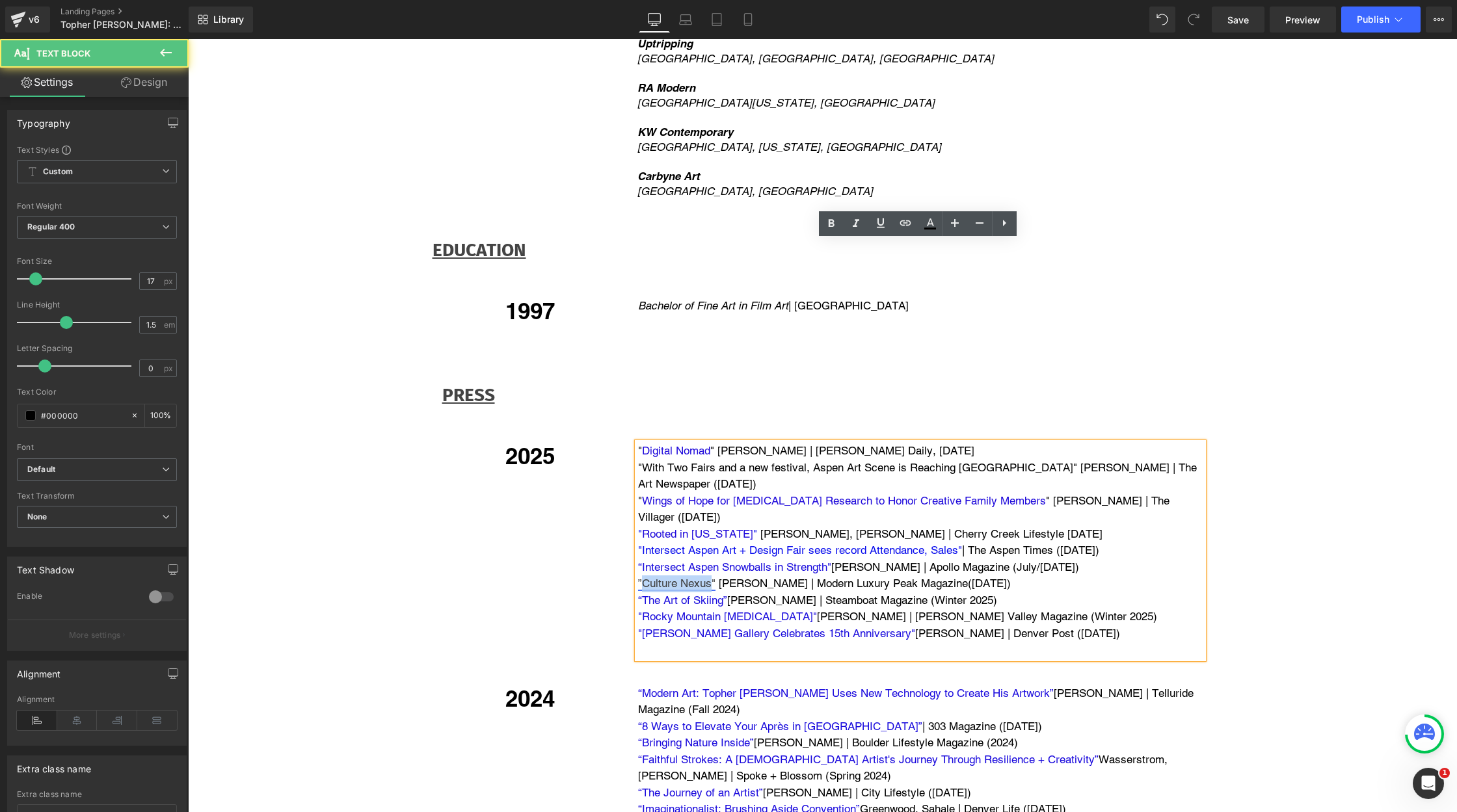
drag, startPoint x: 639, startPoint y: 379, endPoint x: 709, endPoint y: 380, distance: 70.0
click at [709, 577] on link "”Culture Nexus"" at bounding box center [677, 583] width 78 height 13
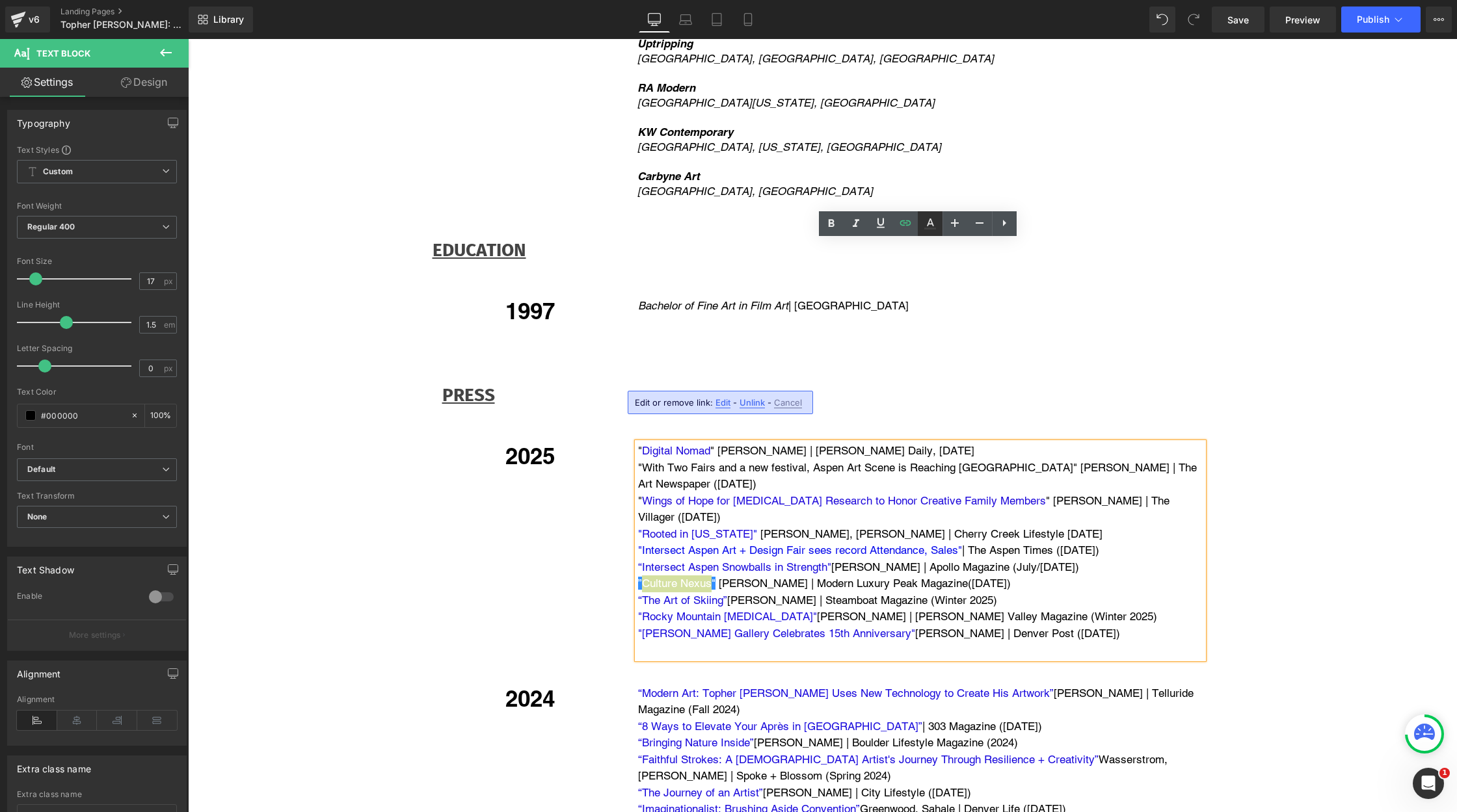
click at [928, 221] on icon at bounding box center [930, 223] width 15 height 15
type input "#ffffff"
type input "100"
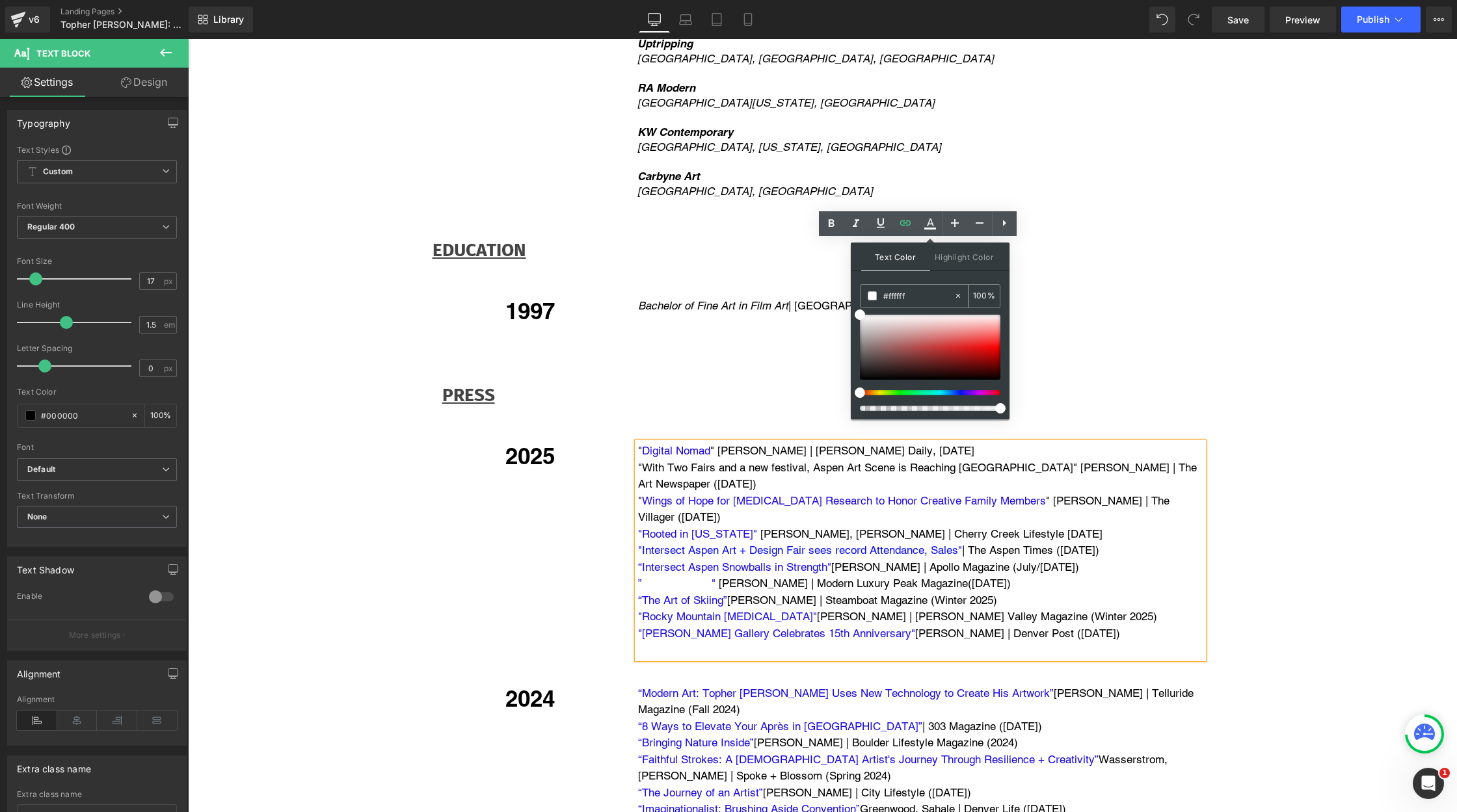
drag, startPoint x: 914, startPoint y: 296, endPoint x: 877, endPoint y: 296, distance: 37.0
click at [876, 296] on div "#ffffff" at bounding box center [906, 296] width 93 height 23
paste input "1f0adb"
type input "1f0adb1f0adb"
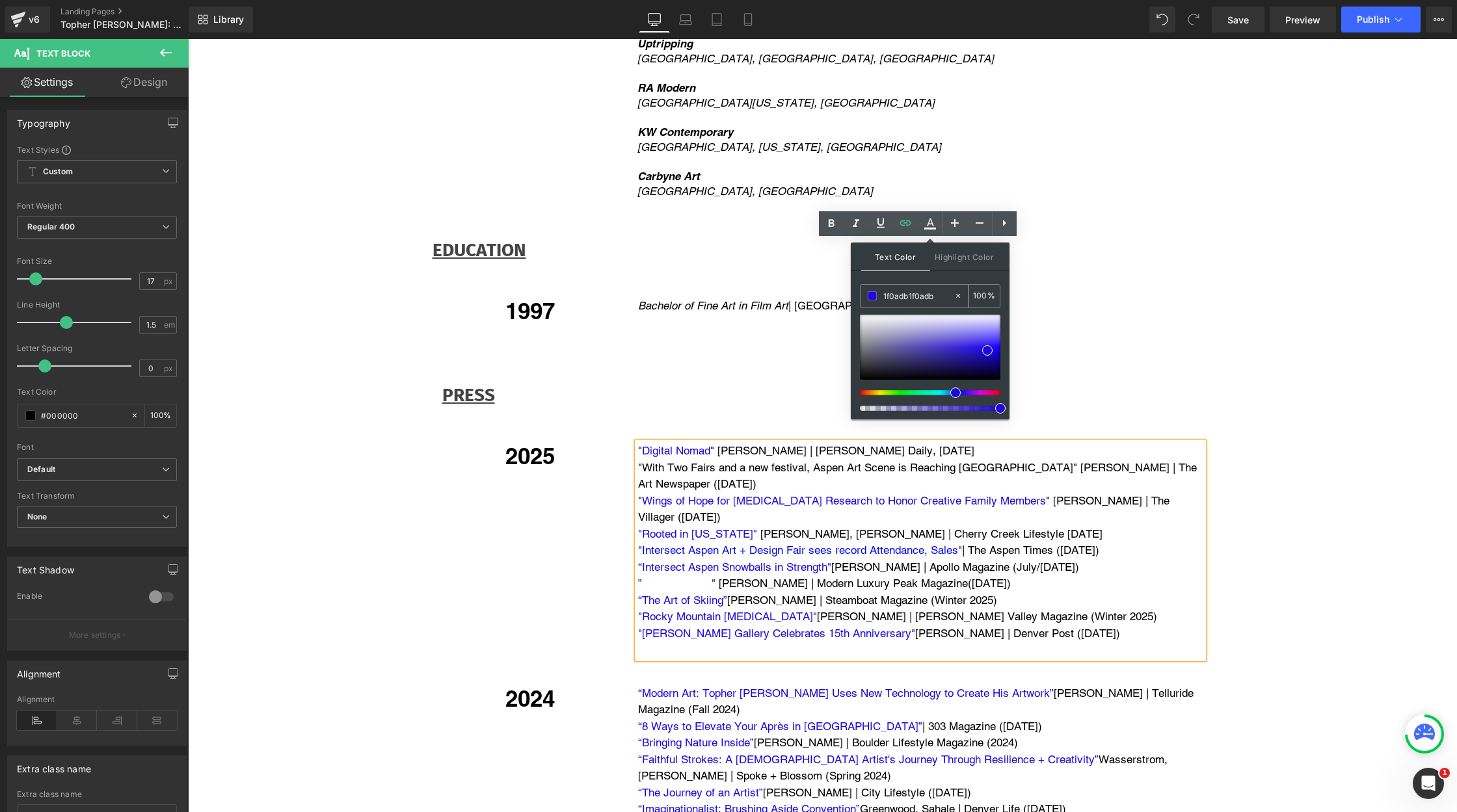
type input "0"
drag, startPoint x: 942, startPoint y: 298, endPoint x: 858, endPoint y: 297, distance: 84.0
click at [857, 297] on div "Text Color Highlight Color 1f0adb1f0adb 1f0adb1f0adb 0 % transparent transparen…" at bounding box center [930, 331] width 159 height 177
paste input "text"
type input "1f0adb"
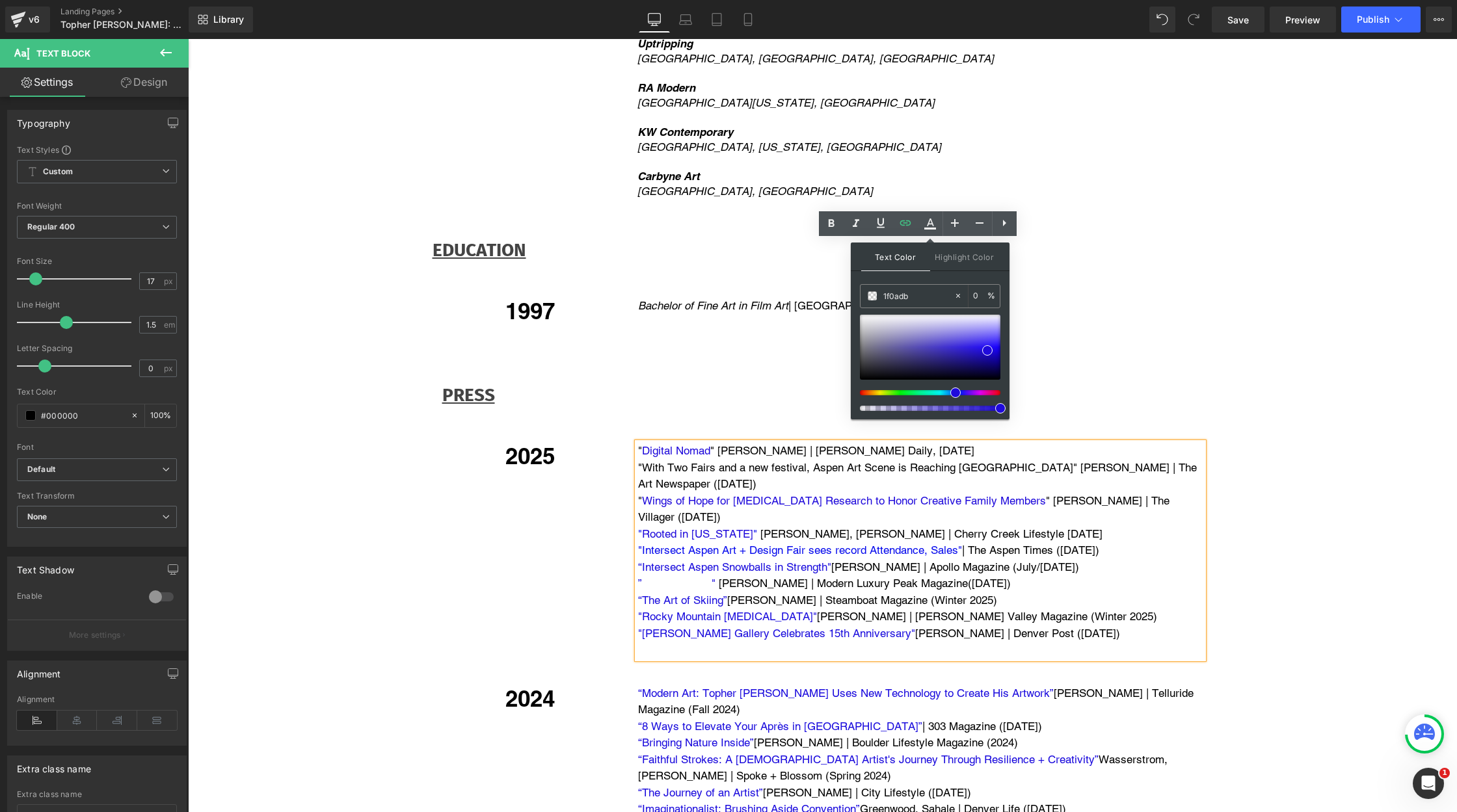
type input "100"
click at [1180, 576] on p "” Culture Nexus " [PERSON_NAME] | Modern Luxury Peak Magazine([DATE])" at bounding box center [921, 584] width 565 height 17
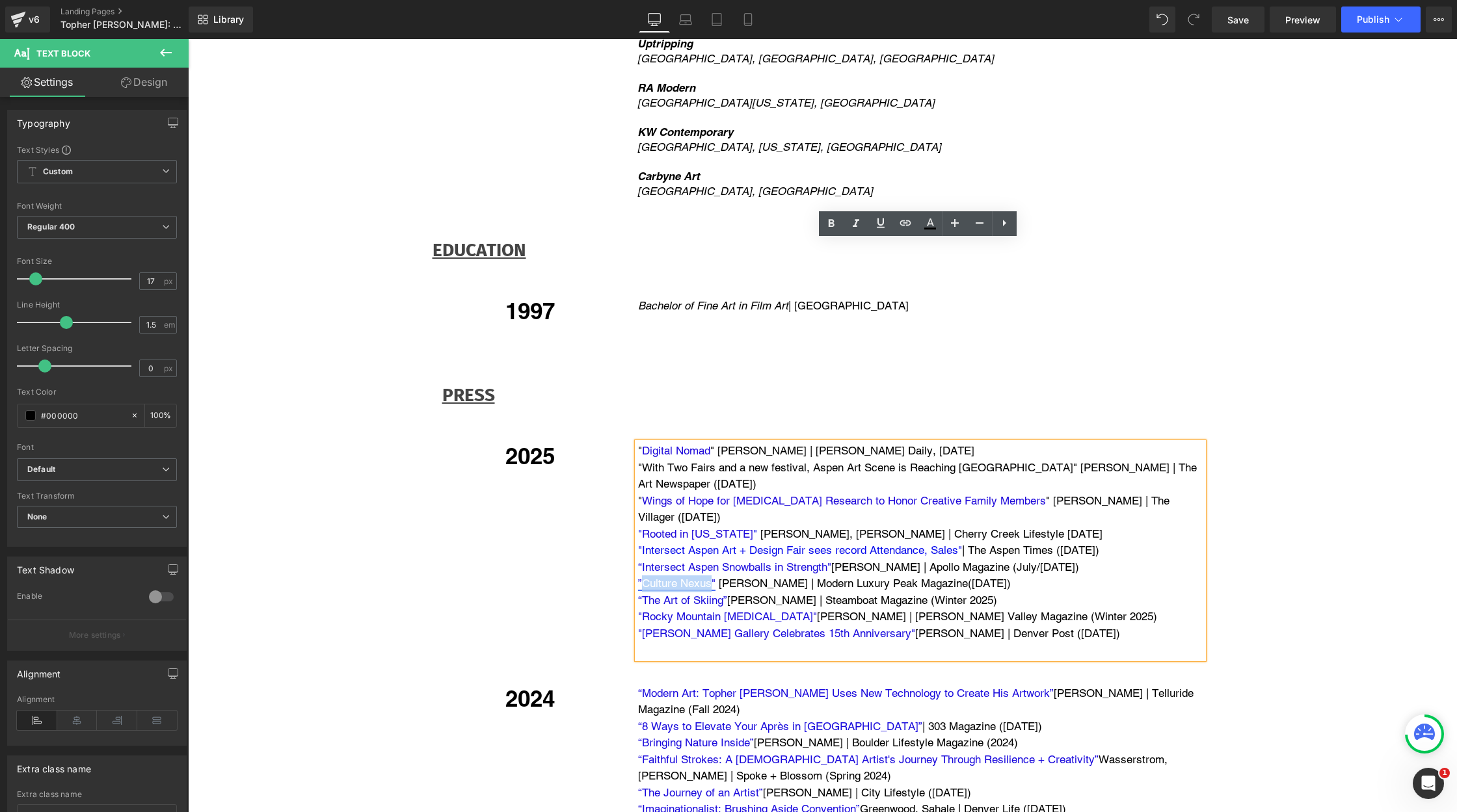
drag, startPoint x: 641, startPoint y: 378, endPoint x: 709, endPoint y: 380, distance: 68.0
click at [709, 577] on link "” Culture Nexus "" at bounding box center [677, 583] width 78 height 13
click at [932, 225] on icon at bounding box center [931, 222] width 7 height 8
type input "#ffffff"
type input "100"
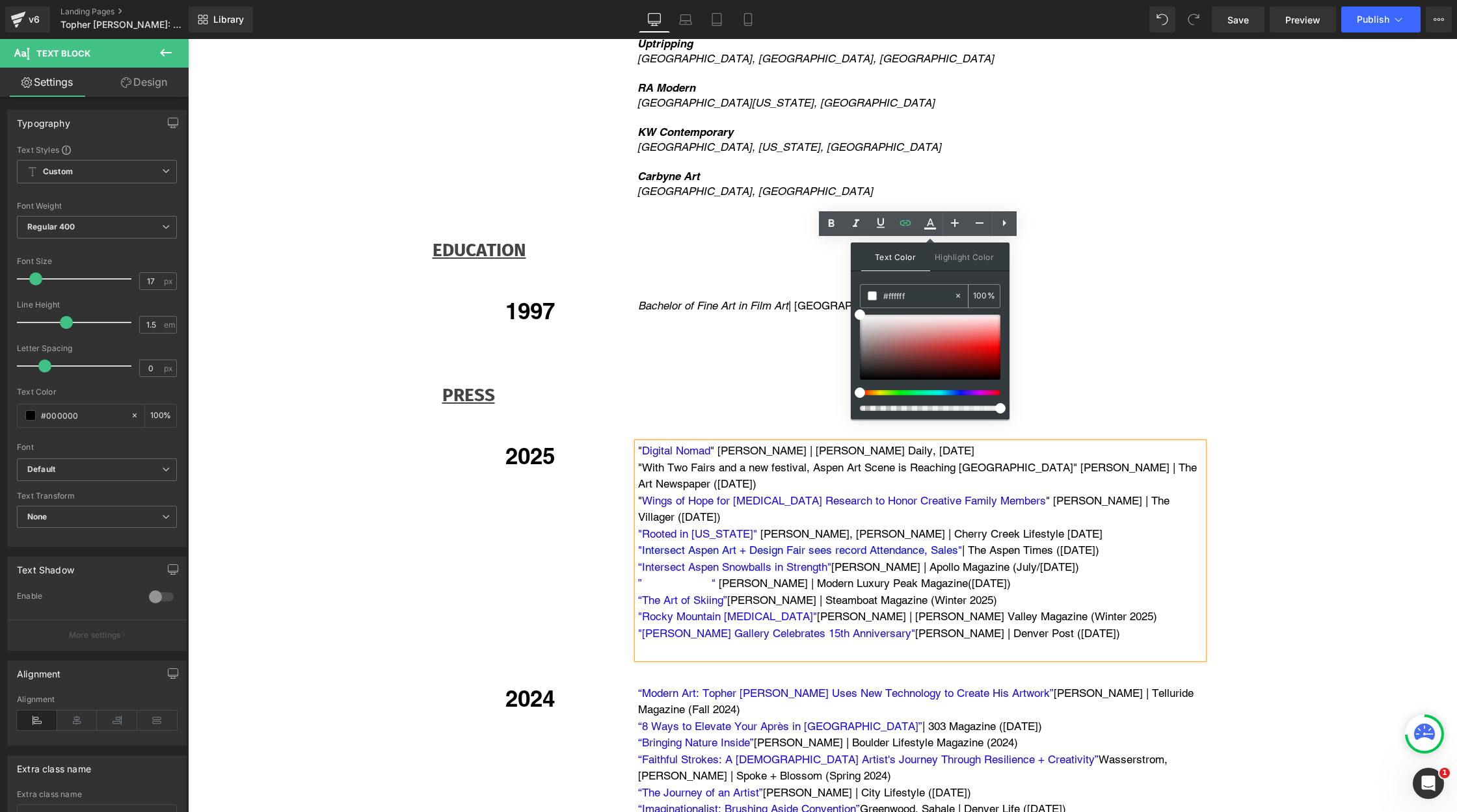
drag, startPoint x: 915, startPoint y: 294, endPoint x: 874, endPoint y: 294, distance: 41.0
click at [872, 294] on div "#ffffff" at bounding box center [906, 296] width 93 height 23
paste input "1f0adb"
click at [923, 294] on input "1f0adb" at bounding box center [918, 296] width 70 height 14
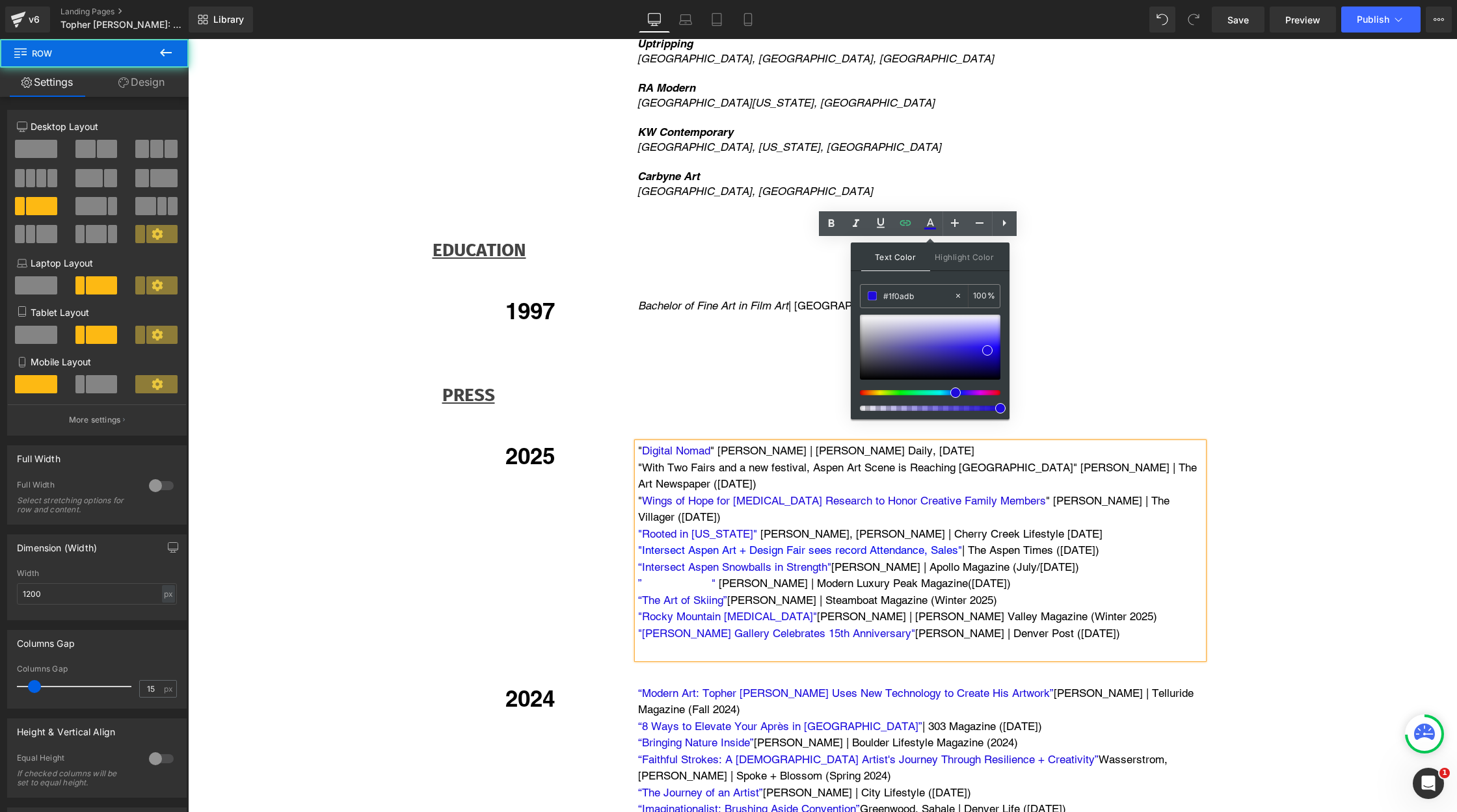
click at [1206, 443] on div "" Digital Nomad " [PERSON_NAME] | [PERSON_NAME] Daily, [DATE] " With Two Fairs …" at bounding box center [920, 550] width 585 height 216
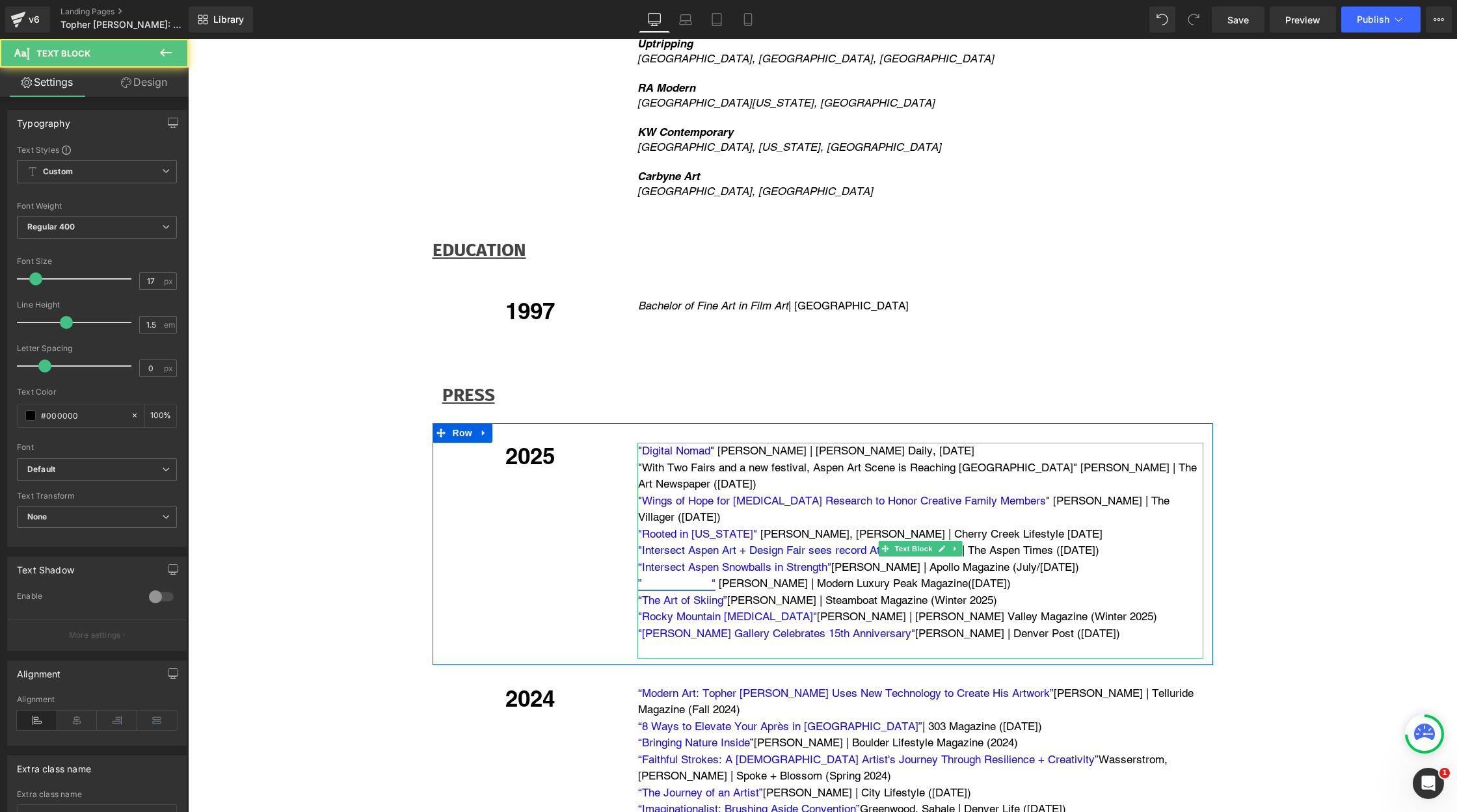
click at [690, 577] on span "Culture Nexus" at bounding box center [676, 583] width 70 height 13
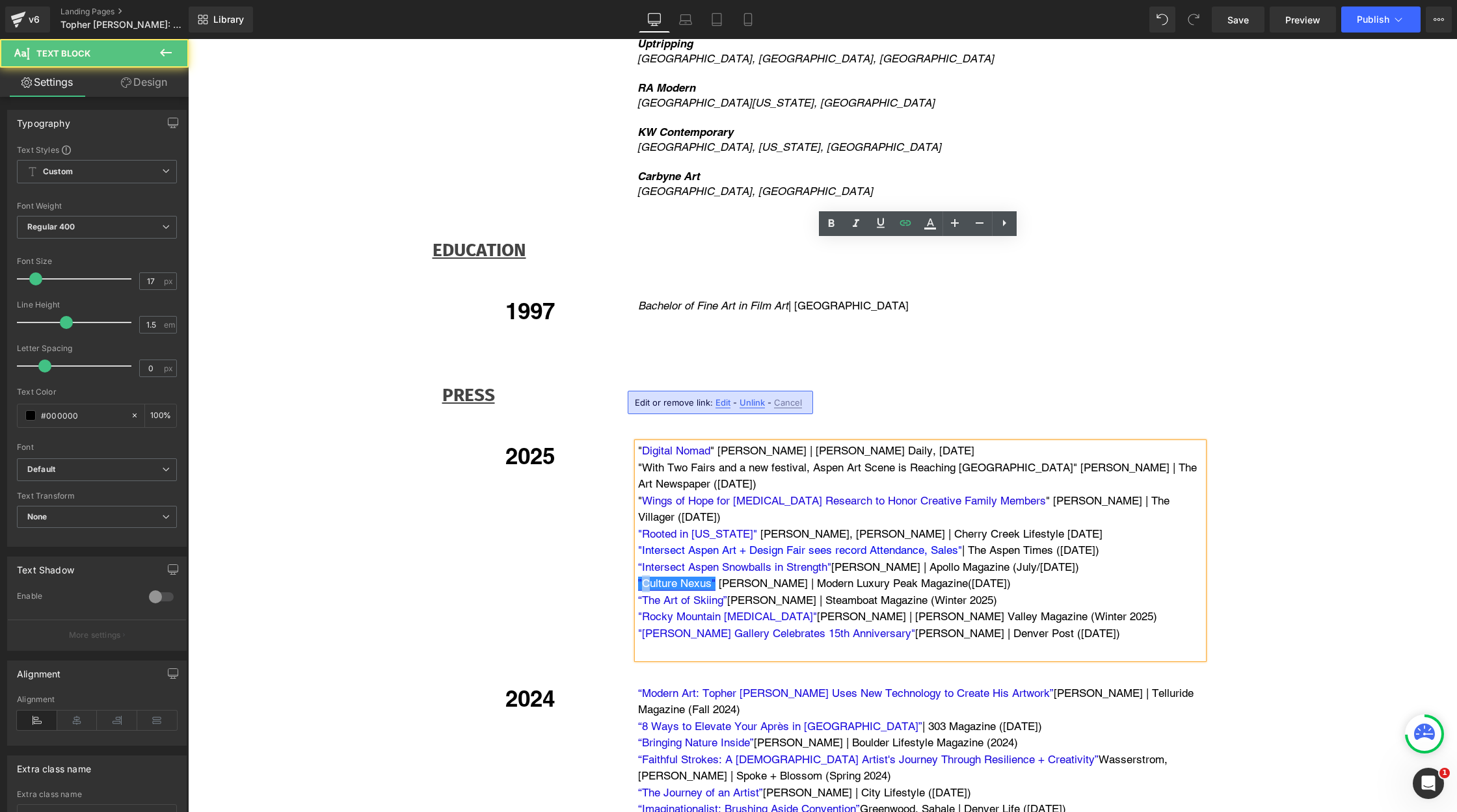
click at [644, 577] on span "Culture Nexus" at bounding box center [676, 583] width 70 height 13
click at [688, 577] on span "Culture Nexus" at bounding box center [676, 583] width 70 height 13
click at [688, 560] on link "“Intersect Aspen Snowballs in Strength"" at bounding box center [735, 567] width 193 height 13
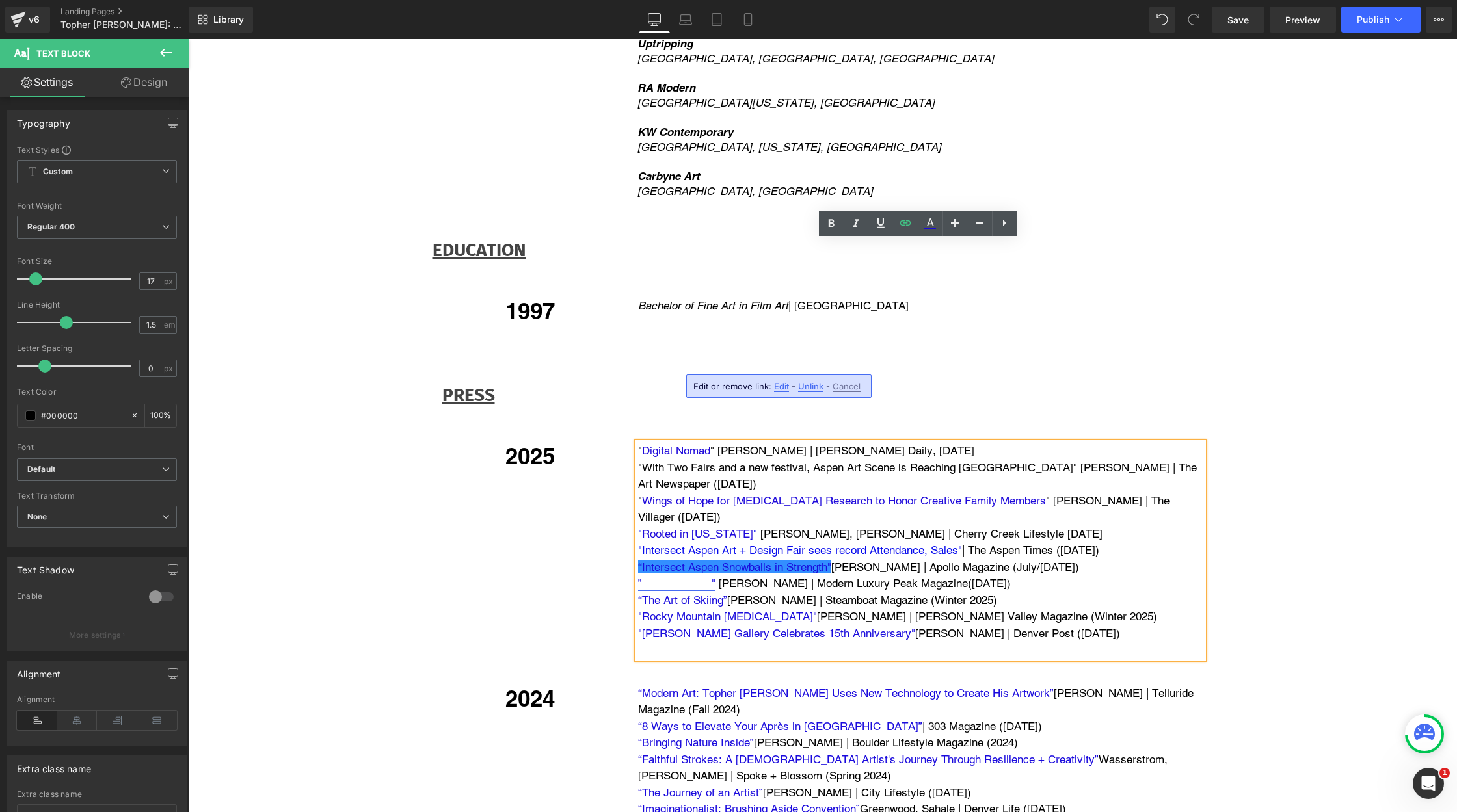
click at [681, 577] on span "Culture Nexus" at bounding box center [676, 583] width 70 height 13
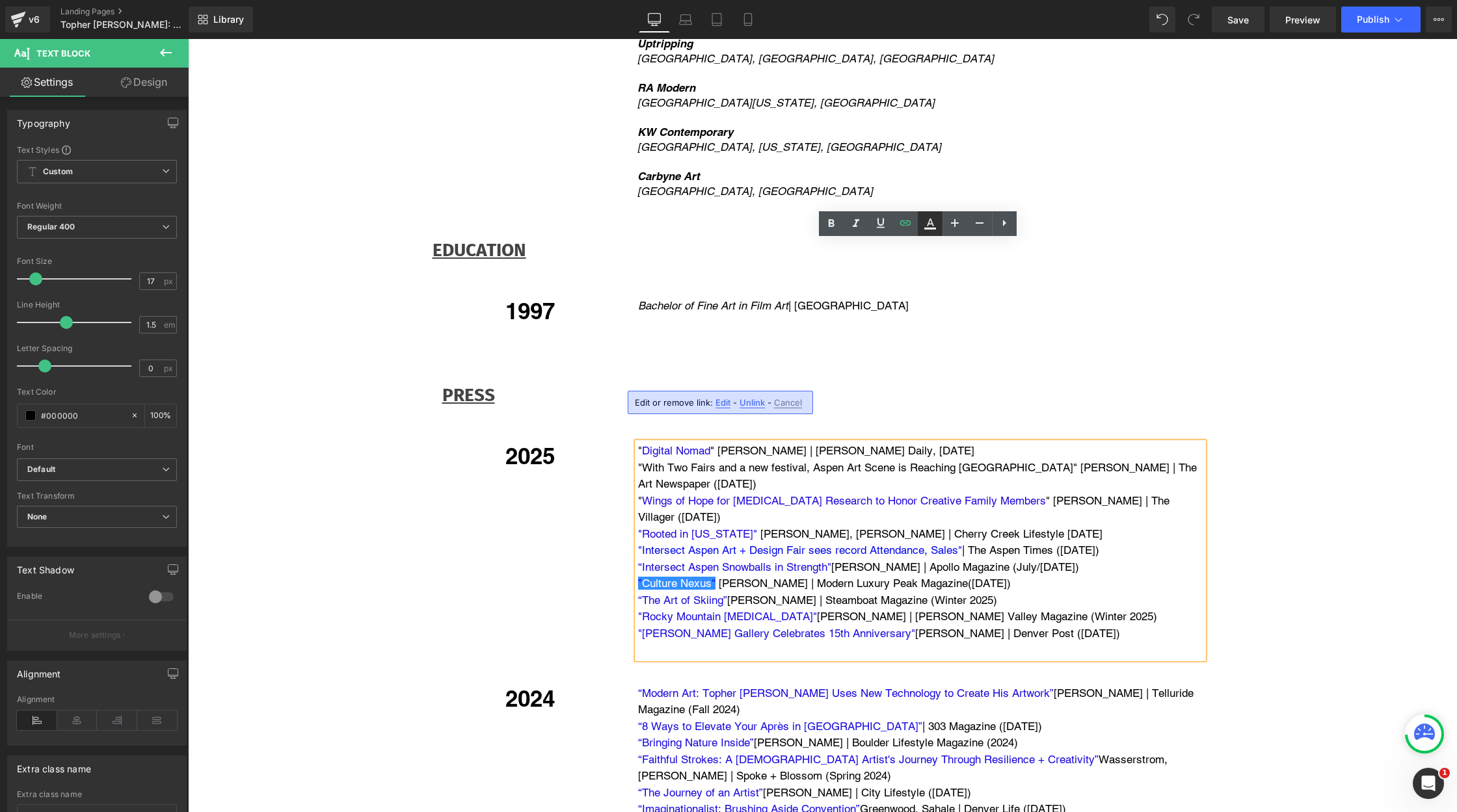
click at [933, 224] on icon at bounding box center [930, 223] width 15 height 15
type input "#ffffff"
type input "100"
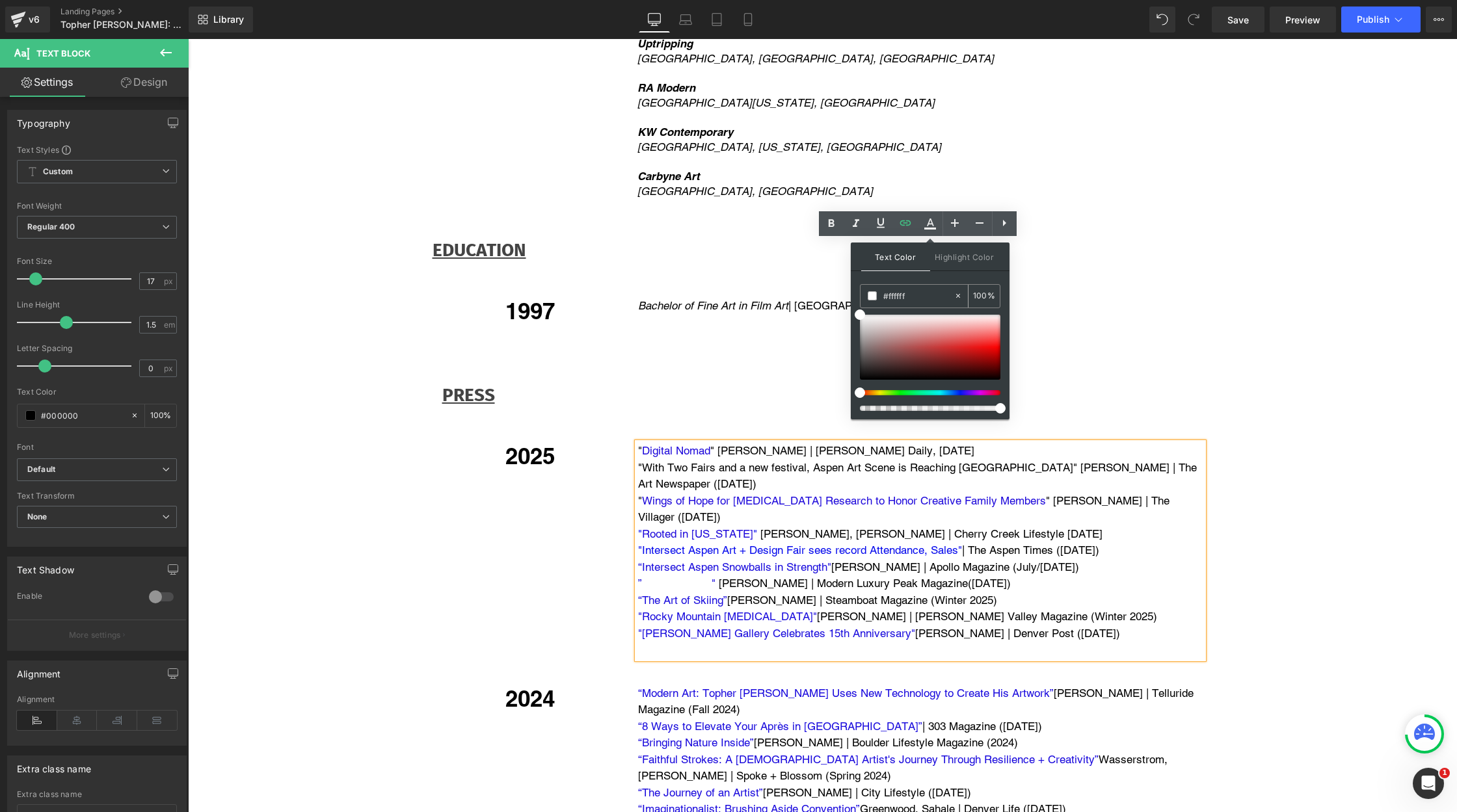
drag, startPoint x: 920, startPoint y: 291, endPoint x: 862, endPoint y: 290, distance: 58.0
click at [860, 291] on div "#ffffff" at bounding box center [906, 296] width 93 height 23
paste input "1f0adb"
click at [1192, 542] on p "" Intersect Aspen Art + Design Fair sees record Attendance, Sales " | The Aspen…" at bounding box center [921, 550] width 565 height 17
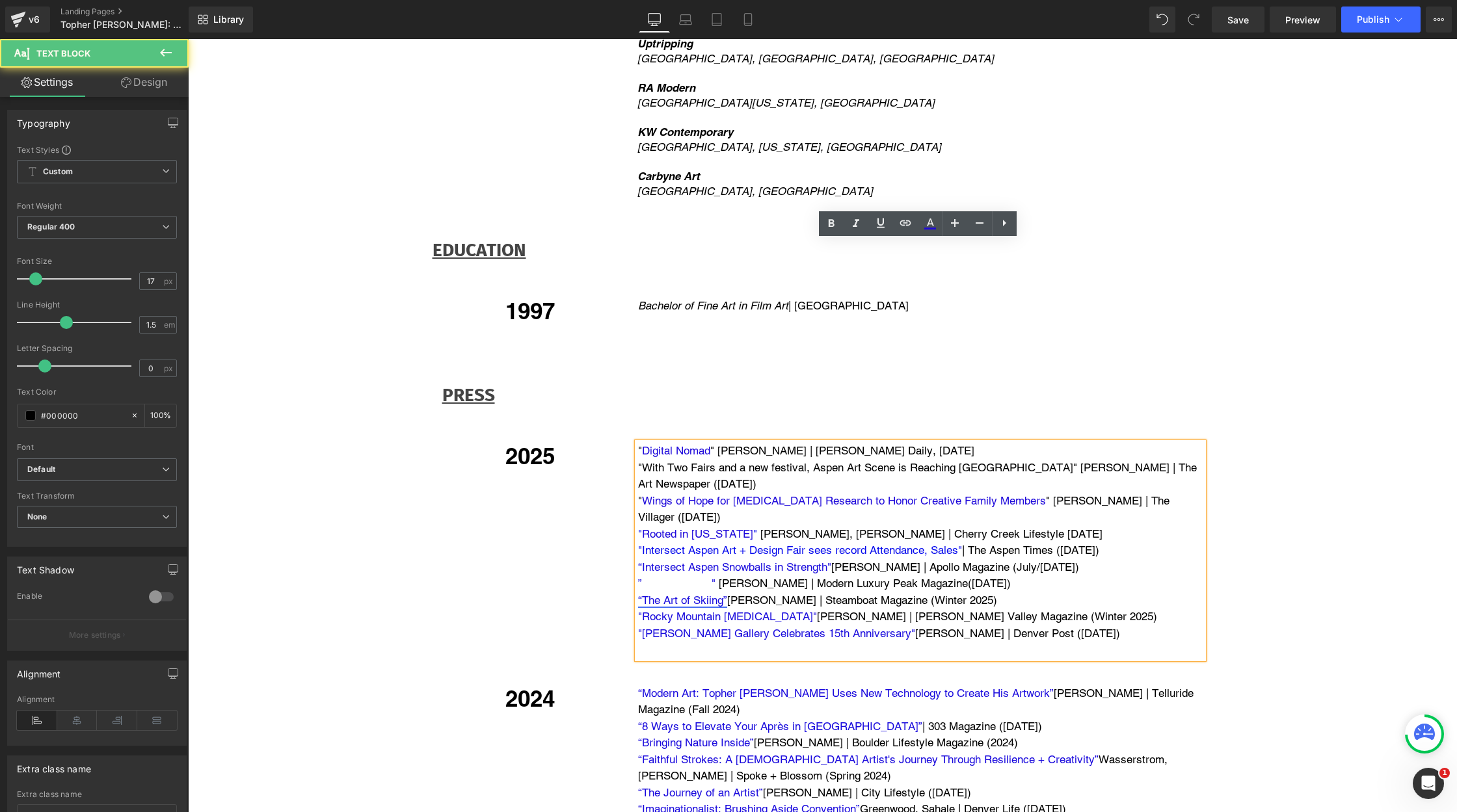
click at [713, 594] on link "“The Art of Skiing”" at bounding box center [682, 600] width 89 height 13
click at [706, 577] on span "Culture Nexus" at bounding box center [676, 583] width 70 height 13
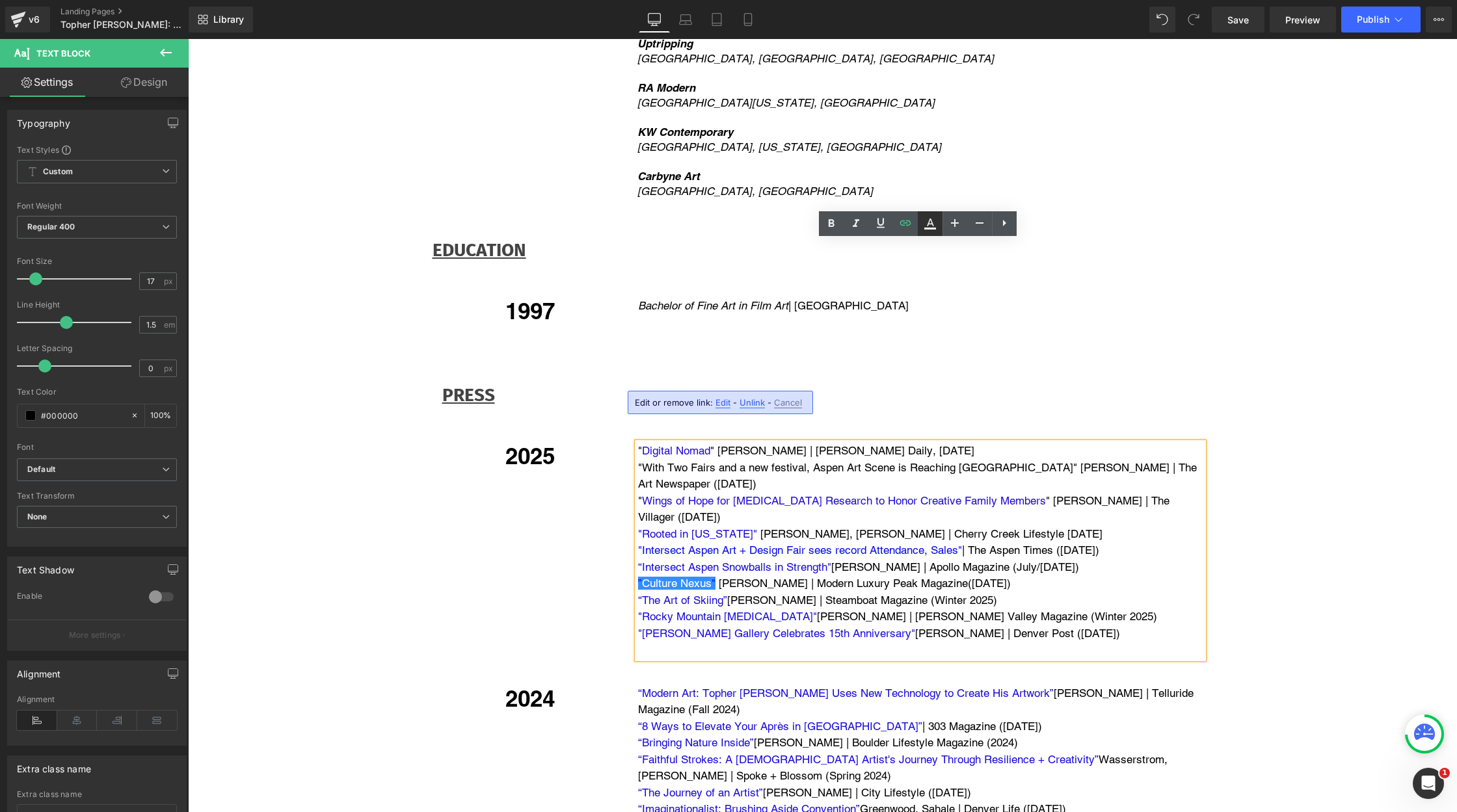
click at [927, 227] on icon at bounding box center [930, 228] width 12 height 2
type input "#ffffff"
type input "100"
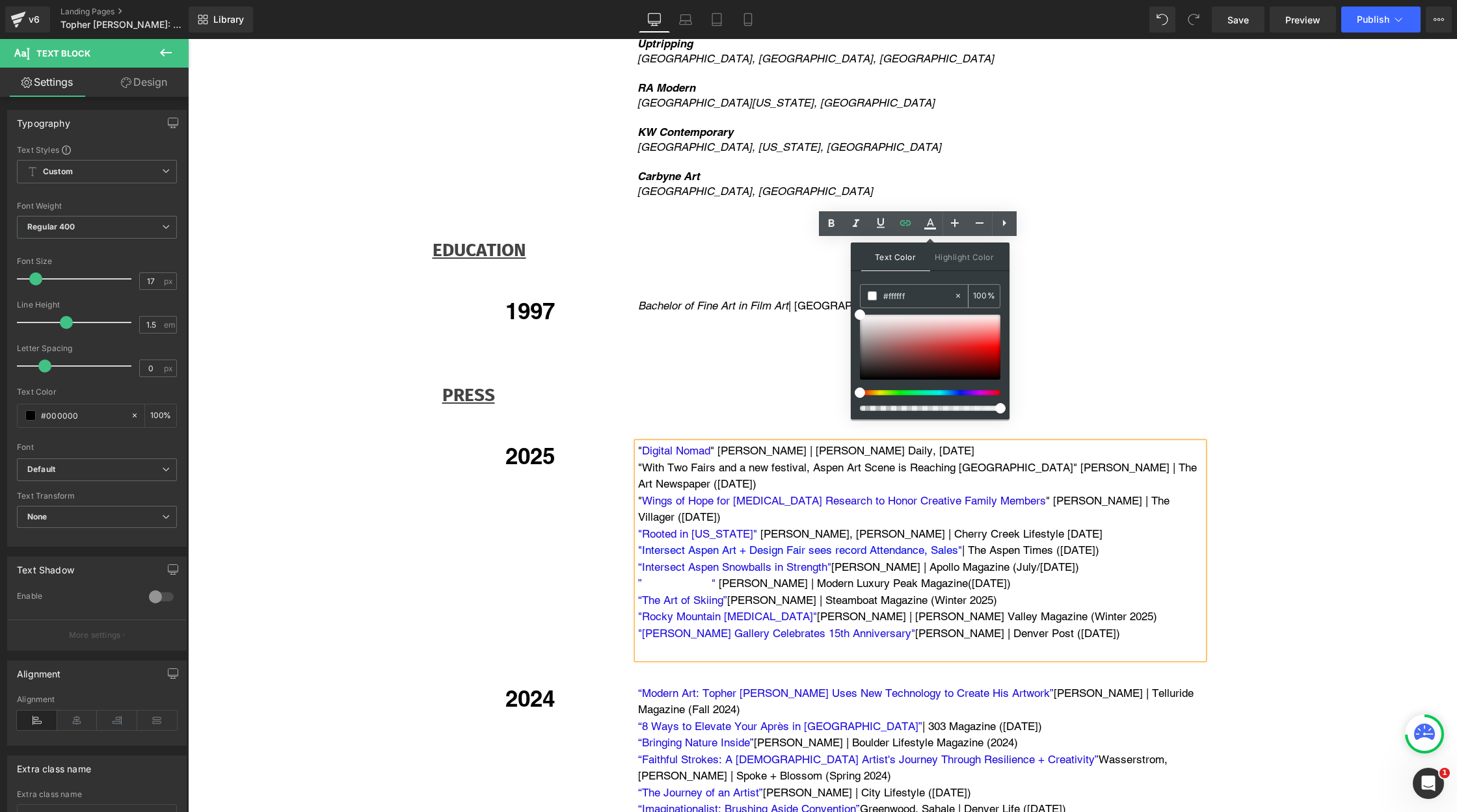
drag, startPoint x: 914, startPoint y: 296, endPoint x: 886, endPoint y: 296, distance: 28.0
click at [886, 296] on input "#ffffff" at bounding box center [918, 296] width 70 height 14
paste input "1f0adb"
click at [979, 299] on input "100" at bounding box center [980, 296] width 14 height 14
click at [989, 350] on span at bounding box center [988, 350] width 11 height 11
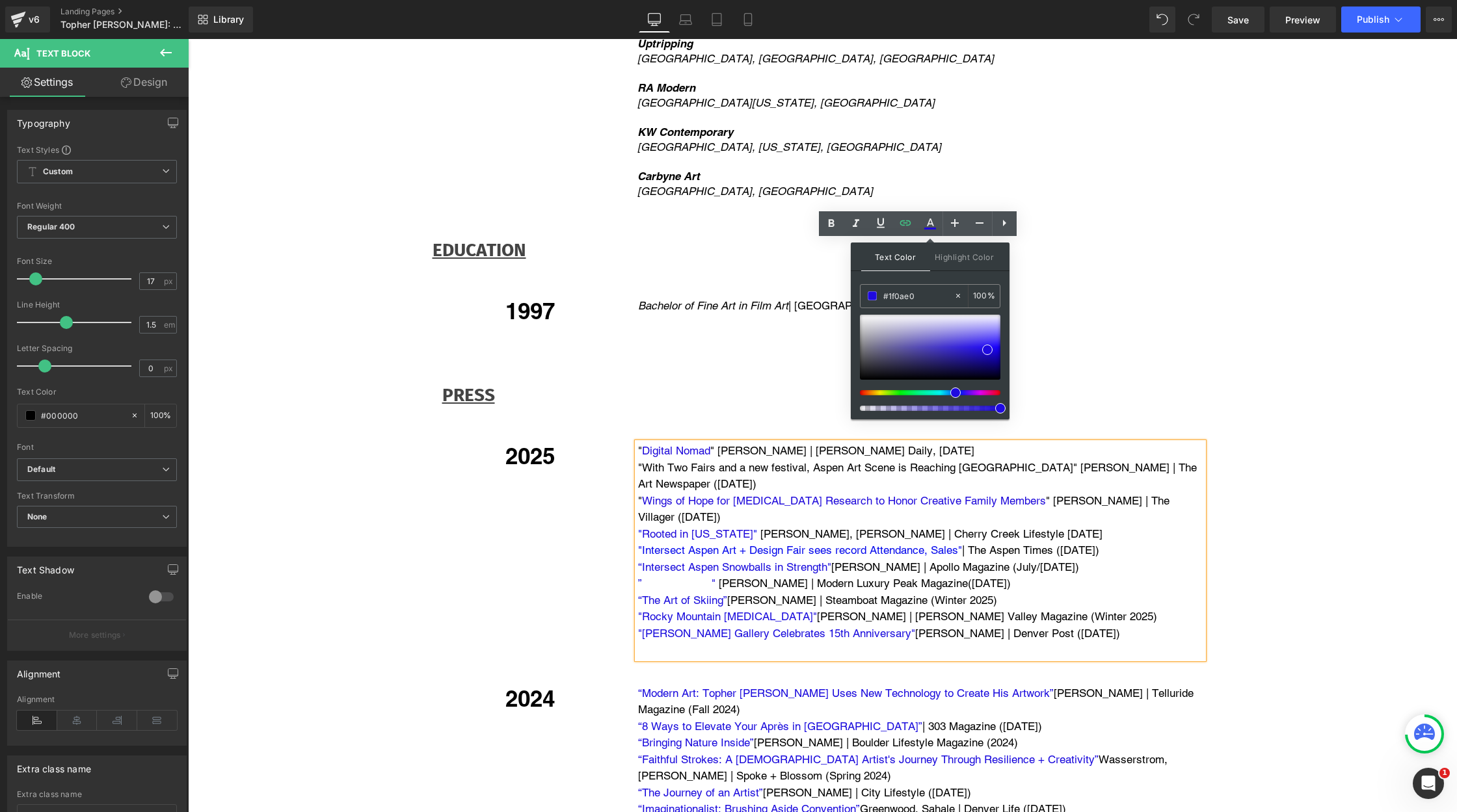
click at [1102, 559] on p "“Intersect Aspen Snowballs in Strength" [PERSON_NAME] | Apollo Magazine (July/[…" at bounding box center [921, 567] width 565 height 17
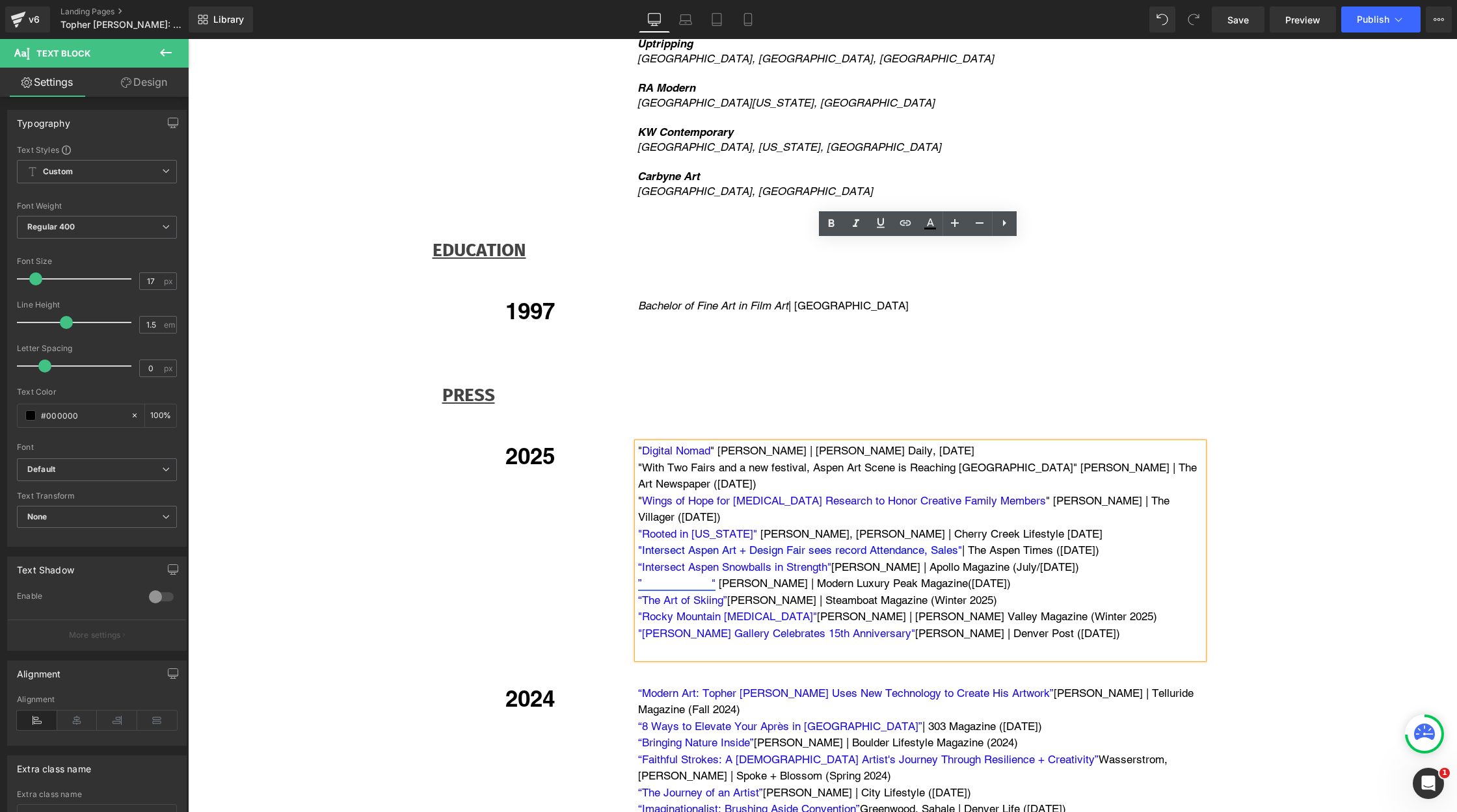
click at [678, 577] on span "Culture Nexus" at bounding box center [676, 583] width 70 height 13
drag, startPoint x: 639, startPoint y: 378, endPoint x: 709, endPoint y: 380, distance: 70.0
click at [710, 577] on link "”Culture Nexus"" at bounding box center [677, 583] width 78 height 13
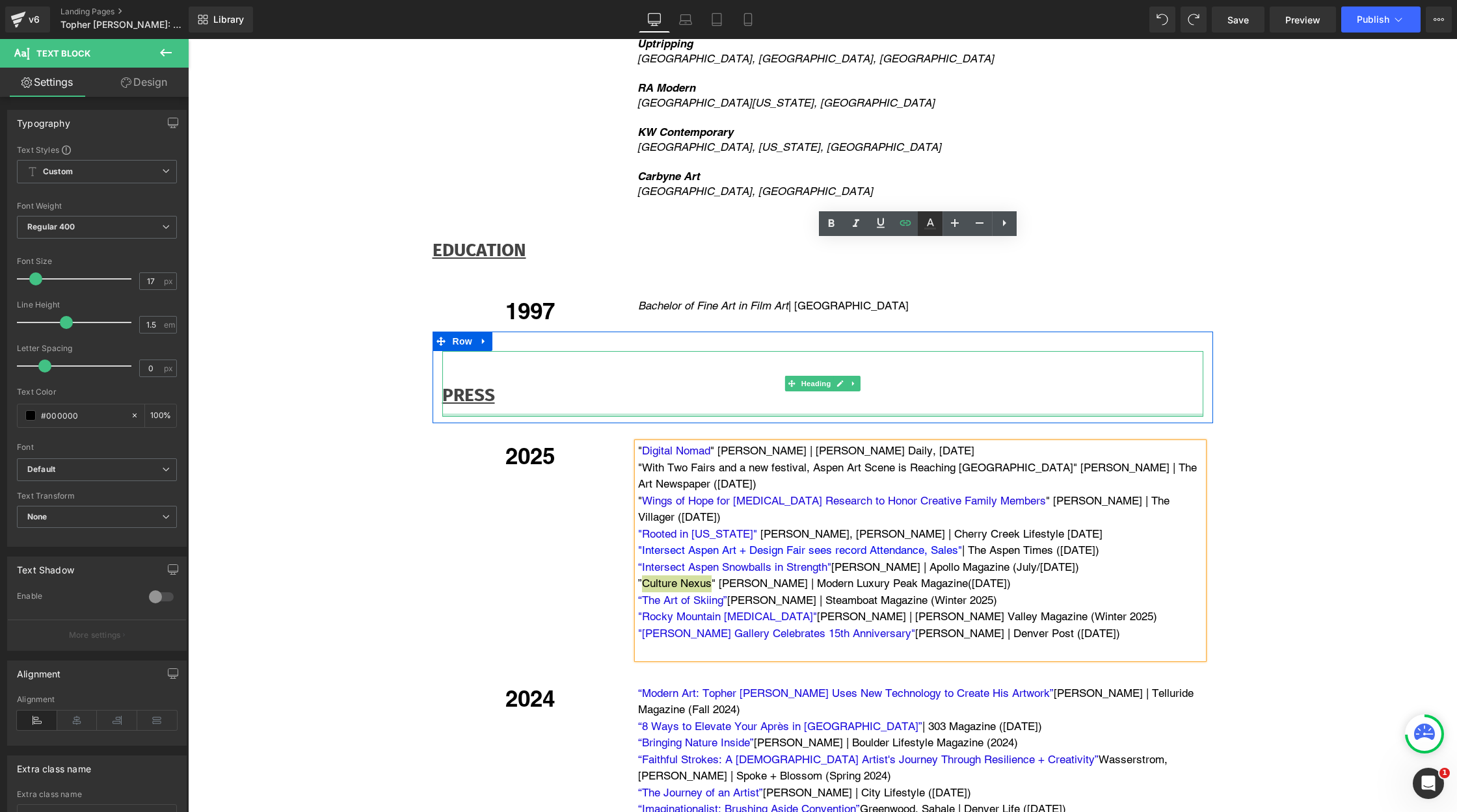
click at [927, 220] on icon at bounding box center [930, 223] width 15 height 15
type input "#000000"
type input "100"
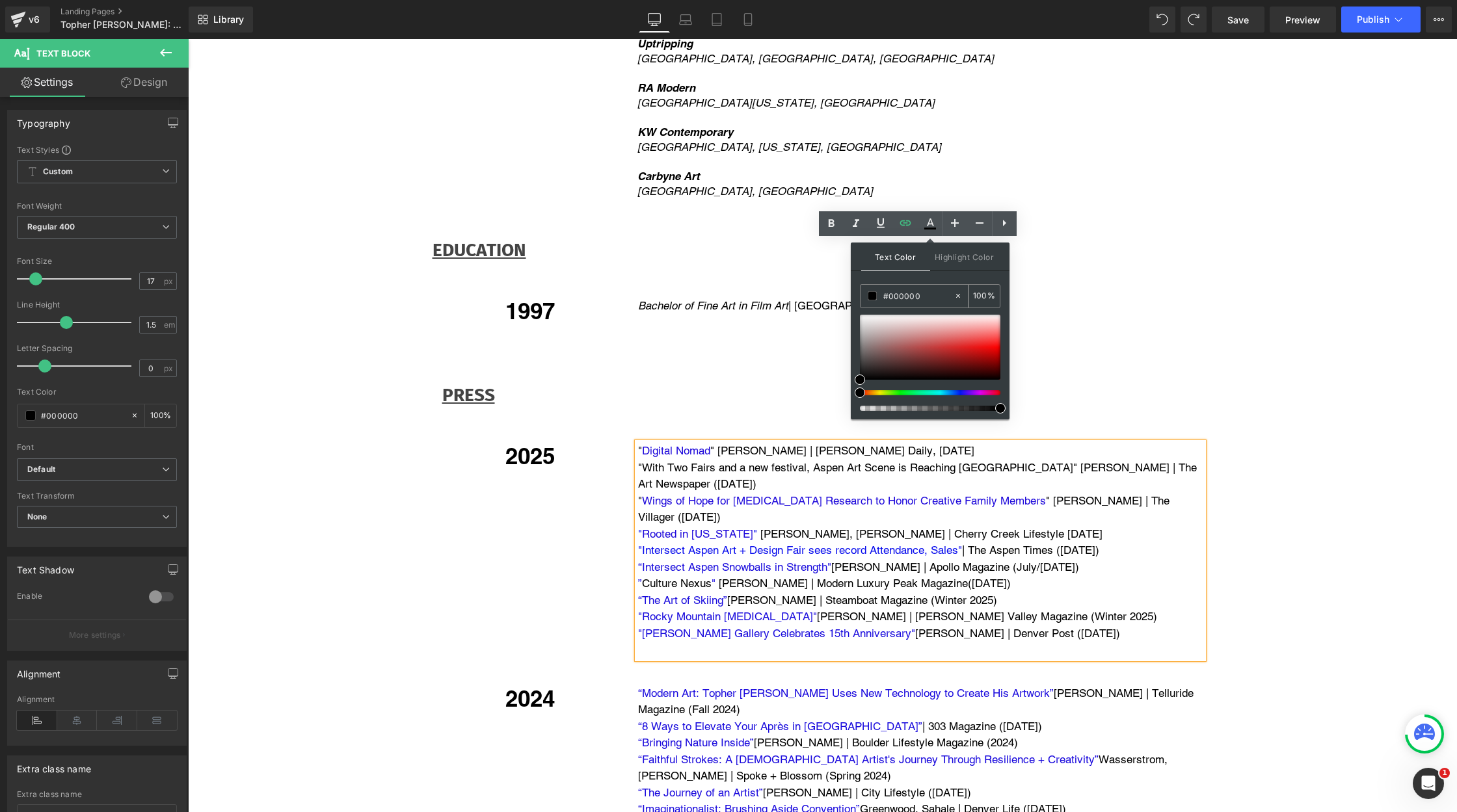
click at [899, 297] on input "#000000" at bounding box center [918, 296] width 70 height 14
drag, startPoint x: 886, startPoint y: 296, endPoint x: 934, endPoint y: 296, distance: 48.0
click at [934, 296] on input "#000000" at bounding box center [918, 296] width 70 height 14
paste input "1f0adb"
type input "#1f0adb"
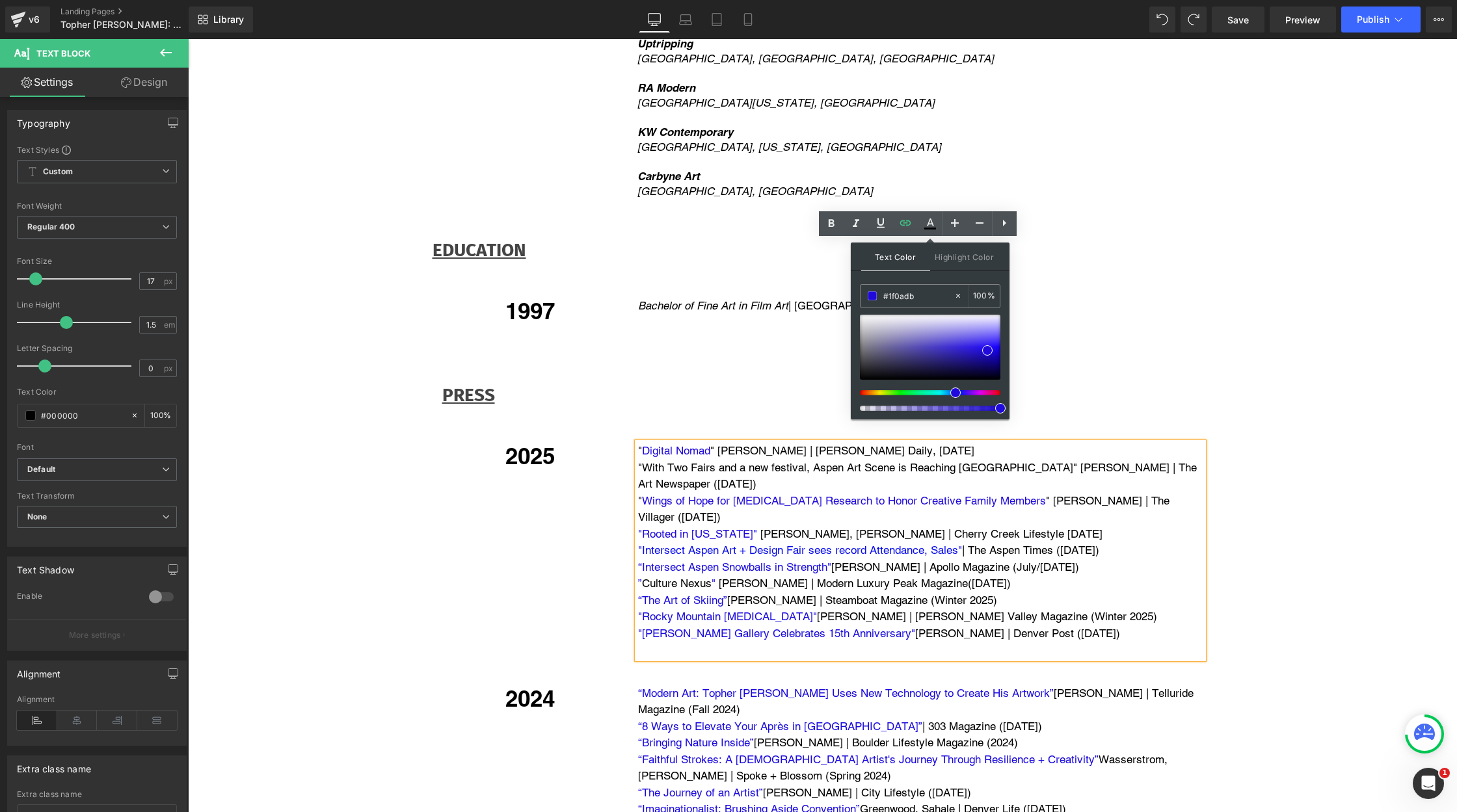
click at [1157, 576] on p "” Culture Nexus " [PERSON_NAME] | Modern Luxury Peak Magazine([DATE])" at bounding box center [921, 584] width 565 height 17
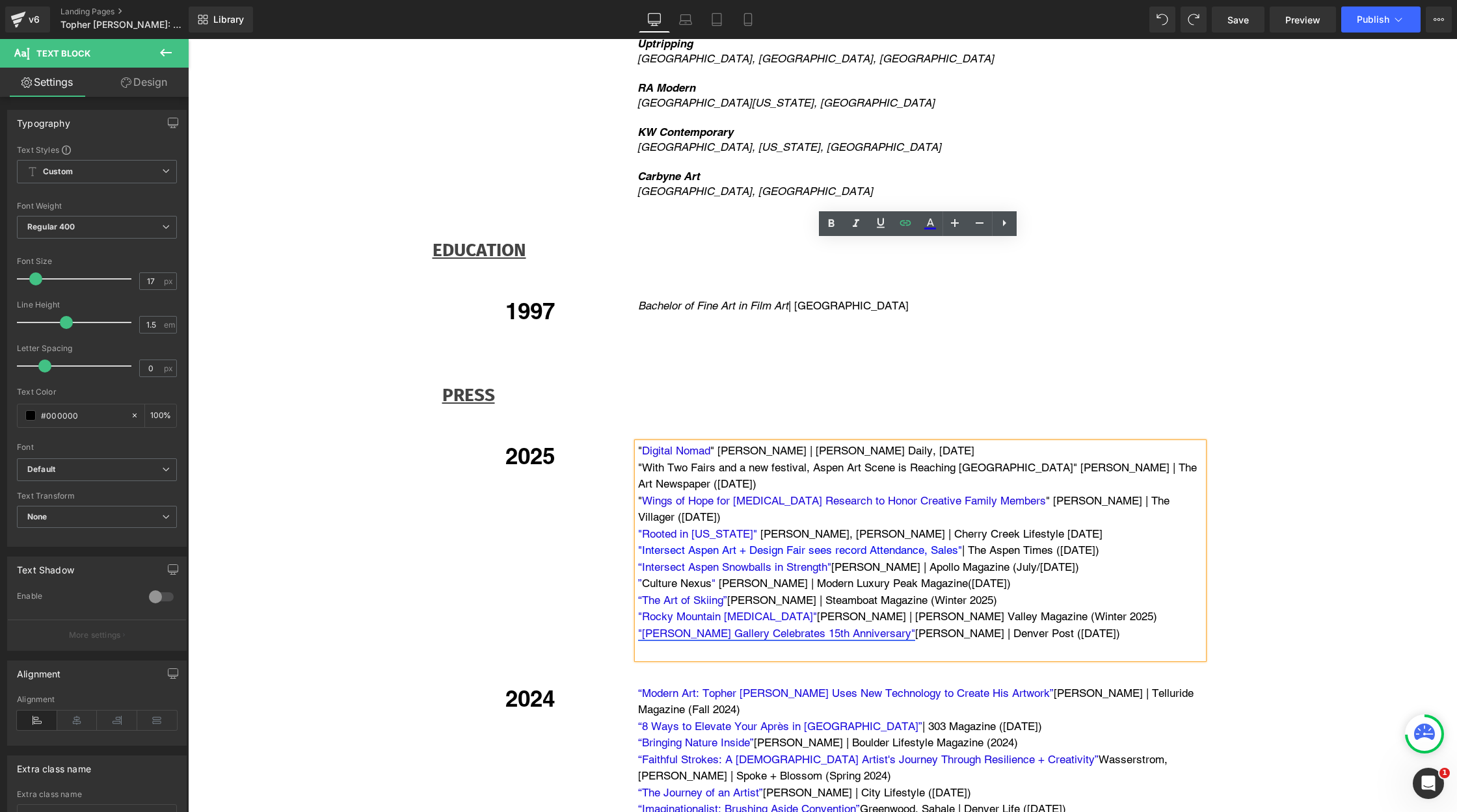
click at [847, 627] on link ""[PERSON_NAME] Gallery Celebrates 15th Anniversary"" at bounding box center [776, 633] width 277 height 13
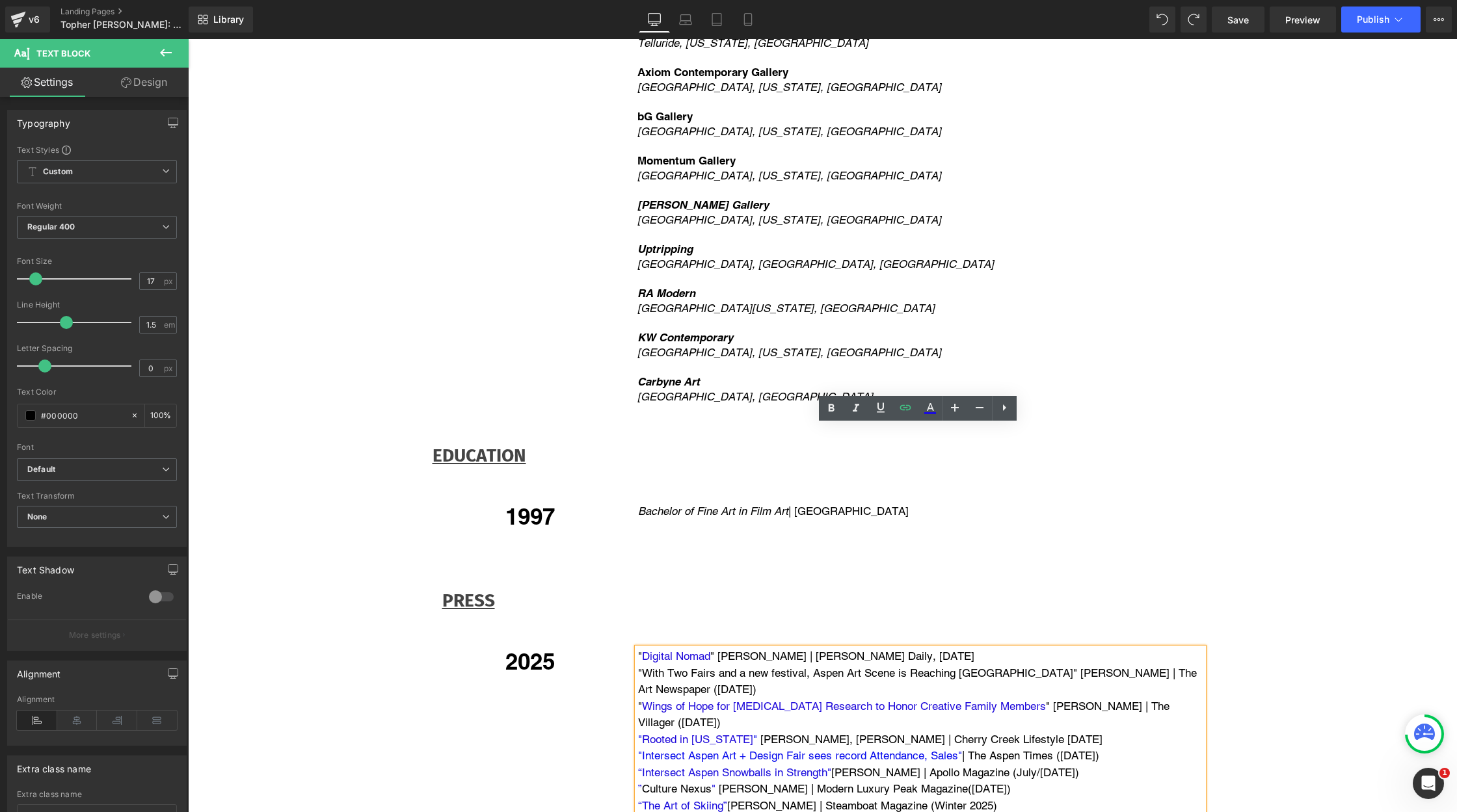
scroll to position [3215, 0]
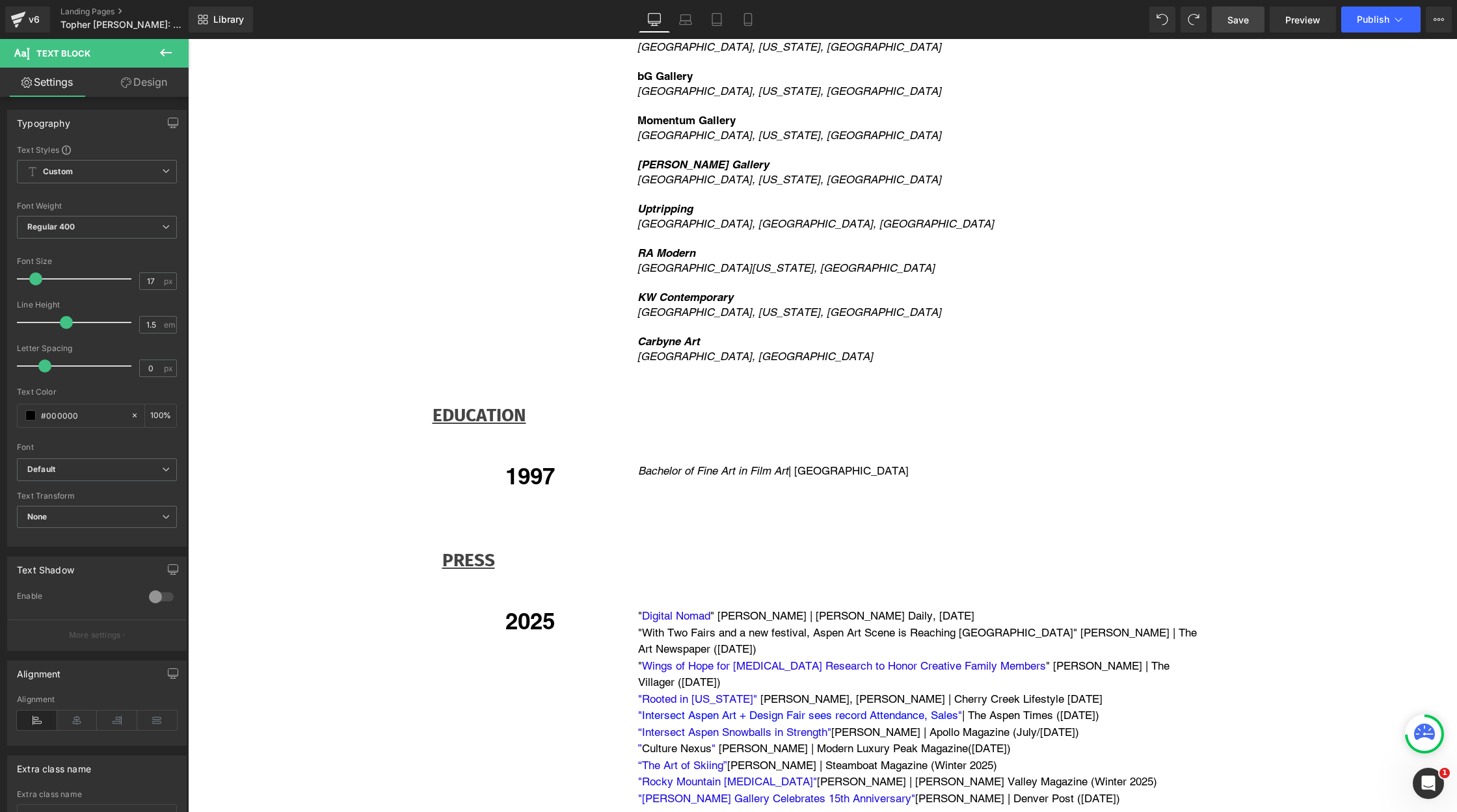
click at [1244, 14] on span "Save" at bounding box center [1239, 19] width 22 height 14
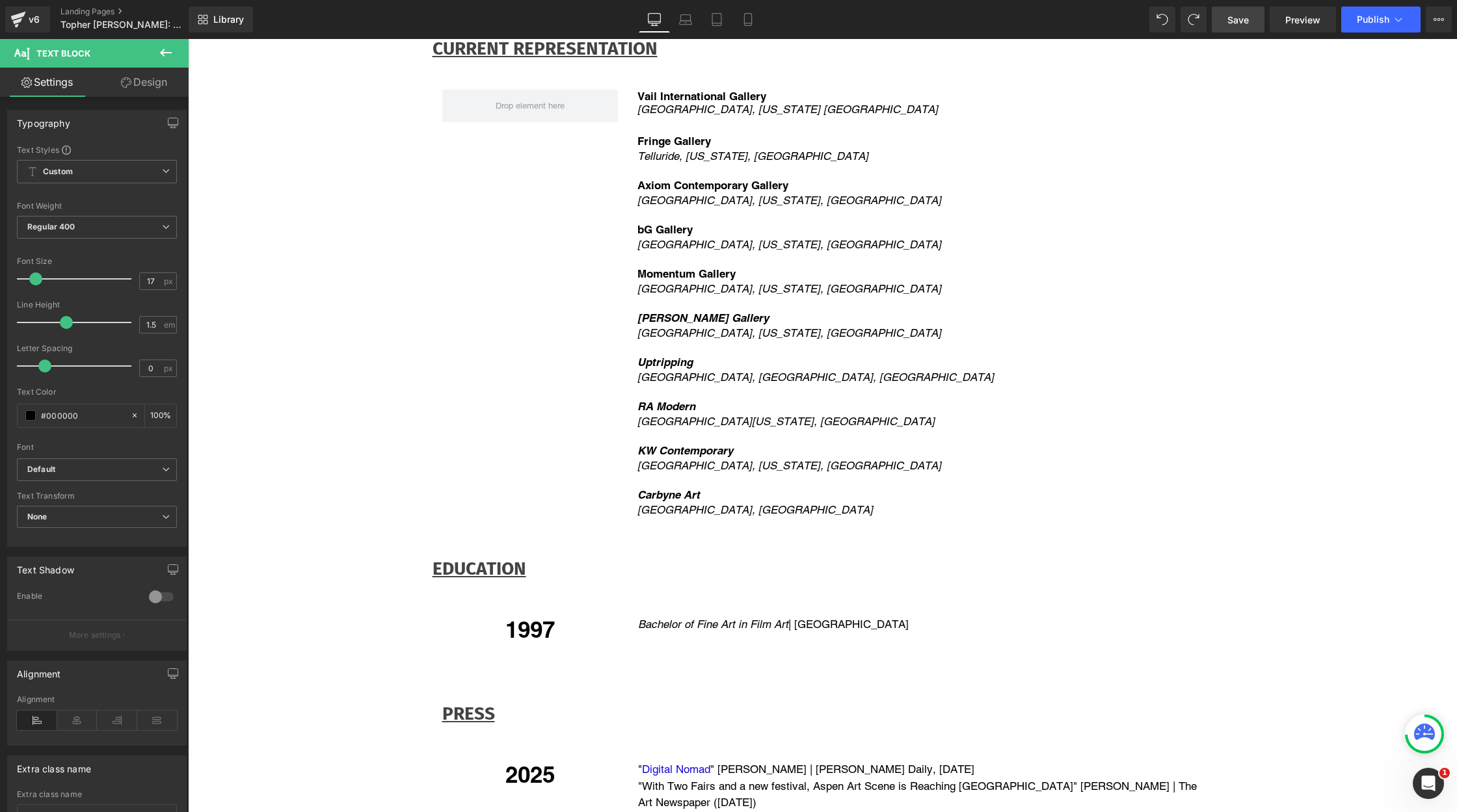
scroll to position [3057, 0]
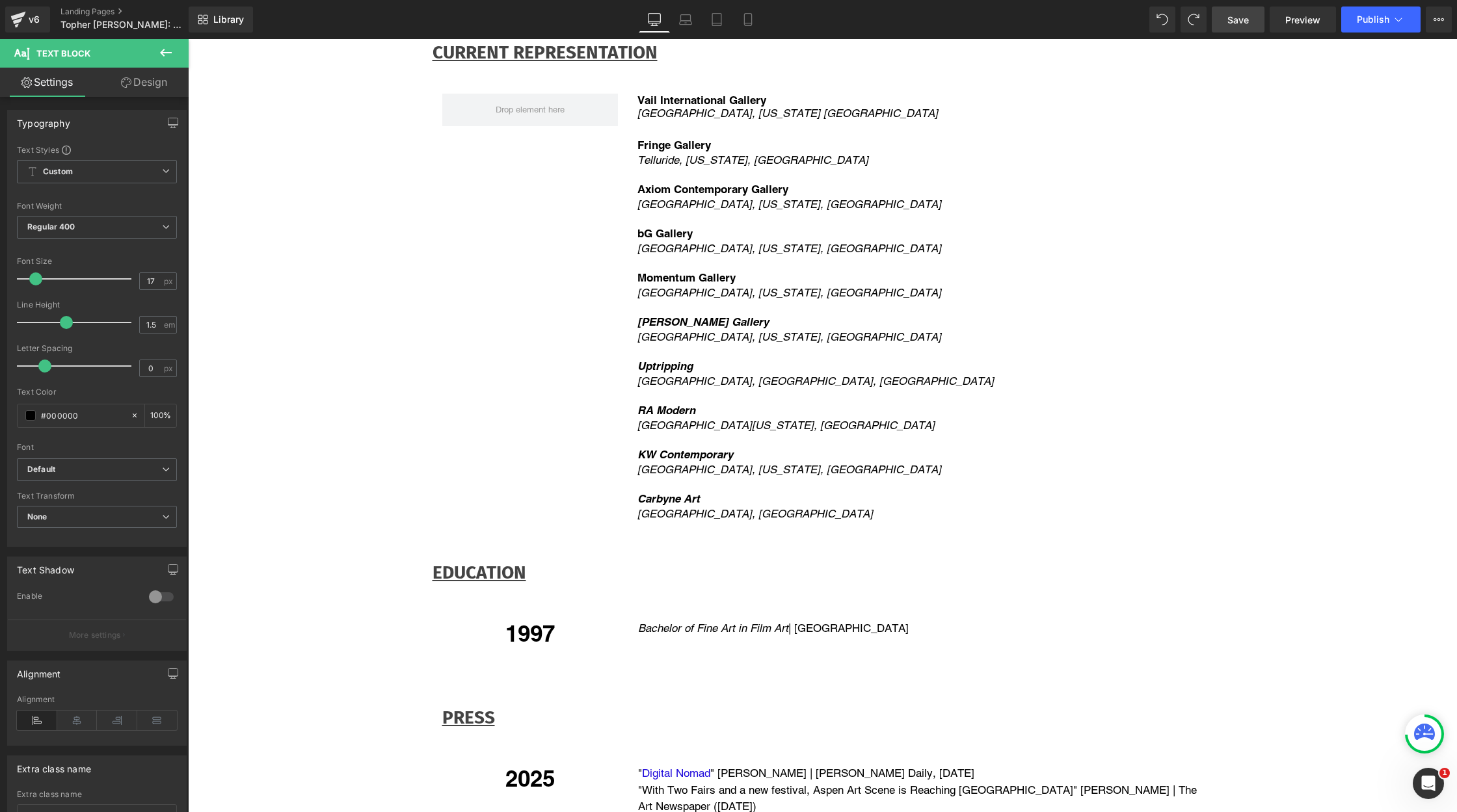
click at [1234, 24] on span "Save" at bounding box center [1239, 19] width 22 height 14
click at [1379, 22] on span "Publish" at bounding box center [1373, 20] width 32 height 11
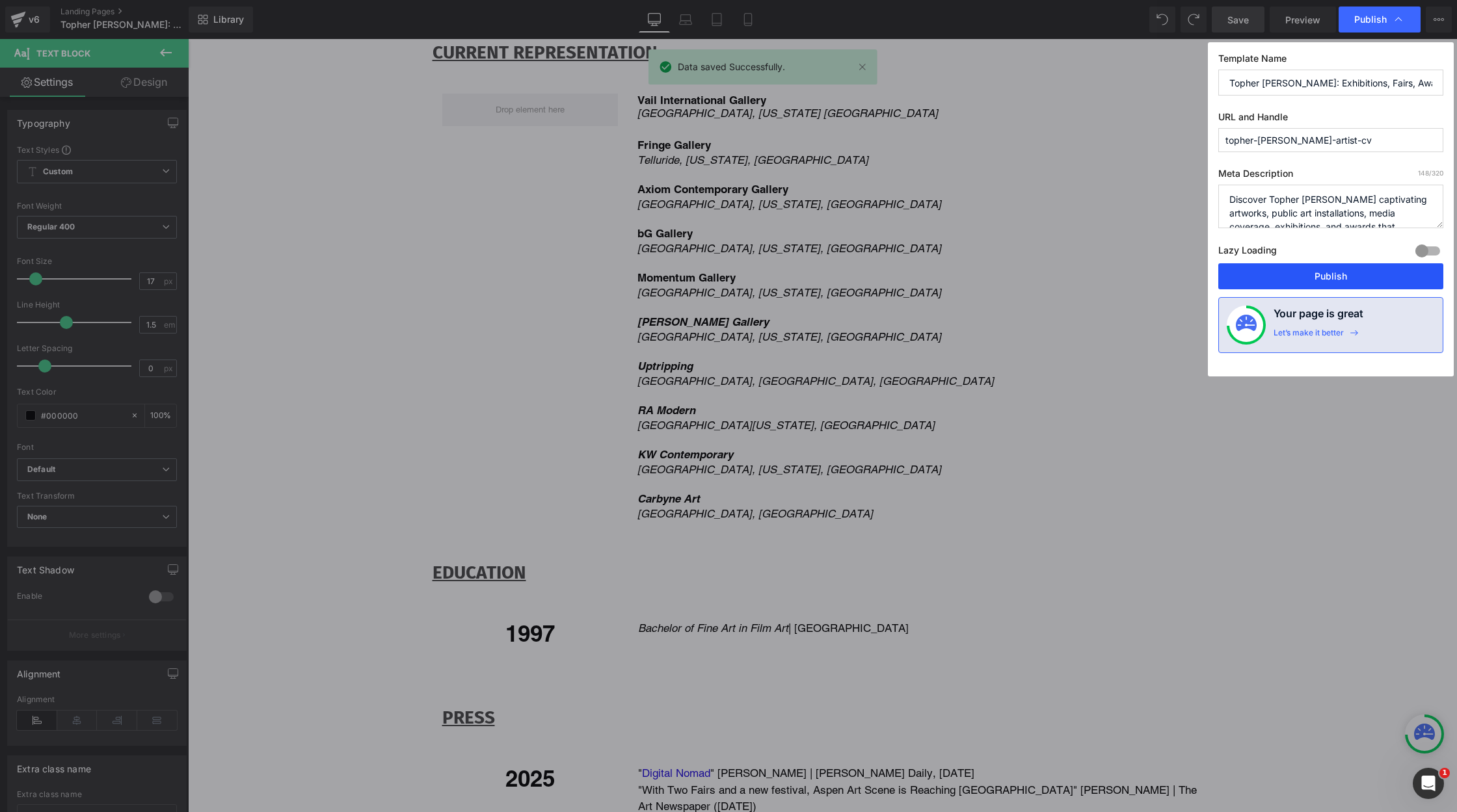
click at [1317, 274] on button "Publish" at bounding box center [1330, 276] width 225 height 26
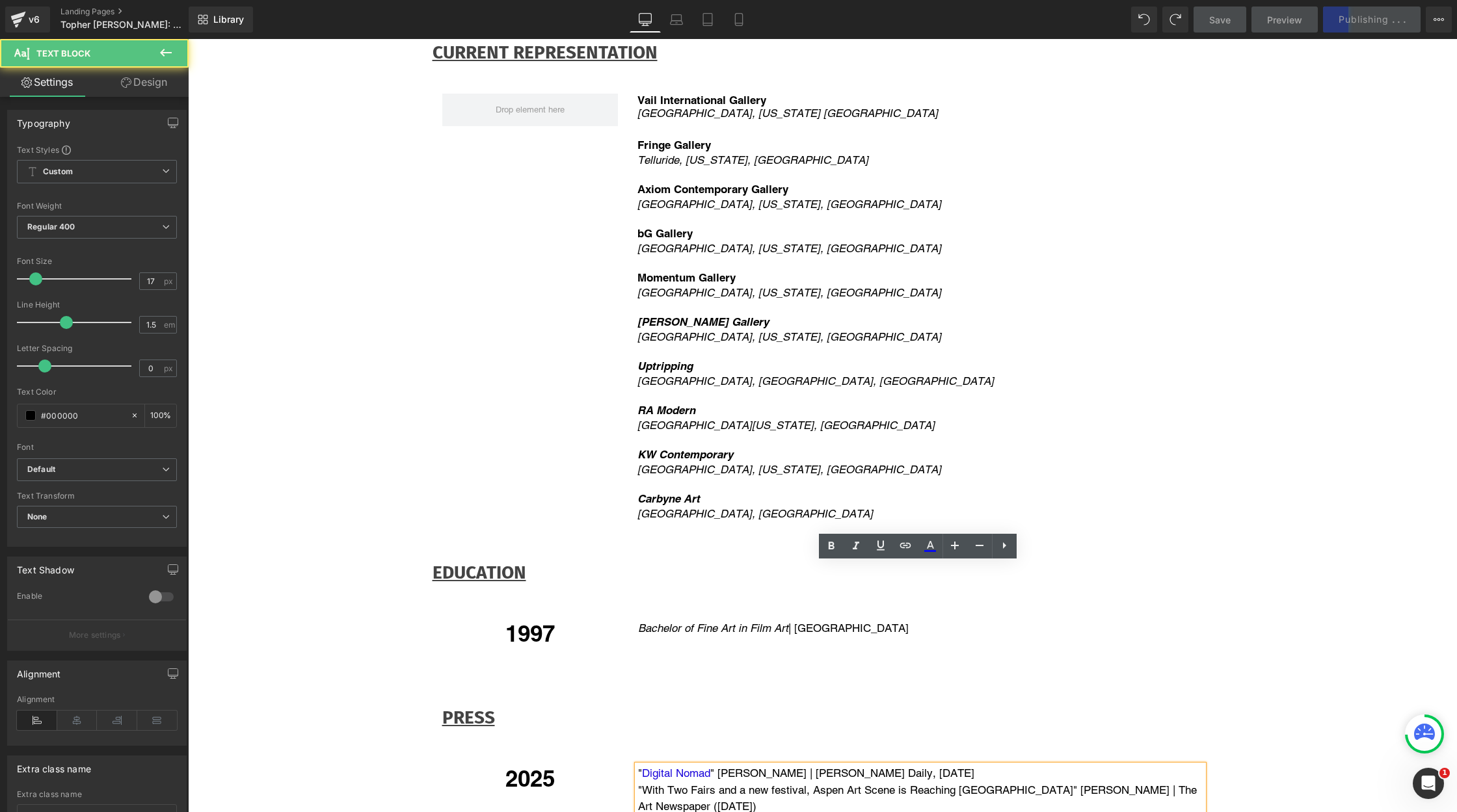
click at [866, 765] on p "" Digital Nomad " [PERSON_NAME] | [PERSON_NAME] Daily, [DATE]" at bounding box center [921, 773] width 565 height 17
click at [956, 765] on p "" Digital Nomad " [PERSON_NAME] | [PERSON_NAME] Daily, ([DATE]" at bounding box center [921, 773] width 565 height 17
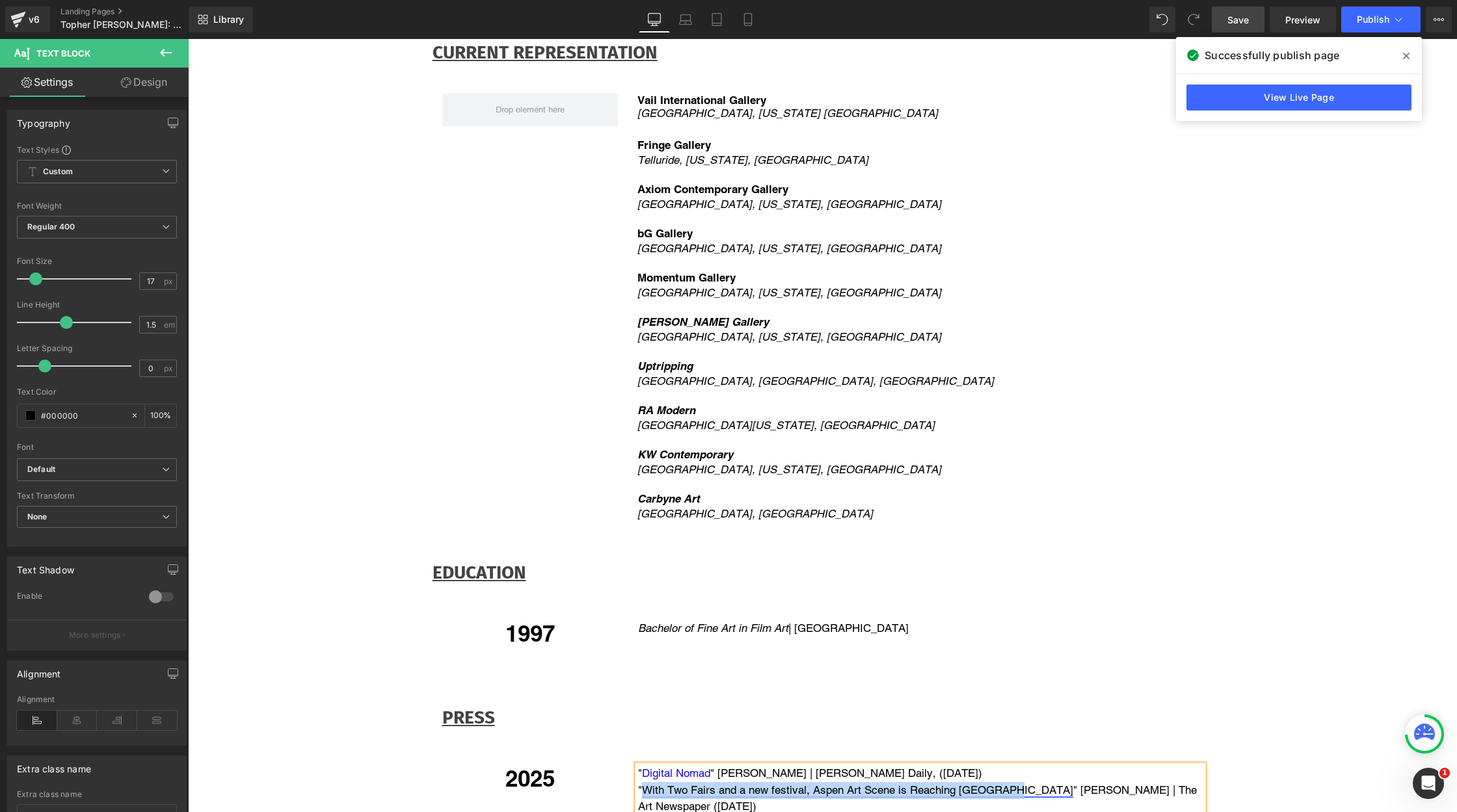
drag, startPoint x: 639, startPoint y: 584, endPoint x: 1011, endPoint y: 583, distance: 372.0
click at [1011, 783] on link "With Two Fairs and a new festival, Aspen Art Scene is Reaching [GEOGRAPHIC_DATA]" at bounding box center [858, 789] width 432 height 13
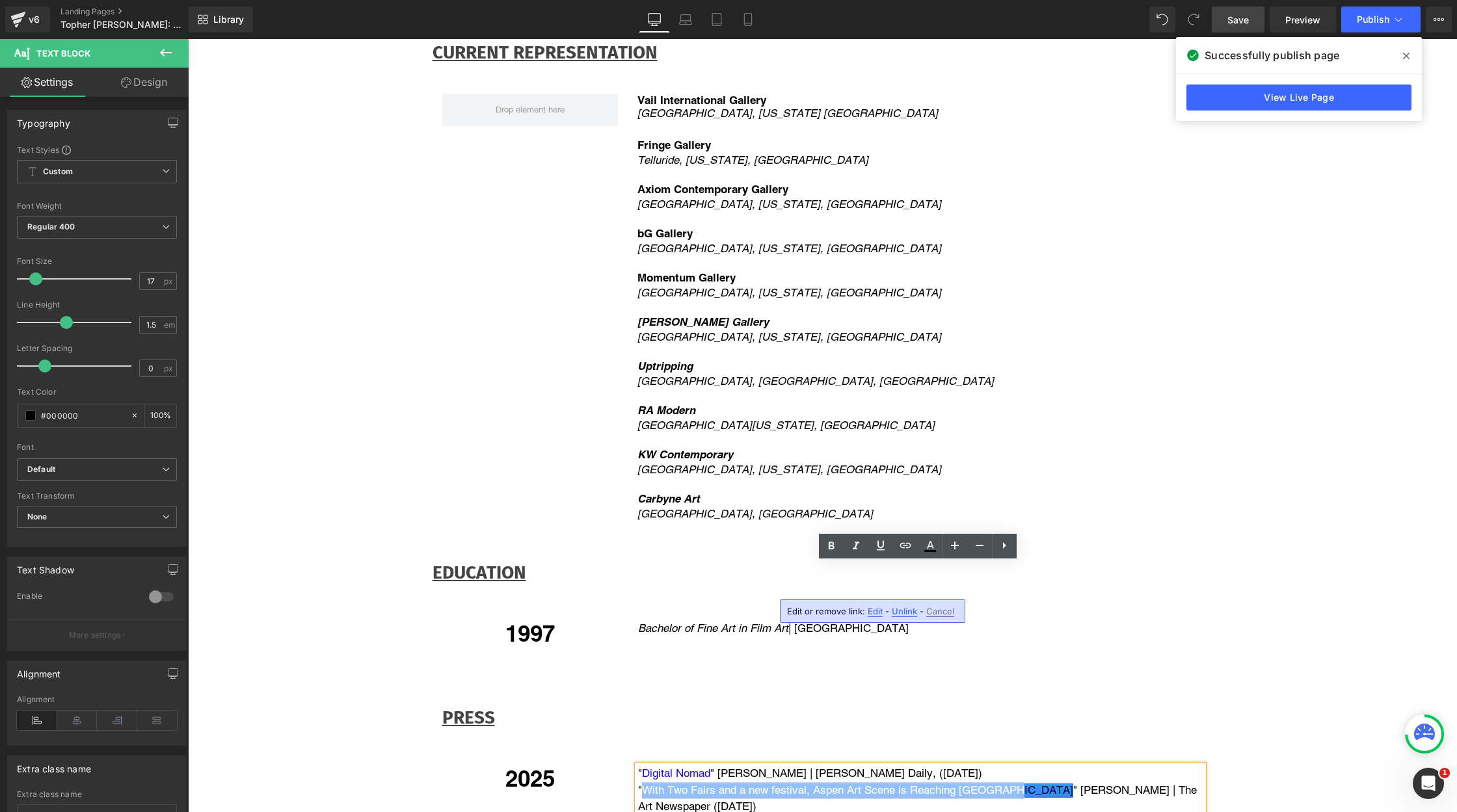
copy p "With Two Fairs and a new festival, Aspen Art Scene is Reaching [GEOGRAPHIC_DATA]"
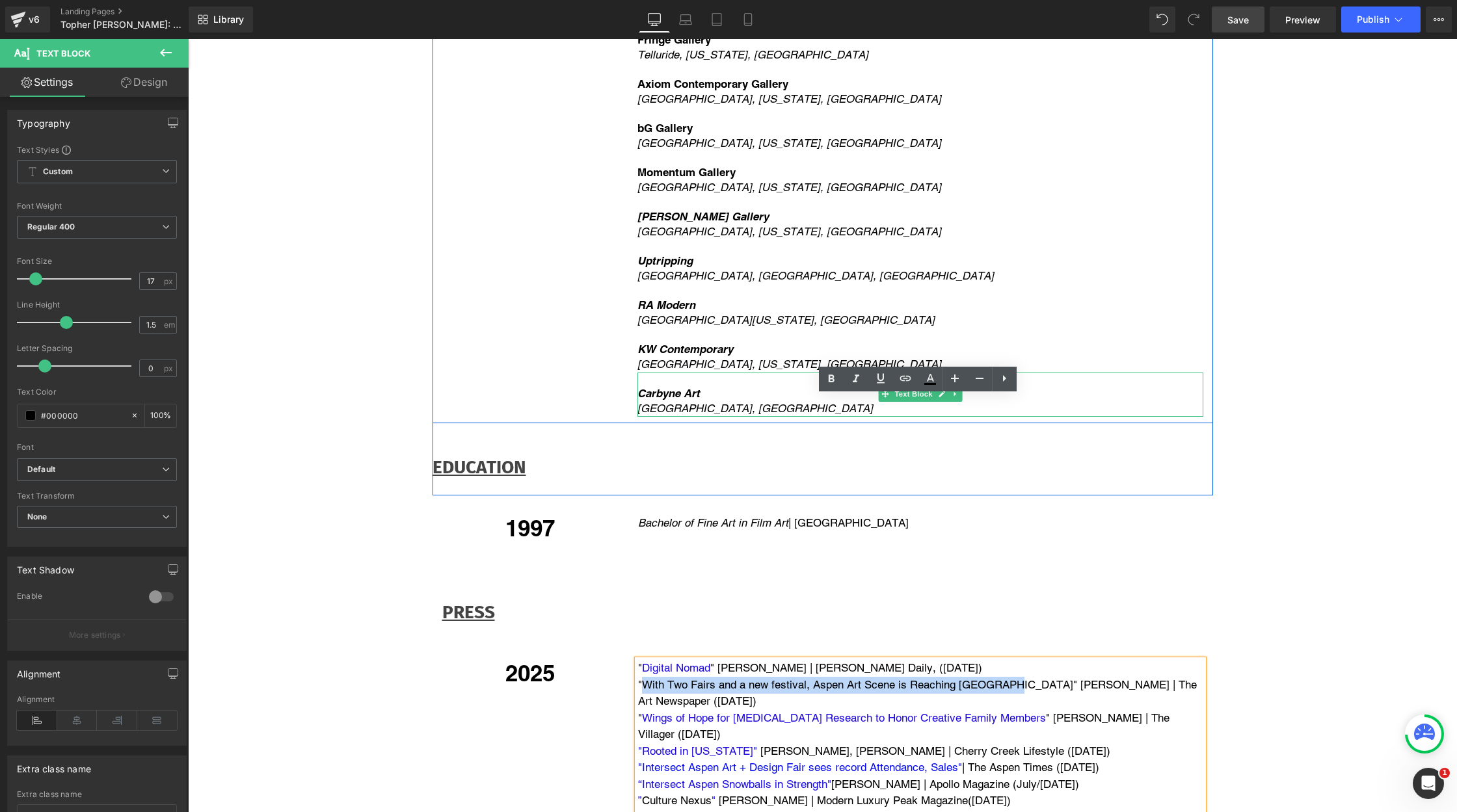
scroll to position [3269, 0]
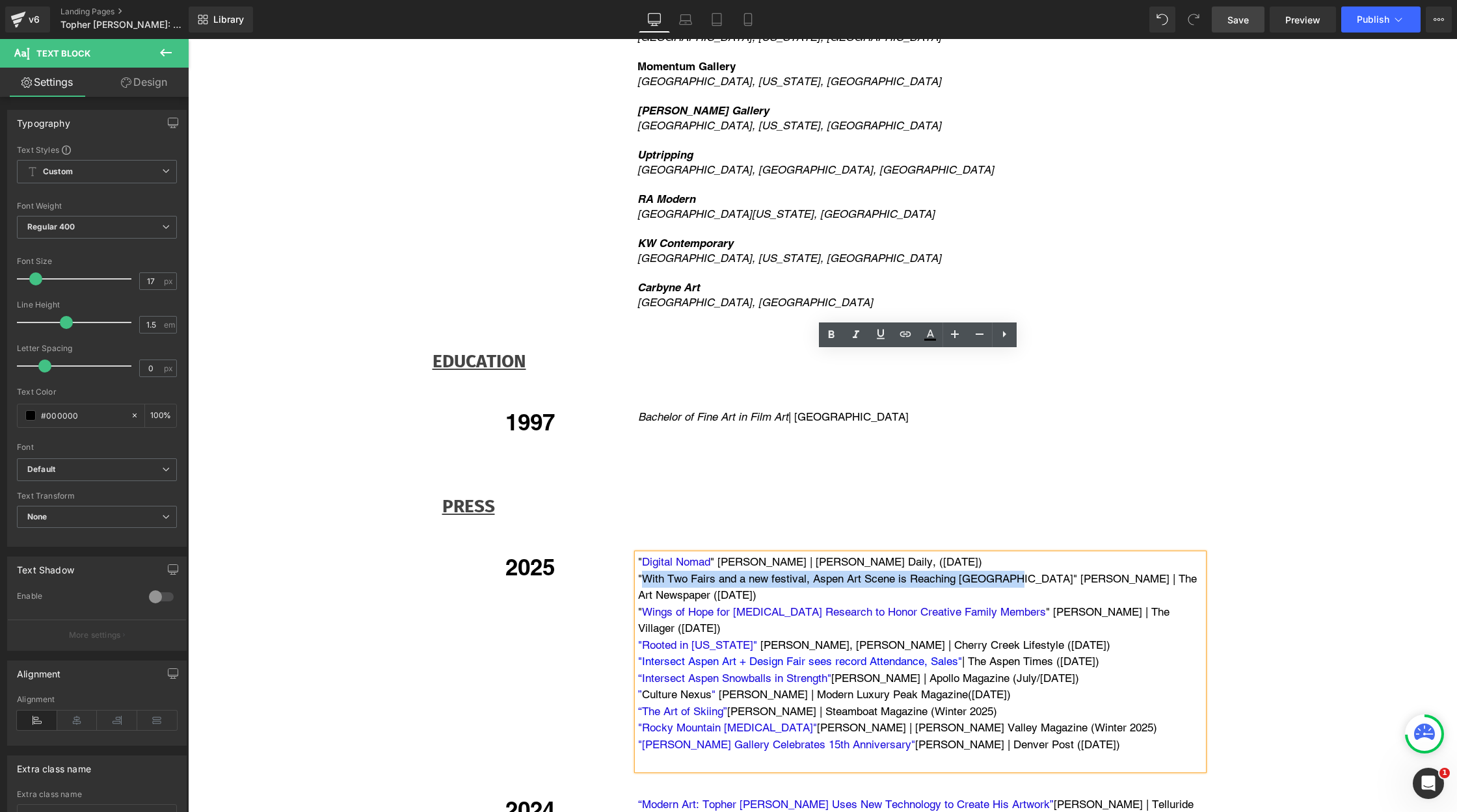
click at [701, 604] on p "" Wings of Hope for [MEDICAL_DATA] Research to Honor Creative Family Members " …" at bounding box center [921, 620] width 565 height 33
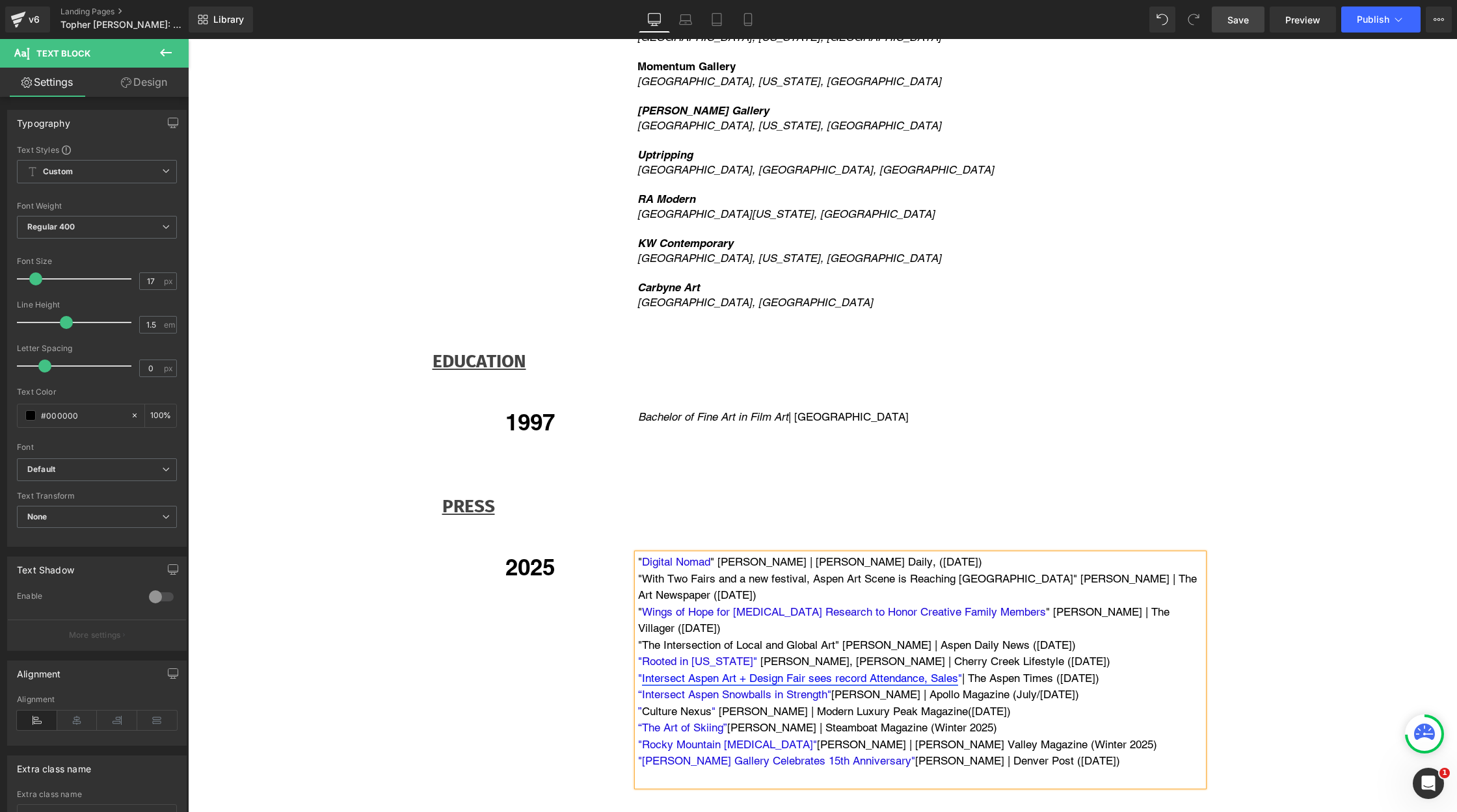
click at [720, 671] on link "Intersect Aspen Art + Design Fair sees record Attendance, Sales" at bounding box center [800, 678] width 316 height 13
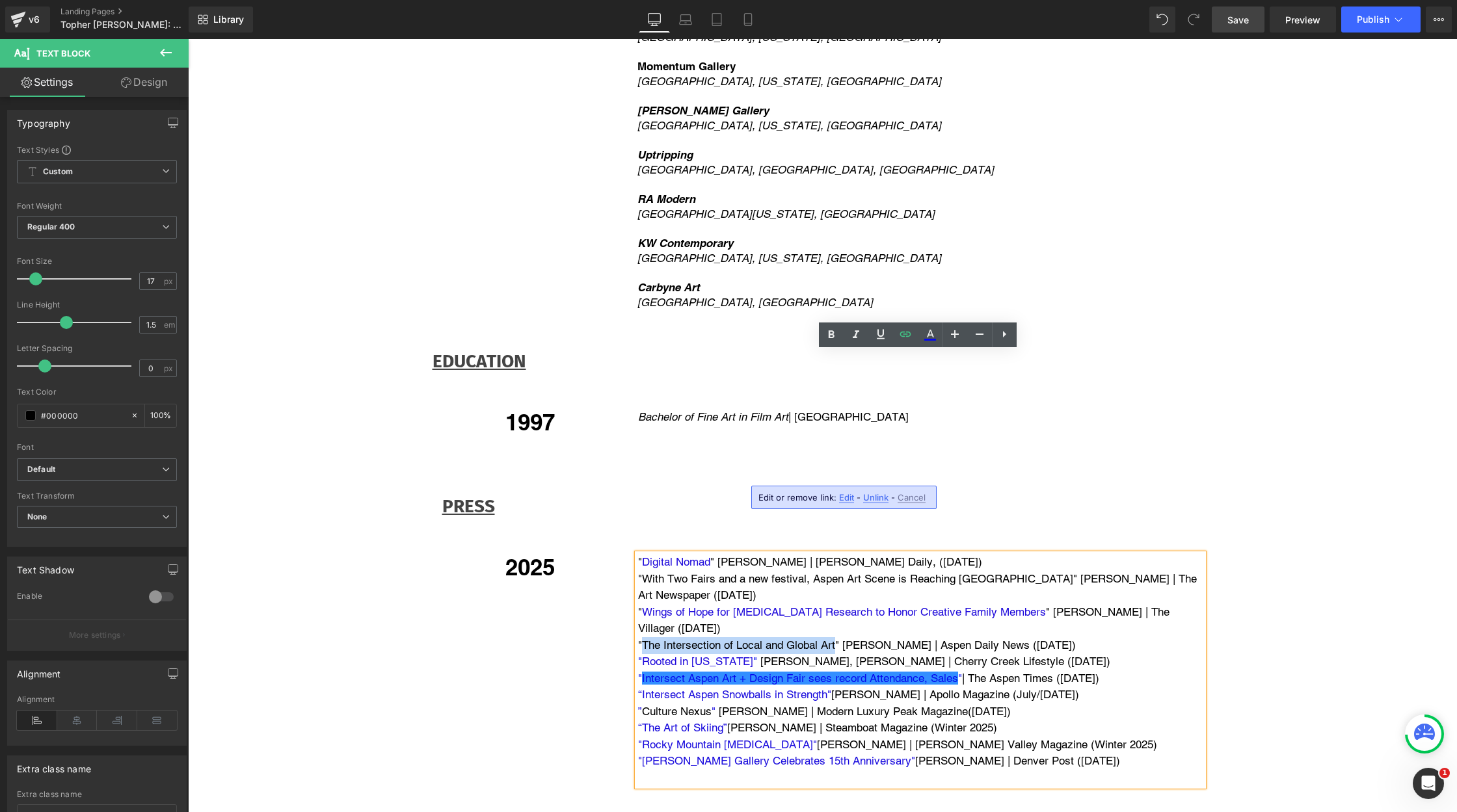
drag, startPoint x: 641, startPoint y: 438, endPoint x: 833, endPoint y: 439, distance: 192.0
click at [833, 637] on p ""The Intersection of Local and Global Art" [PERSON_NAME] | Aspen Daily News ([D…" at bounding box center [921, 645] width 565 height 17
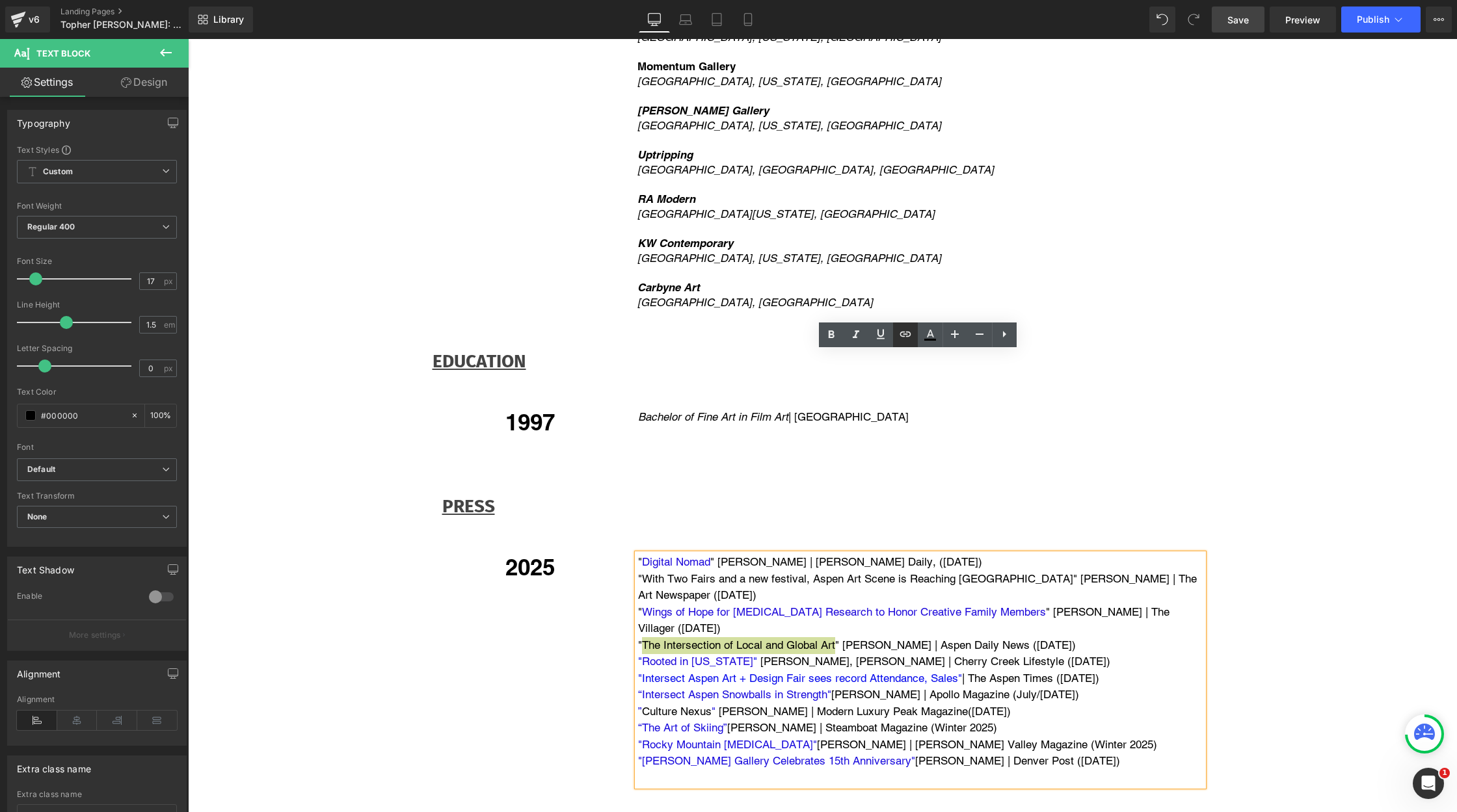
click at [909, 336] on icon at bounding box center [905, 334] width 11 height 5
click at [817, 469] on input "text" at bounding box center [772, 469] width 200 height 32
paste input "[URL][DOMAIN_NAME]"
type input "[URL][DOMAIN_NAME]"
click at [886, 468] on icon "button" at bounding box center [886, 469] width 13 height 8
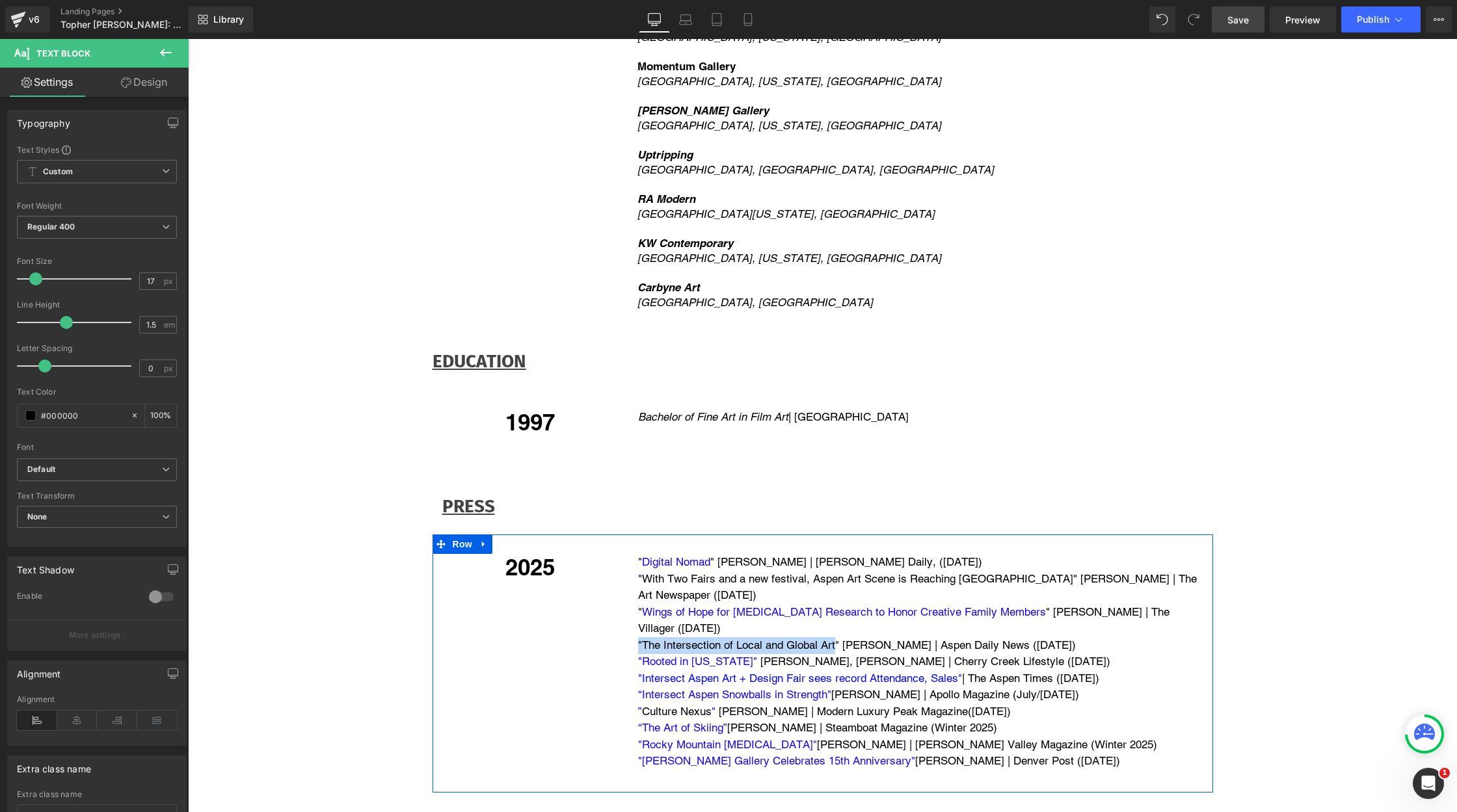
drag, startPoint x: 1085, startPoint y: 556, endPoint x: 634, endPoint y: 354, distance: 494.2
click at [637, 554] on div "" Digital Nomad " [PERSON_NAME] | [PERSON_NAME] Daily, ([DATE]) " With Two Fair…" at bounding box center [920, 669] width 566 height 232
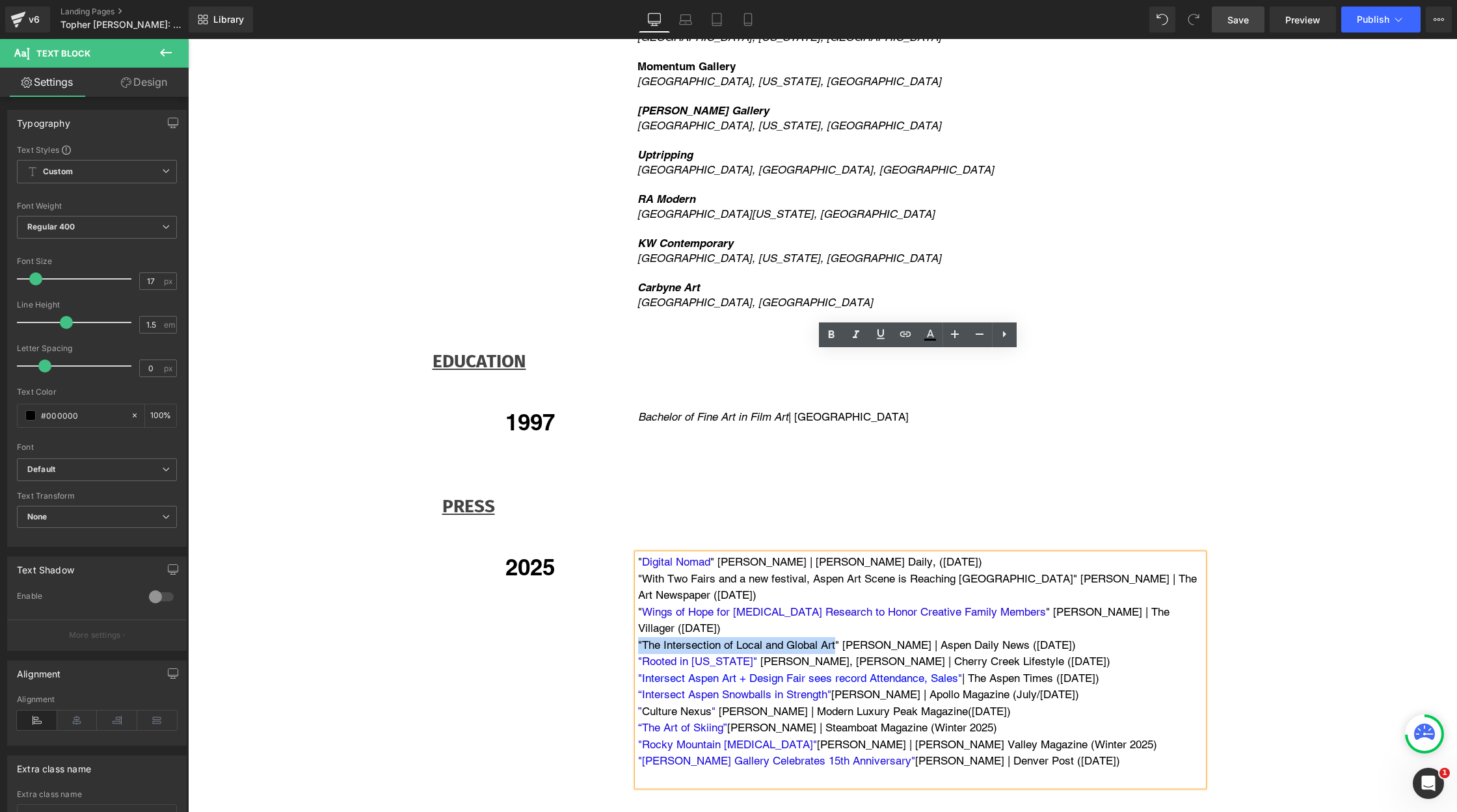
copy div "" Digital Nomad " [PERSON_NAME] | [PERSON_NAME] Daily, ([DATE]) " With Two Fair…"
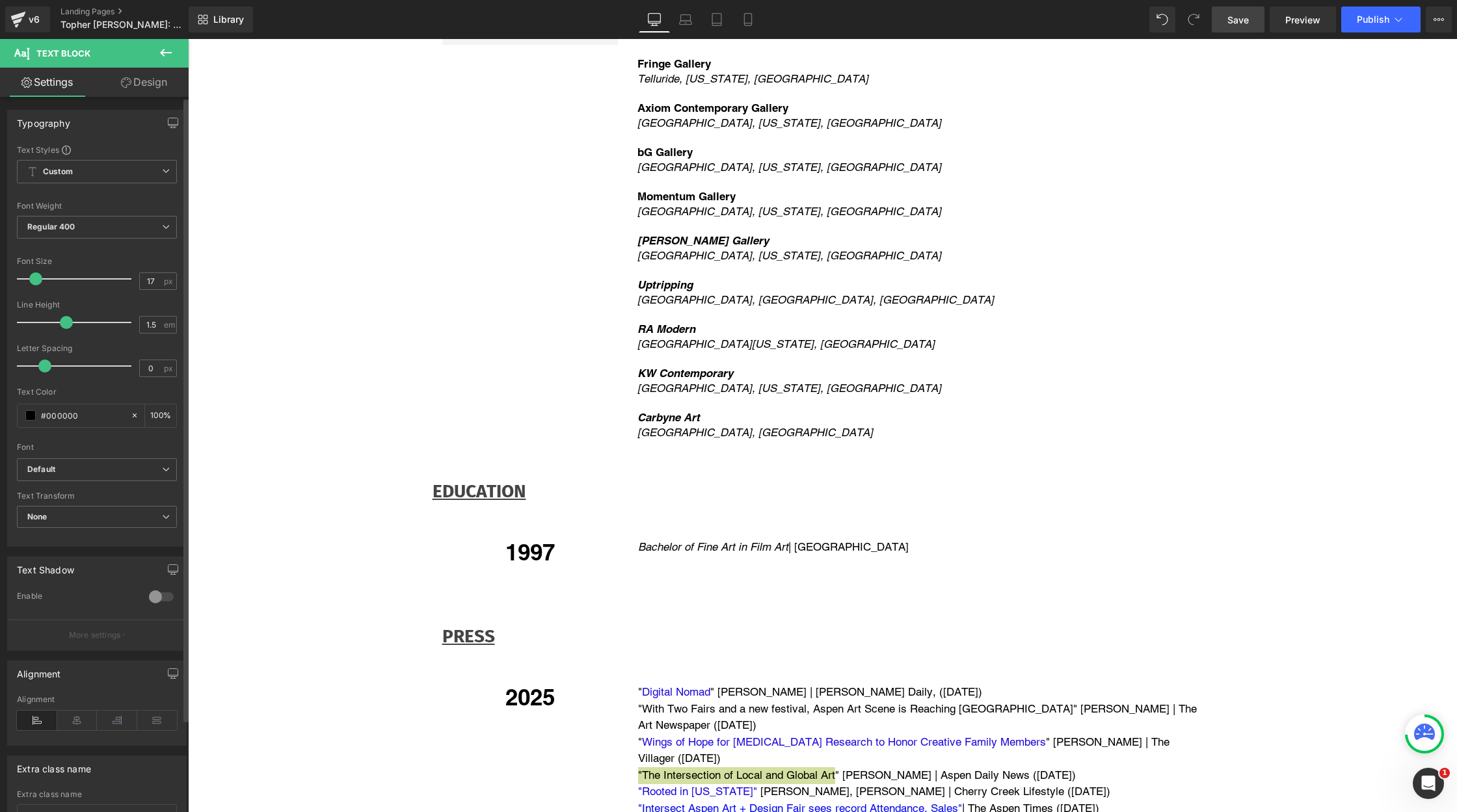
scroll to position [3202, 0]
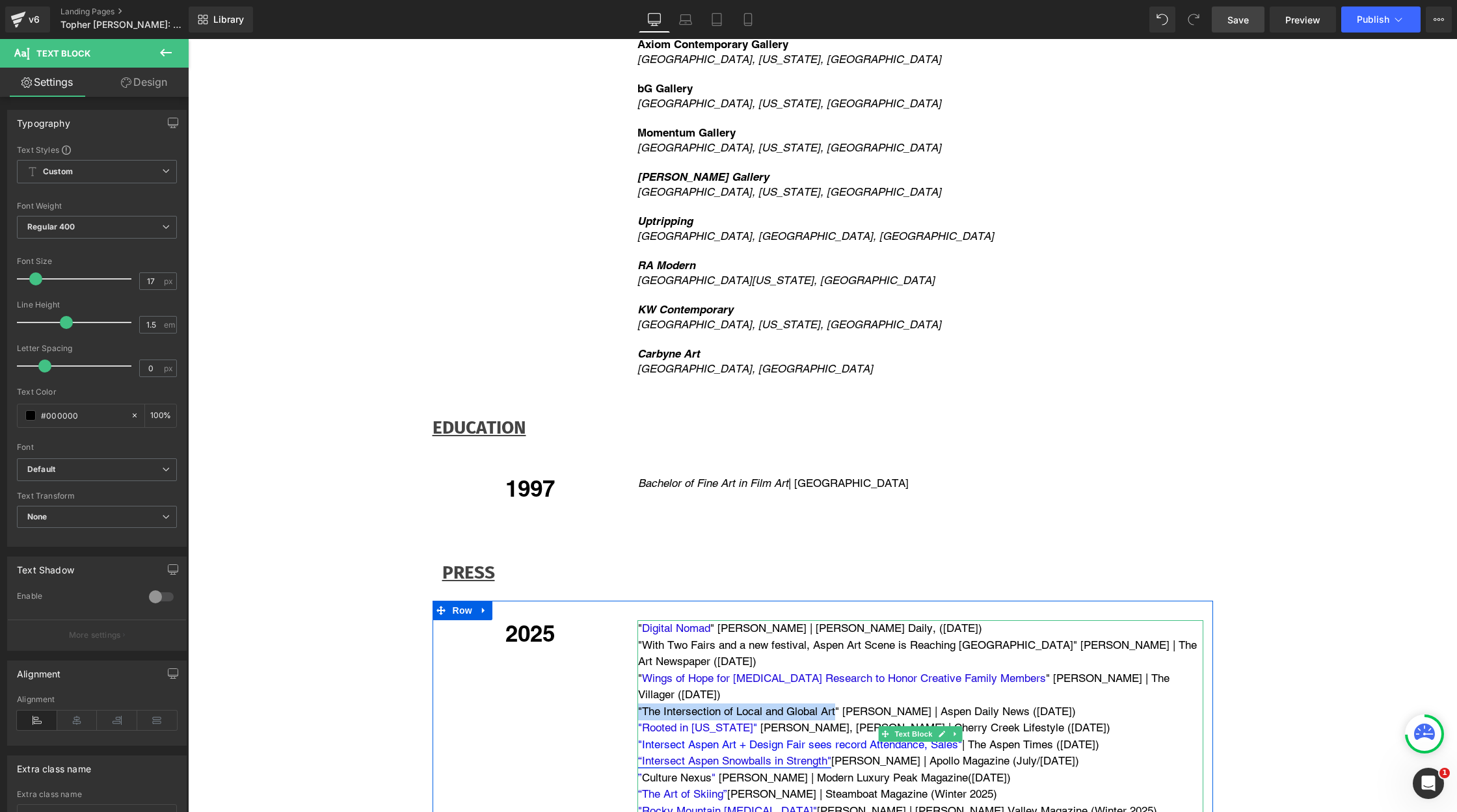
click at [713, 754] on link "“Intersect Aspen Snowballs in Strength"" at bounding box center [735, 761] width 193 height 13
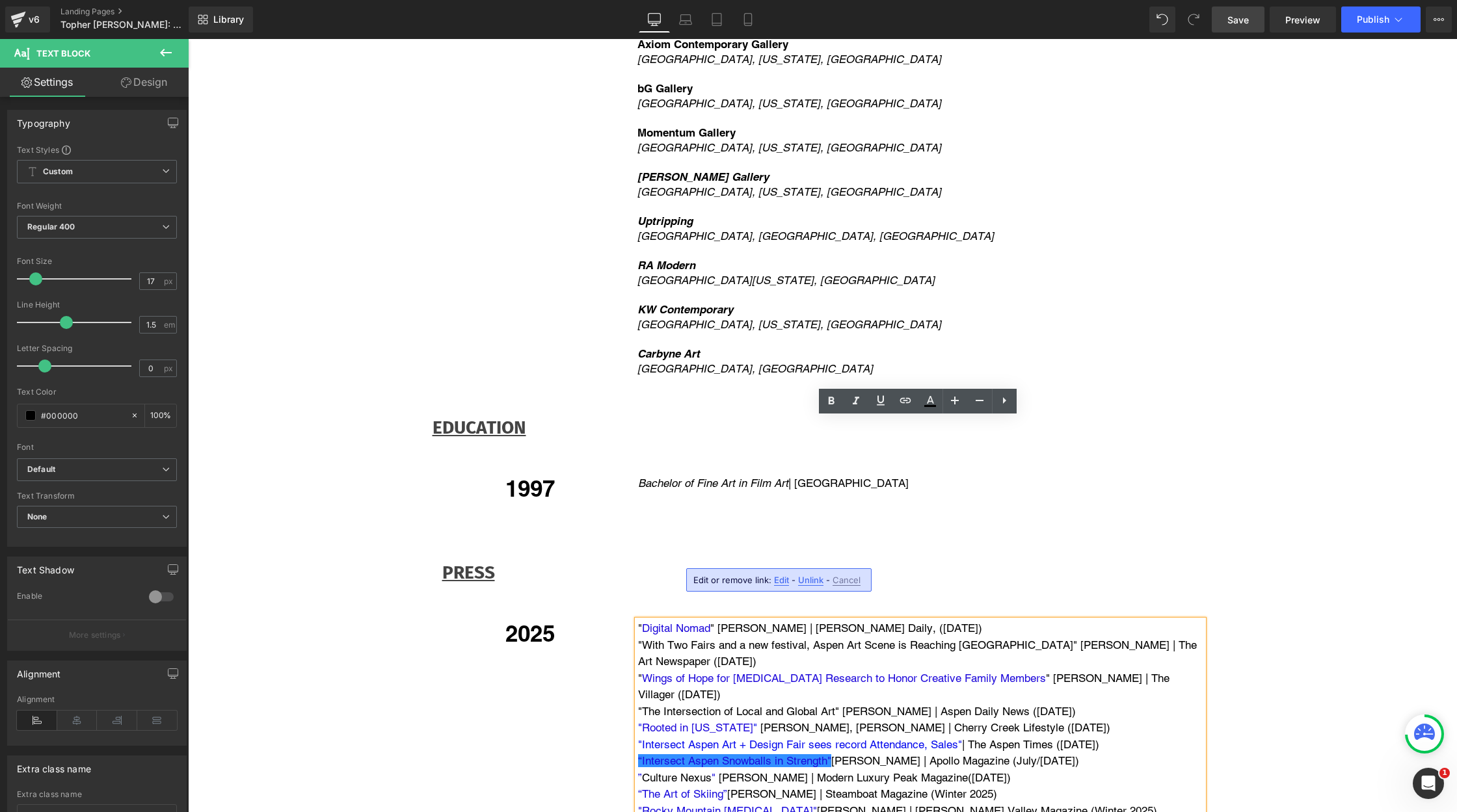
click at [1133, 786] on p "“The Art of Skiing” [PERSON_NAME] | Steamboat Magazine (Winter 2025)" at bounding box center [921, 794] width 565 height 17
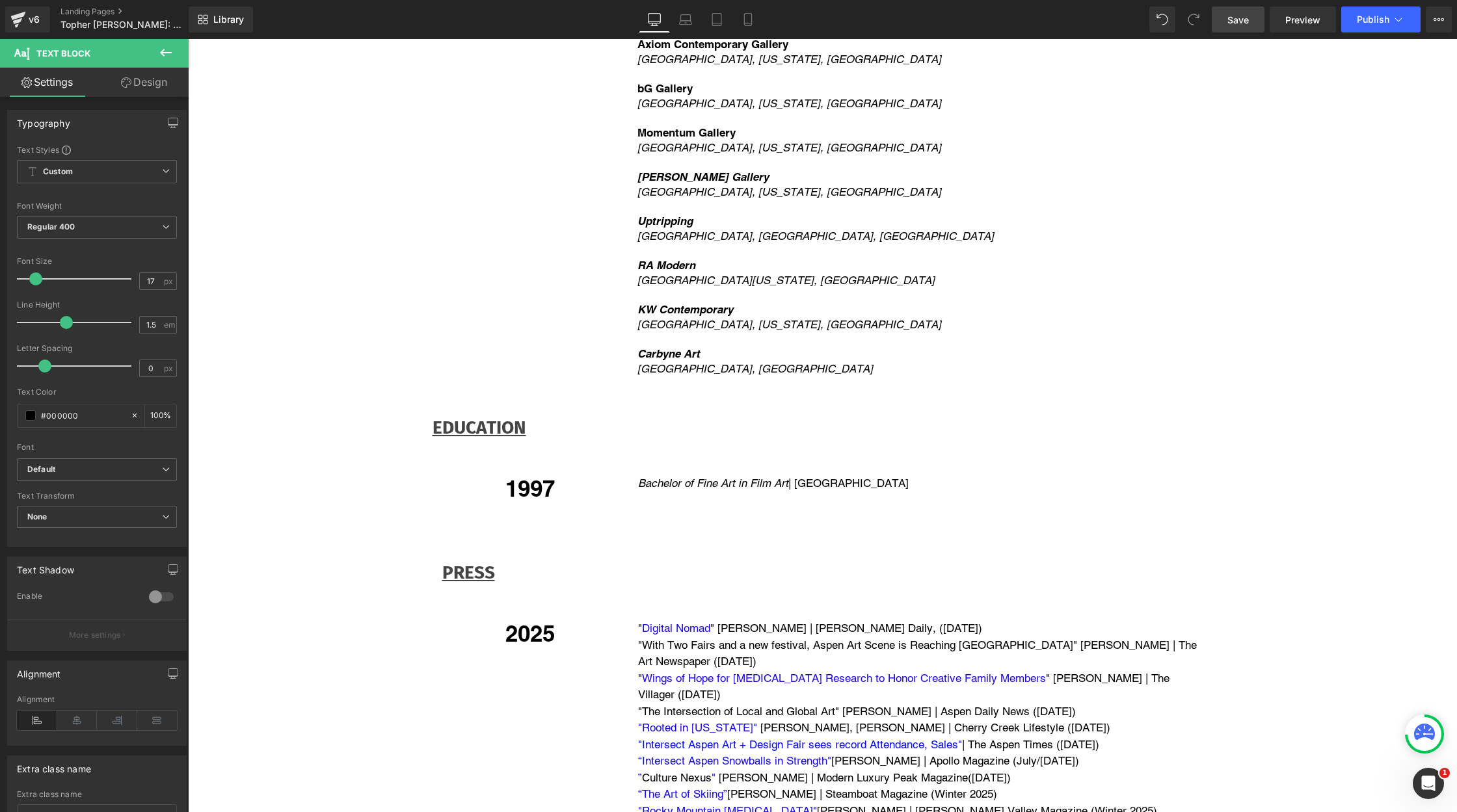
click at [1234, 21] on span "Save" at bounding box center [1239, 19] width 22 height 14
click at [1380, 13] on button "Publish" at bounding box center [1381, 19] width 79 height 26
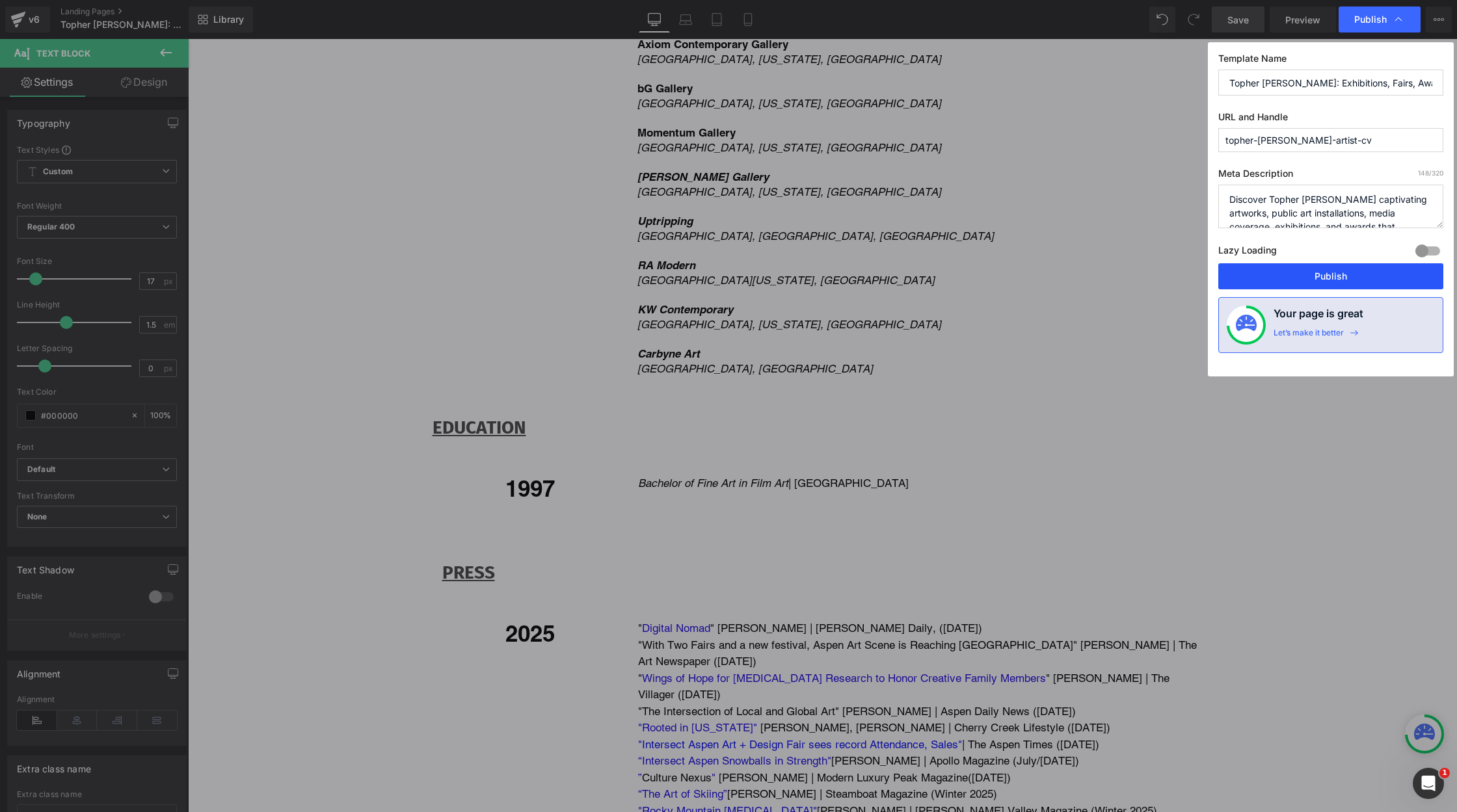
click at [1314, 280] on button "Publish" at bounding box center [1330, 276] width 225 height 26
